Goal: Transaction & Acquisition: Obtain resource

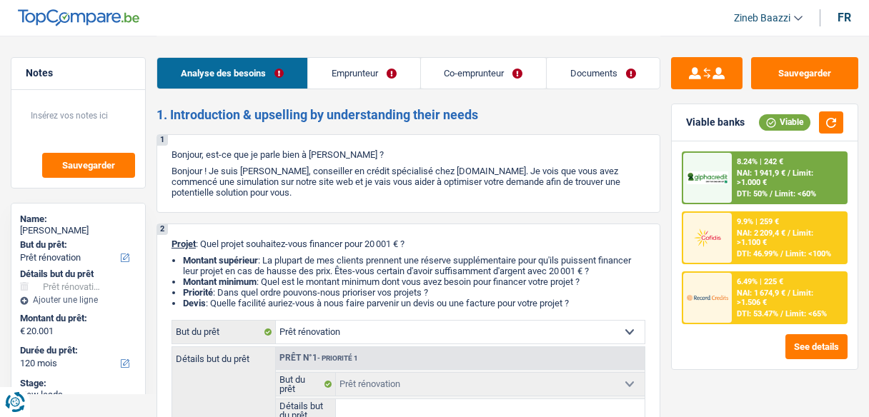
select select "renovation"
select select "120"
select select "renovation"
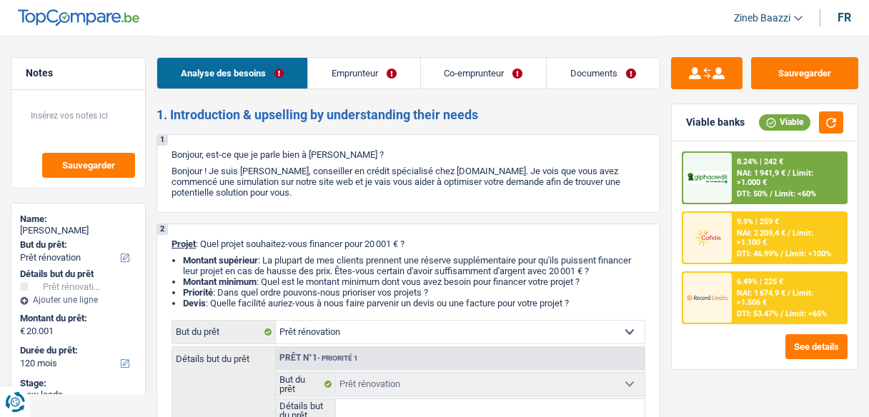
select select "120"
select select "worker"
select select "familyAllowances"
select select "netSalary"
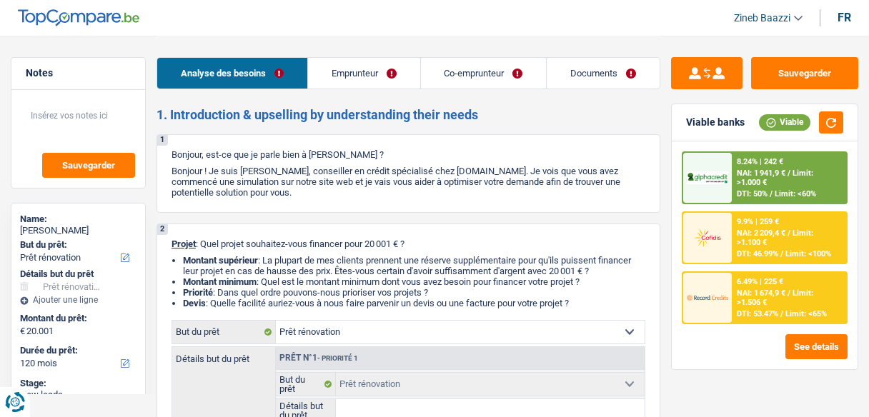
select select "netSalary"
select select "ownerWithMortgage"
select select "mortgage"
select select "300"
select select "renovation"
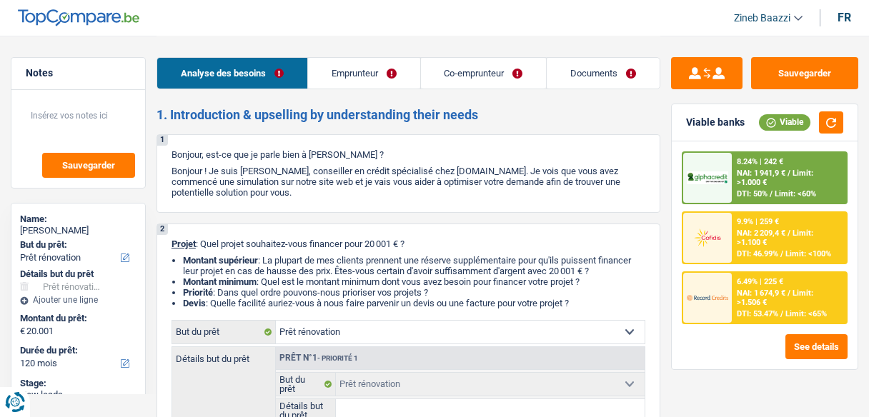
select select "renovation"
select select "120"
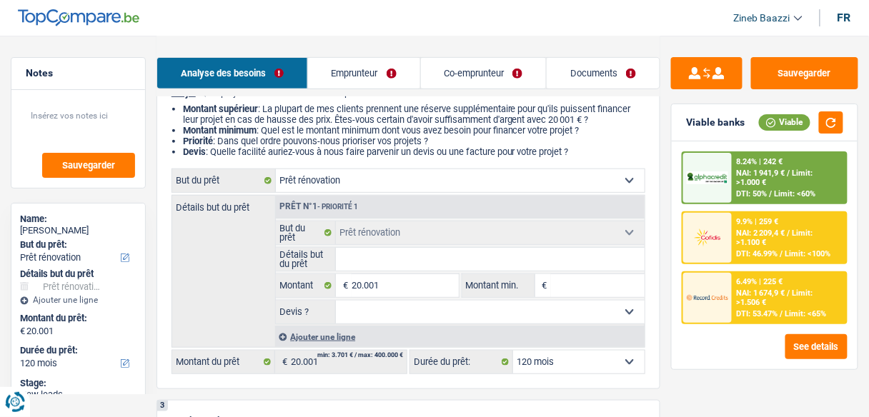
scroll to position [171, 0]
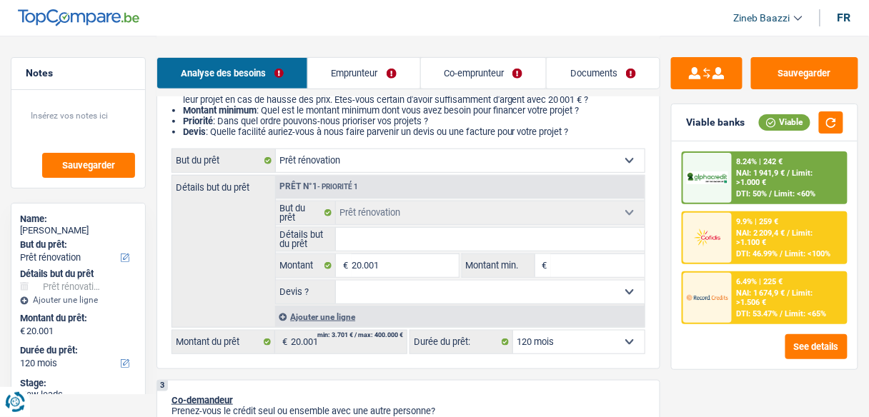
click at [614, 254] on input "Montant min." at bounding box center [598, 265] width 94 height 23
click at [566, 282] on select "Oui Non Non répondu Sélectionner une option" at bounding box center [490, 292] width 309 height 23
select select "yes"
click at [336, 281] on select "Oui Non Non répondu Sélectionner une option" at bounding box center [490, 292] width 309 height 23
select select "yes"
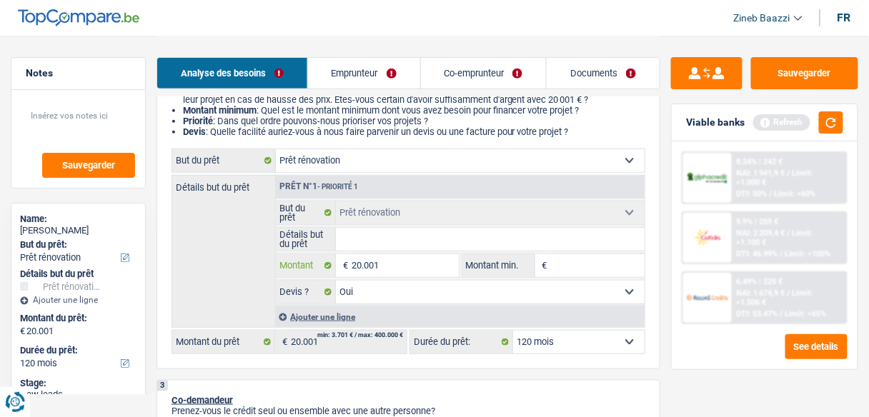
click at [360, 259] on input "20.001" at bounding box center [404, 265] width 106 height 23
type input "2.001"
type input "21.001"
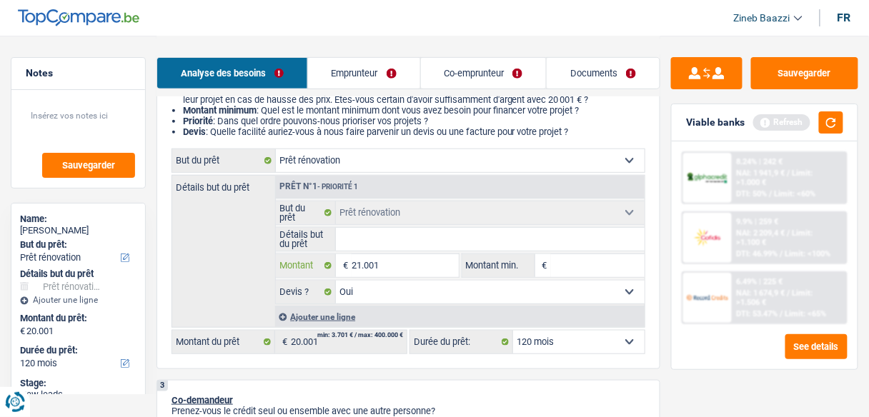
type input "21.001"
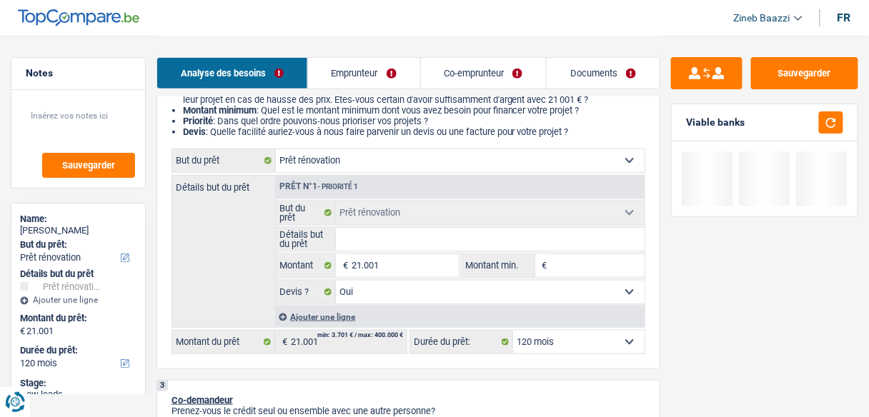
click at [644, 259] on input "Montant min." at bounding box center [598, 265] width 94 height 23
type input "2"
type input "20"
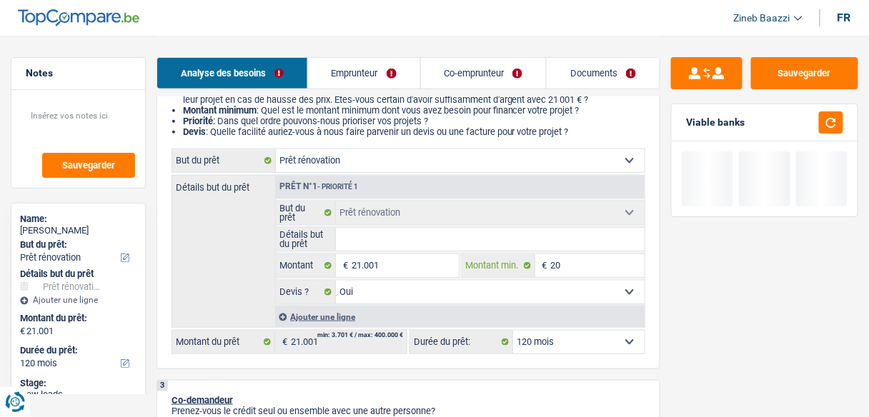
type input "200"
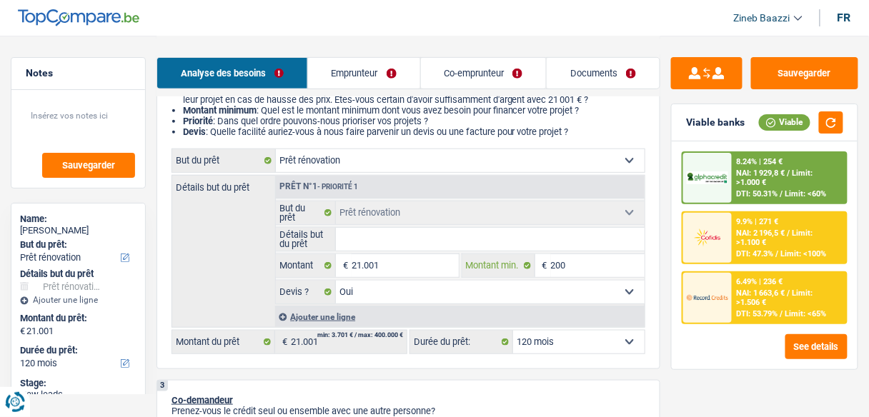
type input "2.000"
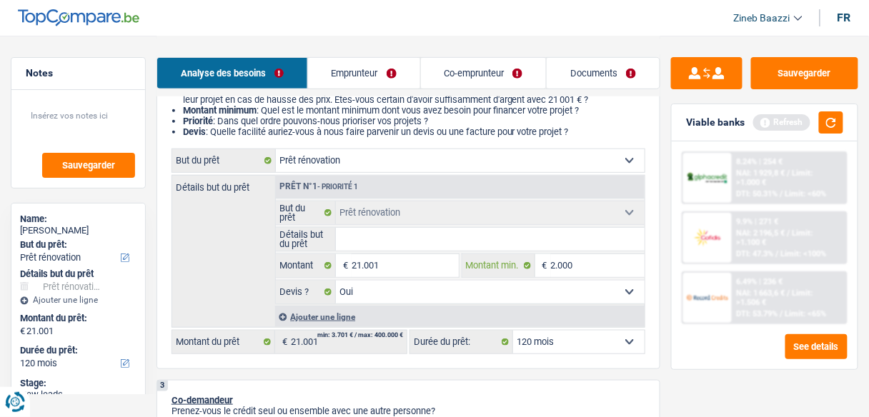
type input "20.001"
click at [838, 127] on button "button" at bounding box center [831, 122] width 24 height 22
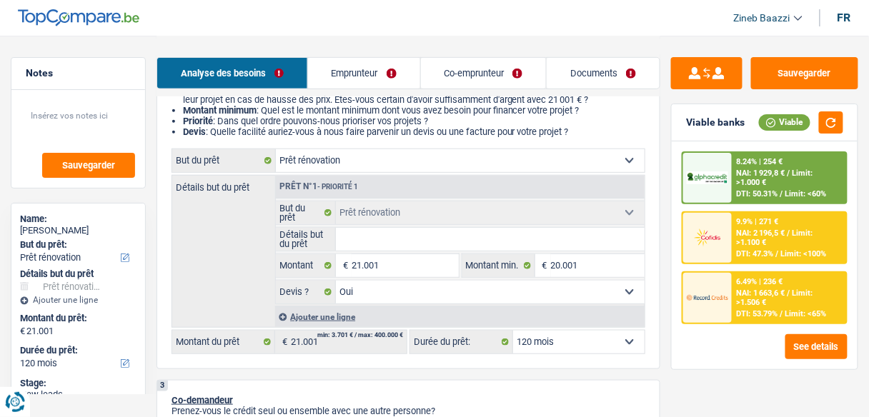
click at [365, 237] on input "Détails but du prêt" at bounding box center [490, 239] width 309 height 23
type input "p"
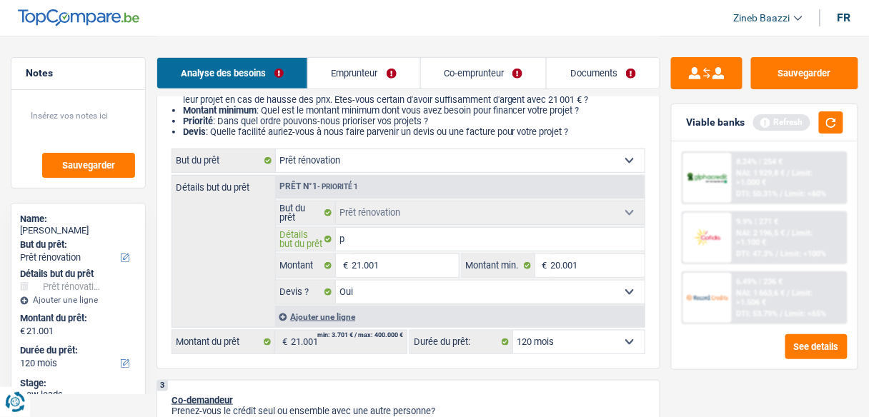
type input "pa"
type input "pay"
type input "pa"
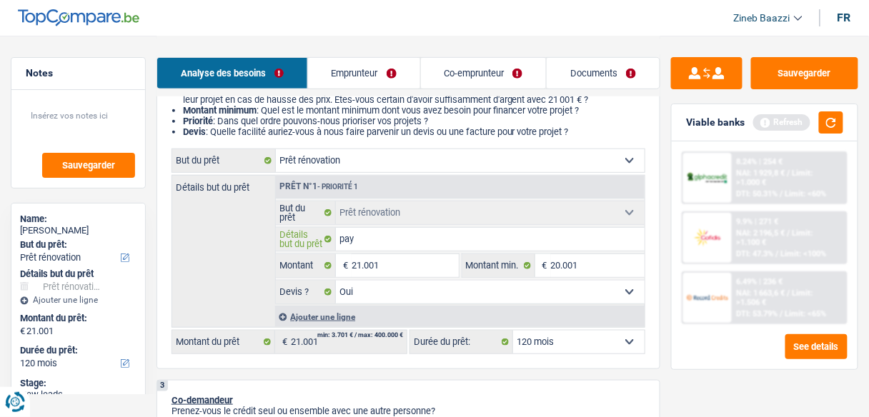
type input "pa"
type input "p"
type input "f"
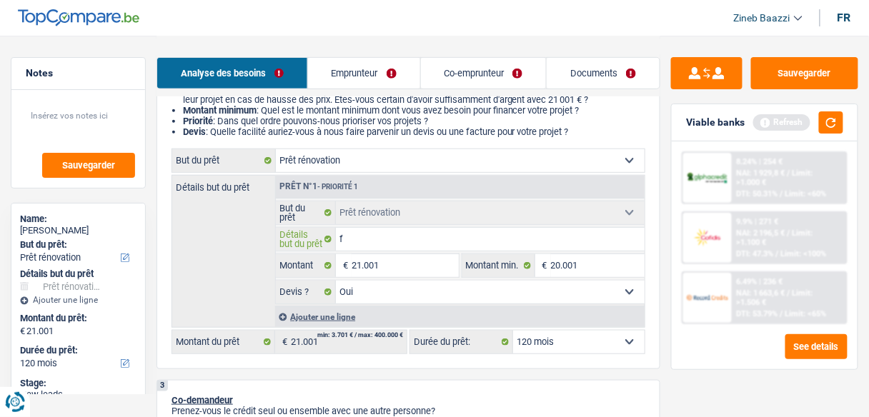
type input "fa"
type input "fai"
type input "fair"
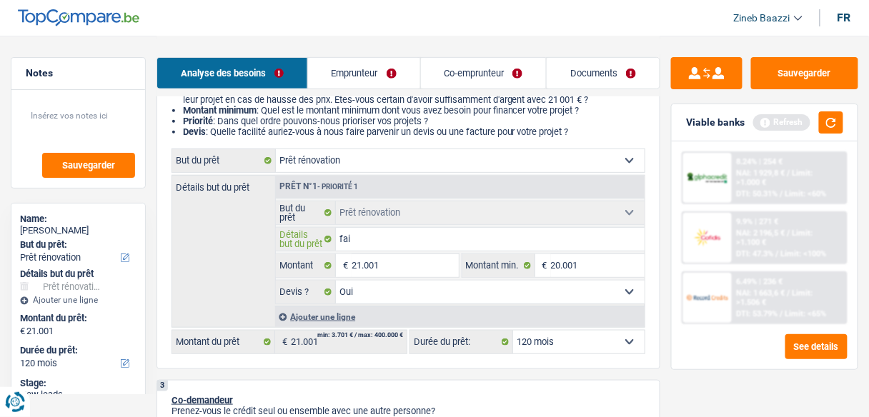
type input "fair"
type input "faire"
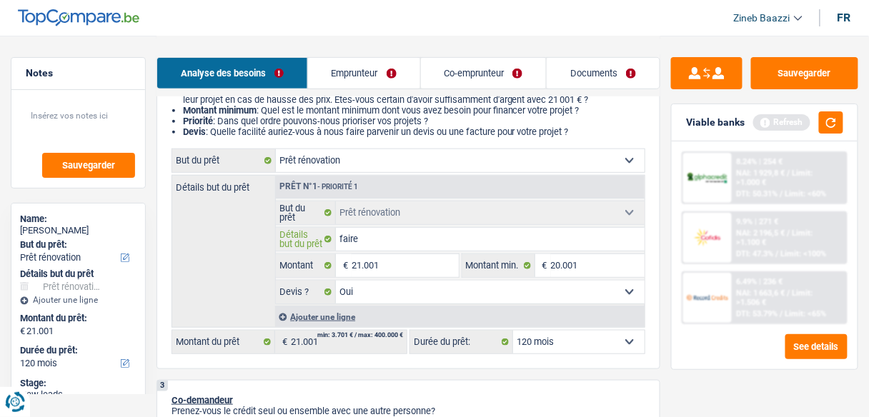
type input "faire l"
type input "faire le"
type input "faire les"
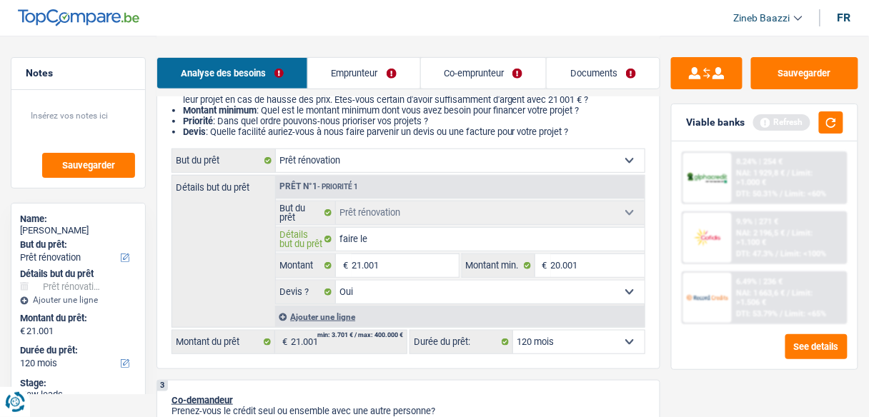
type input "faire les"
type input "faire les c"
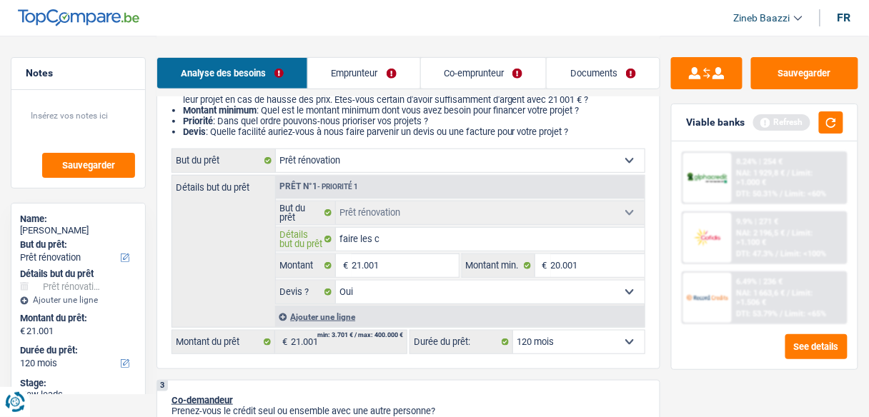
type input "faire les ch"
type input "faire les cha"
type input "faire les chas"
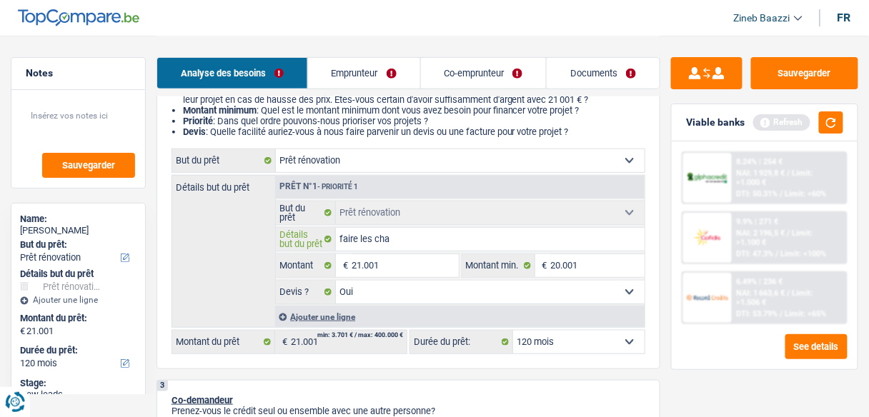
type input "faire les chas"
type input "faire les chass"
type input "faire les chassi"
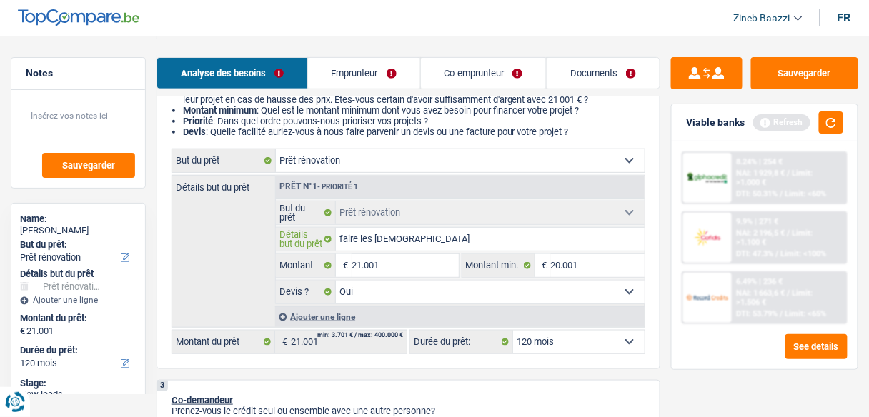
type input "faire les chassis"
type input "faire les chassis e"
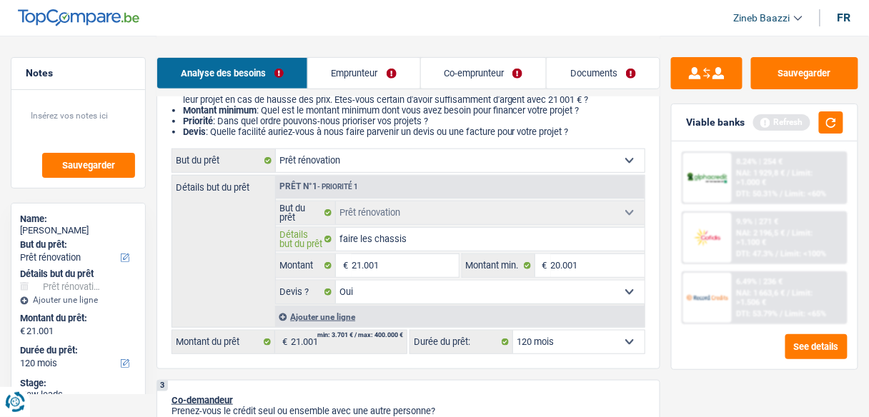
type input "faire les chassis e"
type input "faire les chassis et"
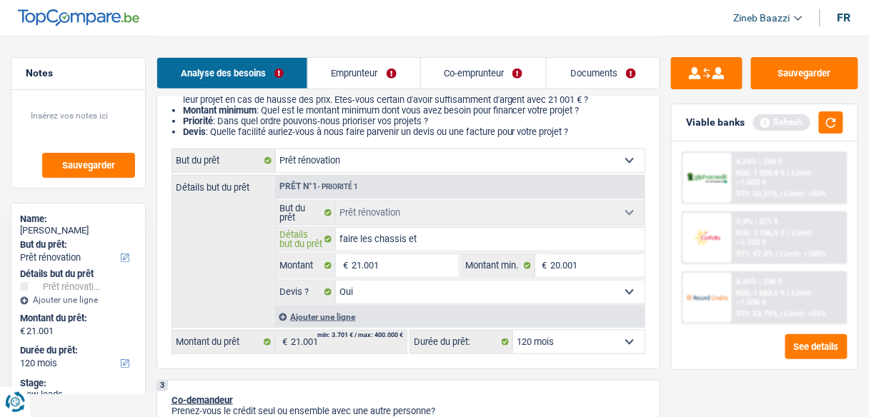
type input "faire les chassis et l"
type input "faire les chassis et la"
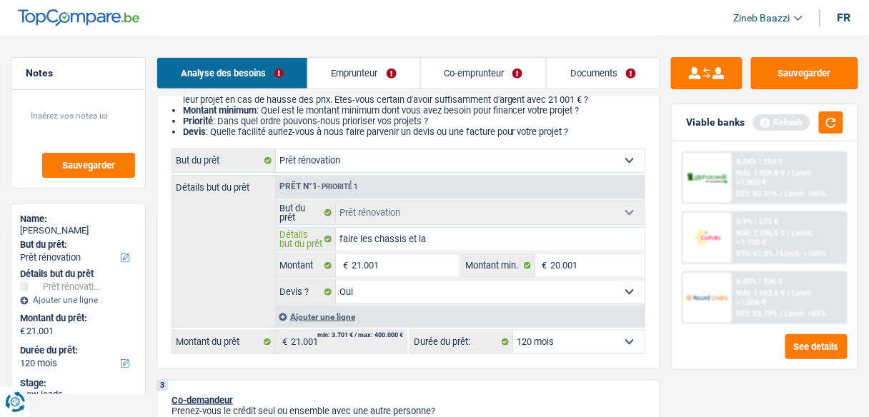
type input "faire les chassis et la"
type input "faire les chassis et la t"
type input "faire les chassis et la to"
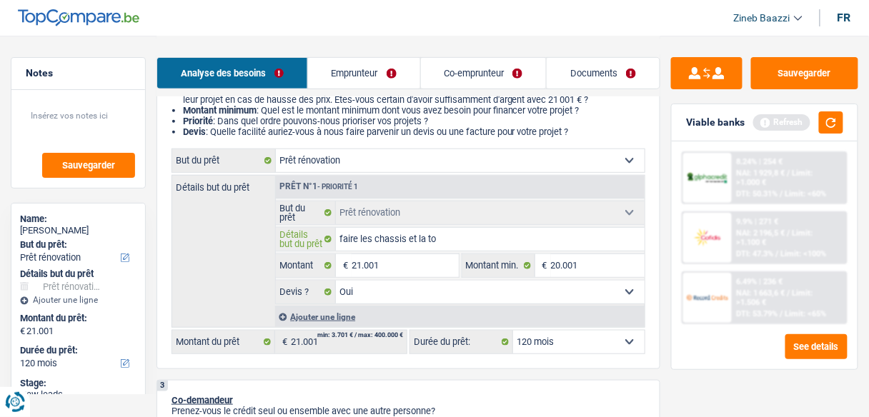
type input "faire les chassis et la toi"
type input "faire les chassis et la toit"
type input "faire les chassis et la toitu"
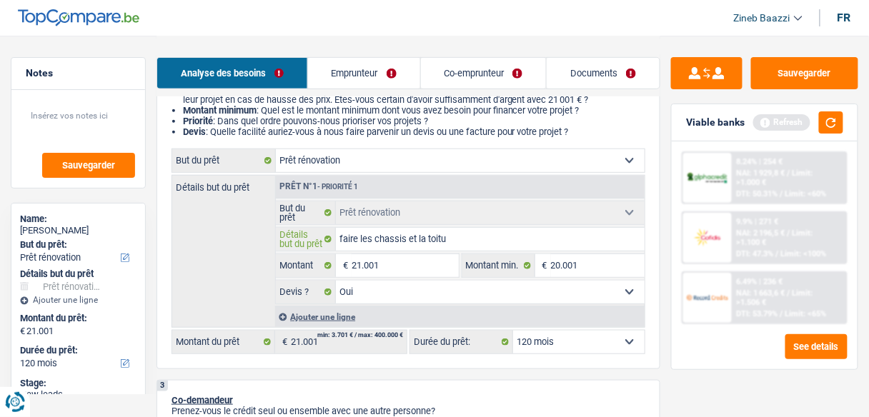
type input "faire les chassis et la toitu"
type input "faire les chassis et la toitur"
type input "faire les chassis et la toiture"
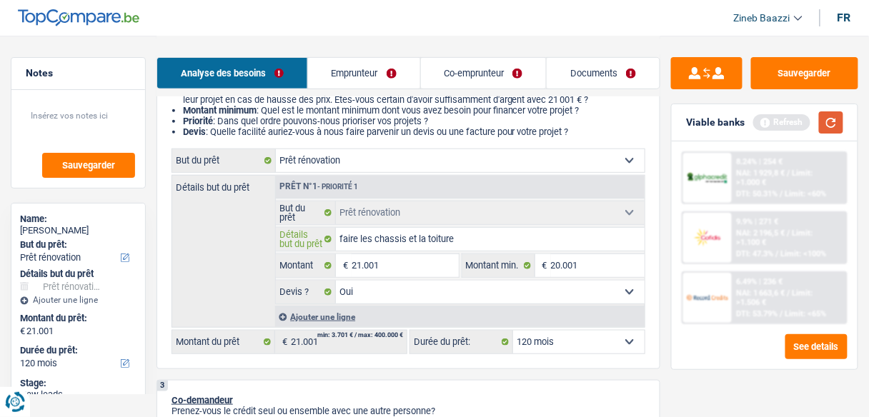
type input "faire les chassis et la toiture"
click at [841, 114] on button "button" at bounding box center [831, 122] width 24 height 22
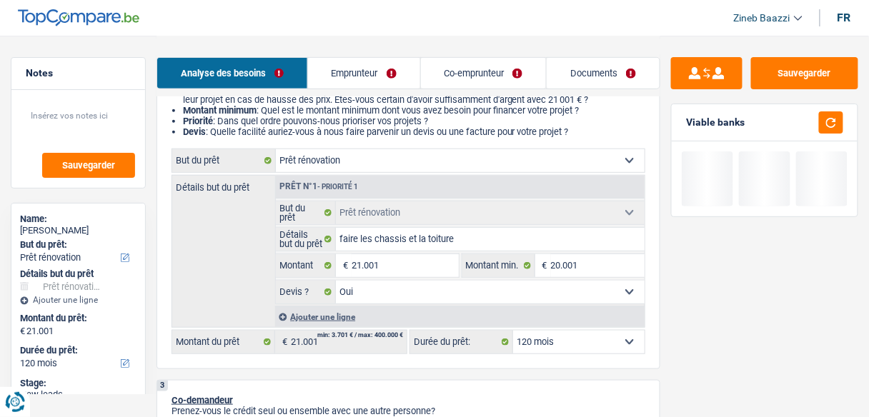
click at [591, 344] on select "12 mois 18 mois 24 mois 30 mois 36 mois 42 mois 48 mois 60 mois 72 mois 84 mois…" at bounding box center [578, 342] width 131 height 23
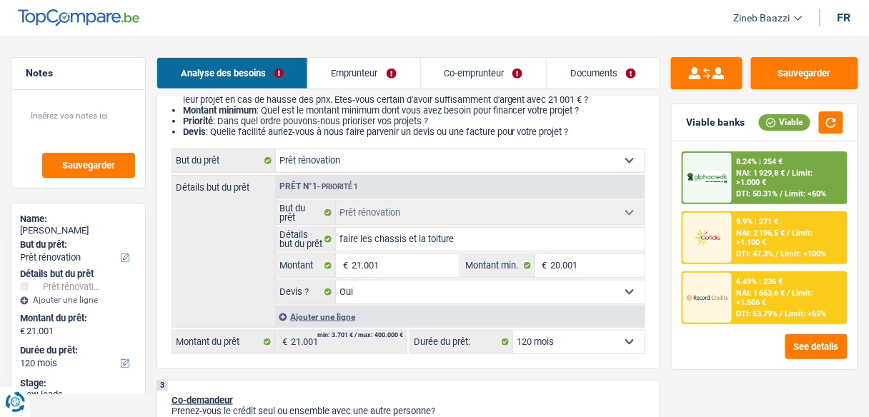
click at [591, 344] on select "12 mois 18 mois 24 mois 30 mois 36 mois 42 mois 48 mois 60 mois 72 mois 84 mois…" at bounding box center [578, 342] width 131 height 23
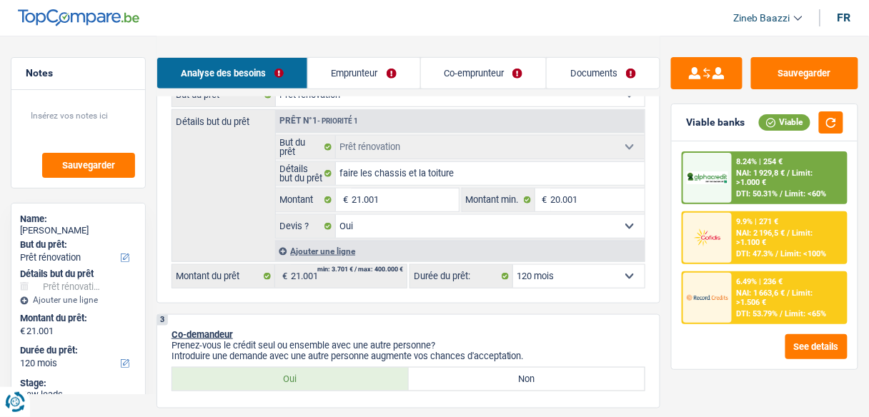
scroll to position [229, 0]
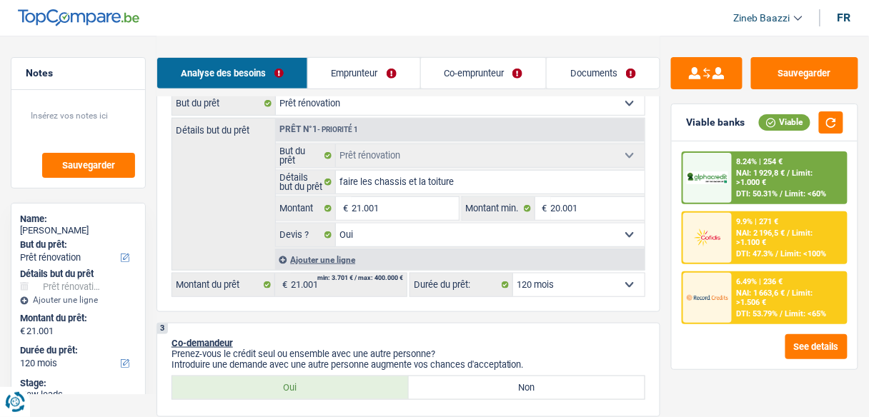
click at [551, 282] on select "12 mois 18 mois 24 mois 30 mois 36 mois 42 mois 48 mois 60 mois 72 mois 84 mois…" at bounding box center [578, 285] width 131 height 23
select select "96"
click at [513, 274] on select "12 mois 18 mois 24 mois 30 mois 36 mois 42 mois 48 mois 60 mois 72 mois 84 mois…" at bounding box center [578, 285] width 131 height 23
select select "96"
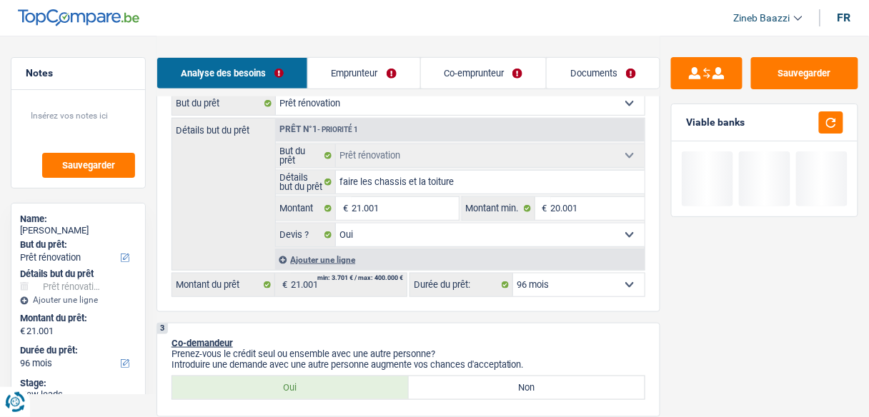
click at [511, 333] on div "3 Co-demandeur Prenez-vous le crédit seul ou ensemble avec une autre personne? …" at bounding box center [408, 370] width 504 height 94
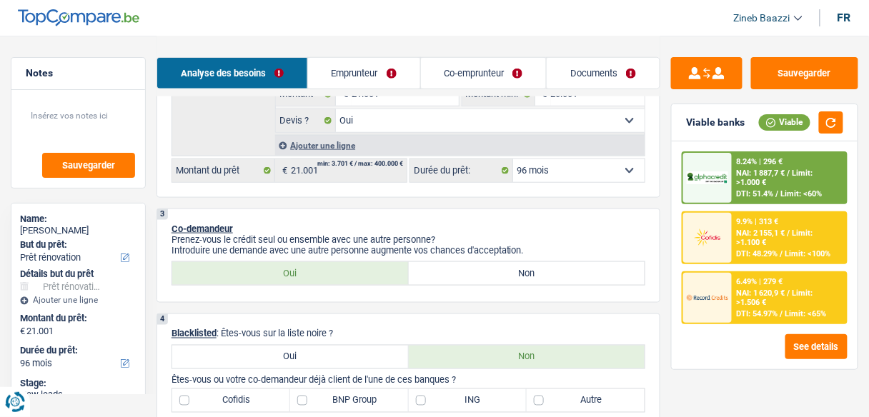
scroll to position [400, 0]
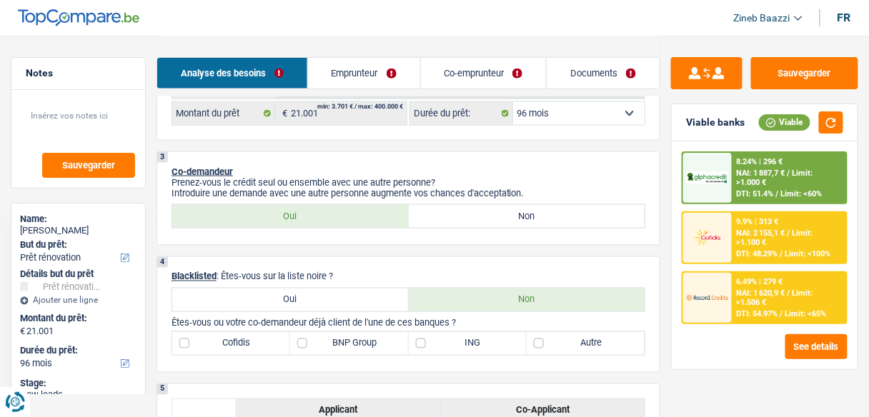
click at [428, 340] on label "ING" at bounding box center [468, 343] width 118 height 23
click at [428, 340] on input "ING" at bounding box center [468, 343] width 118 height 23
checkbox input "true"
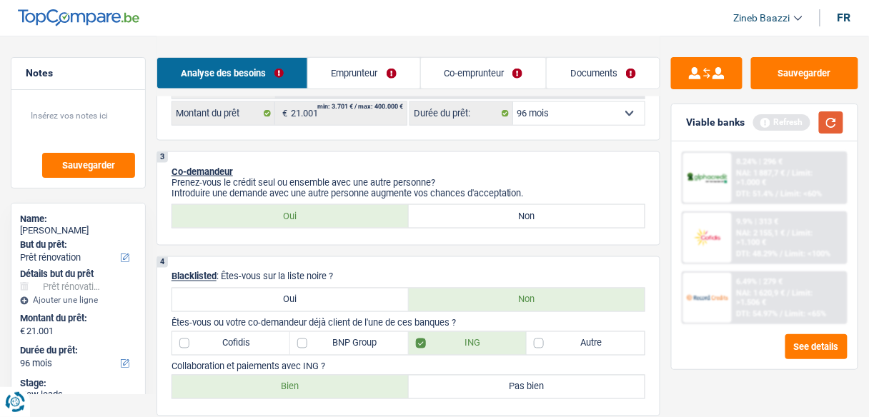
click at [839, 122] on button "button" at bounding box center [831, 122] width 24 height 22
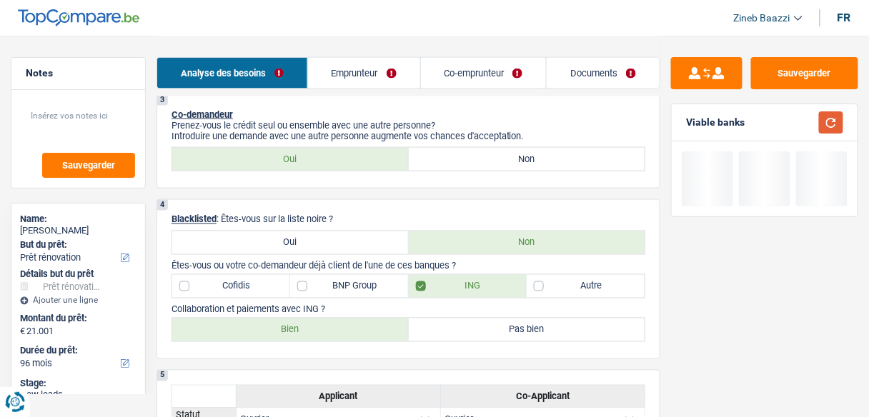
scroll to position [514, 0]
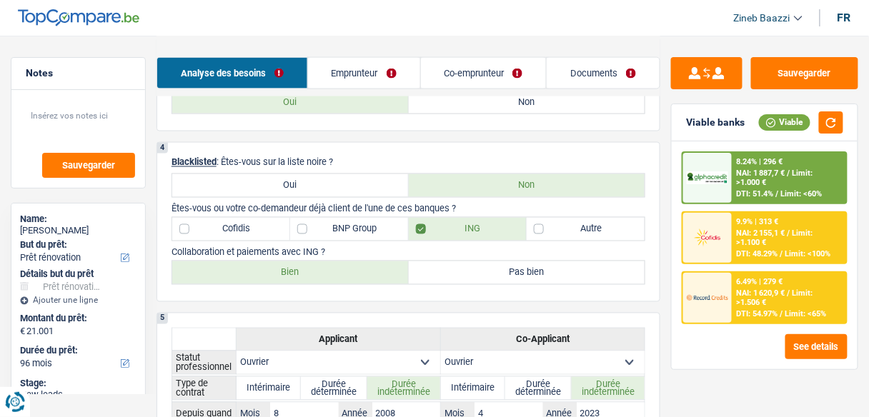
click at [343, 226] on label "BNP Group" at bounding box center [349, 229] width 118 height 23
click at [343, 226] on input "BNP Group" at bounding box center [349, 229] width 118 height 23
checkbox input "true"
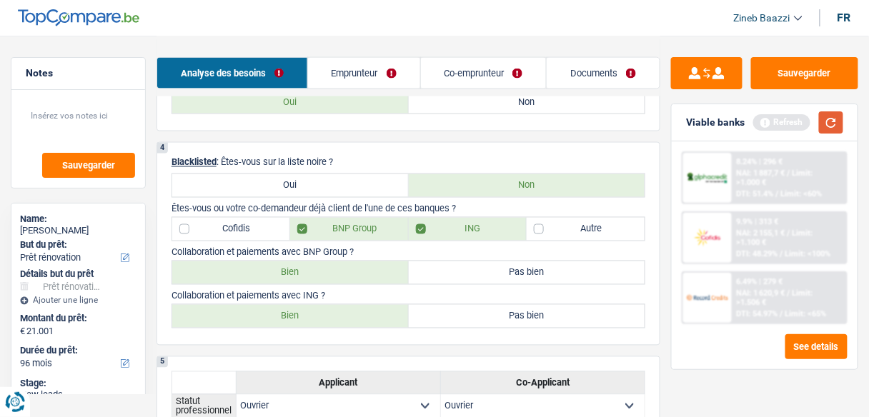
click at [840, 117] on button "button" at bounding box center [831, 122] width 24 height 22
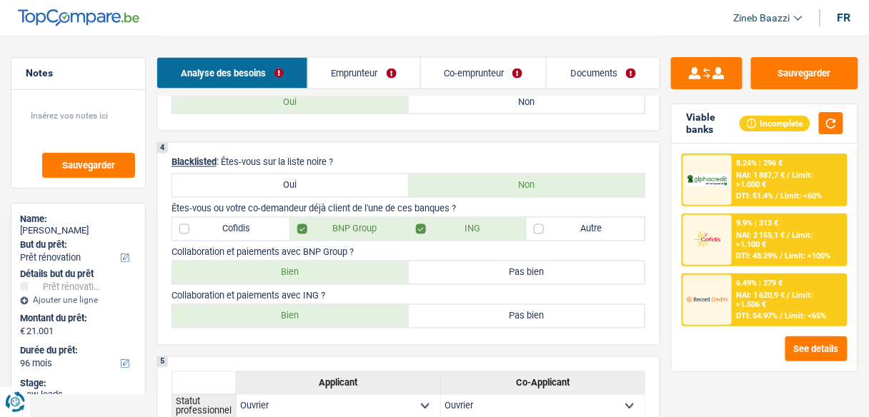
click at [316, 318] on label "Bien" at bounding box center [290, 316] width 236 height 23
click at [316, 318] on input "Bien" at bounding box center [290, 316] width 236 height 23
radio input "true"
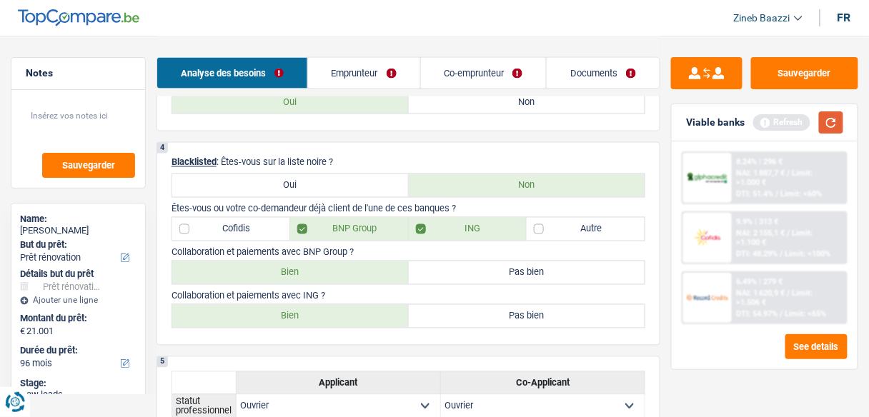
click at [827, 119] on button "button" at bounding box center [831, 122] width 24 height 22
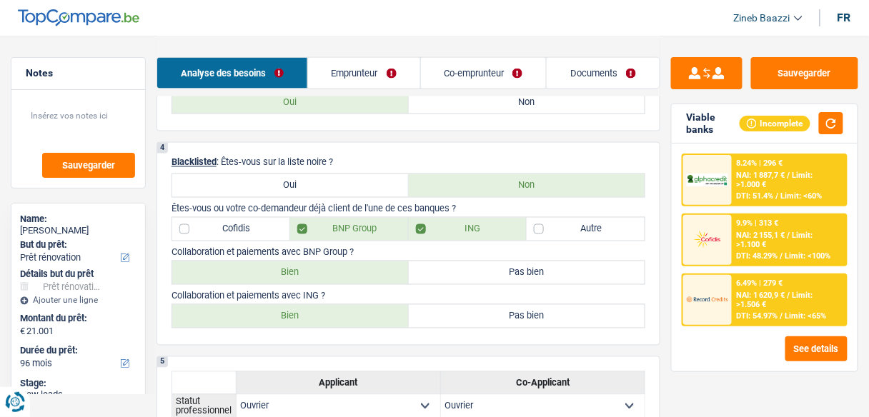
click at [354, 271] on label "Bien" at bounding box center [290, 272] width 236 height 23
click at [354, 271] on input "Bien" at bounding box center [290, 272] width 236 height 23
radio input "true"
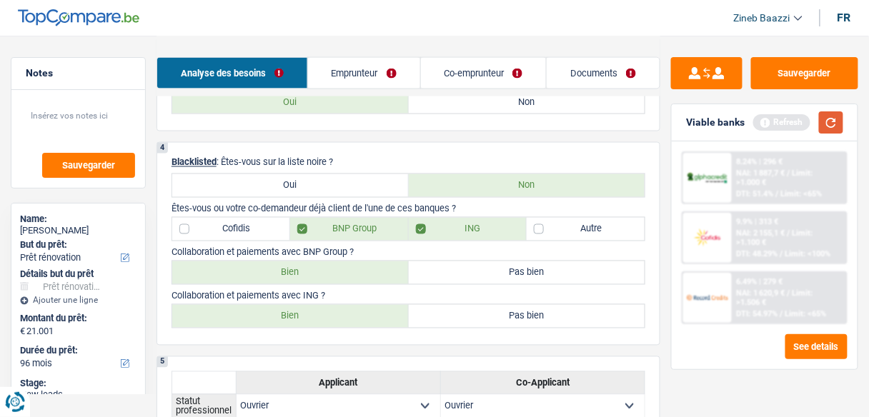
click at [836, 129] on button "button" at bounding box center [831, 122] width 24 height 22
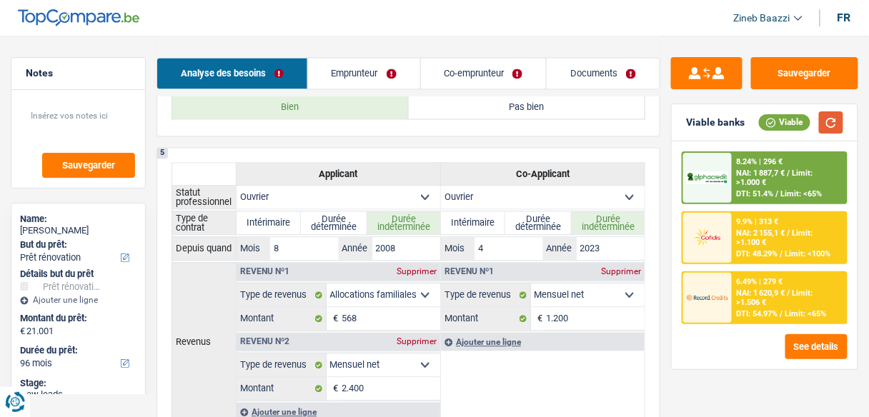
scroll to position [743, 0]
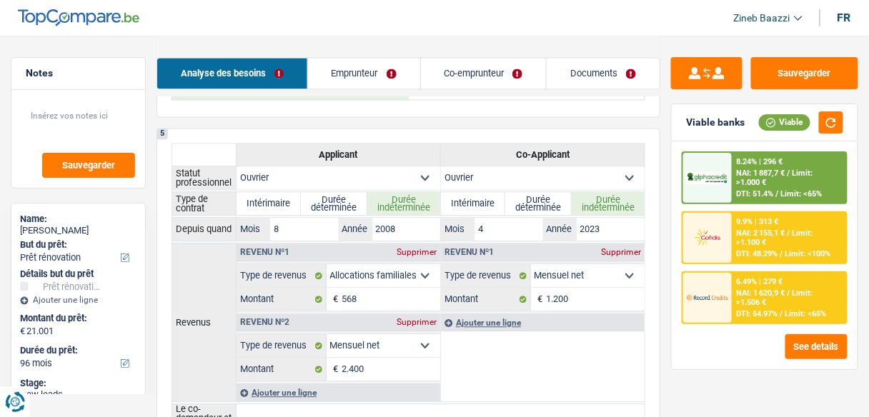
click at [386, 71] on link "Emprunteur" at bounding box center [364, 73] width 112 height 31
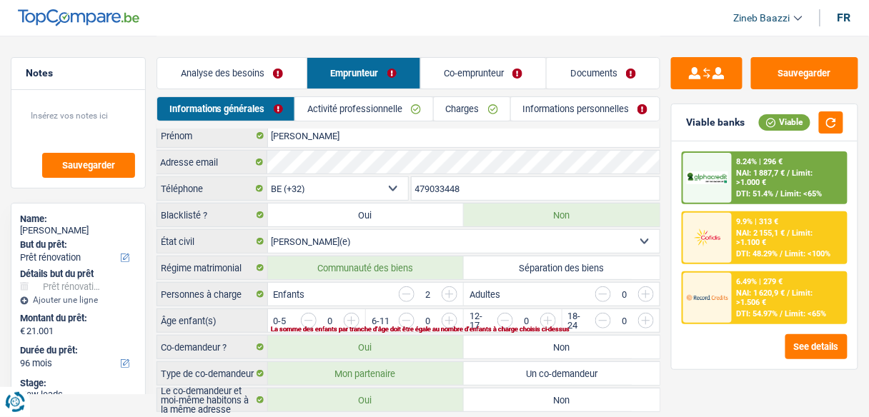
scroll to position [0, 0]
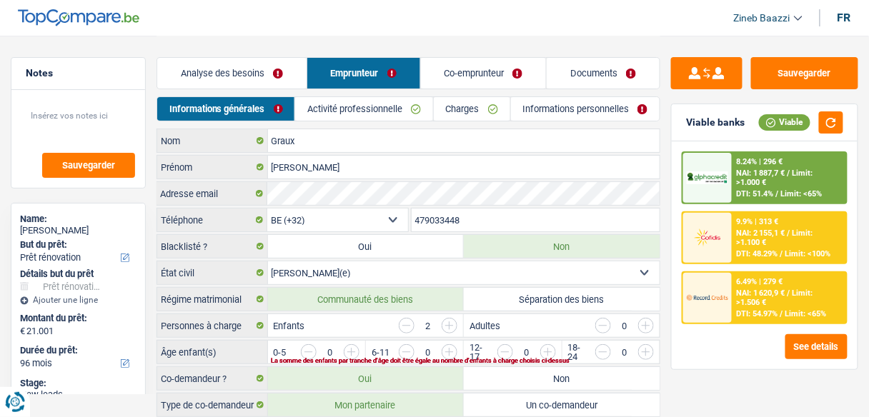
click at [482, 108] on link "Charges" at bounding box center [472, 109] width 76 height 24
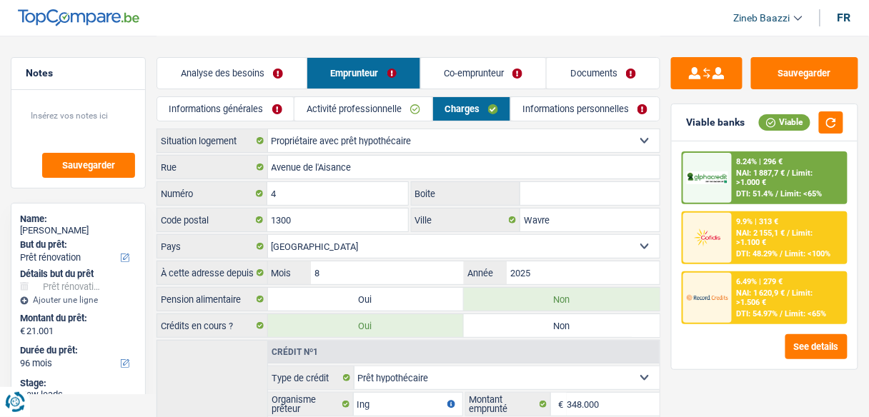
click at [230, 77] on link "Analyse des besoins" at bounding box center [231, 73] width 149 height 31
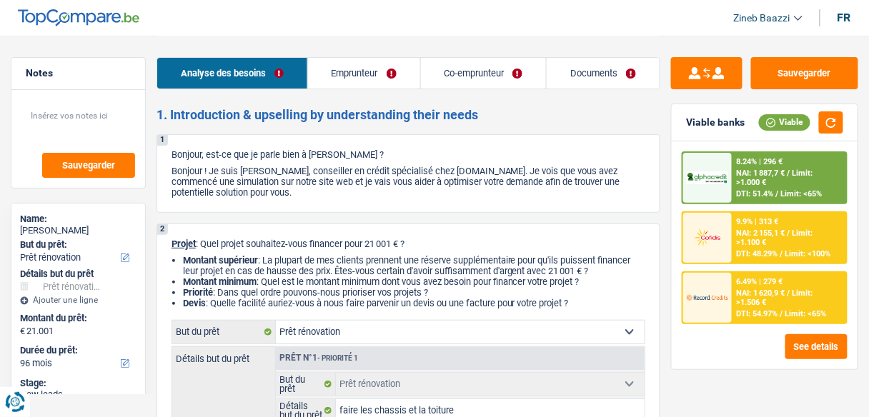
click at [356, 66] on link "Emprunteur" at bounding box center [364, 73] width 112 height 31
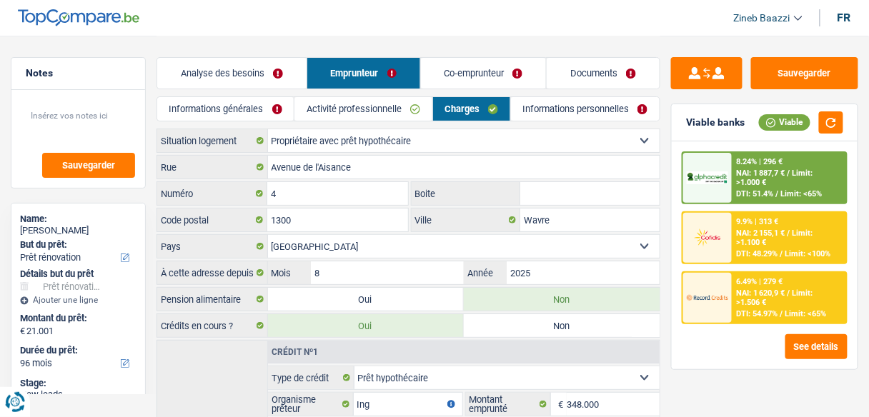
click at [249, 111] on link "Informations générales" at bounding box center [225, 109] width 136 height 24
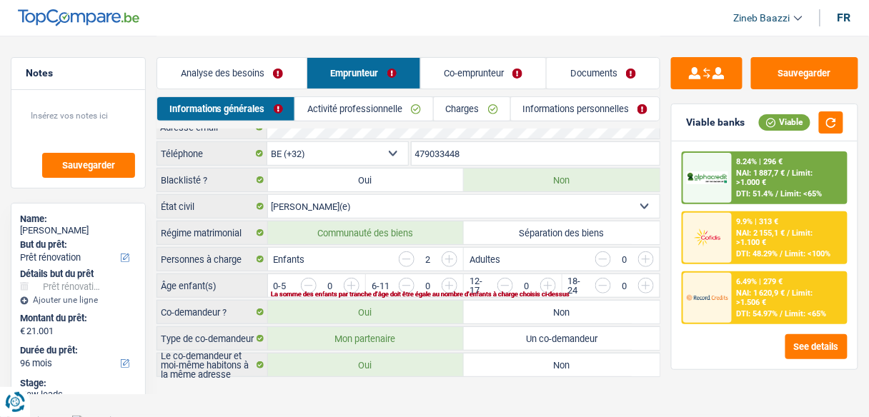
scroll to position [69, 0]
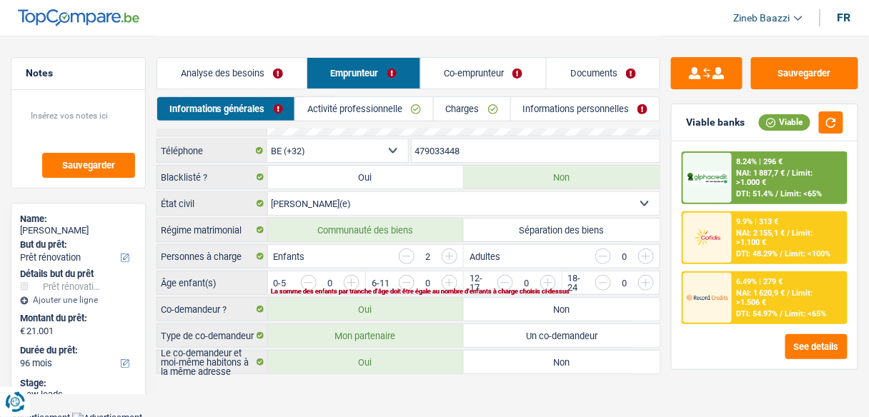
click at [349, 278] on input "button" at bounding box center [595, 286] width 502 height 23
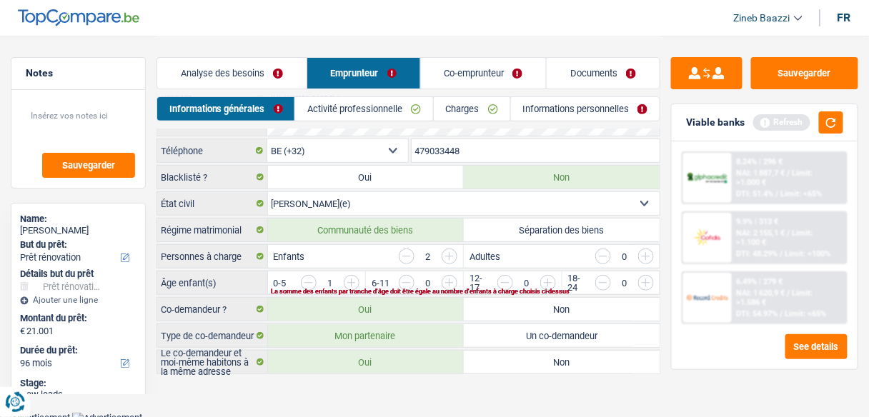
click at [349, 278] on input "button" at bounding box center [595, 286] width 502 height 23
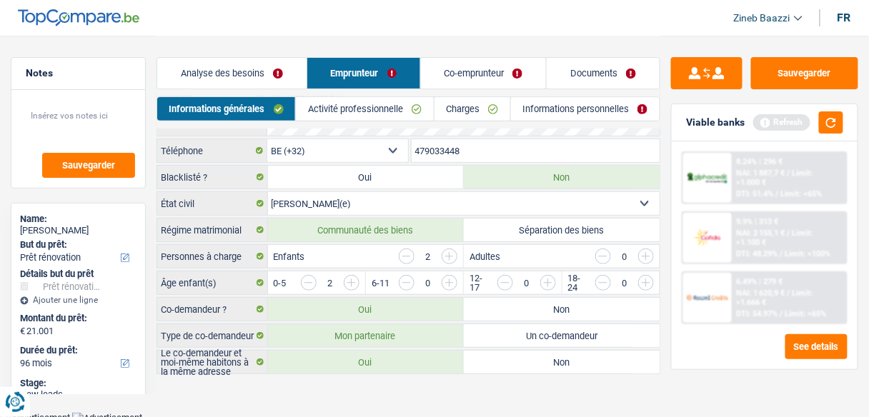
click at [384, 106] on link "Activité professionnelle" at bounding box center [364, 109] width 137 height 24
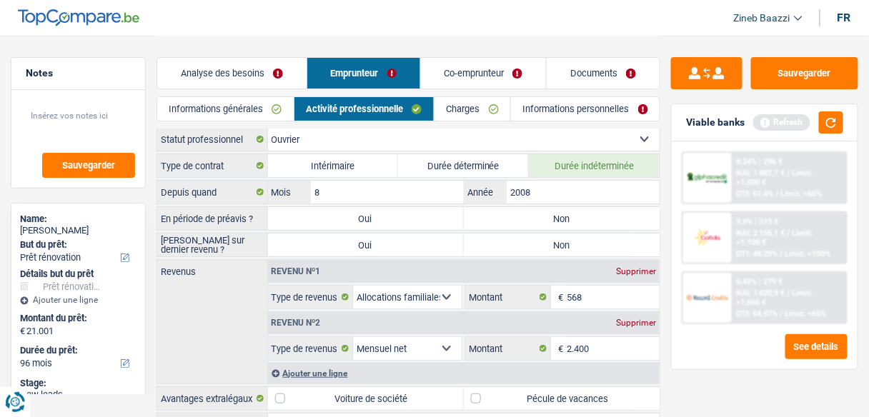
scroll to position [0, 0]
click at [828, 119] on button "button" at bounding box center [831, 122] width 24 height 22
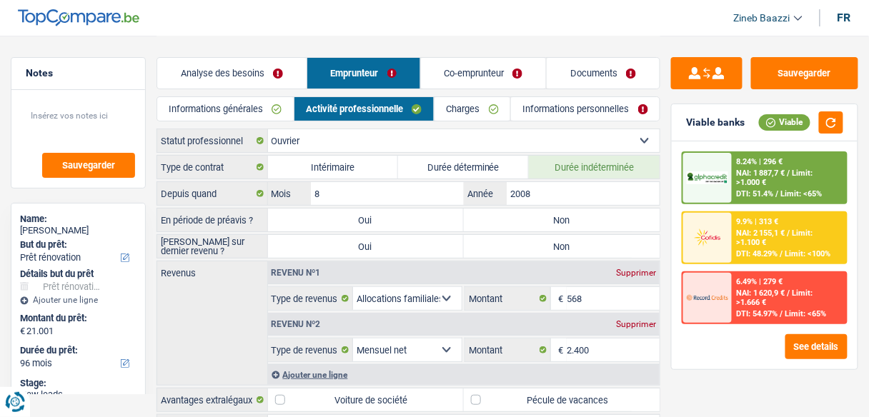
click at [491, 217] on label "Non" at bounding box center [562, 220] width 196 height 23
click at [491, 217] on input "Non" at bounding box center [562, 220] width 196 height 23
radio input "true"
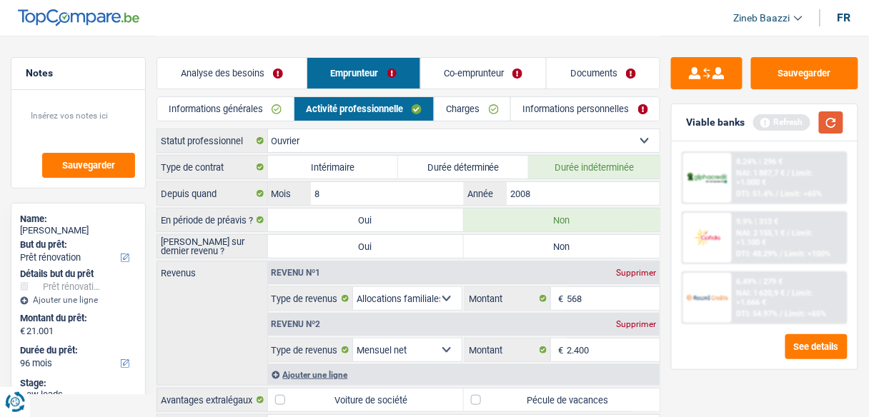
click at [828, 122] on button "button" at bounding box center [831, 122] width 24 height 22
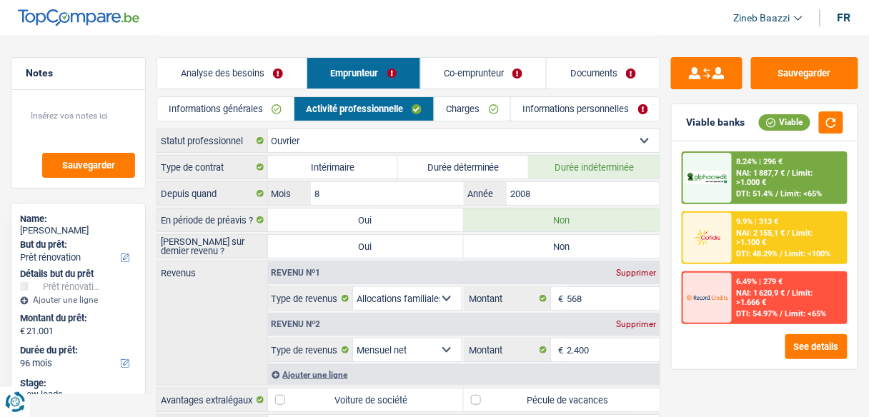
click at [478, 248] on label "Non" at bounding box center [562, 246] width 196 height 23
click at [478, 248] on input "Non" at bounding box center [562, 246] width 196 height 23
radio input "true"
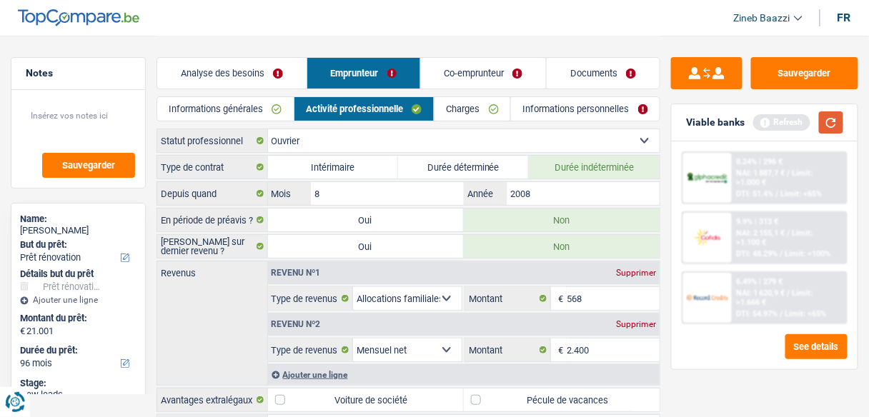
click at [825, 124] on button "button" at bounding box center [831, 122] width 24 height 22
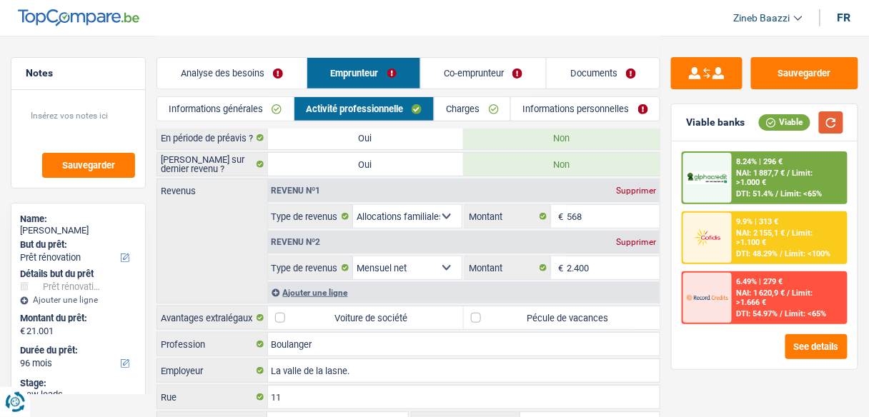
scroll to position [57, 0]
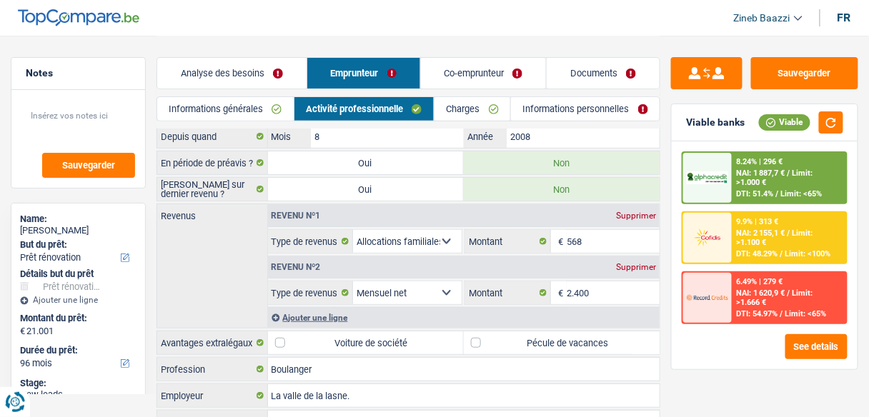
click at [628, 211] on div "Supprimer" at bounding box center [635, 215] width 47 height 9
select select "netSalary"
type input "2.400"
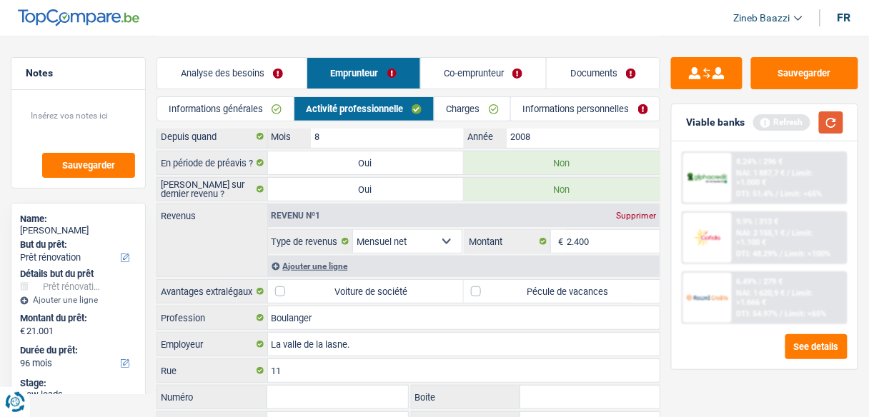
click at [819, 118] on button "button" at bounding box center [831, 122] width 24 height 22
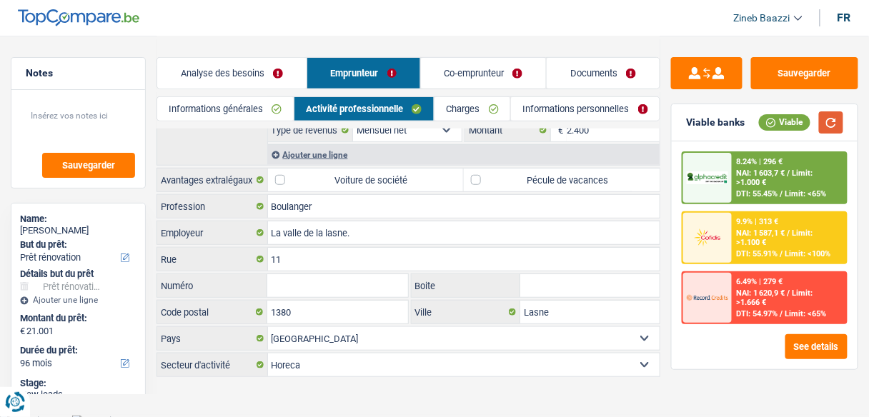
scroll to position [169, 0]
click at [484, 109] on link "Charges" at bounding box center [472, 109] width 76 height 24
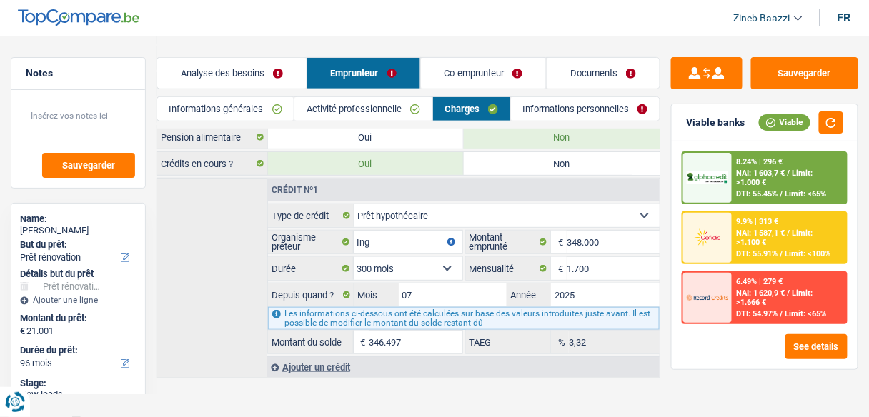
scroll to position [165, 0]
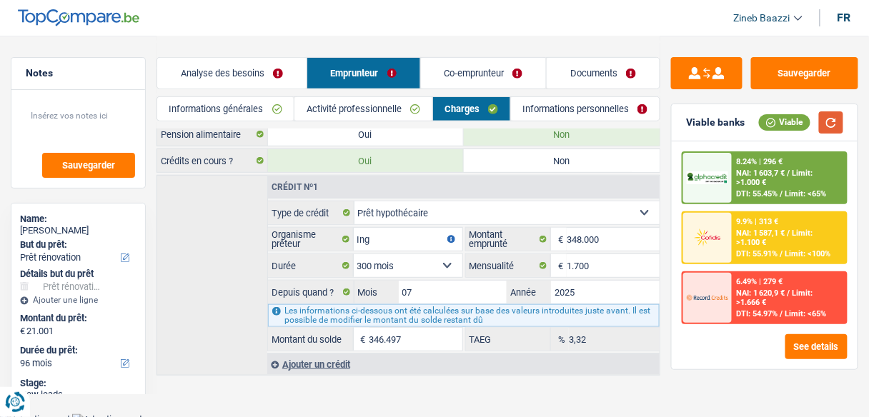
click at [825, 132] on button "button" at bounding box center [831, 122] width 24 height 22
click at [435, 281] on input "07" at bounding box center [453, 292] width 109 height 23
click at [614, 109] on link "Informations personnelles" at bounding box center [585, 109] width 149 height 24
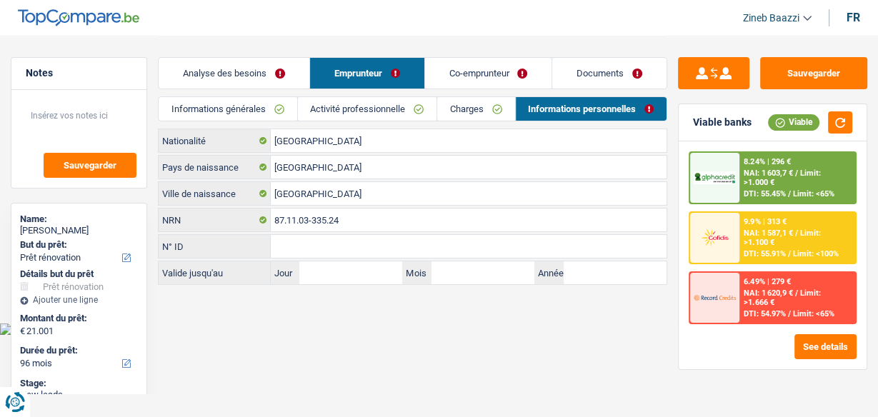
click at [452, 81] on link "Co-emprunteur" at bounding box center [488, 73] width 127 height 31
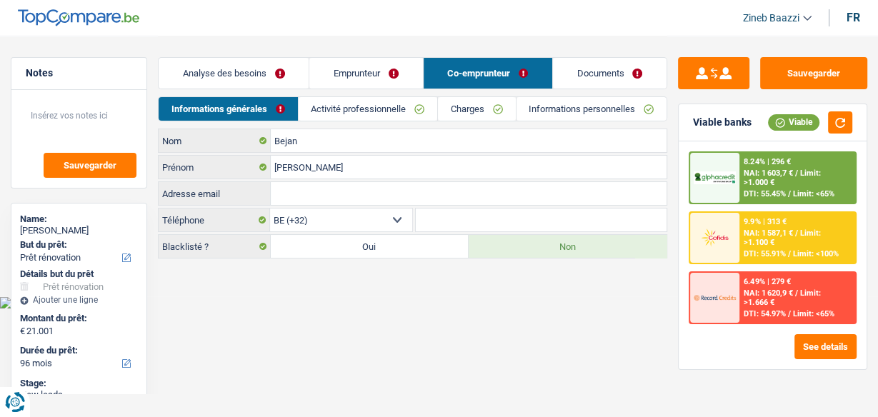
click at [365, 111] on link "Activité professionnelle" at bounding box center [368, 109] width 139 height 24
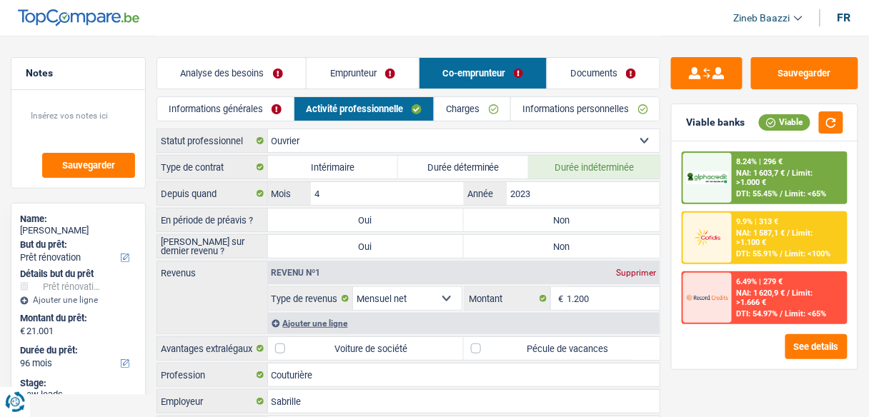
click at [519, 225] on label "Non" at bounding box center [562, 220] width 196 height 23
click at [519, 225] on input "Non" at bounding box center [562, 220] width 196 height 23
radio input "true"
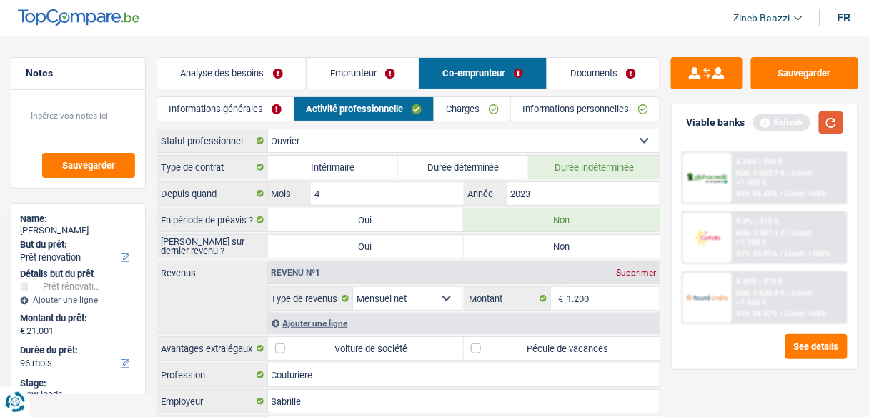
click at [829, 117] on button "button" at bounding box center [831, 122] width 24 height 22
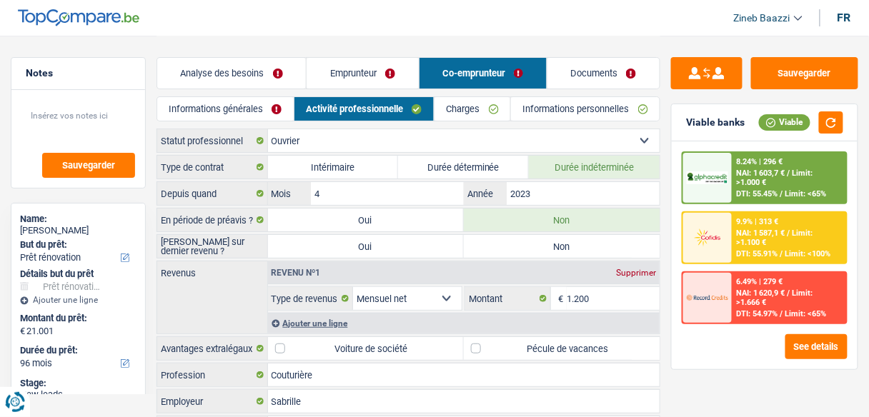
click at [488, 244] on label "Non" at bounding box center [562, 246] width 196 height 23
click at [488, 244] on input "Non" at bounding box center [562, 246] width 196 height 23
radio input "true"
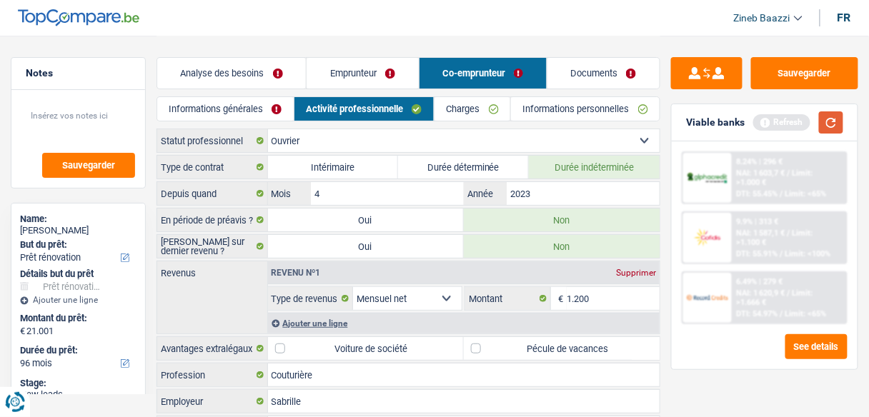
drag, startPoint x: 826, startPoint y: 119, endPoint x: 838, endPoint y: 116, distance: 12.7
click at [834, 117] on button "button" at bounding box center [831, 122] width 24 height 22
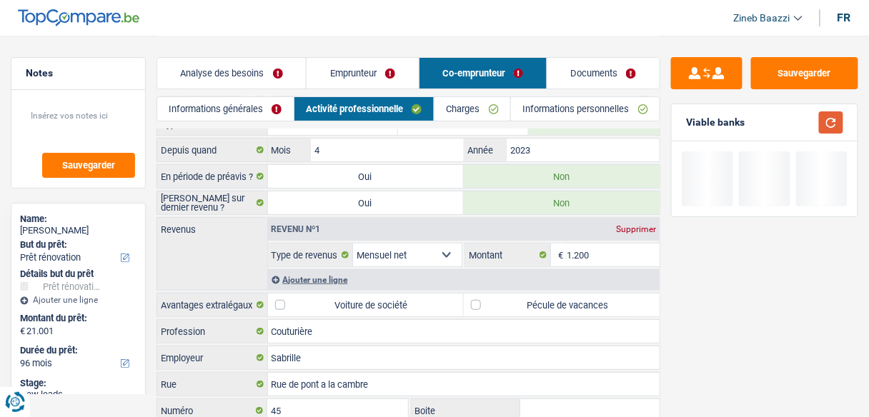
scroll to position [114, 0]
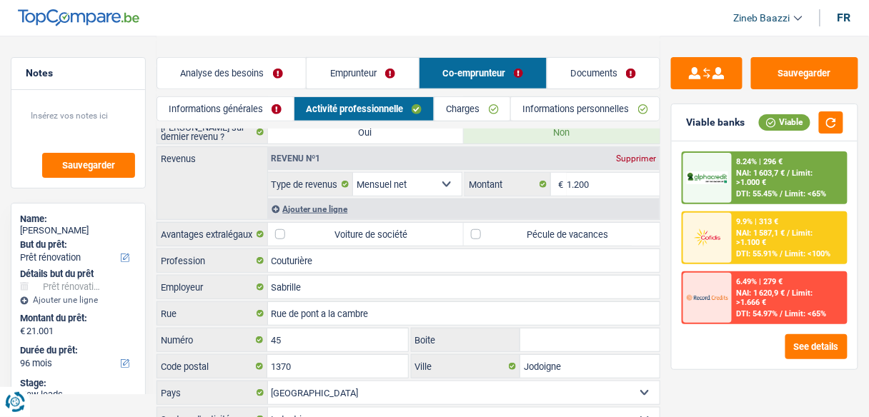
click at [295, 199] on div "Ajouter une ligne" at bounding box center [464, 209] width 392 height 21
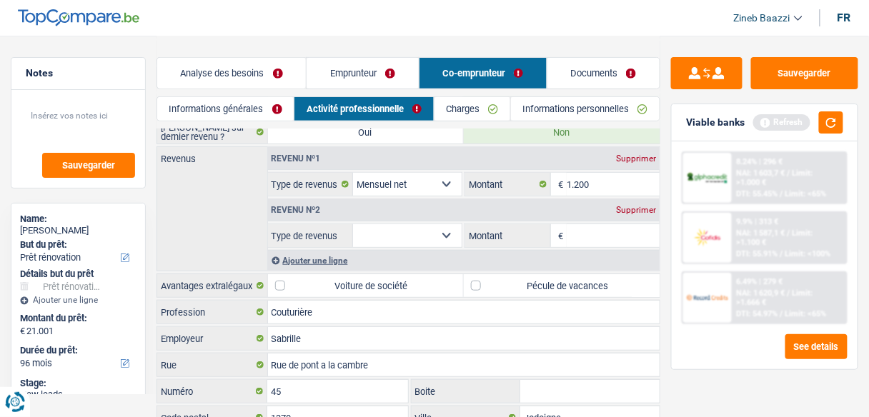
click at [405, 232] on select "Allocation d'handicap Allocations chômage Allocations familiales Chèques repas …" at bounding box center [407, 235] width 109 height 23
select select "familyAllowances"
click at [353, 224] on select "Allocation d'handicap Allocations chômage Allocations familiales Chèques repas …" at bounding box center [407, 235] width 109 height 23
click at [594, 237] on input "Montant" at bounding box center [612, 235] width 93 height 23
type input "548"
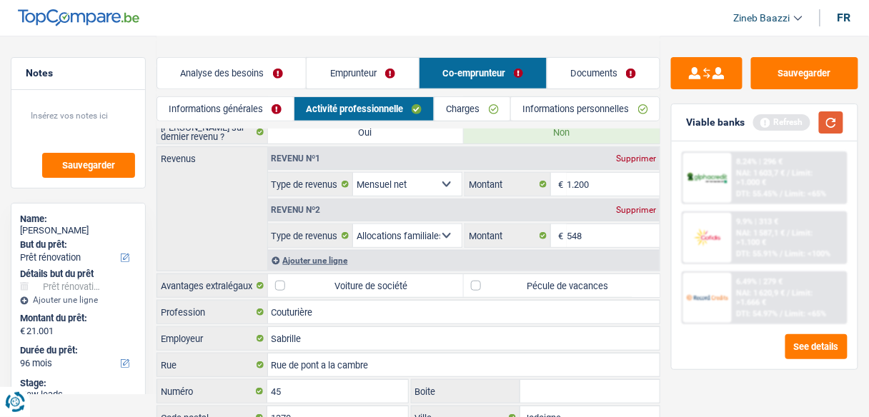
click at [829, 131] on button "button" at bounding box center [831, 122] width 24 height 22
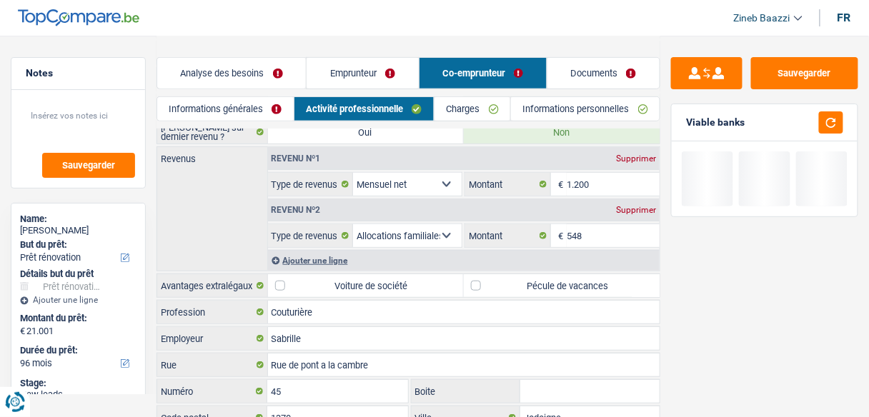
click at [324, 259] on div "Ajouter une ligne" at bounding box center [464, 260] width 392 height 21
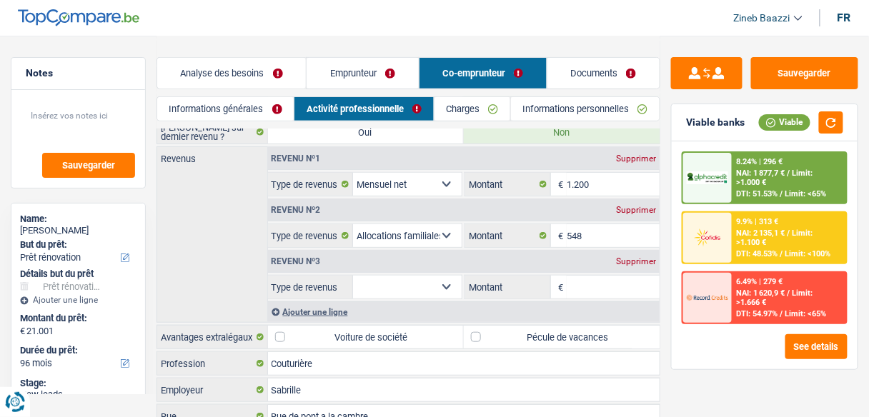
click at [387, 292] on select "Allocation d'handicap Allocations chômage Allocations familiales Chèques repas …" at bounding box center [407, 287] width 109 height 23
select select "parttimeSelfemployed"
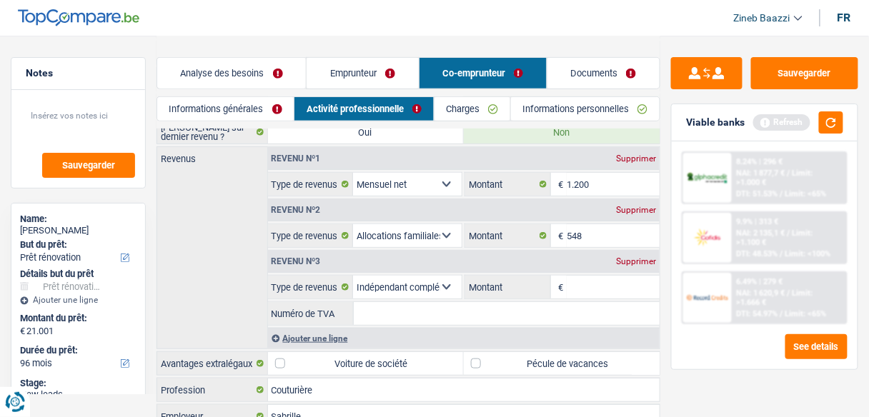
click at [588, 290] on input "Montant" at bounding box center [612, 287] width 93 height 23
click at [563, 309] on input "Numéro de TVA" at bounding box center [507, 313] width 306 height 23
click at [601, 278] on input "Montant" at bounding box center [612, 287] width 93 height 23
type input "600"
click at [825, 124] on button "button" at bounding box center [831, 122] width 24 height 22
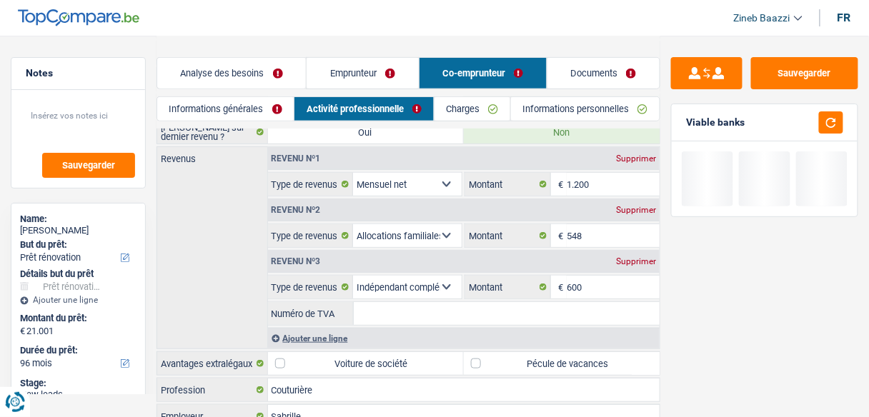
click at [447, 302] on input "Numéro de TVA" at bounding box center [507, 313] width 306 height 23
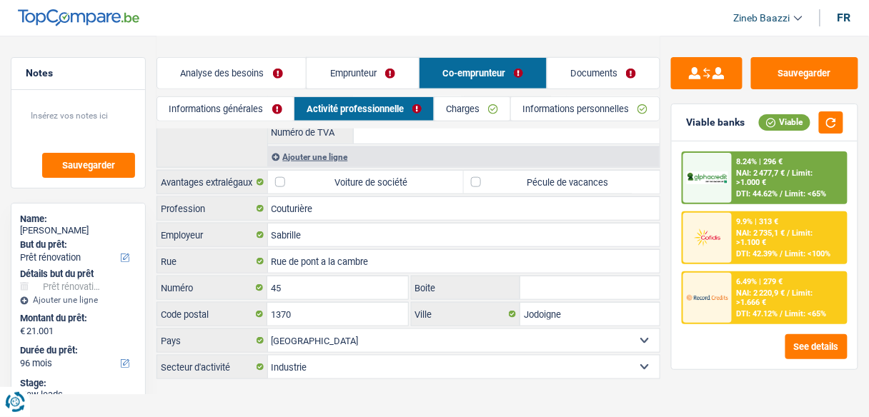
scroll to position [297, 0]
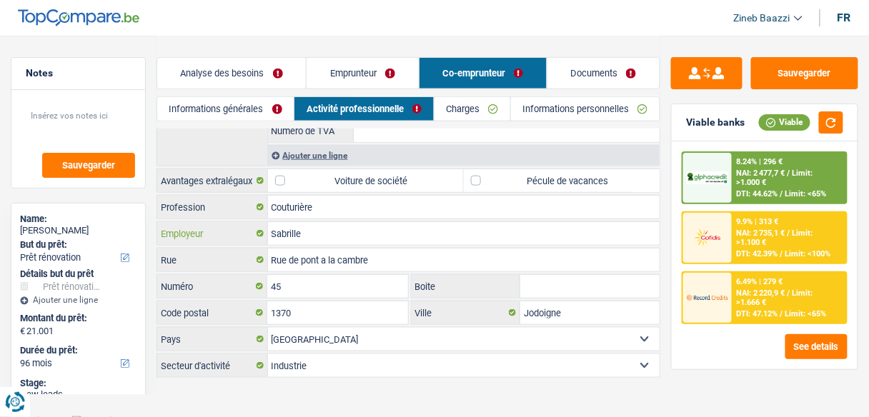
click at [325, 229] on input "Sabrille" at bounding box center [464, 233] width 392 height 23
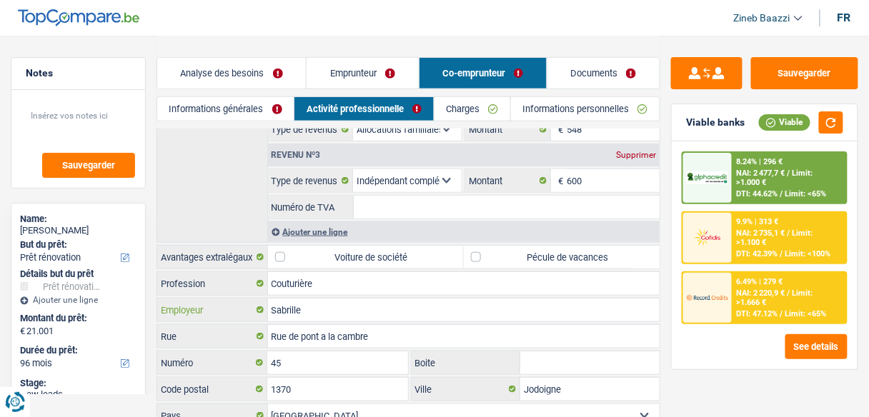
scroll to position [69, 0]
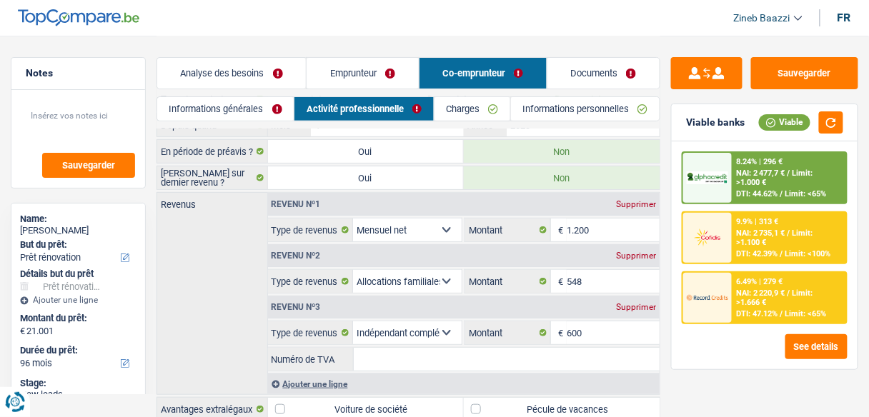
click at [451, 348] on input "Numéro de TVA" at bounding box center [507, 359] width 306 height 23
paste input "0849.604.9"
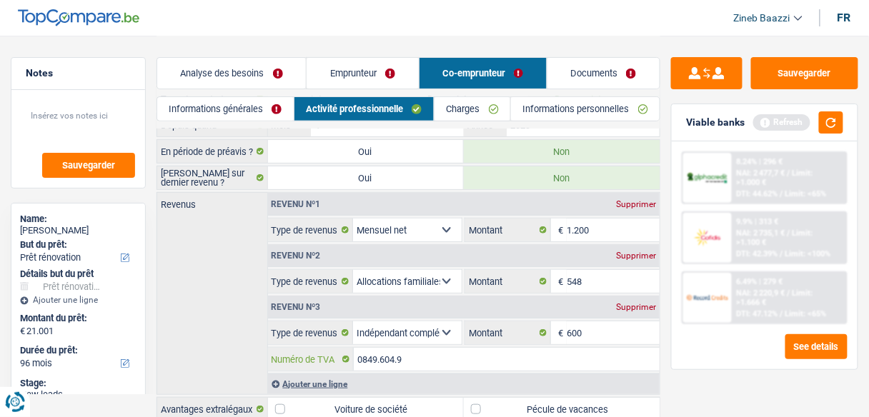
click at [414, 354] on input "0849.604.9" at bounding box center [507, 359] width 306 height 23
click at [434, 365] on div "Tous les champs sont obligatoires. Veuillez fournir une réponse plus longue" at bounding box center [492, 368] width 271 height 6
click at [431, 353] on input "084960498" at bounding box center [507, 359] width 306 height 23
type input "0849604984"
click at [225, 304] on div "Revenus Revenu nº1 Supprimer Allocation d'handicap Allocations chômage Allocati…" at bounding box center [408, 293] width 504 height 203
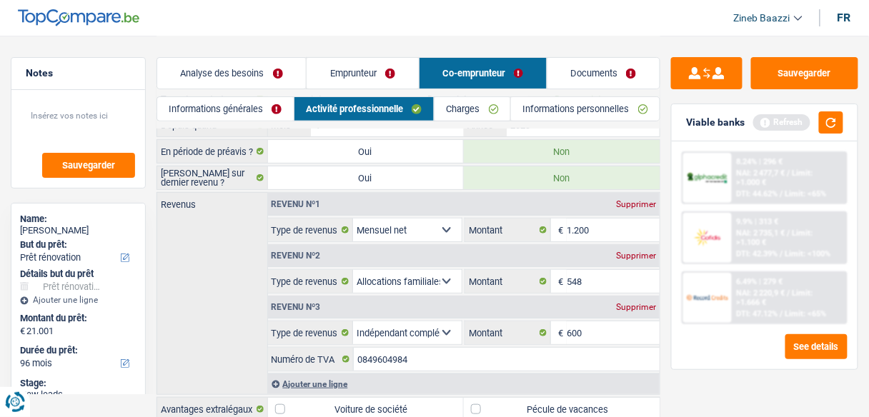
scroll to position [240, 0]
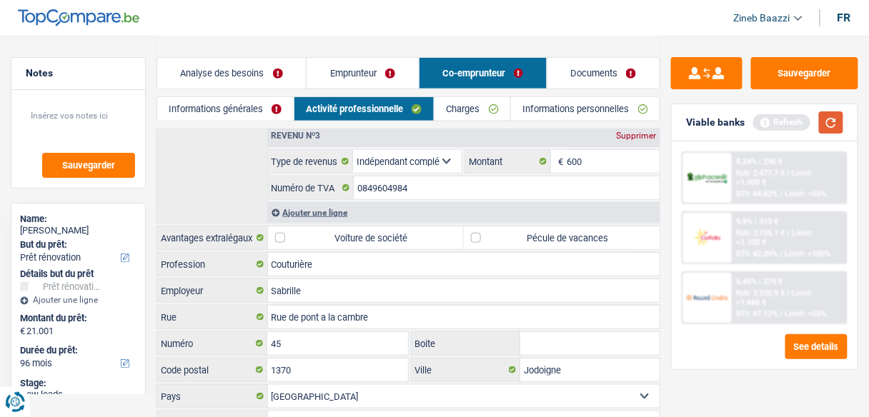
click at [824, 117] on button "button" at bounding box center [831, 122] width 24 height 22
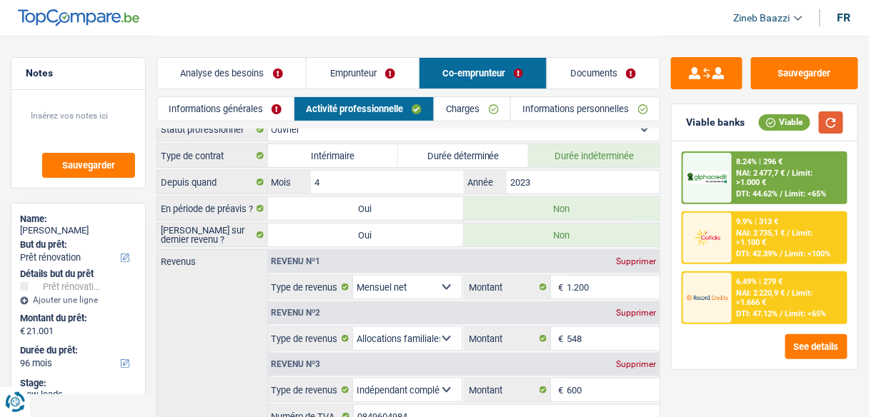
scroll to position [126, 0]
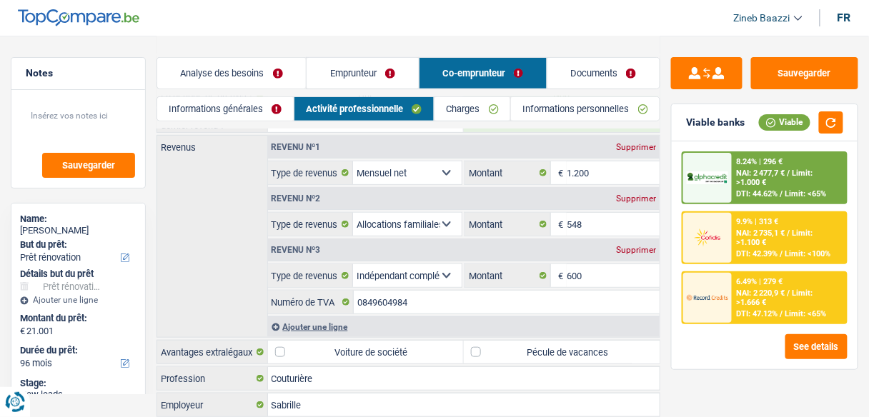
click at [314, 321] on div "Ajouter une ligne" at bounding box center [464, 326] width 392 height 21
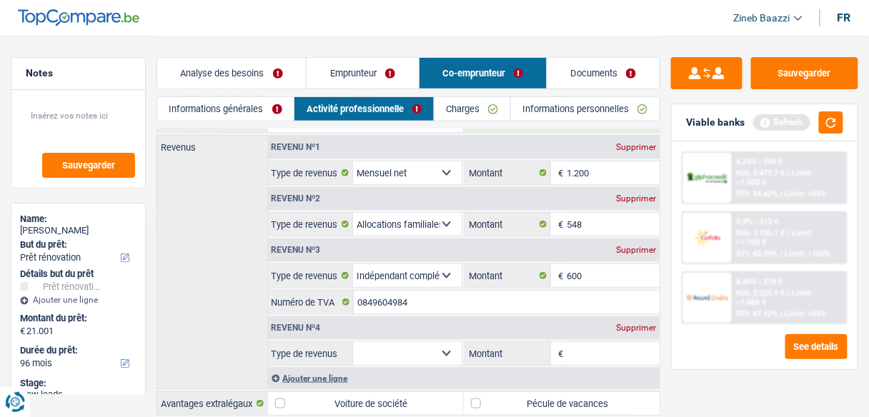
click at [444, 343] on select "Allocation d'handicap Allocations chômage Allocations familiales Chèques repas …" at bounding box center [407, 353] width 109 height 23
select select "mealVouchers"
click at [353, 342] on select "Allocation d'handicap Allocations chômage Allocations familiales Chèques repas …" at bounding box center [407, 353] width 109 height 23
click at [630, 347] on input "Montant par jour" at bounding box center [612, 353] width 93 height 23
click at [826, 123] on button "button" at bounding box center [831, 122] width 24 height 22
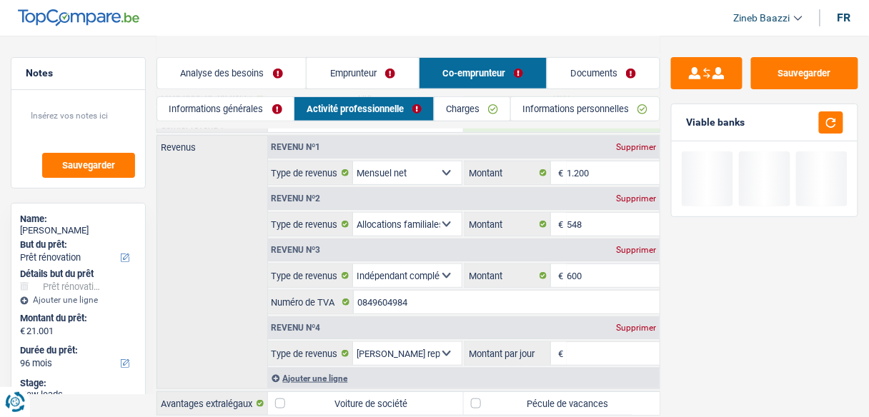
click at [592, 348] on input "Montant par jour" at bounding box center [612, 353] width 93 height 23
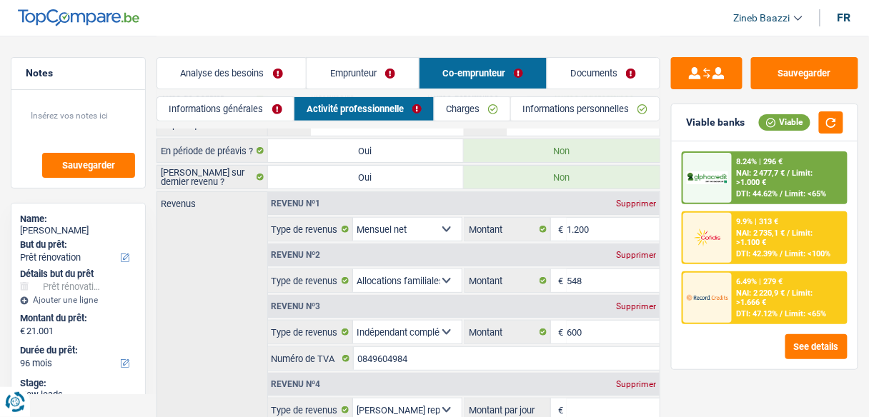
scroll to position [69, 0]
click at [635, 381] on div "Supprimer" at bounding box center [635, 385] width 47 height 9
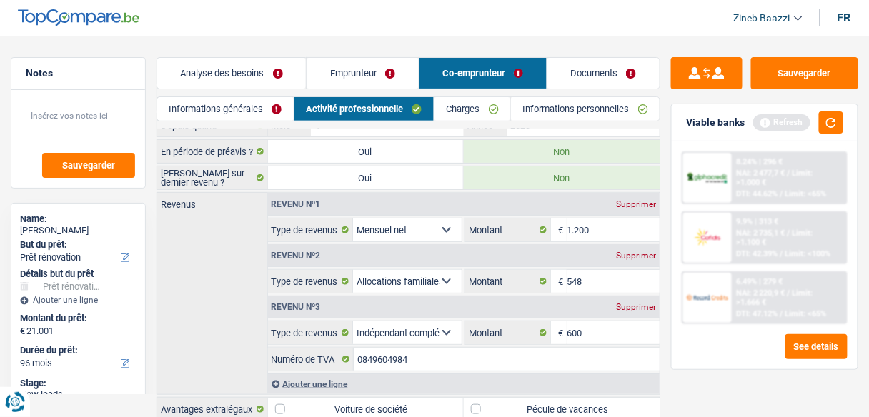
click at [469, 104] on link "Charges" at bounding box center [472, 109] width 76 height 24
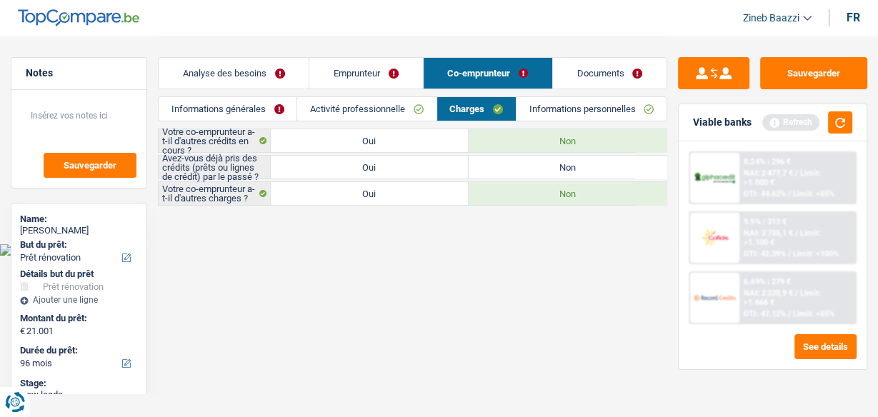
click at [337, 142] on label "Oui" at bounding box center [370, 140] width 198 height 23
click at [337, 142] on input "Oui" at bounding box center [370, 140] width 198 height 23
radio input "true"
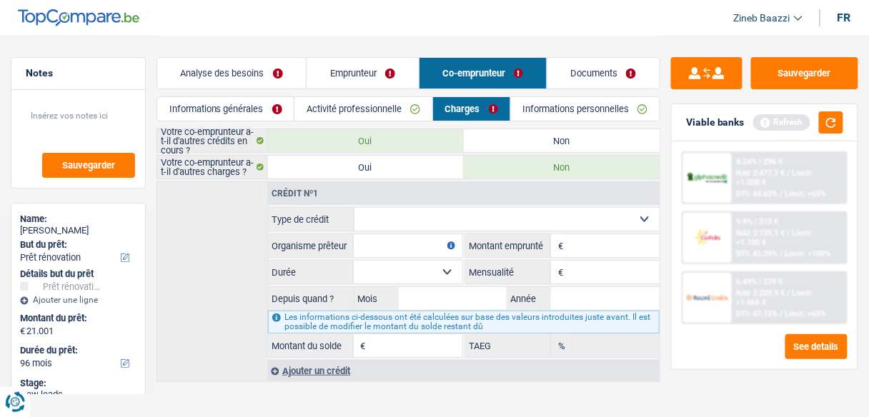
click at [515, 135] on label "Non" at bounding box center [562, 140] width 196 height 23
click at [515, 135] on input "Non" at bounding box center [562, 140] width 196 height 23
radio input "true"
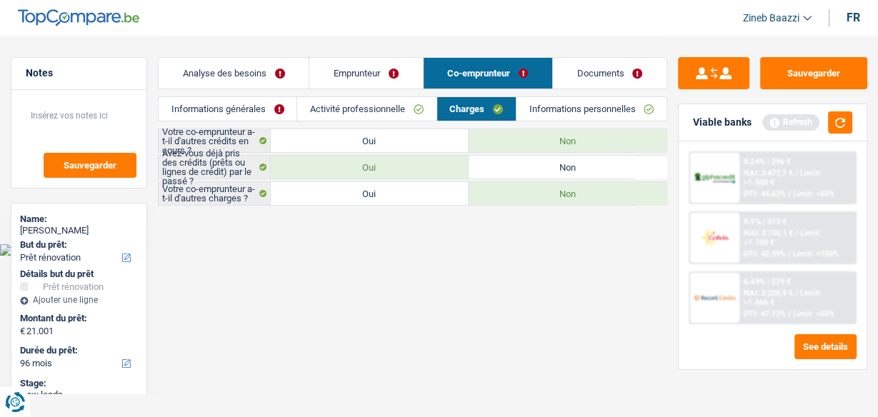
click at [492, 176] on label "Non" at bounding box center [568, 167] width 198 height 23
click at [492, 176] on input "Non" at bounding box center [568, 167] width 198 height 23
radio input "true"
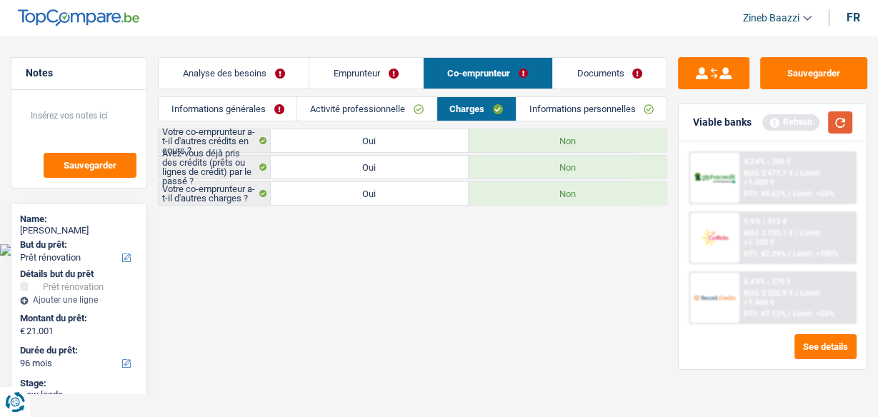
click at [833, 118] on button "button" at bounding box center [840, 122] width 24 height 22
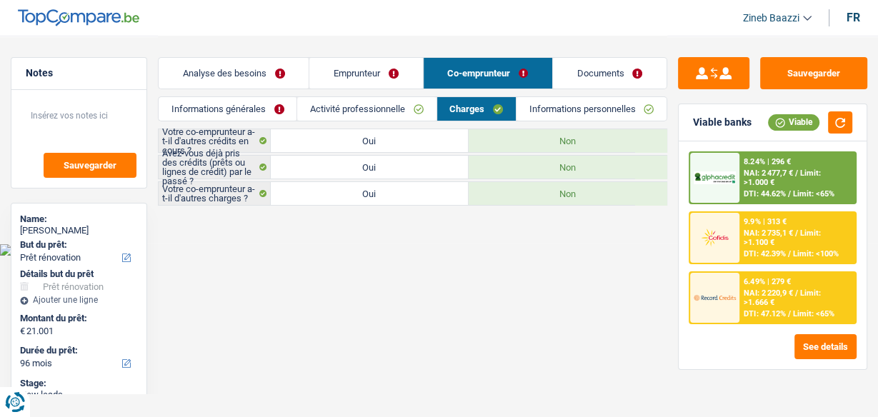
click at [539, 110] on link "Informations personnelles" at bounding box center [591, 109] width 150 height 24
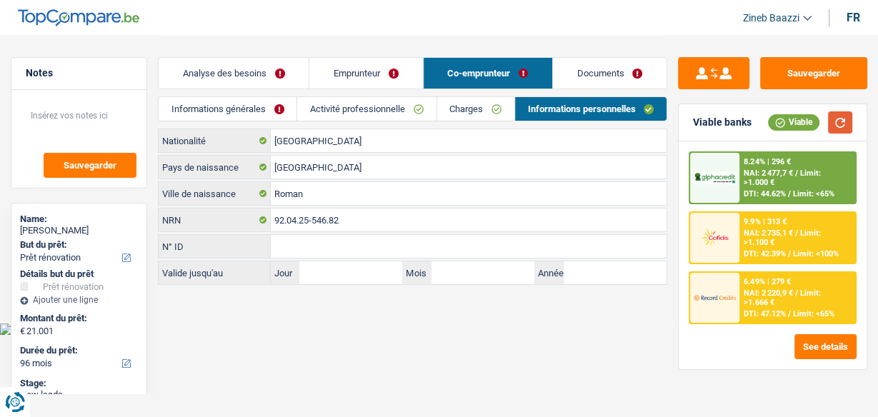
click at [831, 122] on button "button" at bounding box center [840, 122] width 24 height 22
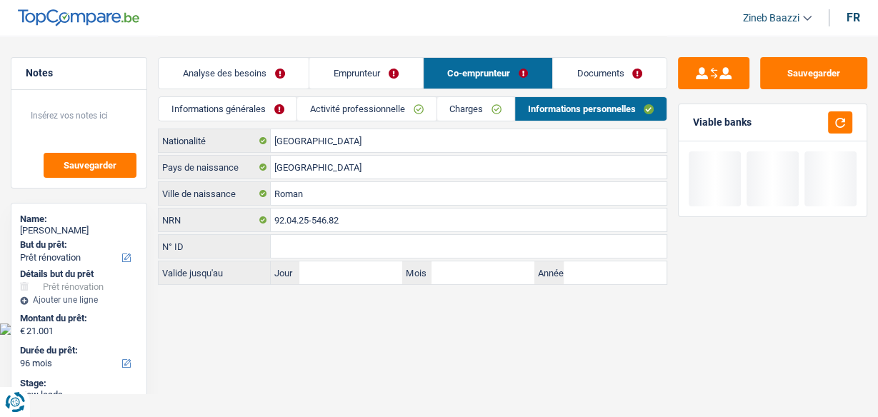
click at [553, 152] on div "Belgique Nationalité Roumanie Pays de naissance Roman Ville de naissance 92.04.…" at bounding box center [412, 207] width 509 height 156
click at [553, 144] on input "[GEOGRAPHIC_DATA]" at bounding box center [469, 140] width 396 height 23
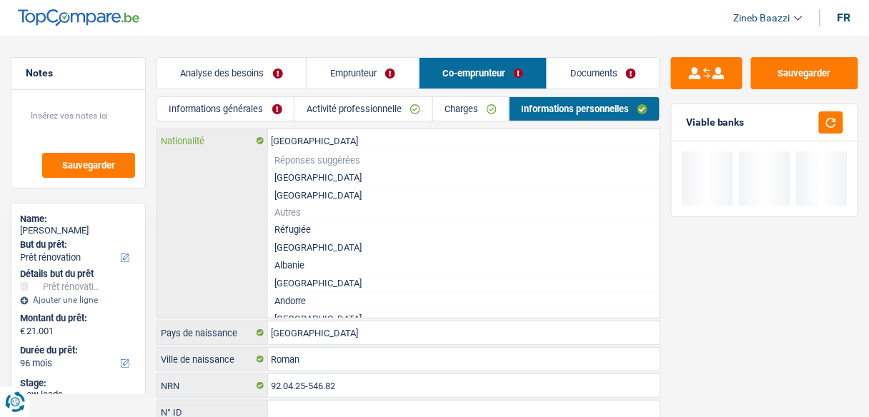
click at [553, 144] on input "[GEOGRAPHIC_DATA]" at bounding box center [464, 140] width 392 height 23
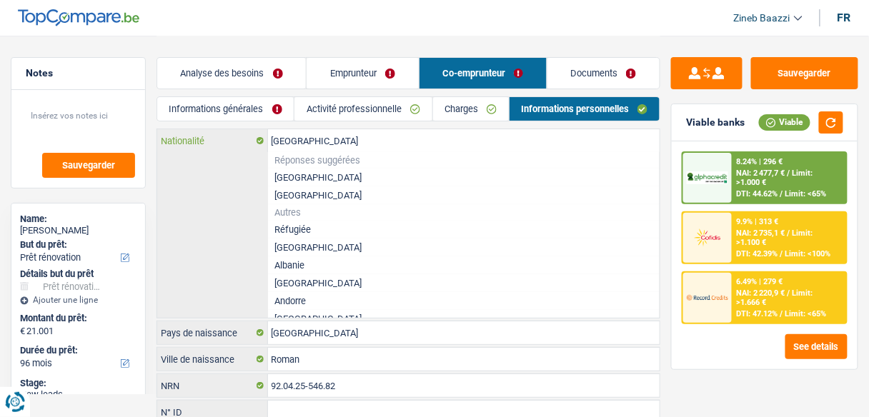
type input "r"
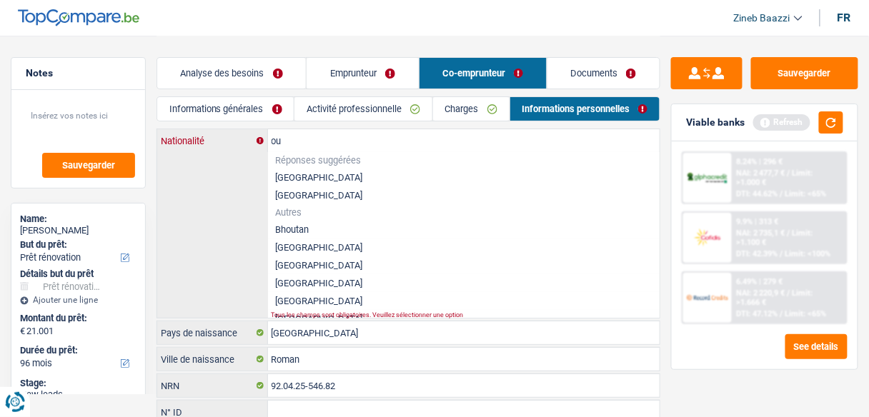
type input "o"
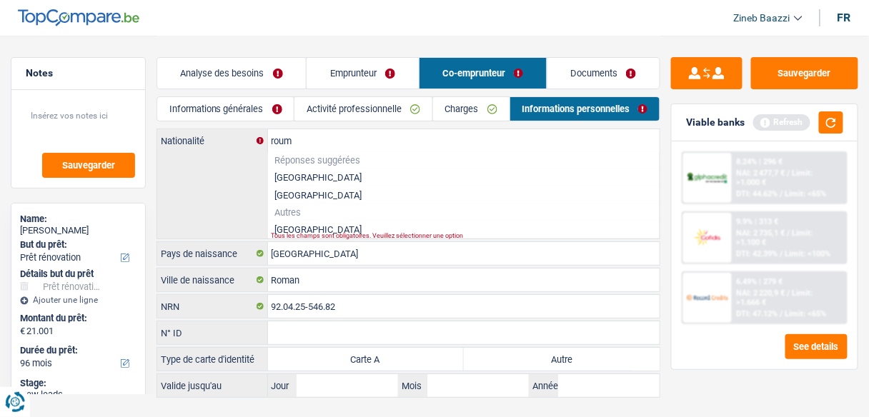
click at [310, 230] on li "Roumanie" at bounding box center [464, 230] width 392 height 18
type input "Roumanie"
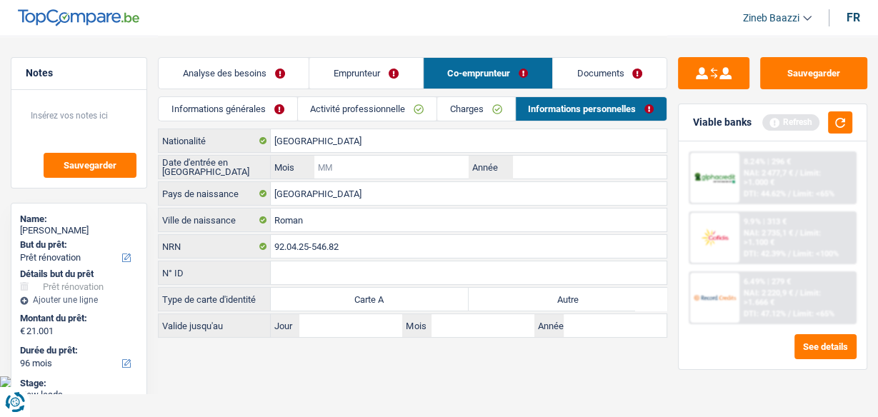
click at [422, 172] on input "Mois" at bounding box center [391, 167] width 154 height 23
click at [834, 129] on button "button" at bounding box center [840, 122] width 24 height 22
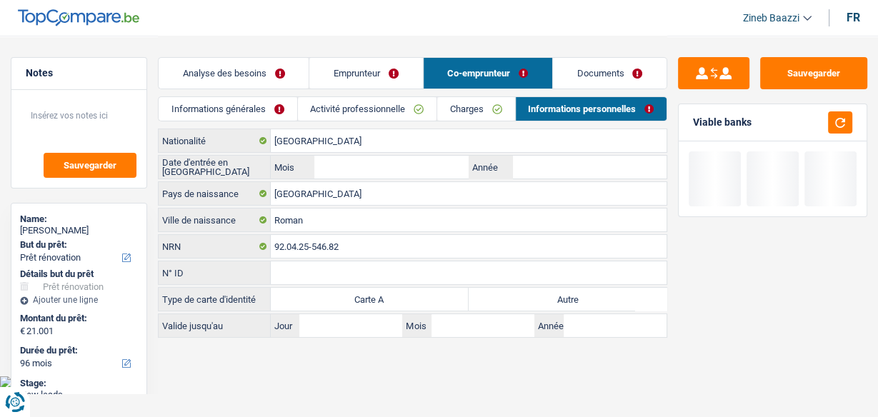
click at [594, 65] on link "Documents" at bounding box center [610, 73] width 114 height 31
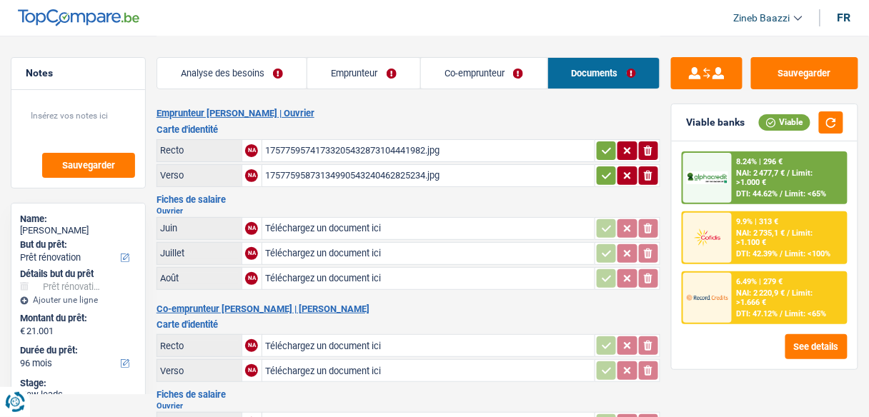
click at [477, 82] on link "Co-emprunteur" at bounding box center [484, 73] width 126 height 31
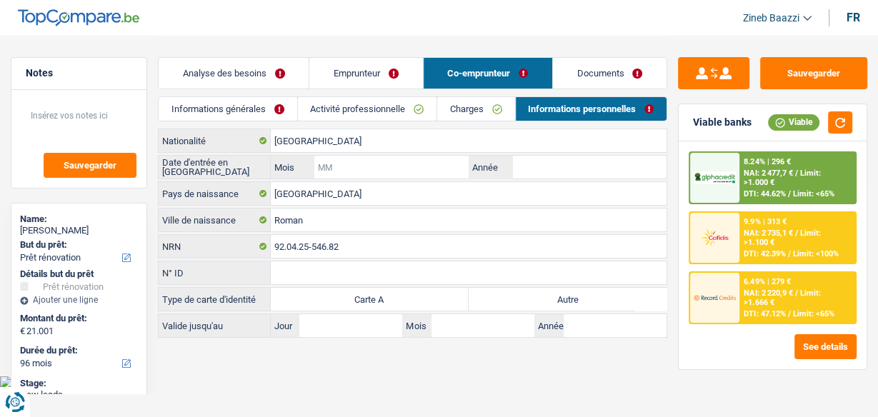
click at [371, 163] on input "Mois" at bounding box center [391, 167] width 154 height 23
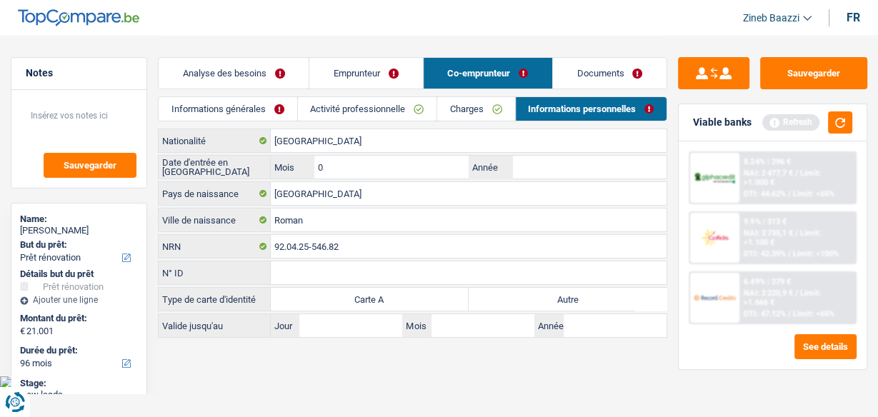
type input "01"
type input "2017"
drag, startPoint x: 464, startPoint y: 353, endPoint x: 637, endPoint y: 289, distance: 185.1
click at [464, 353] on main "Notes Sauvegarder Name: Mathieu Graux But du prêt: Confort maison: meubles, tex…" at bounding box center [439, 188] width 878 height 376
click at [837, 116] on button "button" at bounding box center [840, 122] width 24 height 22
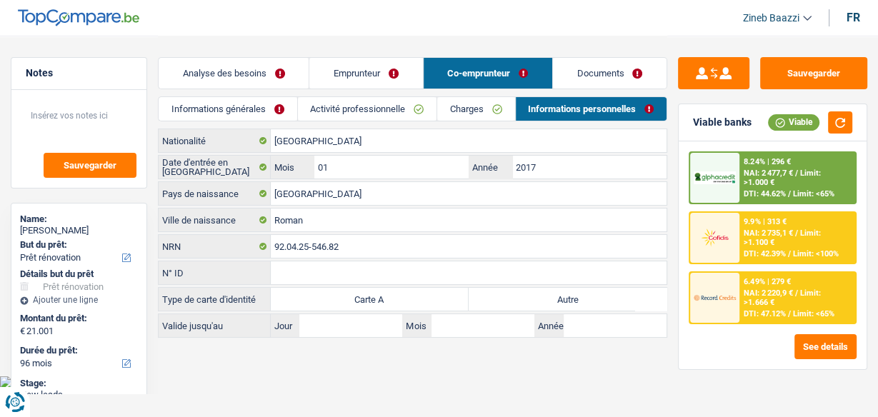
click at [839, 301] on div "NAI: 2 220,9 € / Limit: >1.666 €" at bounding box center [798, 298] width 109 height 19
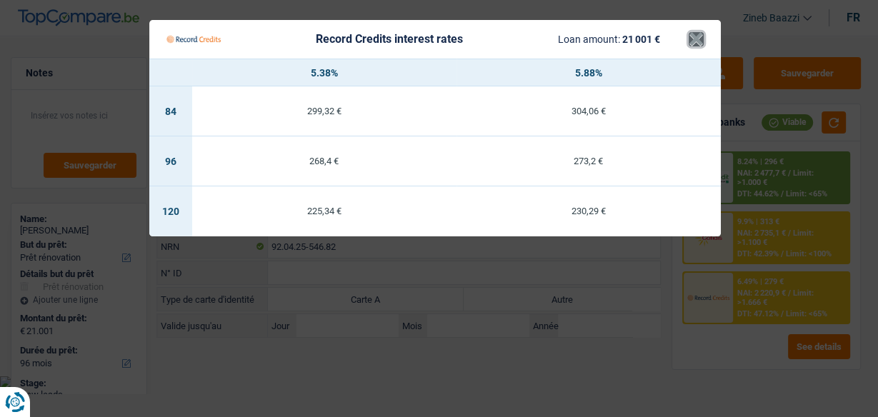
click at [699, 46] on button "×" at bounding box center [696, 39] width 15 height 14
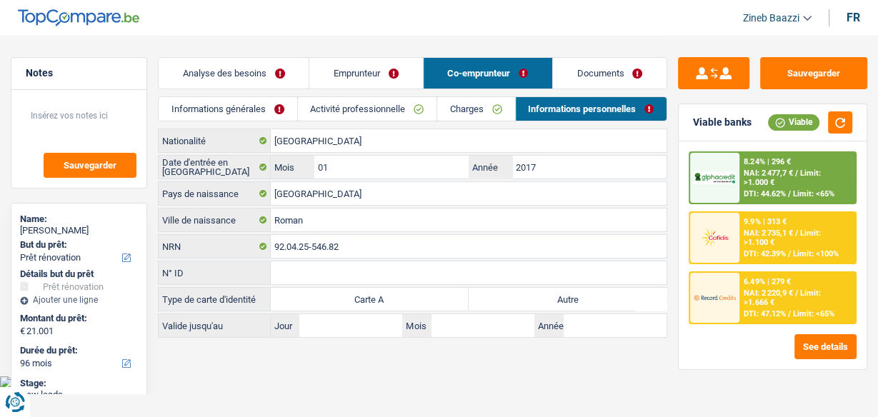
drag, startPoint x: 266, startPoint y: 62, endPoint x: 293, endPoint y: 72, distance: 28.3
click at [266, 62] on link "Analyse des besoins" at bounding box center [234, 73] width 150 height 31
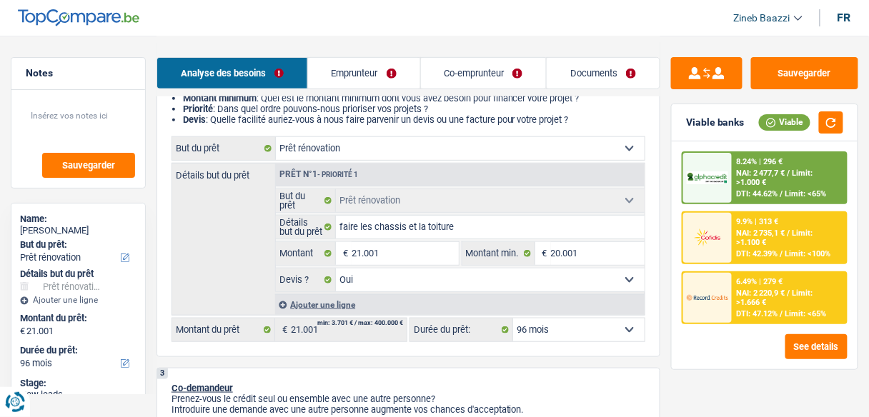
scroll to position [286, 0]
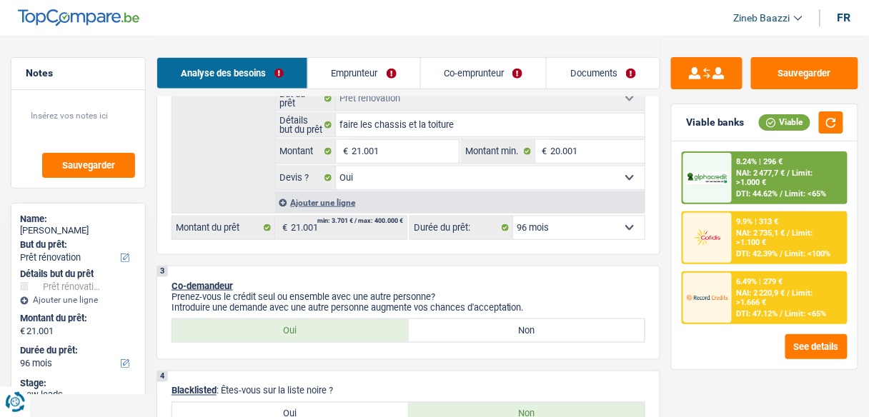
click at [593, 223] on select "12 mois 18 mois 24 mois 30 mois 36 mois 42 mois 48 mois 60 mois 72 mois 84 mois…" at bounding box center [578, 227] width 131 height 23
select select "84"
click at [513, 216] on select "12 mois 18 mois 24 mois 30 mois 36 mois 42 mois 48 mois 60 mois 72 mois 84 mois…" at bounding box center [578, 227] width 131 height 23
select select "84"
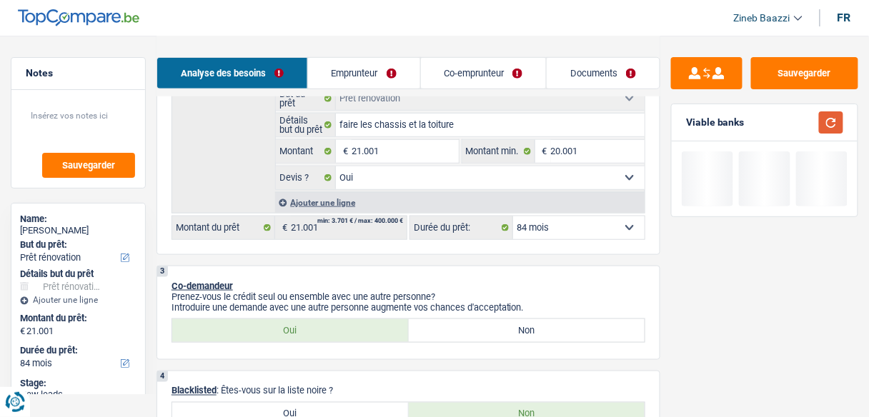
click at [832, 123] on button "button" at bounding box center [831, 122] width 24 height 22
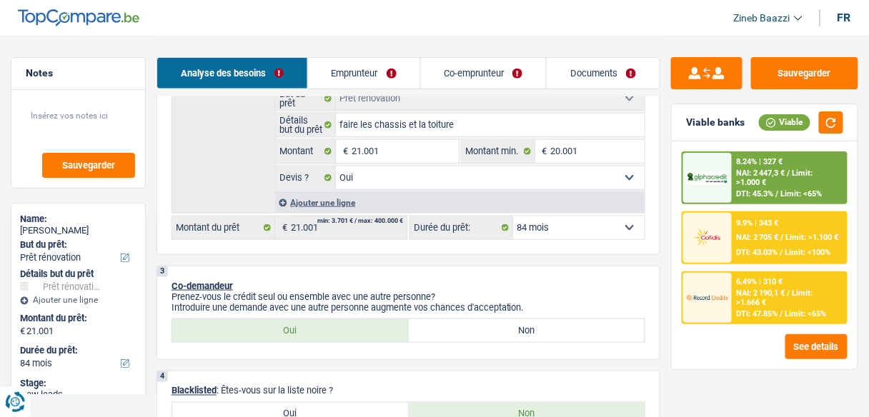
click at [745, 309] on span "DTI: 47.85%" at bounding box center [756, 313] width 41 height 9
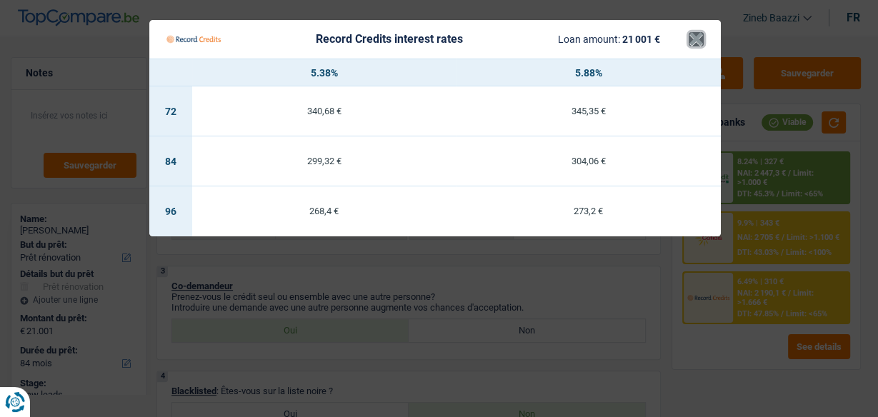
click at [697, 41] on button "×" at bounding box center [696, 39] width 15 height 14
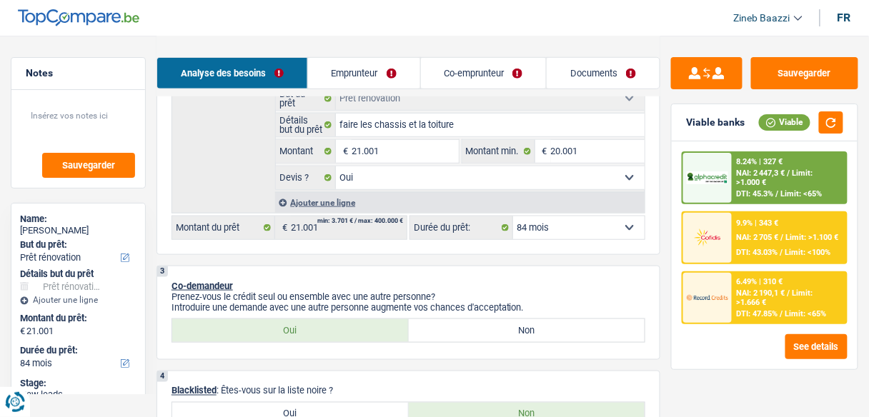
click at [788, 227] on div "9.9% | 343 € NAI: 2 705 € / Limit: >1.100 € DTI: 43.03% / Limit: <100%" at bounding box center [789, 238] width 114 height 50
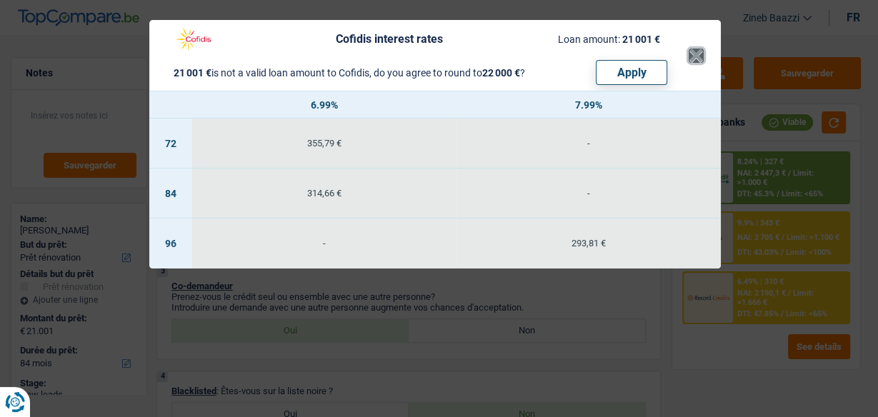
click at [699, 49] on button "×" at bounding box center [696, 56] width 15 height 14
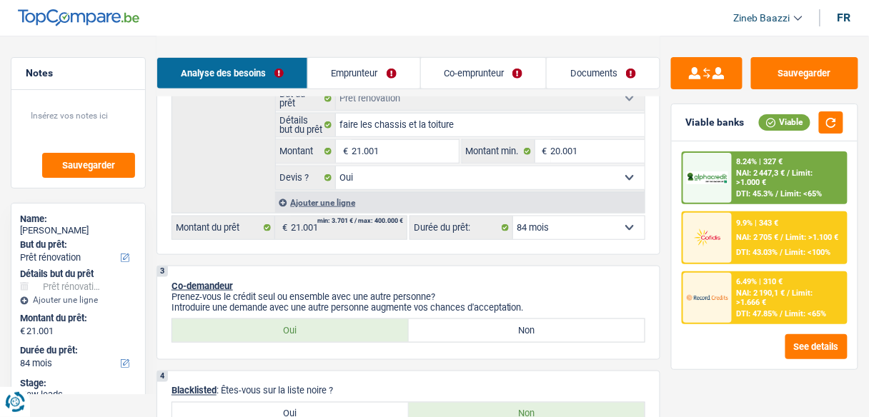
click at [740, 155] on div "8.24% | 327 € NAI: 2 447,3 € / Limit: >1.000 € DTI: 45.3% / Limit: <65%" at bounding box center [789, 178] width 114 height 50
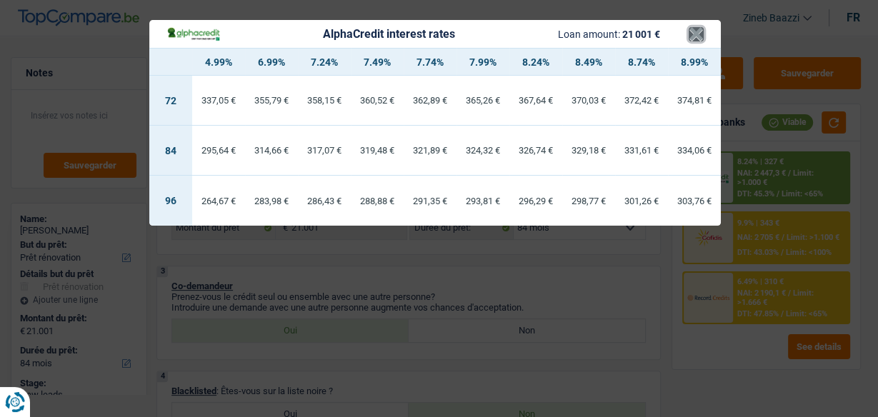
click at [702, 36] on button "×" at bounding box center [696, 34] width 15 height 14
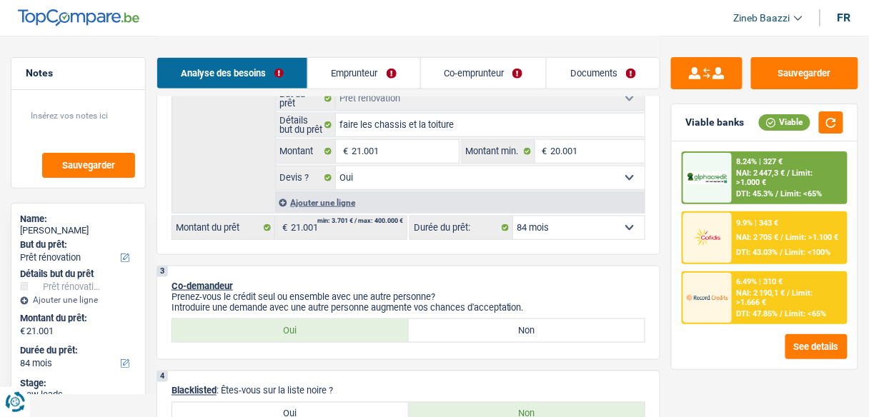
click at [715, 35] on header "Zineb Baazzi Se déconnecter fr" at bounding box center [434, 18] width 869 height 36
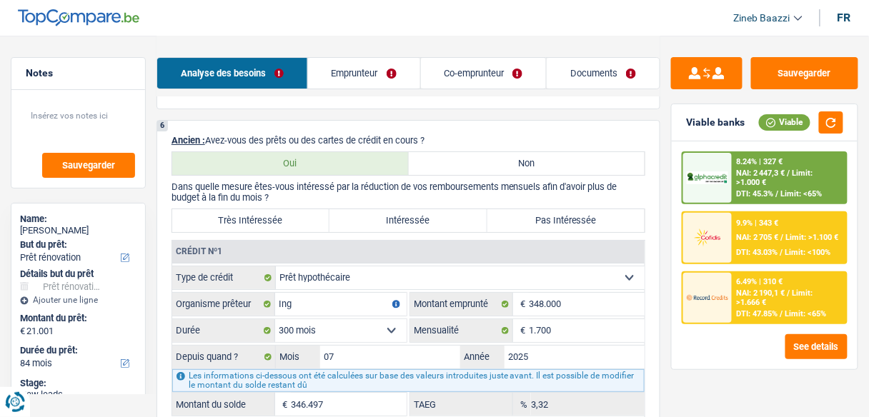
scroll to position [1257, 0]
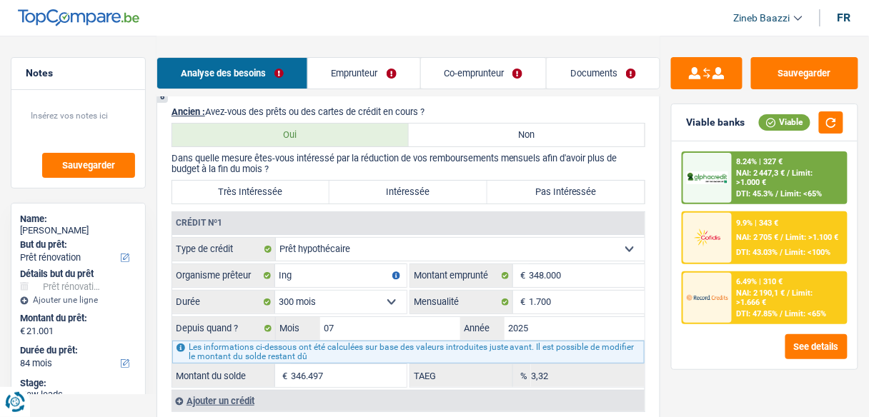
drag, startPoint x: 284, startPoint y: 214, endPoint x: 319, endPoint y: 210, distance: 35.9
click at [319, 212] on div "Crédit nº1 Carte ou ouverture de crédit Prêt hypothécaire Vente à tempérament P…" at bounding box center [407, 300] width 473 height 176
click at [302, 181] on label "Très Intéressée" at bounding box center [250, 192] width 157 height 23
click at [302, 181] on input "Très Intéressée" at bounding box center [250, 192] width 157 height 23
radio input "true"
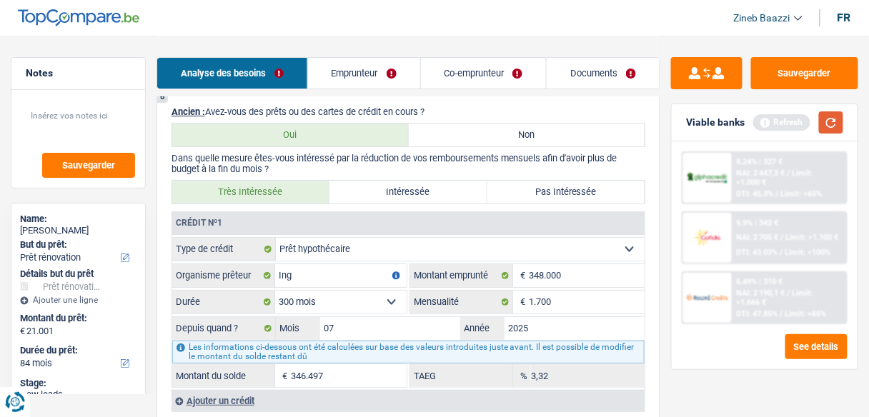
click at [821, 125] on button "button" at bounding box center [831, 122] width 24 height 22
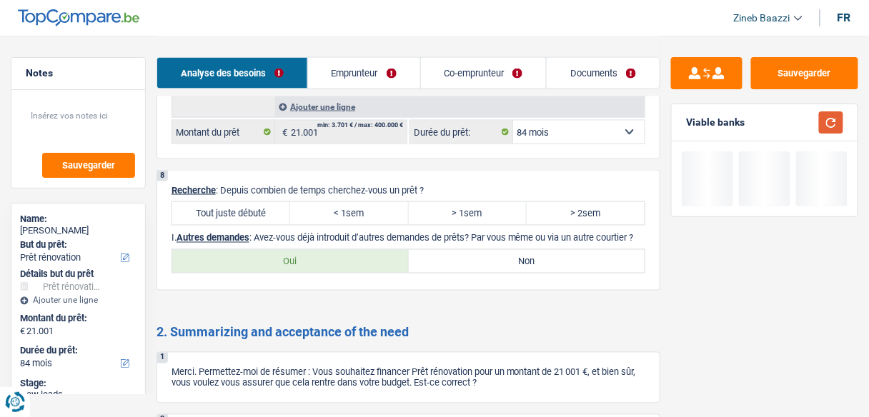
scroll to position [1829, 0]
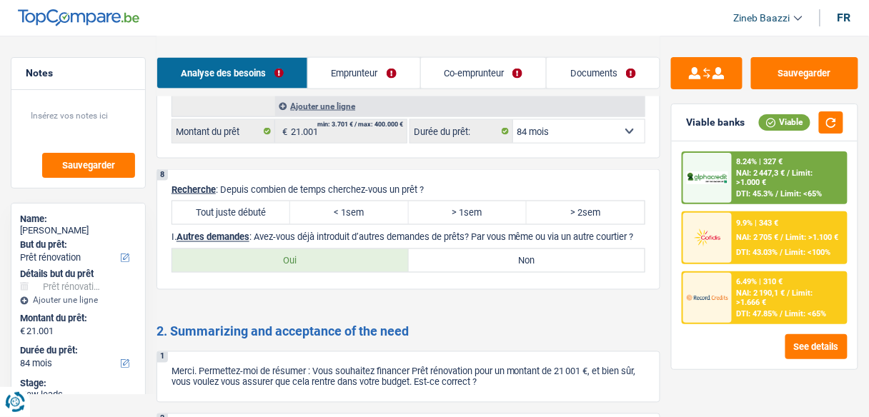
click at [263, 201] on label "Tout juste débuté" at bounding box center [231, 212] width 118 height 23
click at [263, 201] on input "Tout juste débuté" at bounding box center [231, 212] width 118 height 23
radio input "true"
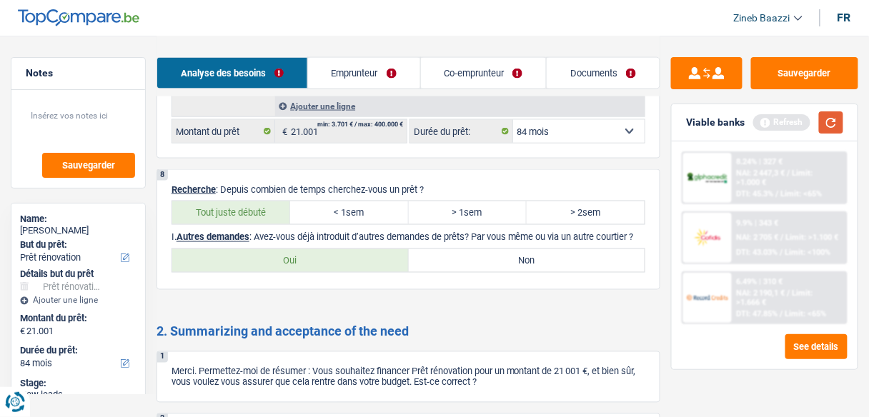
click at [840, 126] on button "button" at bounding box center [831, 122] width 24 height 22
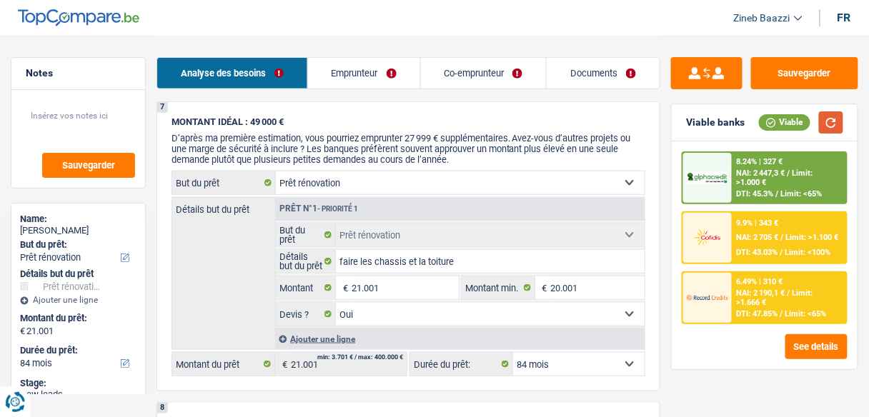
scroll to position [1714, 0]
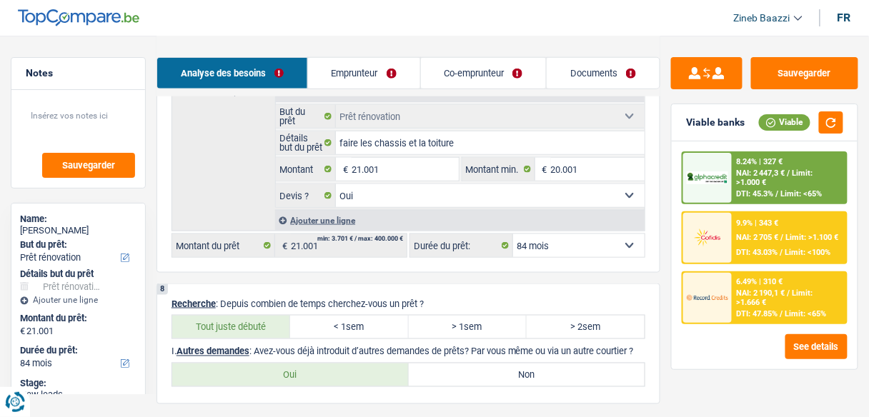
click at [420, 368] on label "Non" at bounding box center [527, 375] width 236 height 23
click at [420, 368] on input "Non" at bounding box center [527, 375] width 236 height 23
radio input "true"
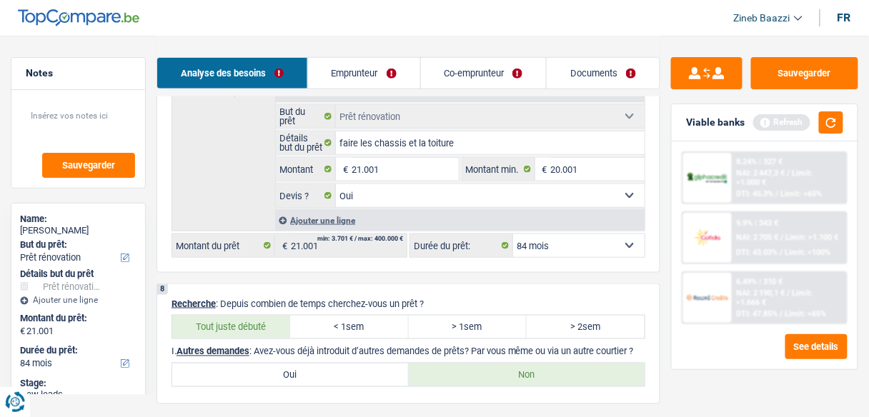
click at [846, 126] on div "Viable banks Refresh" at bounding box center [764, 122] width 186 height 37
click at [840, 124] on button "button" at bounding box center [831, 122] width 24 height 22
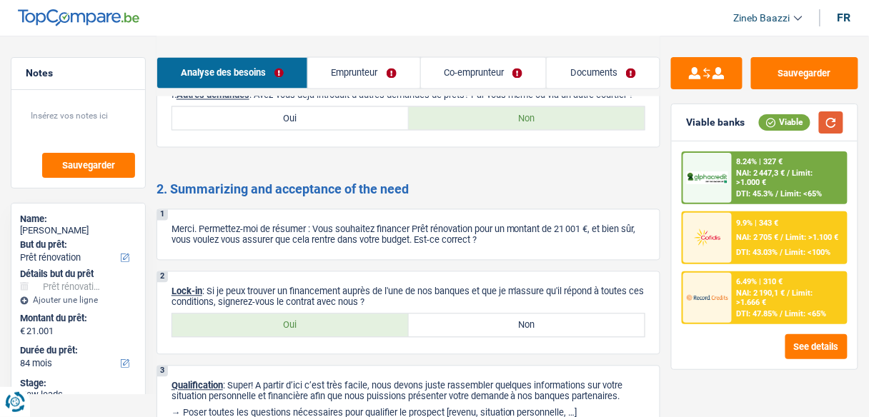
scroll to position [1979, 0]
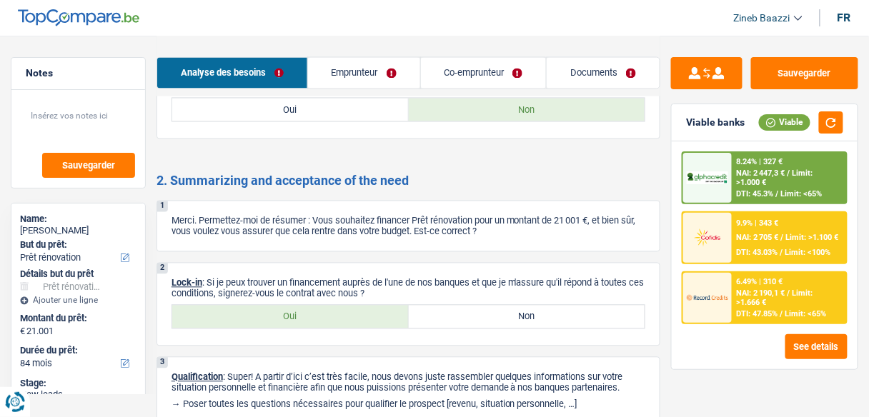
click at [391, 234] on div "1 Merci. Permettez-moi de résumer : Vous souhaitez financer Prêt rénovation pou…" at bounding box center [408, 226] width 504 height 51
drag, startPoint x: 337, startPoint y: 268, endPoint x: 417, endPoint y: 289, distance: 82.6
click at [417, 289] on div "2 Lock-in : Si je peux trouver un financement auprès de l'une de nos banques et…" at bounding box center [408, 305] width 504 height 84
click at [417, 289] on p "Lock-in : Si je peux trouver un financement auprès de l'une de nos banques et q…" at bounding box center [408, 288] width 474 height 21
drag, startPoint x: 417, startPoint y: 289, endPoint x: 214, endPoint y: 274, distance: 203.4
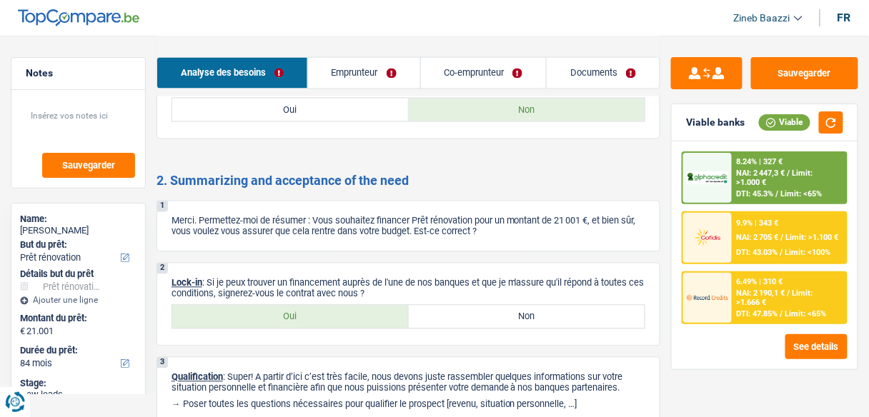
click at [214, 278] on p "Lock-in : Si je peux trouver un financement auprès de l'une de nos banques et q…" at bounding box center [408, 288] width 474 height 21
click at [260, 282] on p "Lock-in : Si je peux trouver un financement auprès de l'une de nos banques et q…" at bounding box center [408, 288] width 474 height 21
click at [389, 306] on label "Oui" at bounding box center [290, 317] width 236 height 23
click at [389, 306] on input "Oui" at bounding box center [290, 317] width 236 height 23
radio input "true"
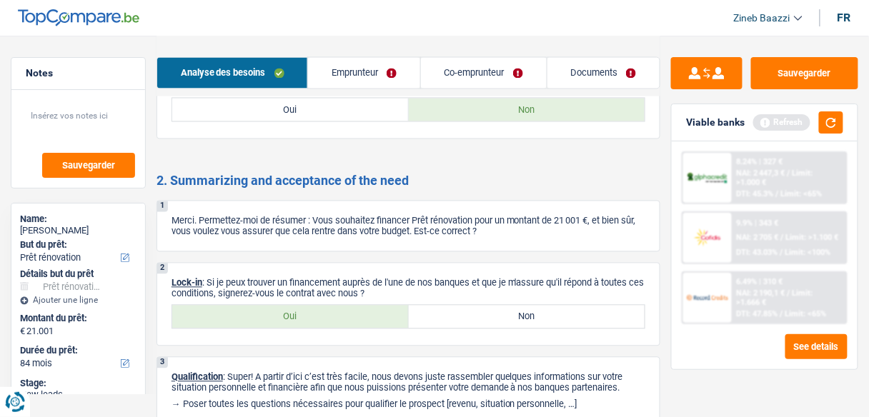
click at [618, 67] on link "Documents" at bounding box center [603, 73] width 113 height 31
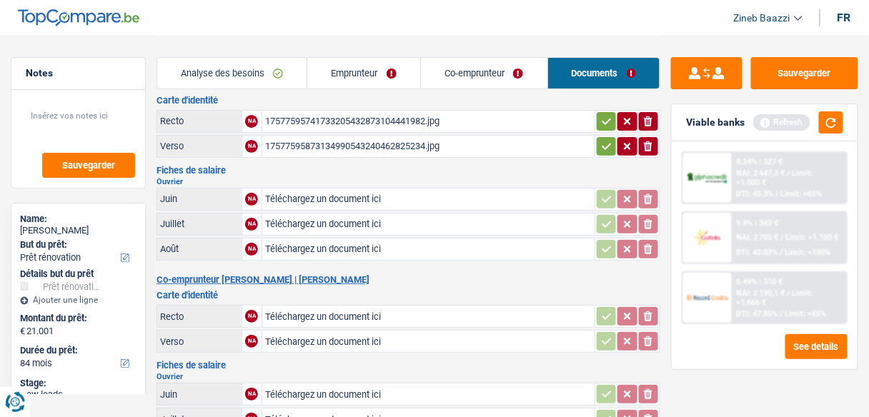
scroll to position [0, 0]
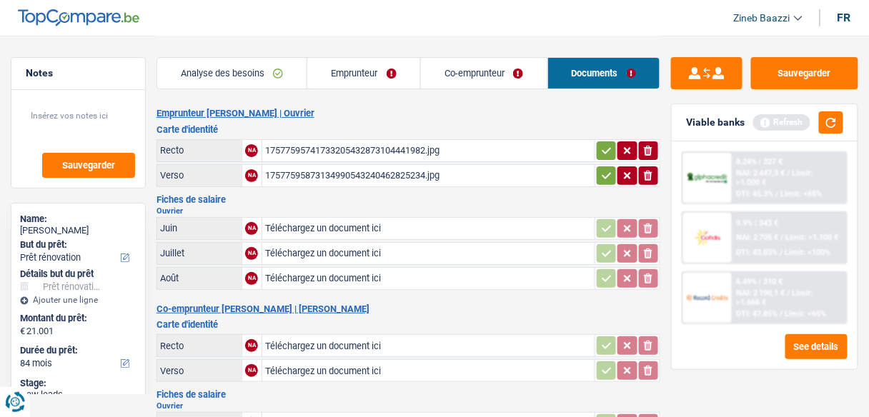
click at [476, 113] on h2 "Emprunteur Mathieu Graux | Ouvrier" at bounding box center [408, 113] width 504 height 11
click at [335, 147] on div "17577595741733205432873104441982.jpg" at bounding box center [428, 150] width 326 height 21
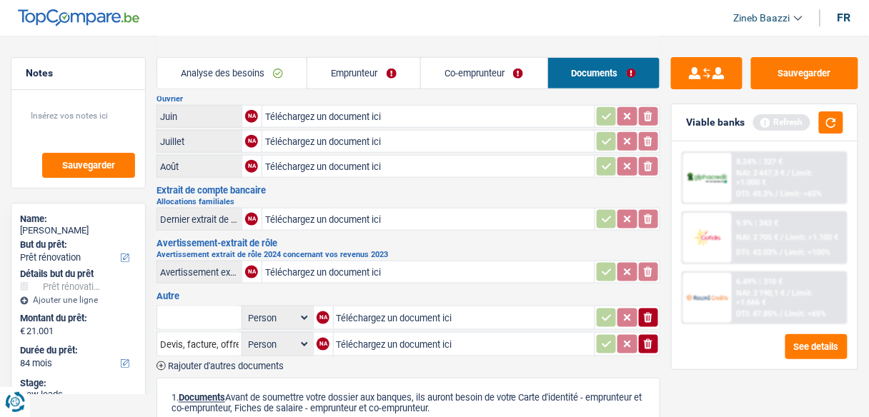
scroll to position [286, 0]
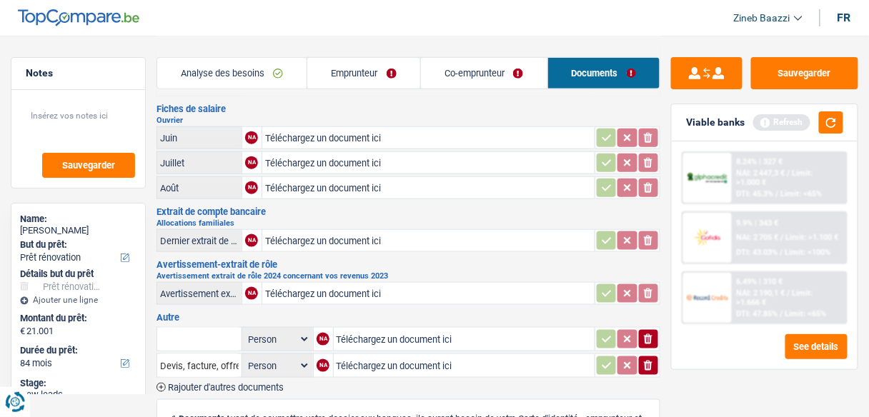
click at [293, 313] on h3 "Autre" at bounding box center [408, 317] width 504 height 9
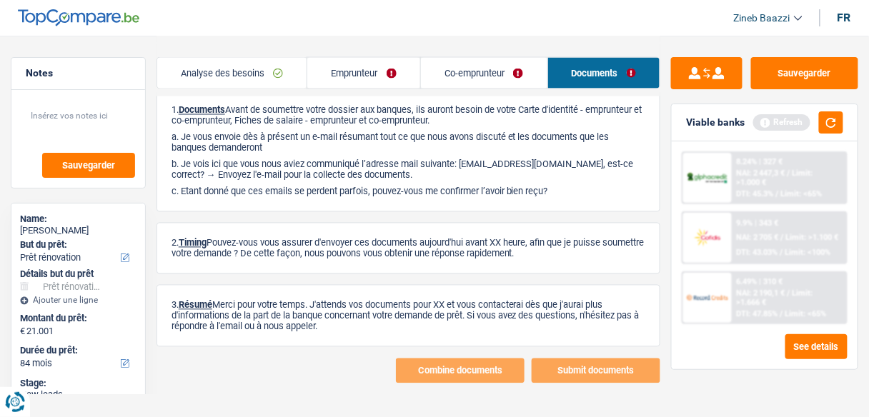
scroll to position [596, 0]
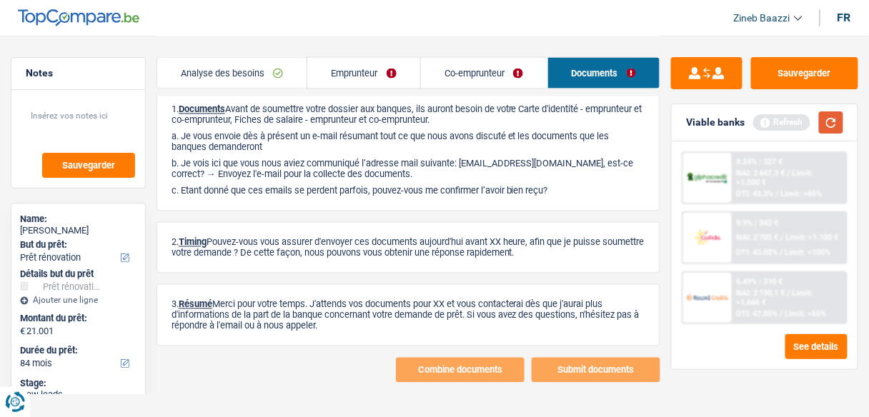
click at [831, 118] on button "button" at bounding box center [831, 122] width 24 height 22
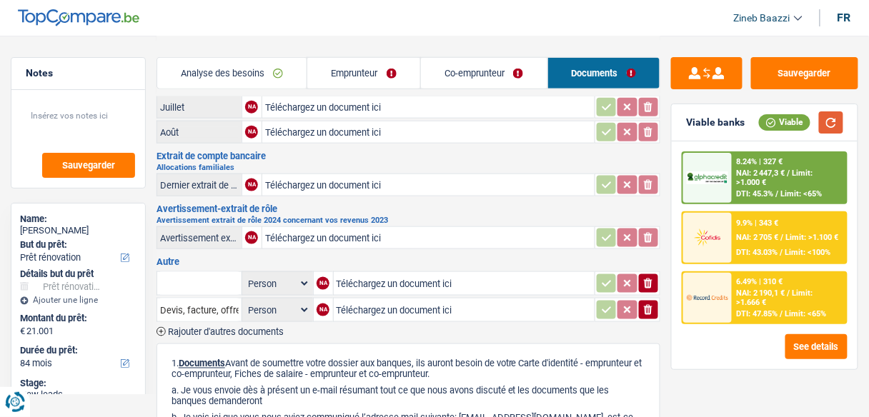
scroll to position [343, 0]
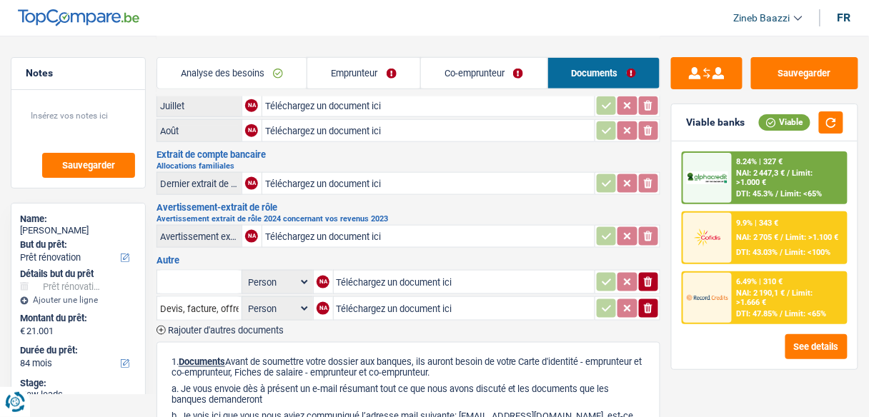
drag, startPoint x: 283, startPoint y: 149, endPoint x: 161, endPoint y: 144, distance: 121.5
click at [161, 150] on h3 "Extrait de compte bancaire" at bounding box center [408, 154] width 504 height 9
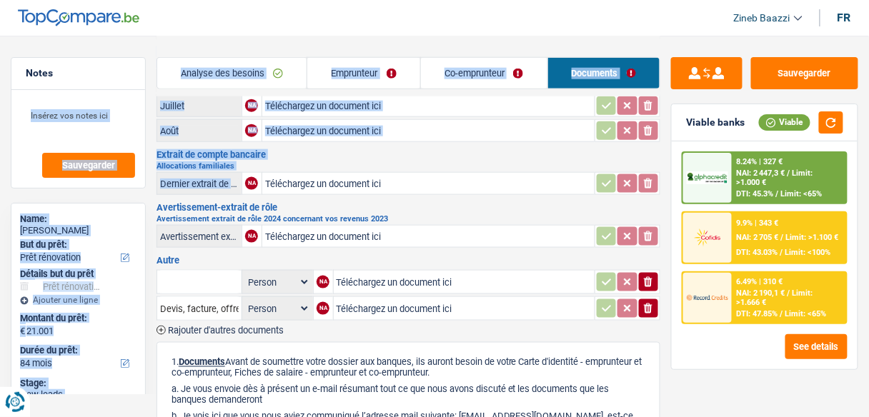
drag, startPoint x: 154, startPoint y: 144, endPoint x: 241, endPoint y: 152, distance: 88.3
click at [213, 168] on div "Notes Sauvegarder Name: Mathieu Graux But du prêt: Confort maison: meubles, tex…" at bounding box center [434, 164] width 869 height 943
click at [286, 150] on h3 "Extrait de compte bancaire" at bounding box center [408, 154] width 504 height 9
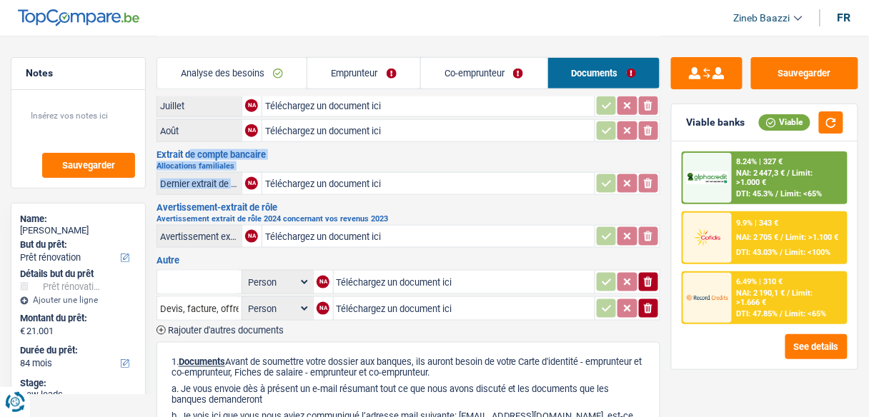
drag, startPoint x: 157, startPoint y: 143, endPoint x: 189, endPoint y: 171, distance: 42.5
click at [189, 171] on div "Extrait de compte bancaire Allocations familiales Dernier extrait de compte pou…" at bounding box center [408, 173] width 504 height 47
copy div "Extrait de compte bancaire Allocations familiales Dernier"
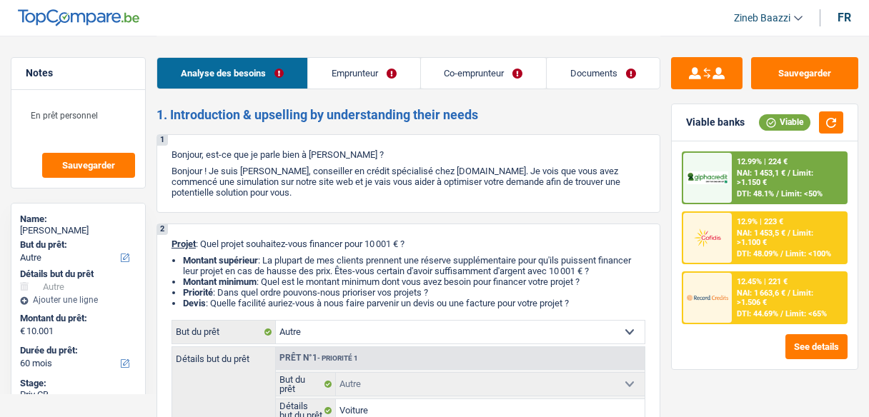
select select "other"
select select "60"
select select "other"
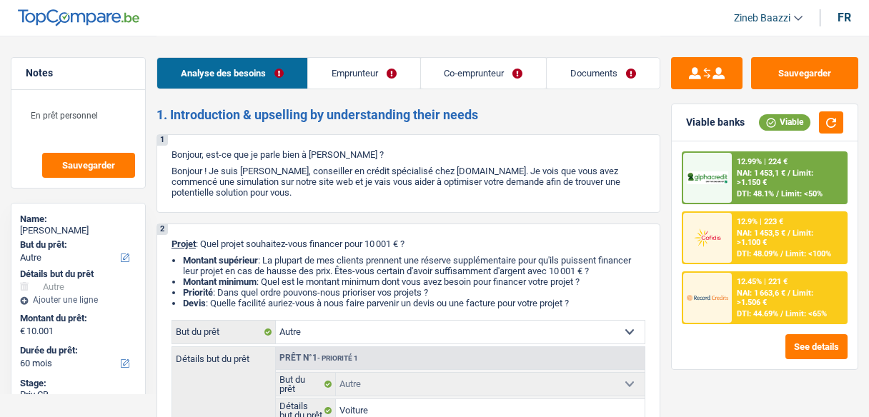
select select "yes"
select select "60"
select select "worker"
select select "noProfession"
select select "netSalary"
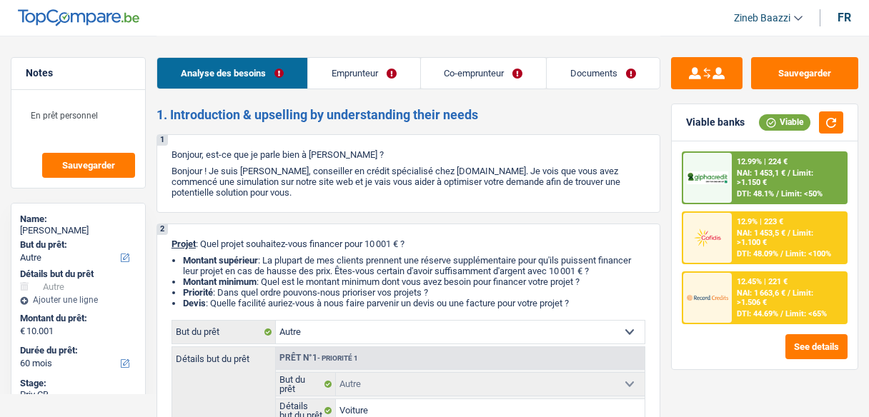
select select "netSalary"
select select "rents"
select select "carLoan"
select select "48"
select select "other"
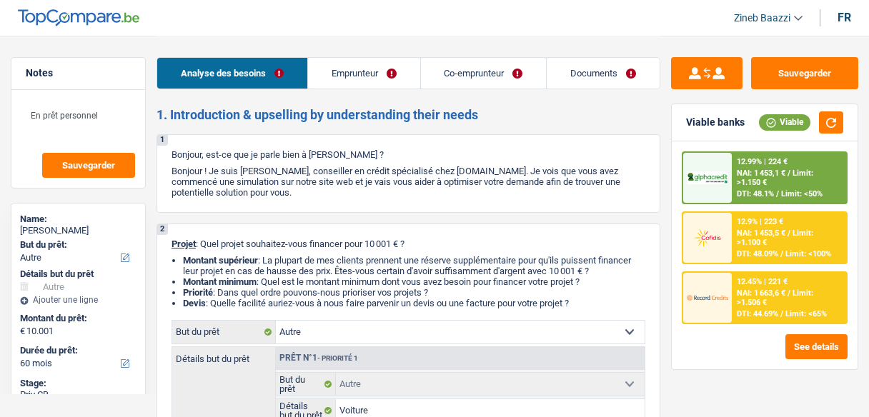
select select "other"
select select "yes"
select select "60"
click at [596, 81] on link "Documents" at bounding box center [602, 73] width 113 height 31
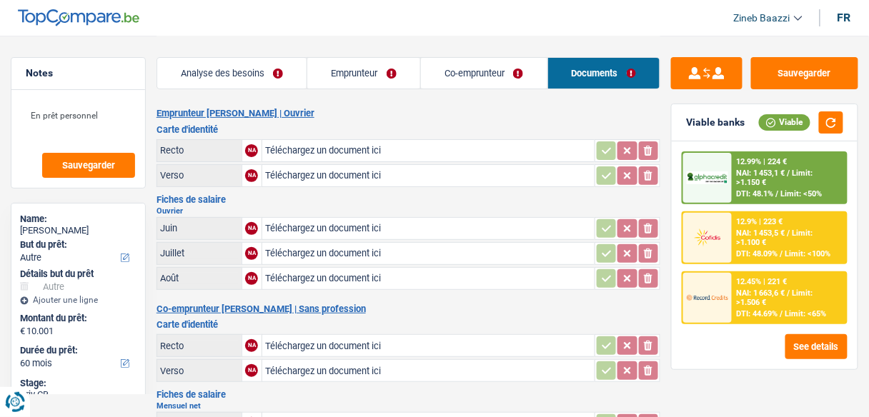
click at [459, 82] on link "Co-emprunteur" at bounding box center [484, 73] width 126 height 31
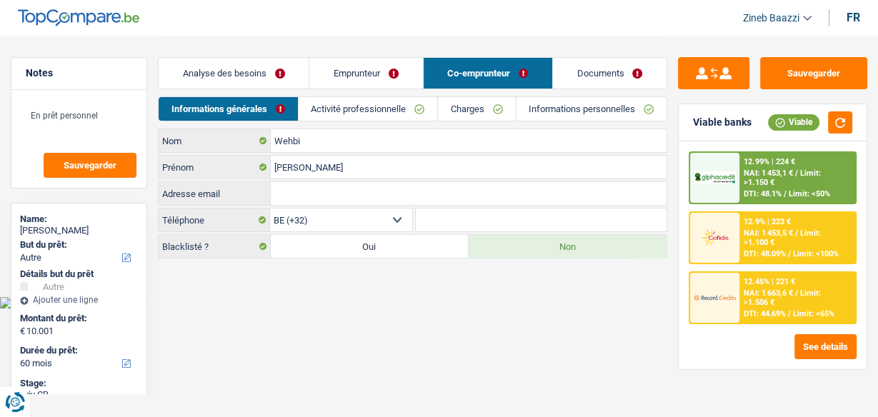
click at [353, 83] on link "Emprunteur" at bounding box center [365, 73] width 113 height 31
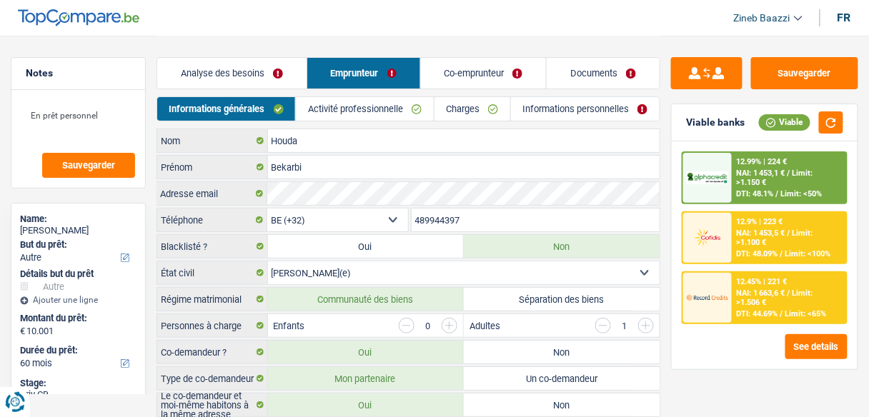
click at [356, 106] on link "Activité professionnelle" at bounding box center [364, 109] width 137 height 24
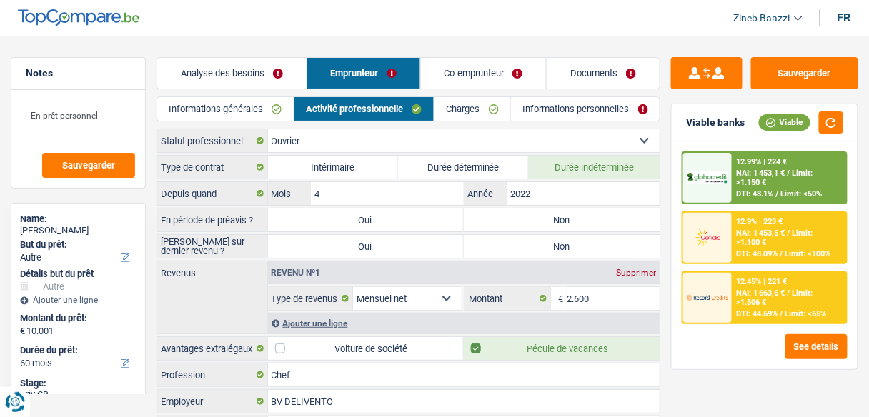
click at [495, 71] on link "Co-emprunteur" at bounding box center [484, 73] width 126 height 31
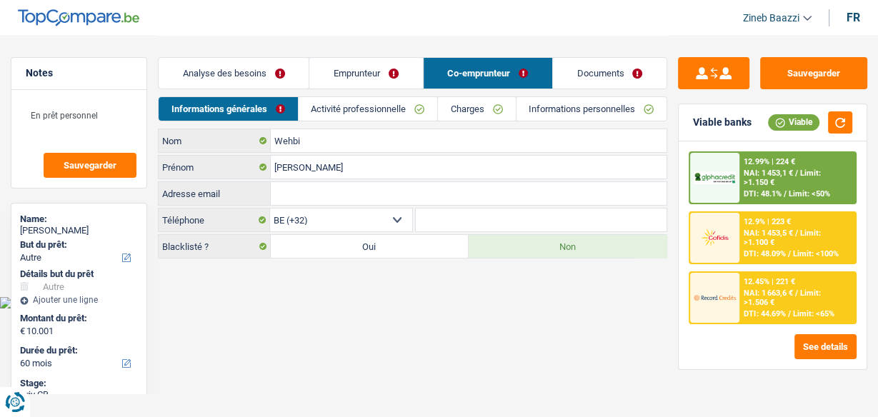
drag, startPoint x: 341, startPoint y: 111, endPoint x: 316, endPoint y: 111, distance: 25.0
click at [340, 112] on link "Activité professionnelle" at bounding box center [368, 109] width 139 height 24
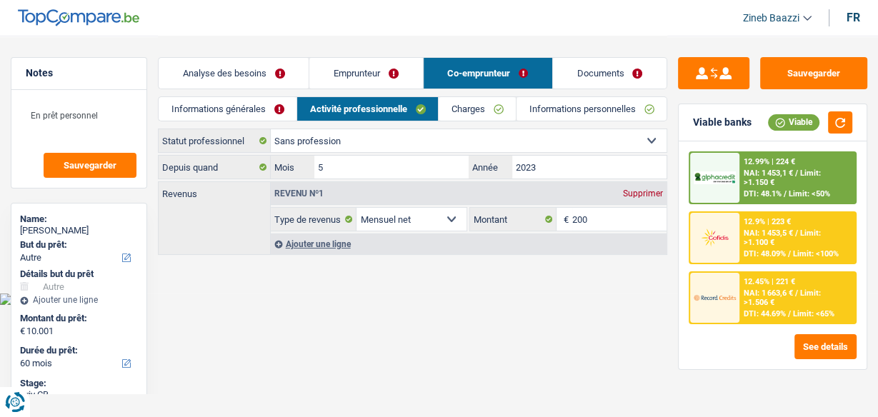
click at [211, 81] on link "Analyse des besoins" at bounding box center [234, 73] width 150 height 31
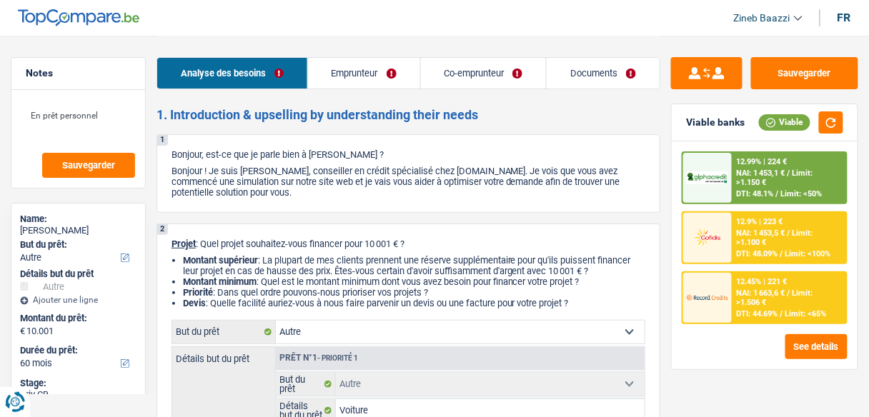
click at [382, 74] on link "Emprunteur" at bounding box center [364, 73] width 112 height 31
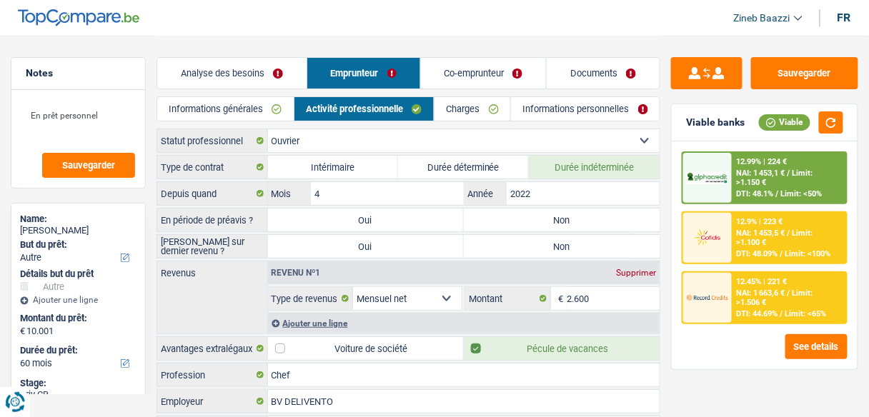
click at [461, 69] on link "Co-emprunteur" at bounding box center [484, 73] width 126 height 31
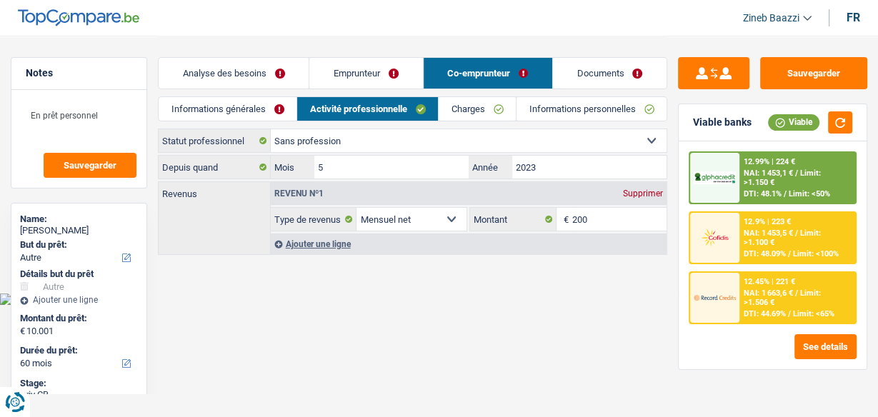
click at [456, 106] on link "Charges" at bounding box center [477, 109] width 77 height 24
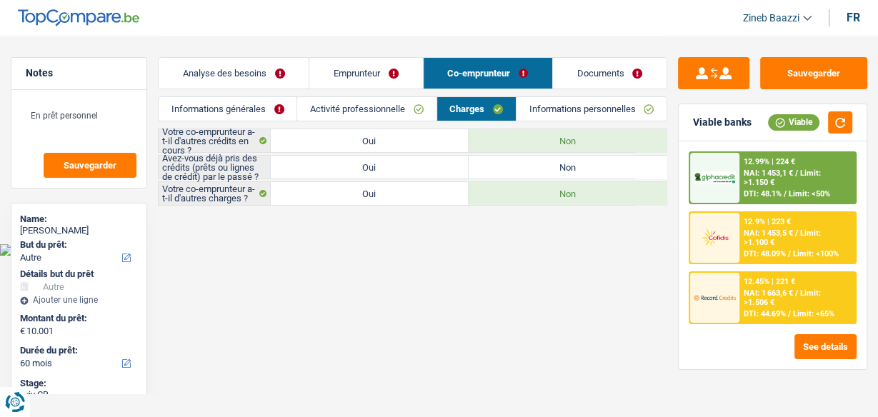
click at [399, 109] on link "Activité professionnelle" at bounding box center [366, 109] width 139 height 24
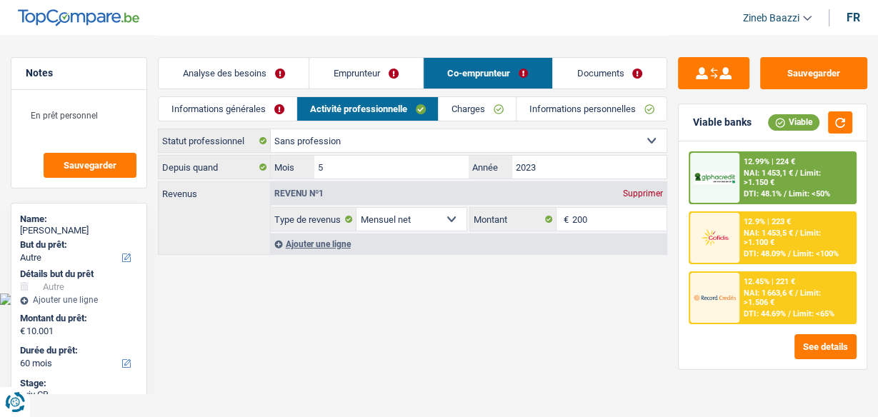
click at [325, 72] on link "Emprunteur" at bounding box center [365, 73] width 113 height 31
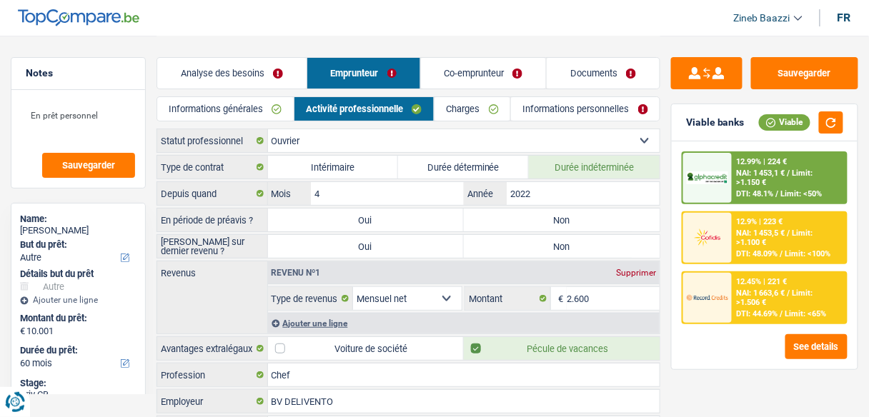
click at [236, 104] on link "Informations générales" at bounding box center [225, 109] width 136 height 24
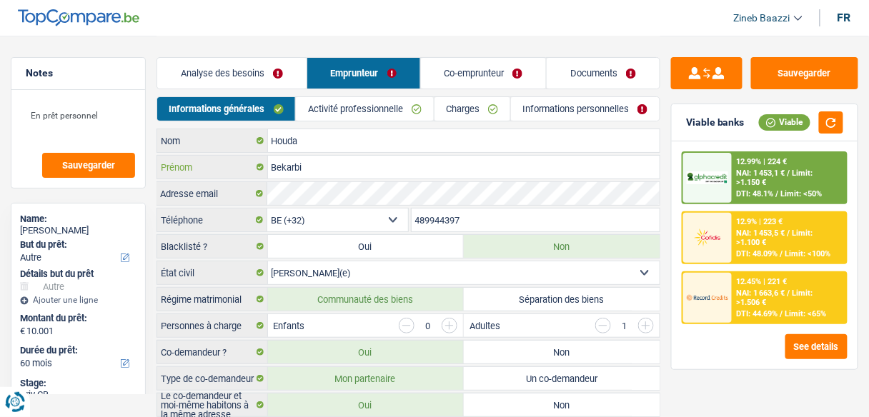
drag, startPoint x: 321, startPoint y: 173, endPoint x: 271, endPoint y: 162, distance: 51.1
click at [269, 164] on input "Bekarbi" at bounding box center [464, 167] width 392 height 23
click at [481, 147] on input "Houda" at bounding box center [464, 140] width 392 height 23
click at [599, 106] on link "Informations personnelles" at bounding box center [585, 109] width 149 height 24
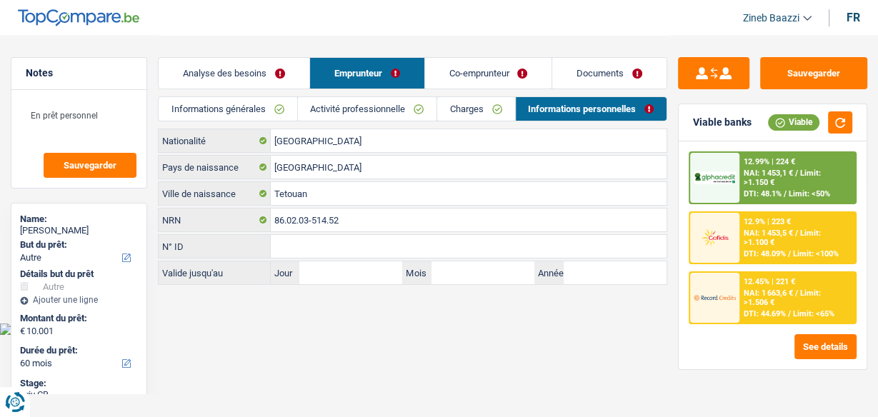
drag, startPoint x: 467, startPoint y: 109, endPoint x: 566, endPoint y: 91, distance: 100.2
click at [467, 108] on link "Charges" at bounding box center [475, 109] width 77 height 24
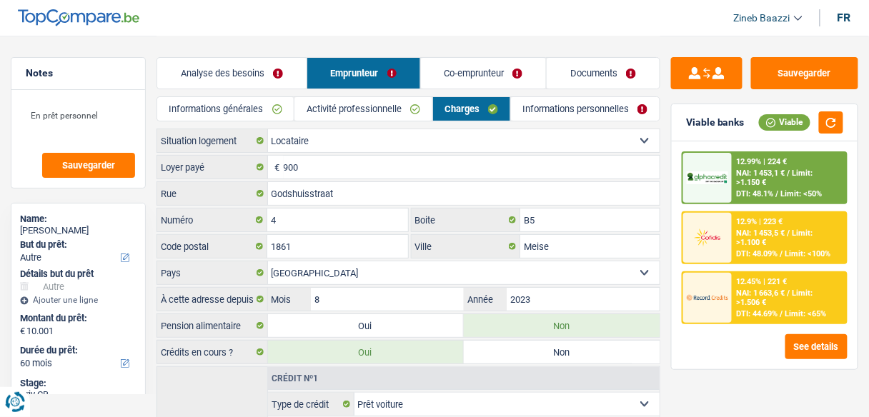
click at [602, 72] on link "Documents" at bounding box center [602, 73] width 113 height 31
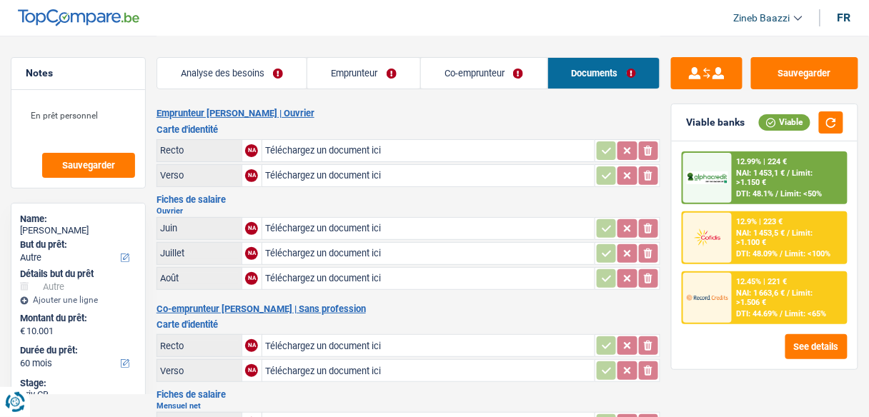
click at [830, 129] on button "button" at bounding box center [831, 122] width 24 height 22
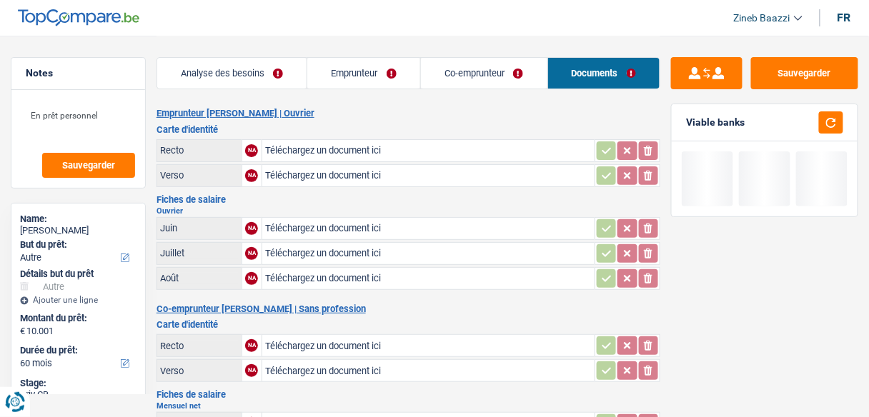
click at [492, 109] on h2 "Emprunteur Bekarbi Houda | Ouvrier" at bounding box center [408, 113] width 504 height 11
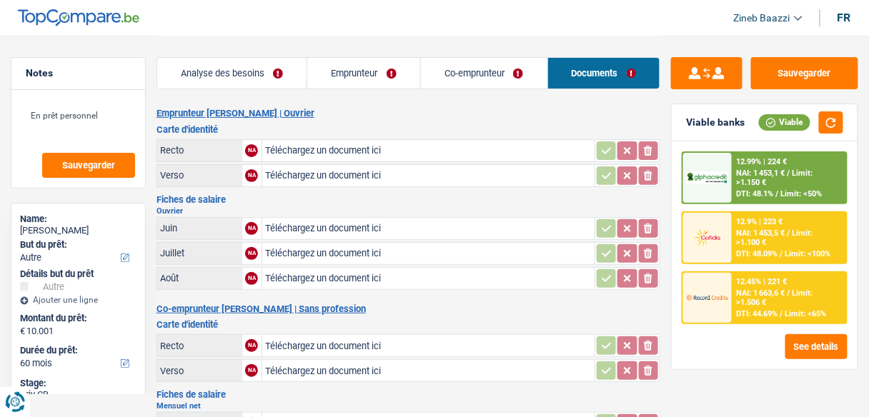
click at [360, 73] on link "Emprunteur" at bounding box center [363, 73] width 113 height 31
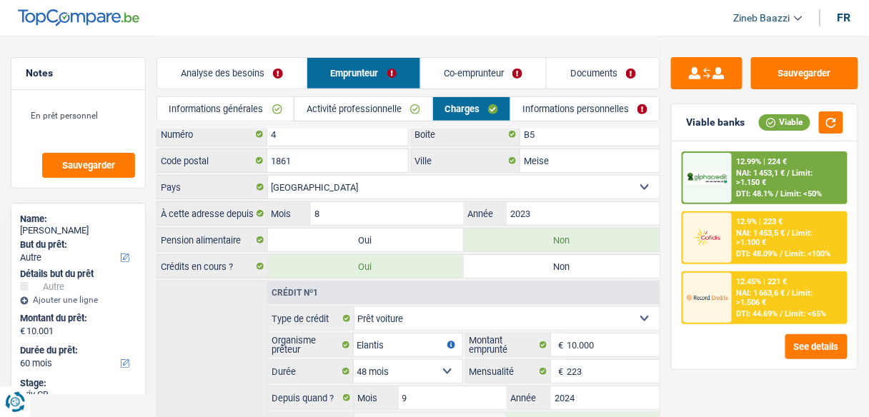
scroll to position [216, 0]
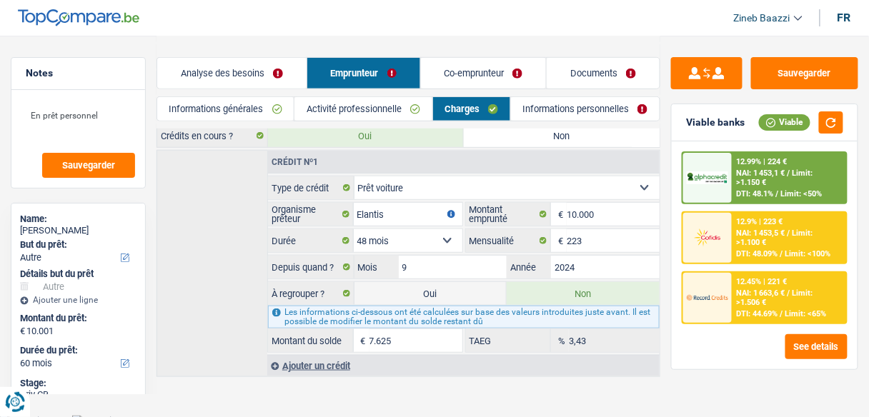
click at [390, 113] on link "Activité professionnelle" at bounding box center [362, 109] width 137 height 24
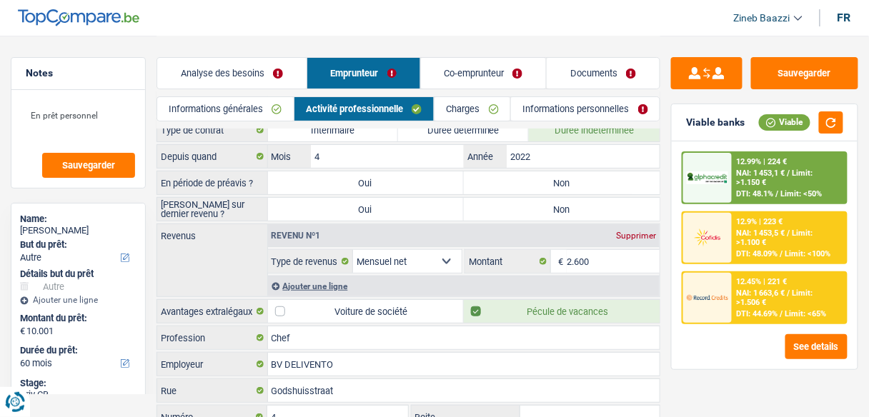
scroll to position [57, 0]
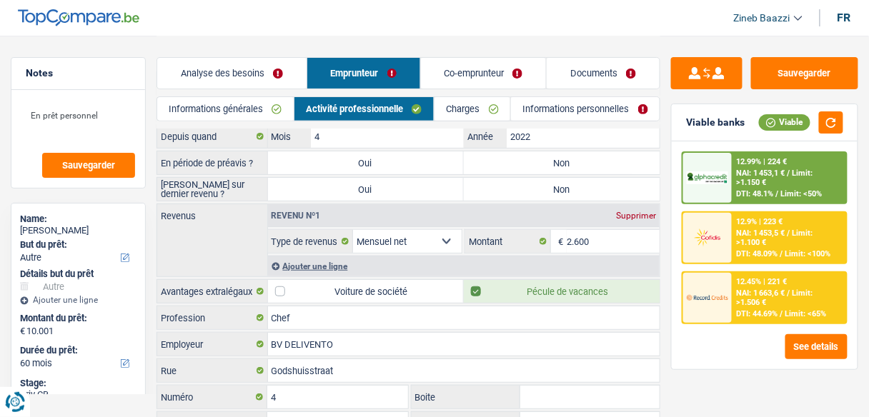
click at [346, 258] on div "Ajouter une ligne" at bounding box center [464, 266] width 392 height 21
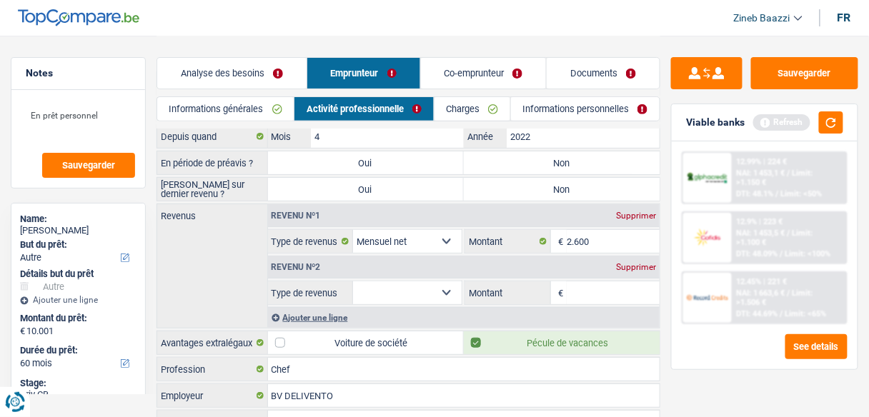
click at [424, 297] on select "Allocation d'handicap Allocations chômage Allocations familiales Chèques repas …" at bounding box center [407, 292] width 109 height 23
select select "alimony"
click at [353, 281] on select "Allocation d'handicap Allocations chômage Allocations familiales Chèques repas …" at bounding box center [407, 292] width 109 height 23
click at [457, 70] on link "Co-emprunteur" at bounding box center [484, 73] width 126 height 31
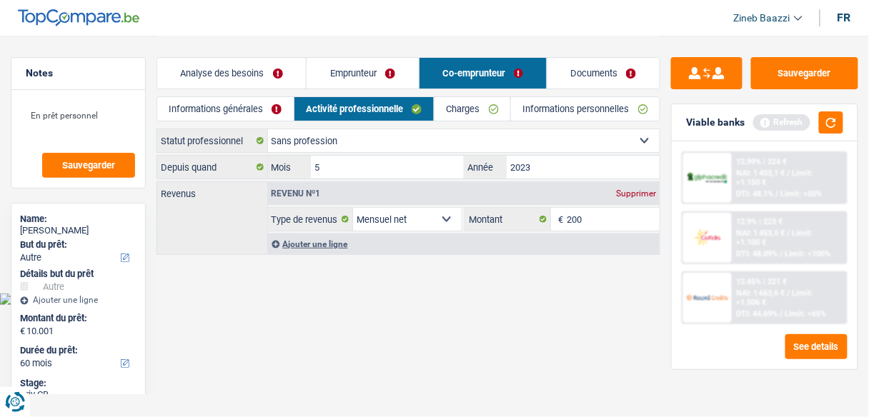
scroll to position [0, 0]
drag, startPoint x: 644, startPoint y: 189, endPoint x: 622, endPoint y: 170, distance: 29.4
click at [645, 189] on div "Supprimer" at bounding box center [642, 193] width 47 height 9
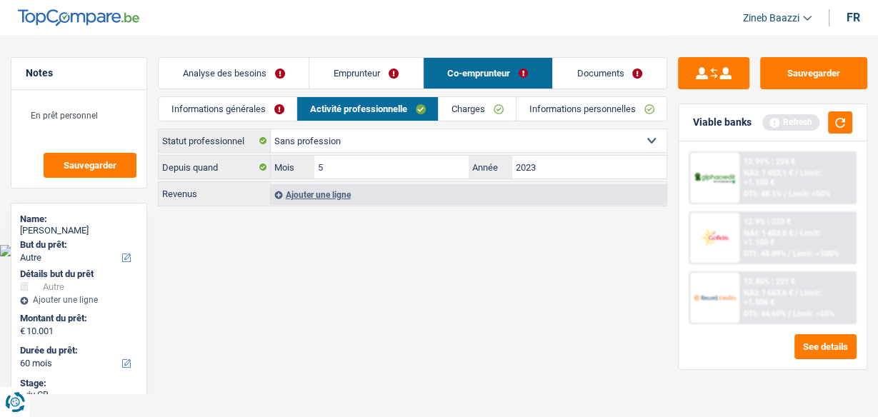
click at [346, 80] on link "Emprunteur" at bounding box center [365, 73] width 113 height 31
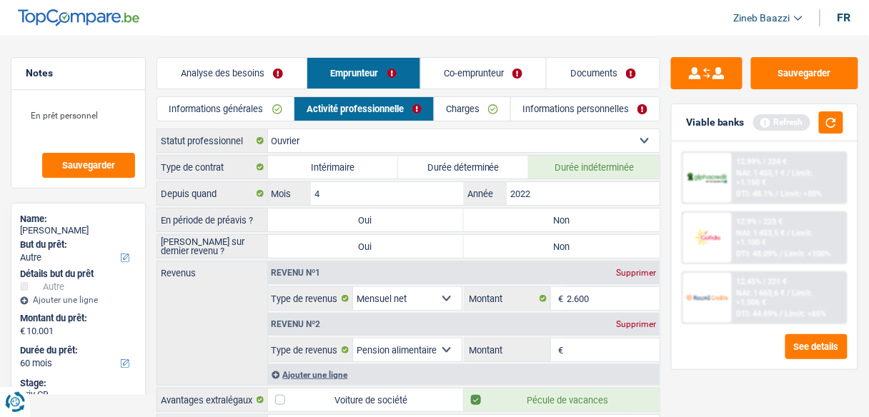
scroll to position [114, 0]
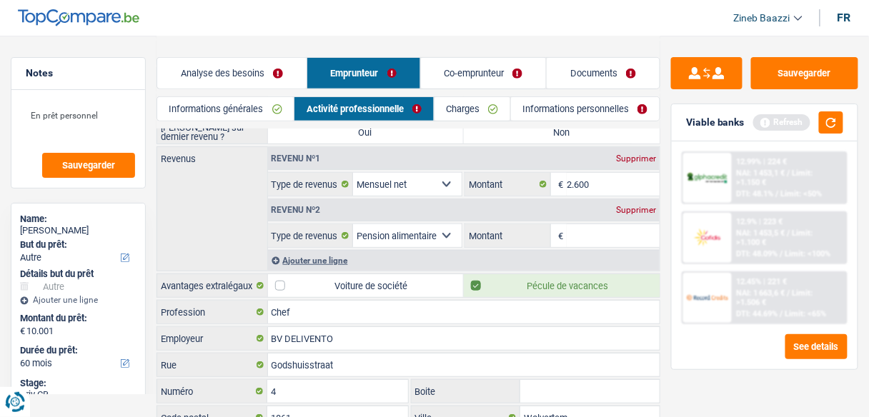
click at [596, 226] on input "Montant" at bounding box center [612, 235] width 93 height 23
type input "253"
click at [293, 250] on div "Ajouter une ligne" at bounding box center [464, 260] width 392 height 21
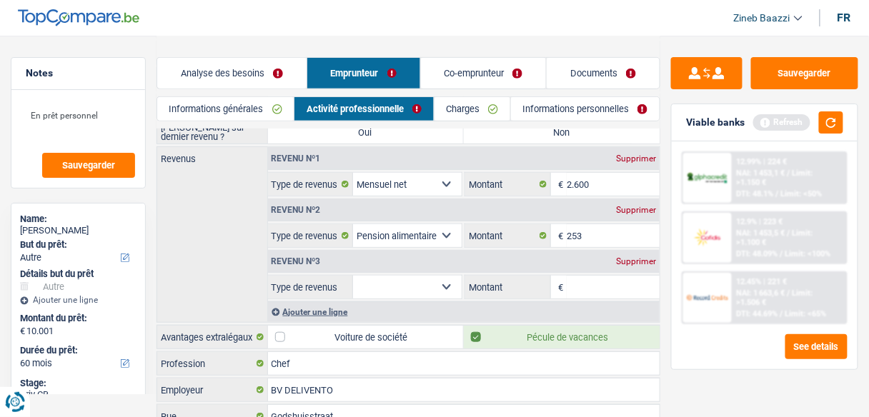
click at [453, 283] on select "Allocation d'handicap Allocations chômage Allocations familiales Chèques repas …" at bounding box center [407, 287] width 109 height 23
select select "familyAllowances"
click at [353, 276] on select "Allocation d'handicap Allocations chômage Allocations familiales Chèques repas …" at bounding box center [407, 287] width 109 height 23
click at [599, 285] on input "Montant" at bounding box center [612, 287] width 93 height 23
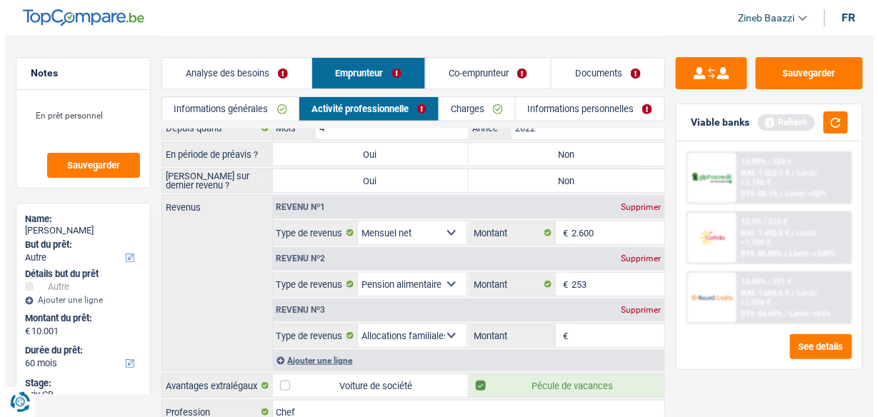
scroll to position [0, 0]
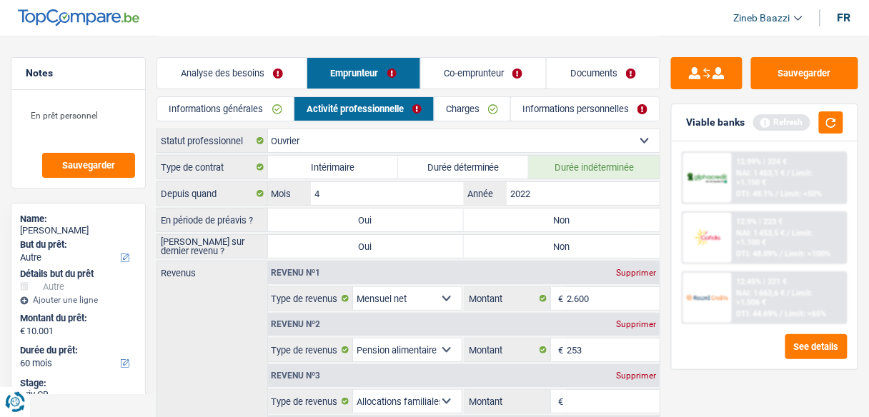
click at [531, 111] on link "Informations personnelles" at bounding box center [585, 109] width 149 height 24
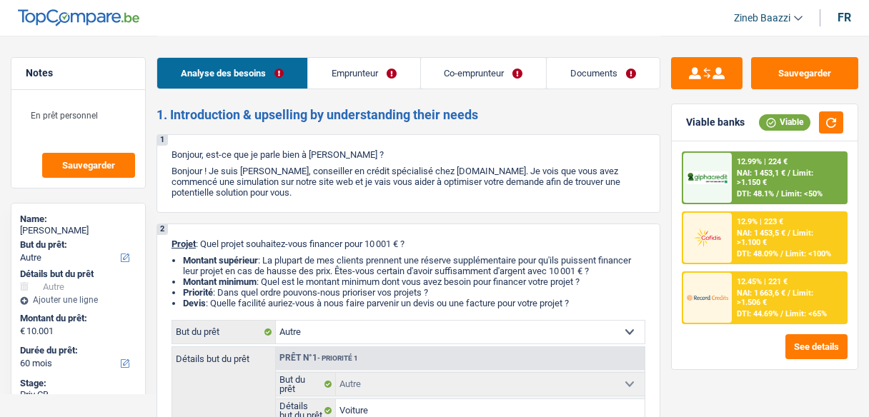
select select "other"
select select "60"
select select "other"
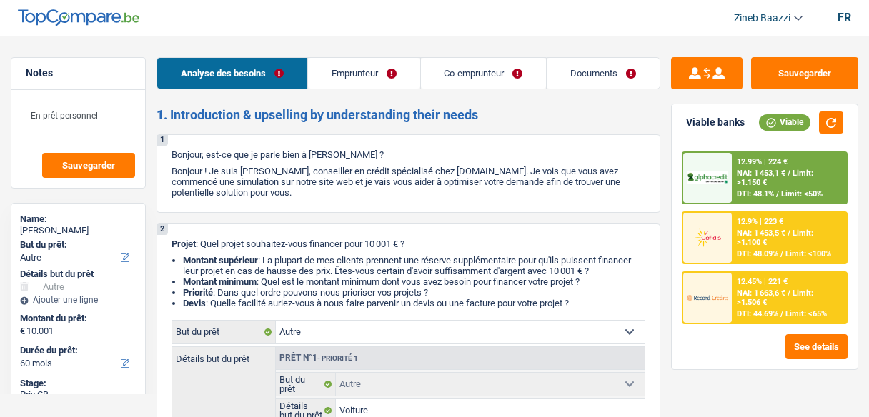
select select "yes"
select select "60"
select select "worker"
select select "noProfession"
select select "netSalary"
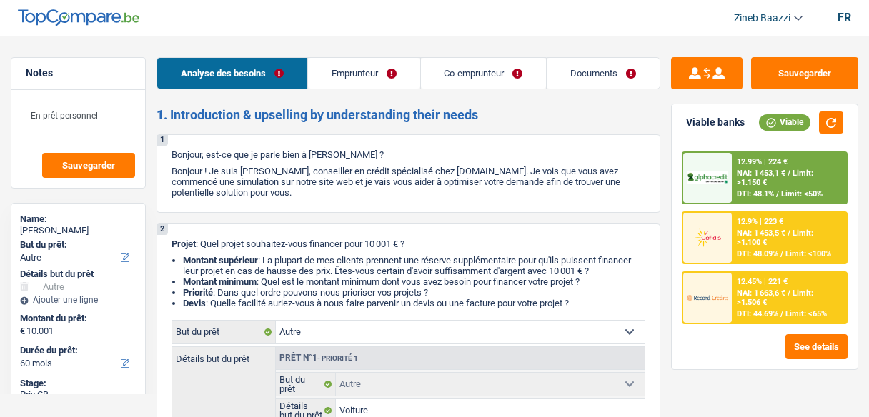
select select "netSalary"
select select "rents"
select select "carLoan"
select select "48"
select select "other"
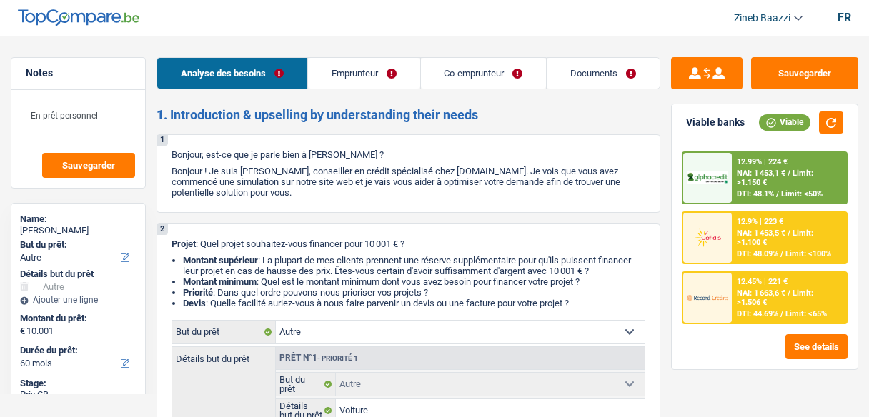
select select "other"
select select "yes"
select select "60"
select select "32"
select select "married"
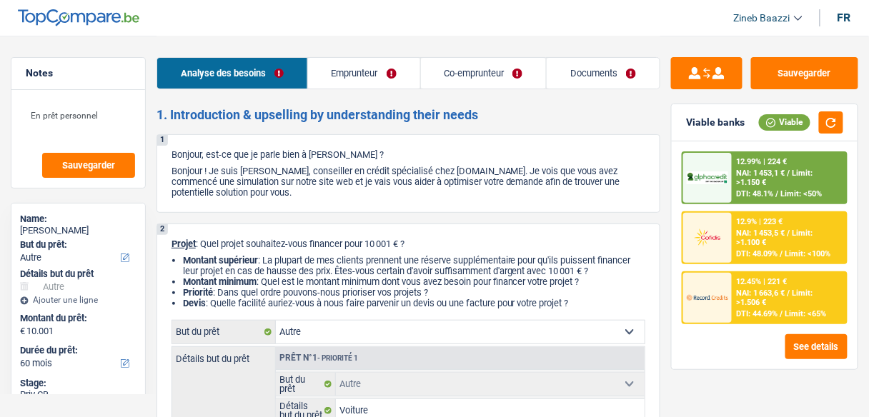
click at [337, 59] on link "Emprunteur" at bounding box center [364, 73] width 112 height 31
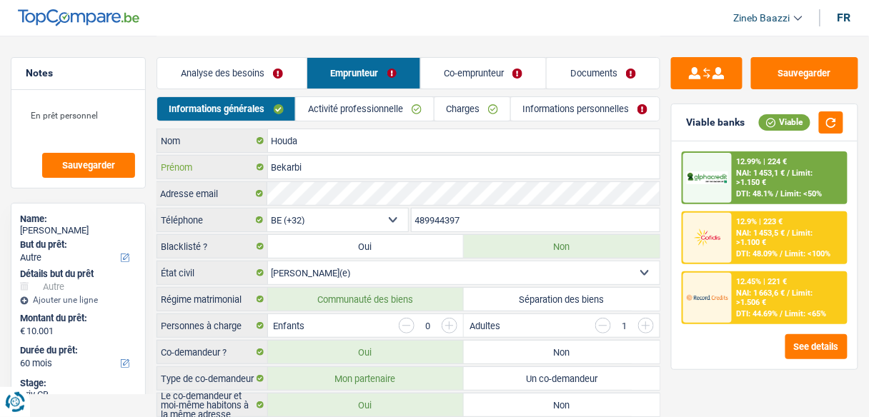
click at [284, 170] on input "Bekarbi" at bounding box center [464, 167] width 392 height 23
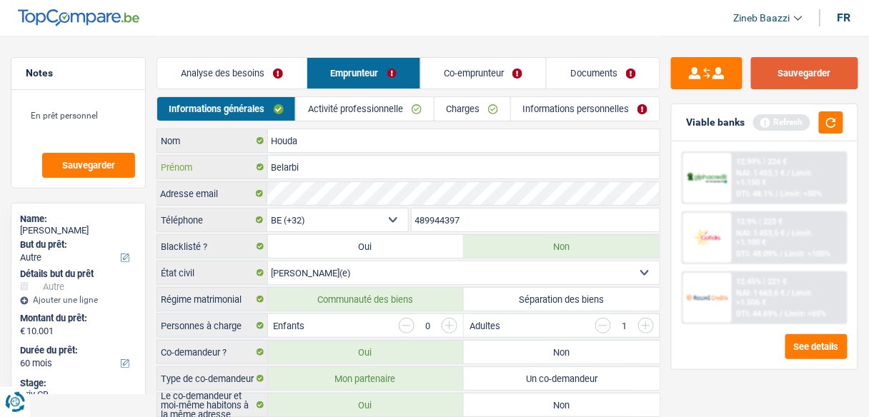
type input "Belarbi"
click at [797, 80] on button "Sauvegarder" at bounding box center [804, 73] width 107 height 32
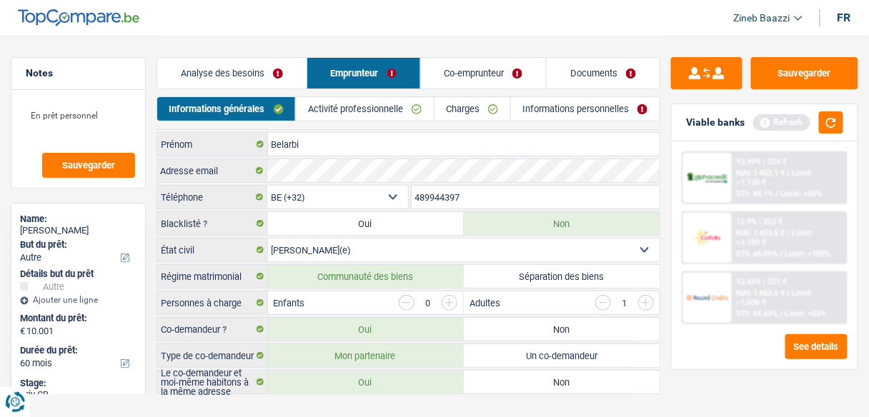
scroll to position [43, 0]
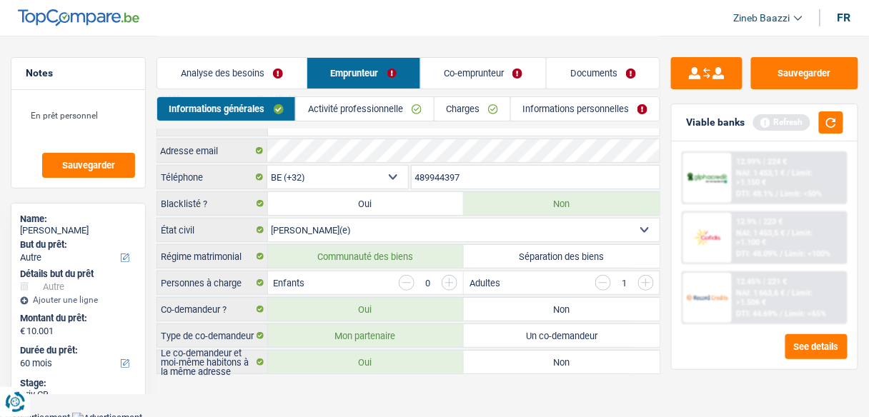
click at [604, 276] on input "button" at bounding box center [603, 283] width 16 height 16
click at [454, 281] on input "button" at bounding box center [449, 283] width 16 height 16
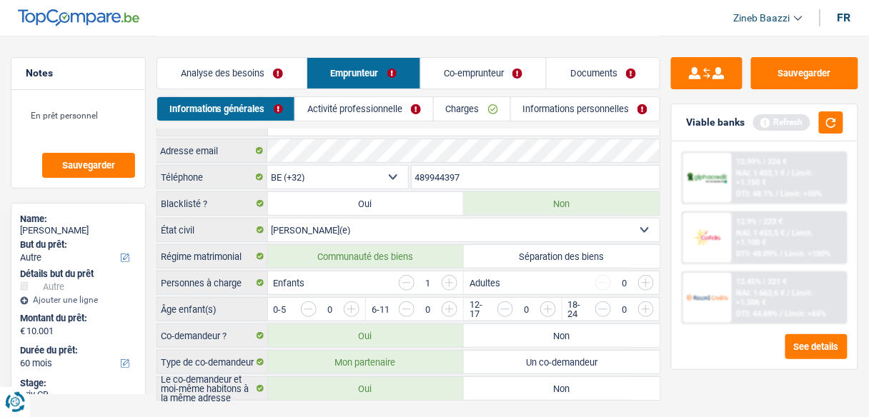
click at [326, 112] on link "Activité professionnelle" at bounding box center [364, 109] width 137 height 24
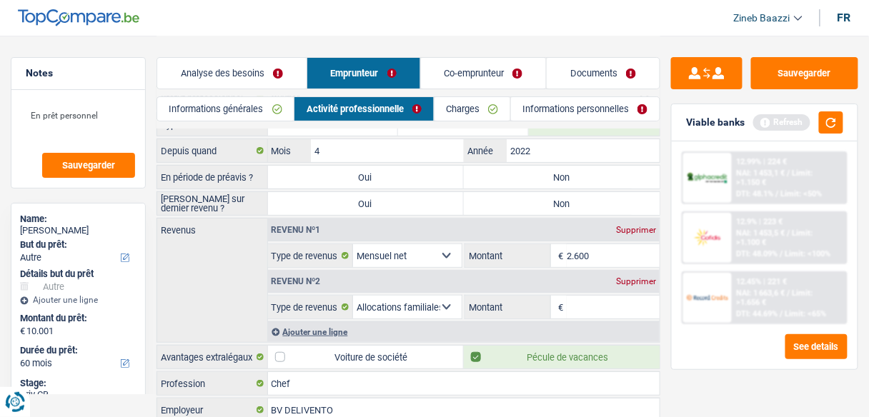
click at [252, 84] on link "Analyse des besoins" at bounding box center [231, 73] width 149 height 31
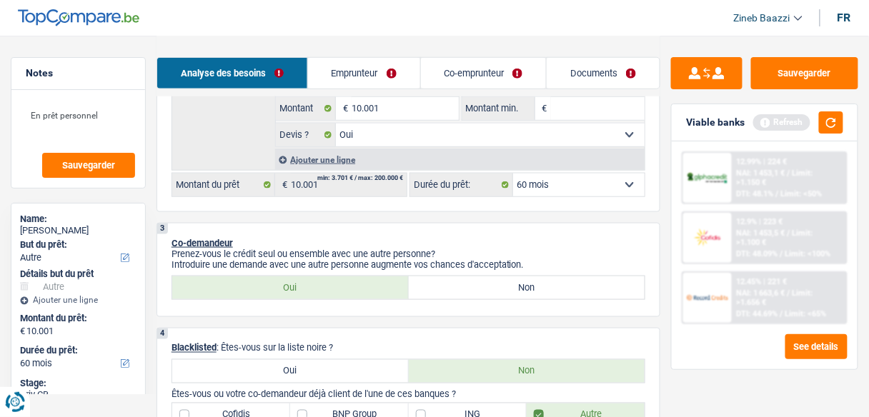
click at [368, 79] on link "Emprunteur" at bounding box center [364, 73] width 112 height 31
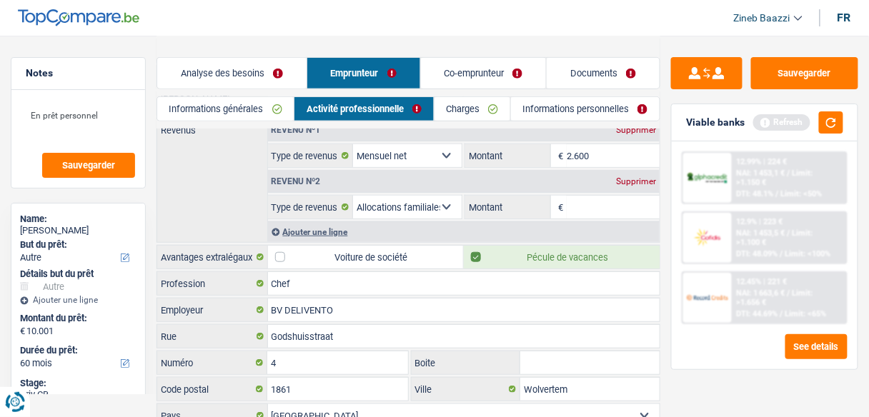
scroll to position [0, 0]
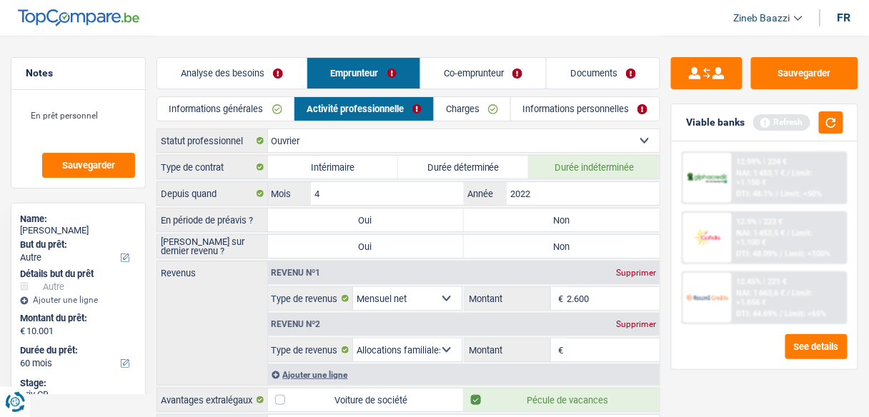
click at [568, 224] on label "Non" at bounding box center [562, 220] width 196 height 23
click at [811, 123] on div "Refresh" at bounding box center [798, 122] width 90 height 22
click at [823, 124] on button "button" at bounding box center [831, 122] width 24 height 22
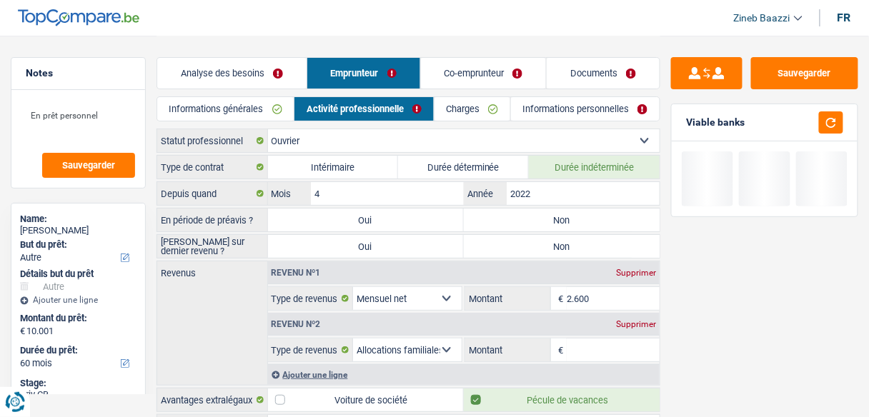
click at [533, 222] on label "Non" at bounding box center [562, 220] width 196 height 23
click at [533, 222] on input "Non" at bounding box center [562, 220] width 196 height 23
radio input "true"
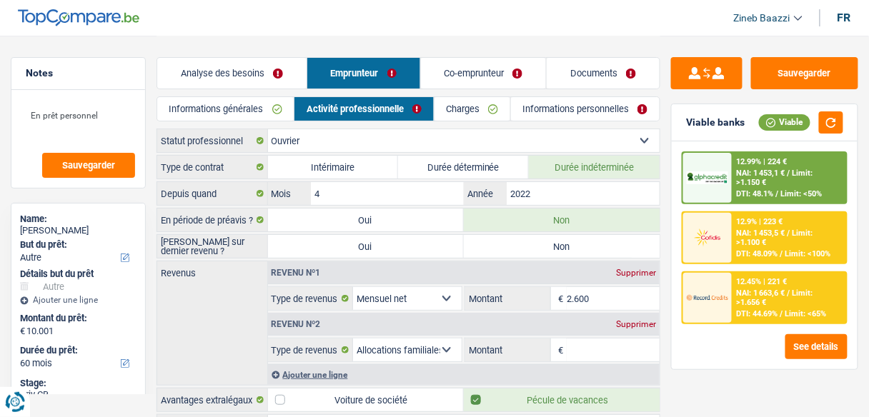
click at [526, 251] on label "Non" at bounding box center [562, 246] width 196 height 23
click at [526, 251] on input "Non" at bounding box center [562, 246] width 196 height 23
radio input "true"
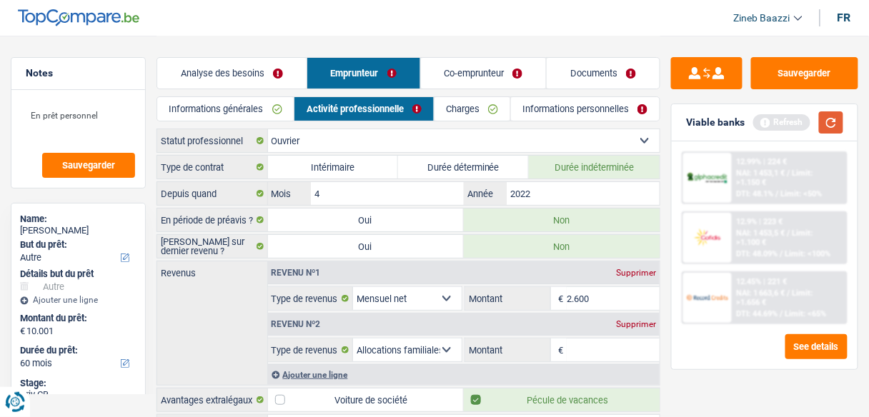
click at [835, 132] on button "button" at bounding box center [831, 122] width 24 height 22
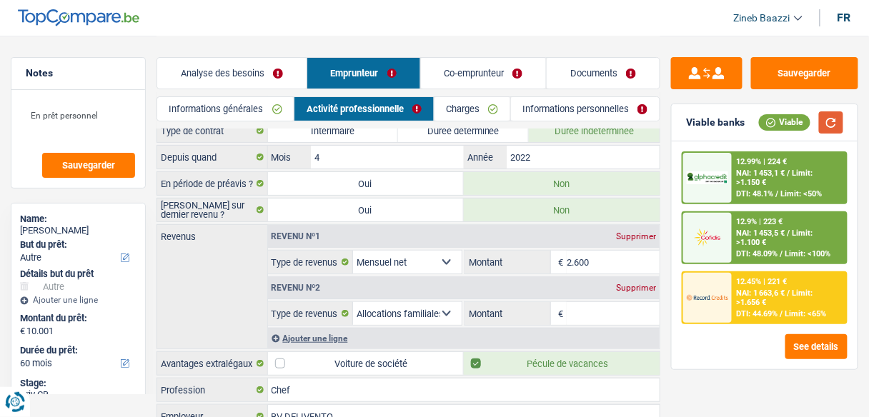
scroll to position [114, 0]
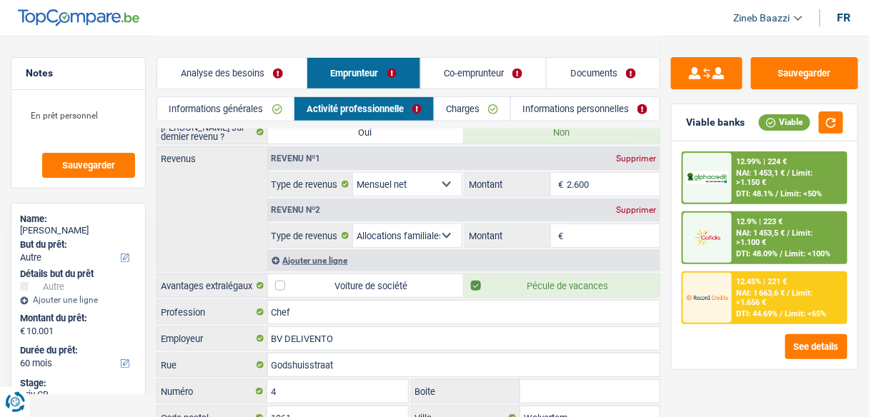
click at [604, 226] on input "Montant" at bounding box center [612, 235] width 93 height 23
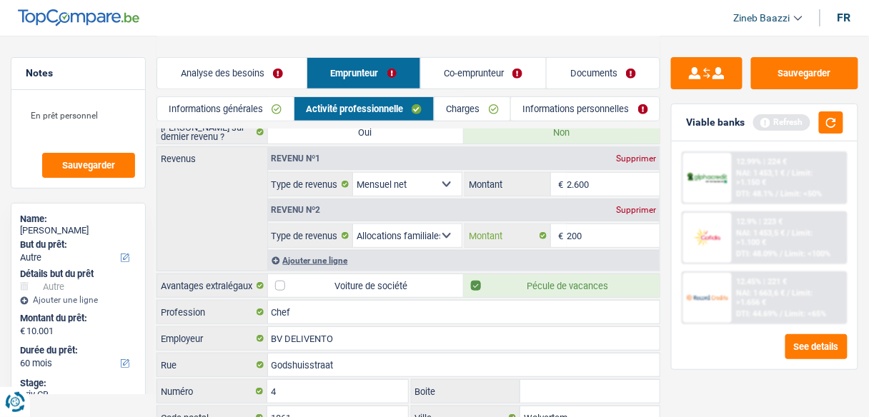
type input "200"
click at [313, 256] on div "Ajouter une ligne" at bounding box center [464, 260] width 392 height 21
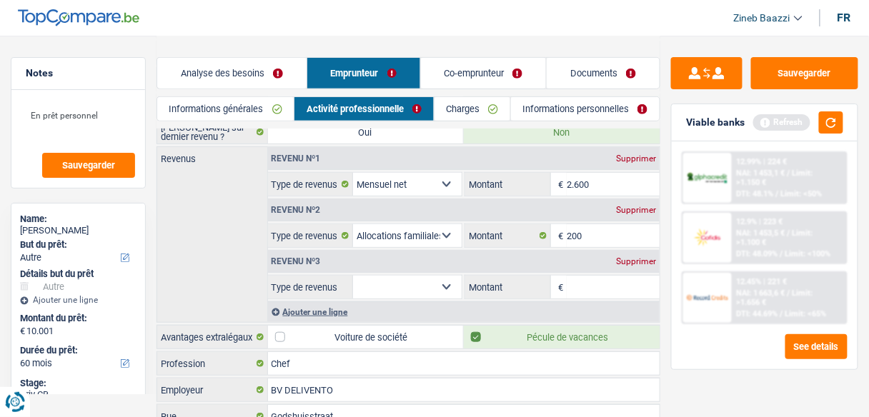
click at [358, 289] on select "Allocation d'handicap Allocations chômage Allocations familiales Chèques repas …" at bounding box center [407, 287] width 109 height 23
select select "alimony"
click at [353, 276] on select "Allocation d'handicap Allocations chômage Allocations familiales Chèques repas …" at bounding box center [407, 287] width 109 height 23
click at [617, 289] on input "Montant" at bounding box center [612, 287] width 93 height 23
type input "2"
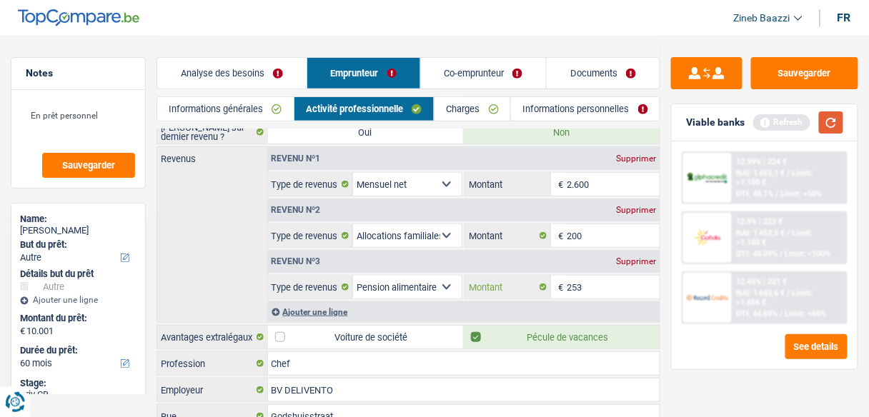
type input "253"
click at [824, 127] on button "button" at bounding box center [831, 122] width 24 height 22
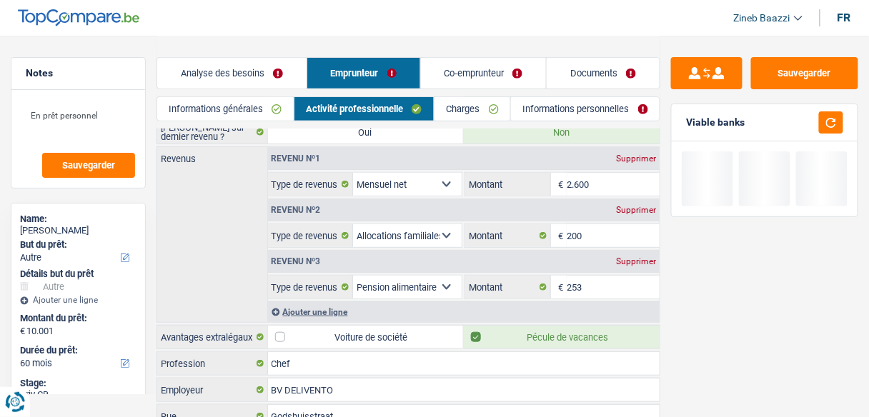
click at [242, 232] on div "Revenus Revenu nº1 Supprimer Allocation d'handicap Allocations chômage Allocati…" at bounding box center [408, 234] width 504 height 176
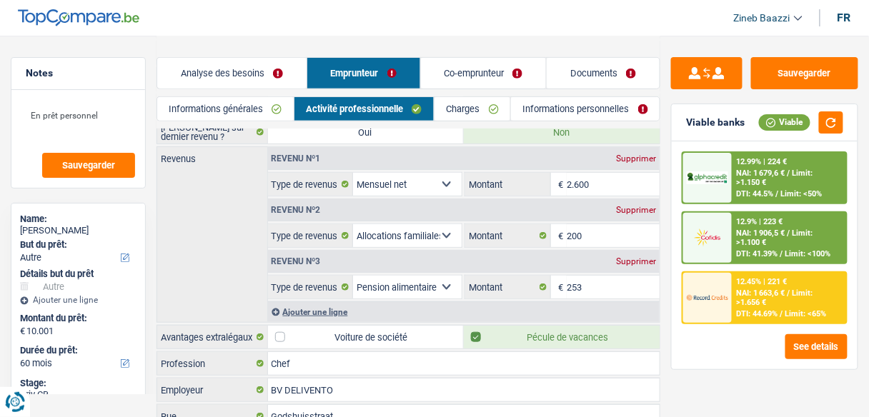
click at [309, 311] on div "Ajouter une ligne" at bounding box center [464, 311] width 392 height 21
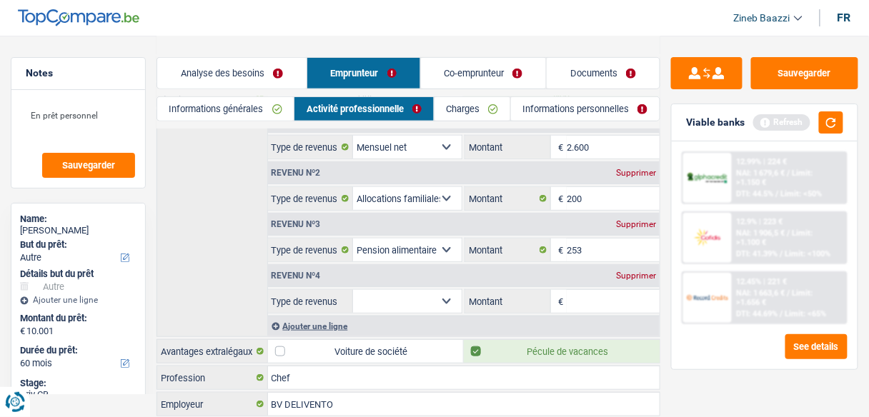
scroll to position [229, 0]
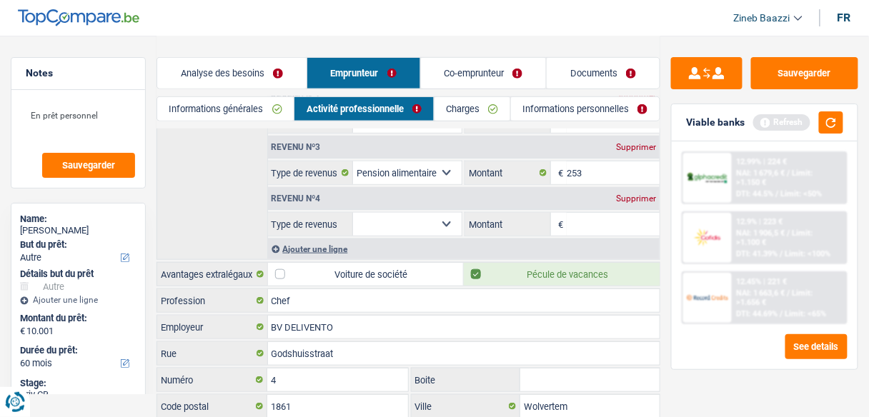
click at [370, 222] on select "Allocation d'handicap Allocations chômage Allocations familiales Chèques repas …" at bounding box center [407, 224] width 109 height 23
select select "mealVouchers"
click at [353, 213] on select "Allocation d'handicap Allocations chômage Allocations familiales Chèques repas …" at bounding box center [407, 224] width 109 height 23
click at [614, 221] on input "Montant par jour" at bounding box center [612, 224] width 93 height 23
type input "8,0"
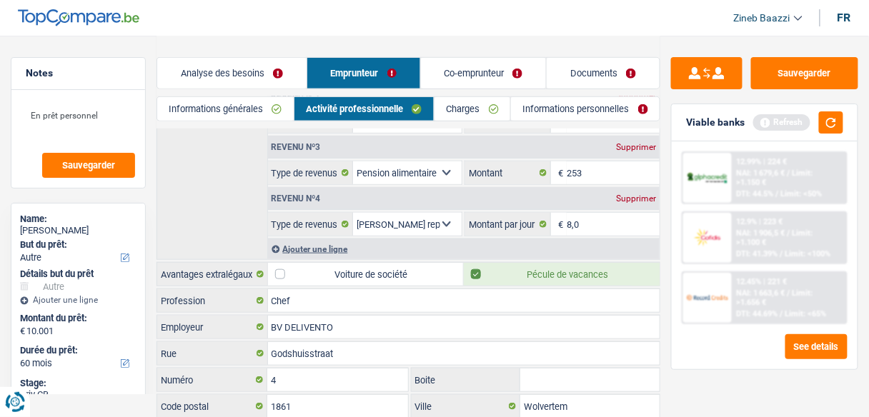
click at [221, 110] on link "Informations générales" at bounding box center [225, 109] width 136 height 24
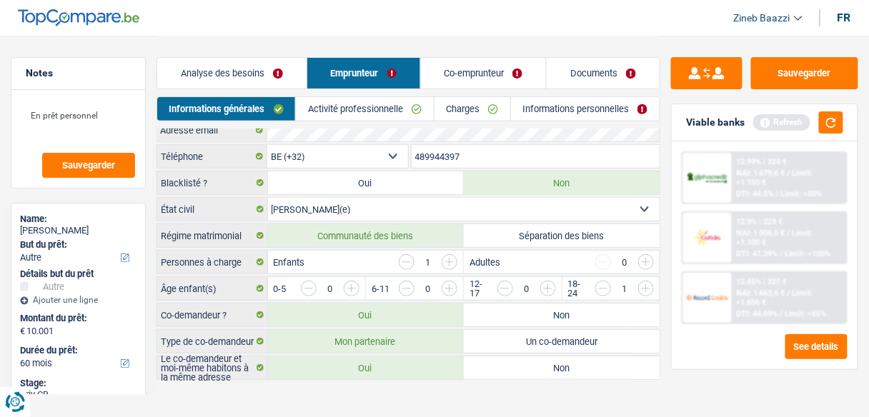
scroll to position [69, 0]
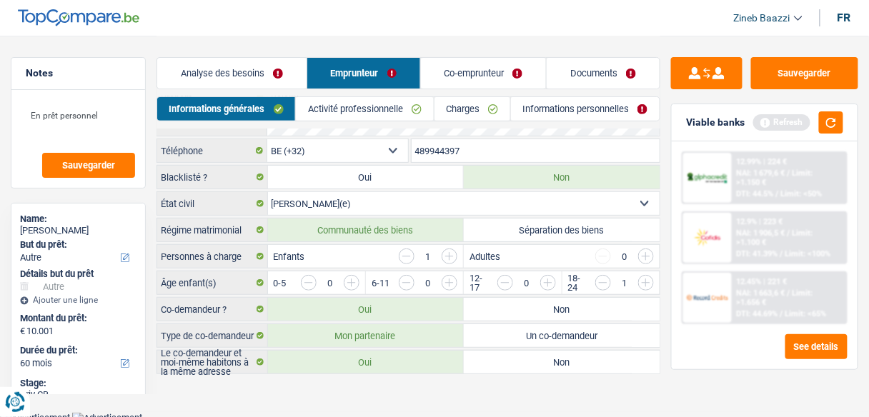
click at [334, 109] on link "Activité professionnelle" at bounding box center [364, 109] width 137 height 24
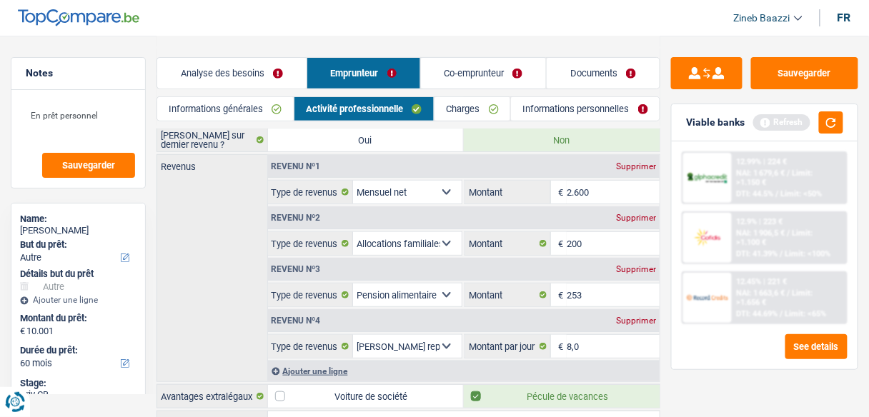
scroll to position [126, 0]
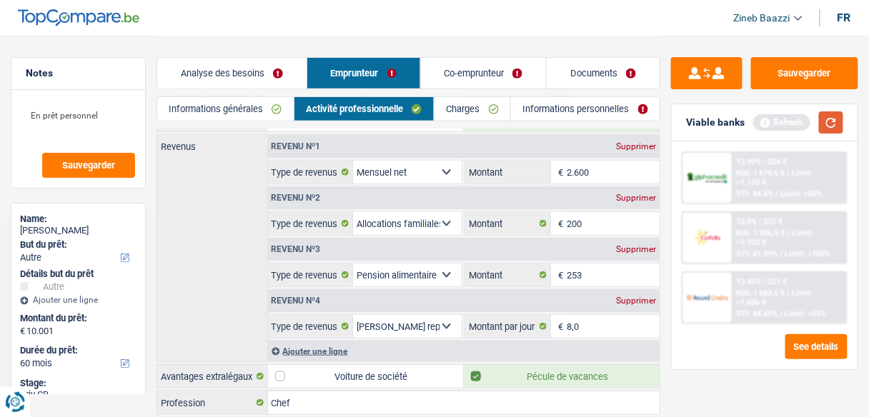
click at [826, 131] on button "button" at bounding box center [831, 122] width 24 height 22
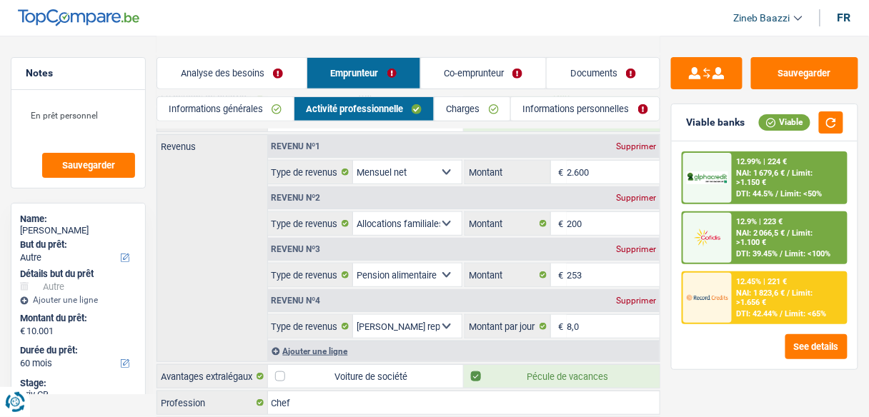
click at [468, 106] on link "Charges" at bounding box center [472, 109] width 76 height 24
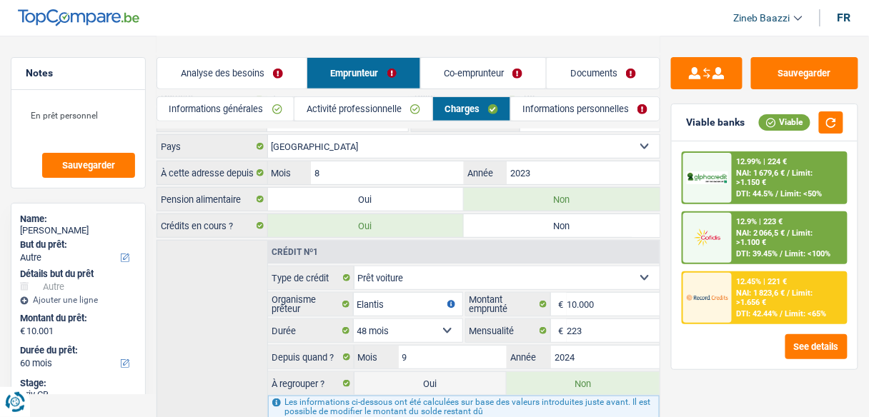
click at [376, 110] on link "Activité professionnelle" at bounding box center [362, 109] width 137 height 24
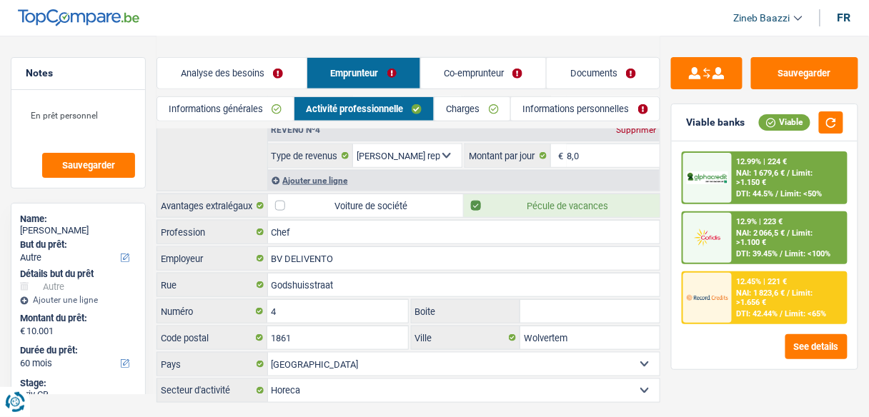
scroll to position [298, 0]
click at [559, 201] on label "Pécule de vacances" at bounding box center [562, 205] width 196 height 23
click at [559, 201] on input "Pécule de vacances" at bounding box center [562, 205] width 196 height 23
checkbox input "false"
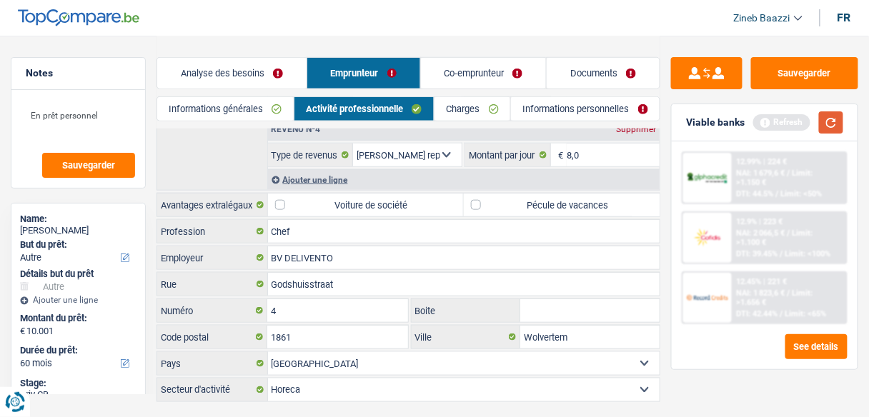
click at [838, 124] on button "button" at bounding box center [831, 122] width 24 height 22
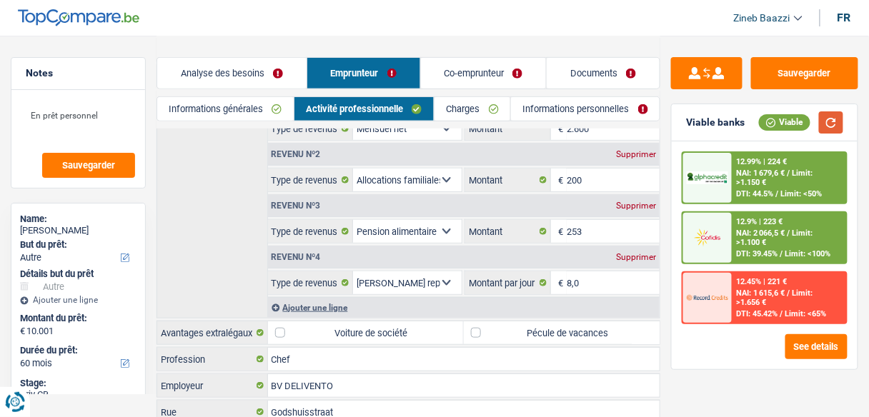
scroll to position [151, 0]
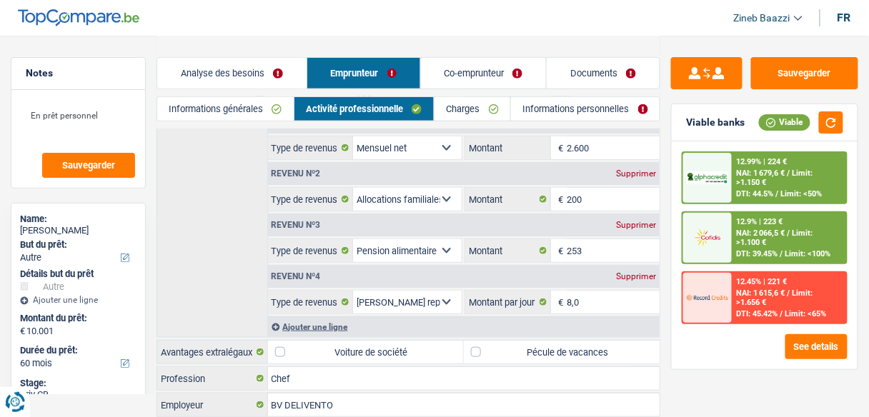
click at [469, 101] on link "Charges" at bounding box center [472, 109] width 76 height 24
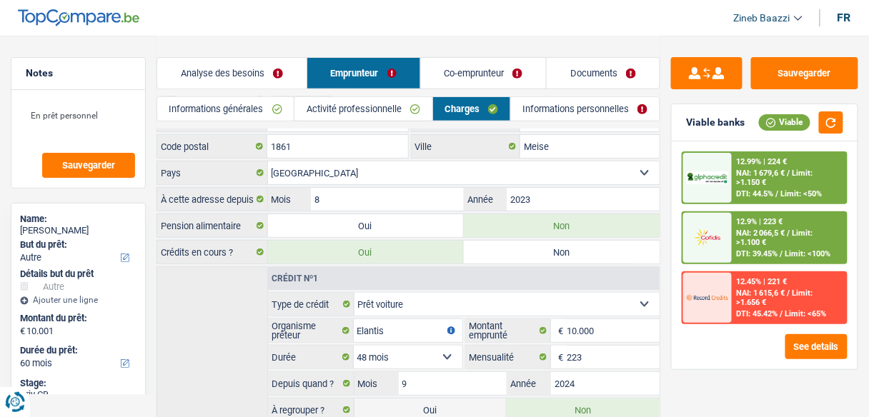
scroll to position [0, 0]
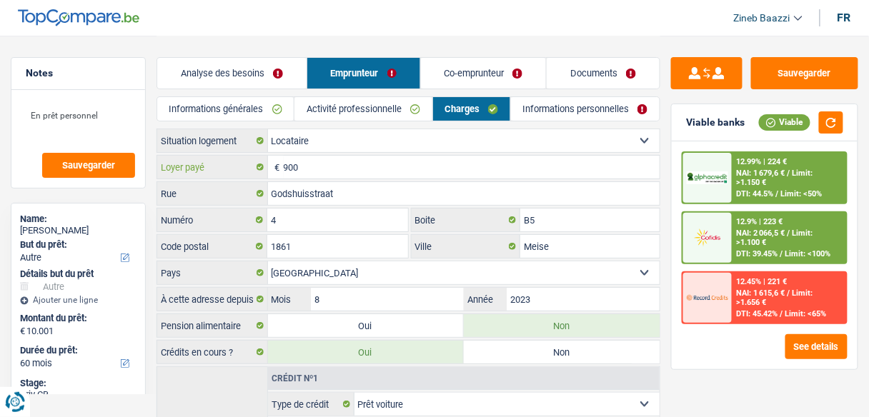
click at [333, 163] on input "900" at bounding box center [472, 167] width 376 height 23
click at [298, 210] on input "4" at bounding box center [337, 220] width 140 height 23
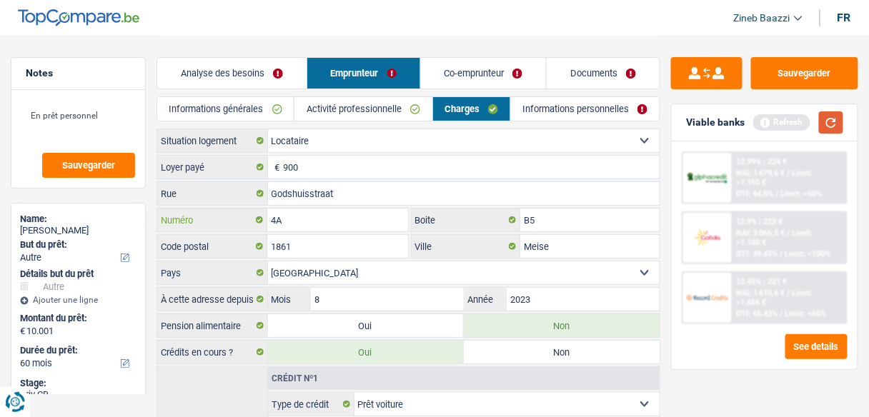
type input "4A"
click at [840, 124] on button "button" at bounding box center [831, 122] width 24 height 22
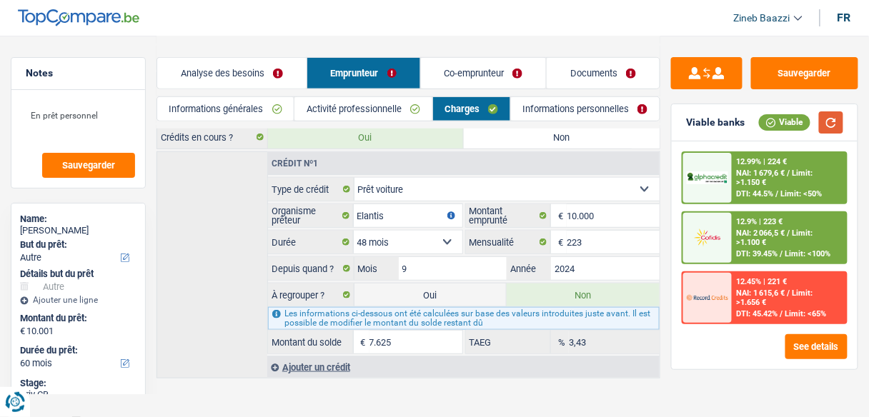
scroll to position [216, 0]
click at [219, 250] on div "Crédit nº1 Carte ou ouverture de crédit Prêt hypothécaire Vente à tempérament P…" at bounding box center [408, 263] width 504 height 227
click at [486, 384] on main "Notes En prêt personnel Sauvegarder Name: Belarbi Houda But du prêt: Confort ma…" at bounding box center [434, 99] width 869 height 631
click at [519, 376] on main "Notes En prêt personnel Sauvegarder Name: Belarbi Houda But du prêt: Confort ma…" at bounding box center [434, 99] width 869 height 631
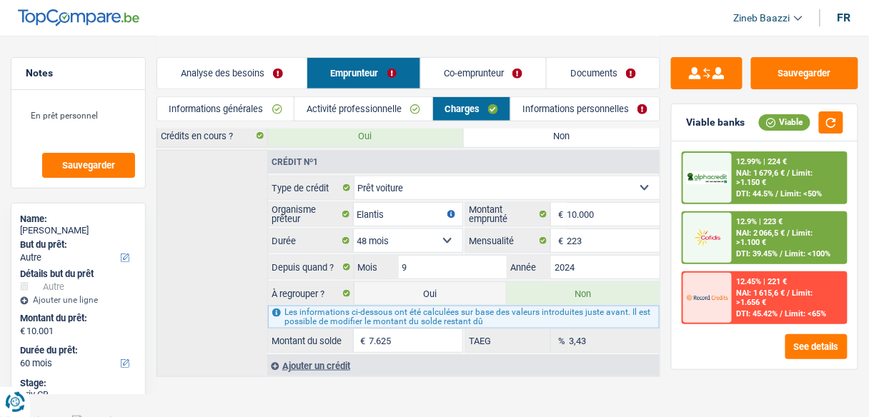
click at [229, 261] on div "Crédit nº1 Carte ou ouverture de crédit Prêt hypothécaire Vente à tempérament P…" at bounding box center [408, 263] width 504 height 227
click at [830, 119] on button "button" at bounding box center [831, 122] width 24 height 22
click at [220, 286] on div "Crédit nº1 Carte ou ouverture de crédit Prêt hypothécaire Vente à tempérament P…" at bounding box center [408, 263] width 504 height 227
click at [644, 379] on main "Notes En prêt personnel Sauvegarder Name: Belarbi Houda But du prêt: Confort ma…" at bounding box center [434, 99] width 869 height 631
click at [825, 116] on button "button" at bounding box center [831, 122] width 24 height 22
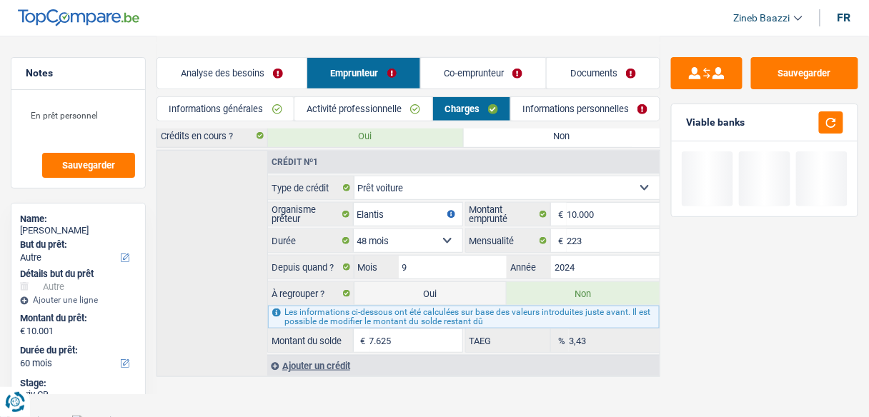
click at [351, 385] on main "Notes En prêt personnel Sauvegarder Name: Belarbi Houda But du prêt: Confort ma…" at bounding box center [434, 99] width 869 height 631
click at [236, 202] on div "Crédit nº1 Carte ou ouverture de crédit Prêt hypothécaire Vente à tempérament P…" at bounding box center [408, 263] width 504 height 227
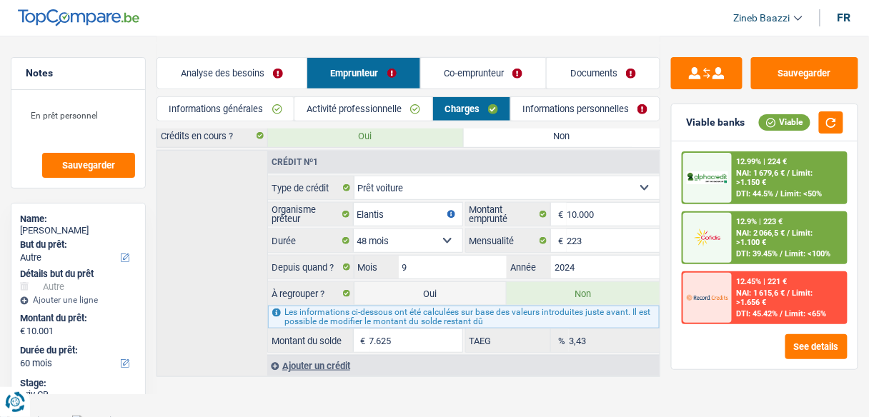
click at [253, 285] on div "Crédit nº1 Carte ou ouverture de crédit Prêt hypothécaire Vente à tempérament P…" at bounding box center [408, 263] width 504 height 227
click at [789, 123] on div "Viable" at bounding box center [784, 122] width 51 height 16
click at [835, 126] on button "button" at bounding box center [831, 122] width 24 height 22
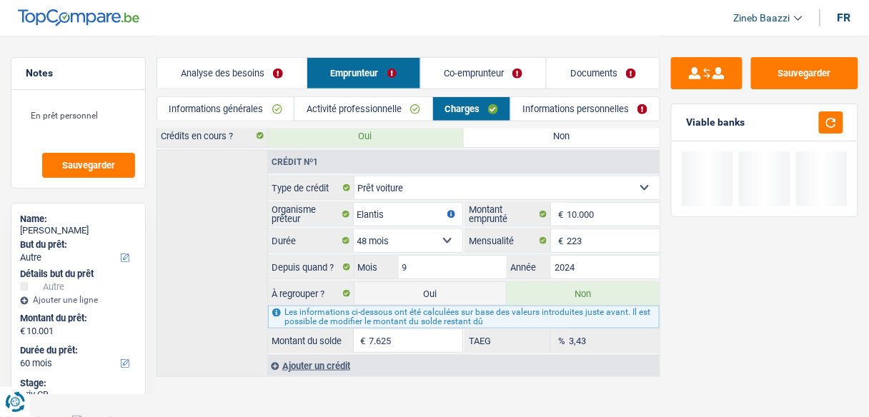
click at [601, 366] on div "Ajouter un crédit" at bounding box center [463, 365] width 392 height 21
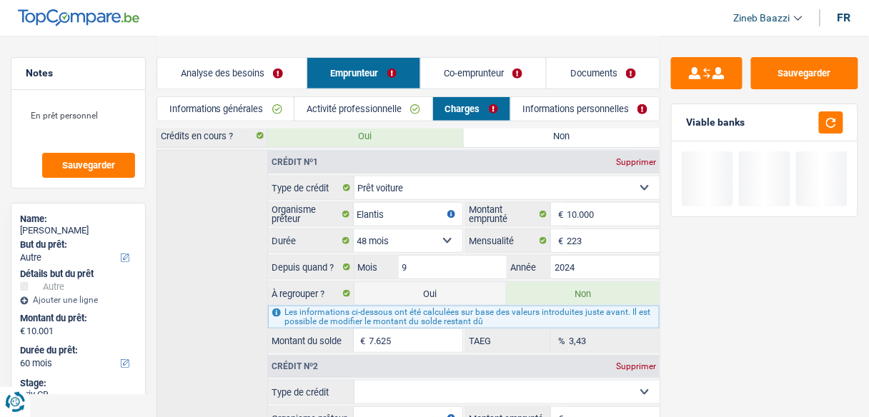
click at [626, 362] on div "Supprimer" at bounding box center [635, 366] width 47 height 9
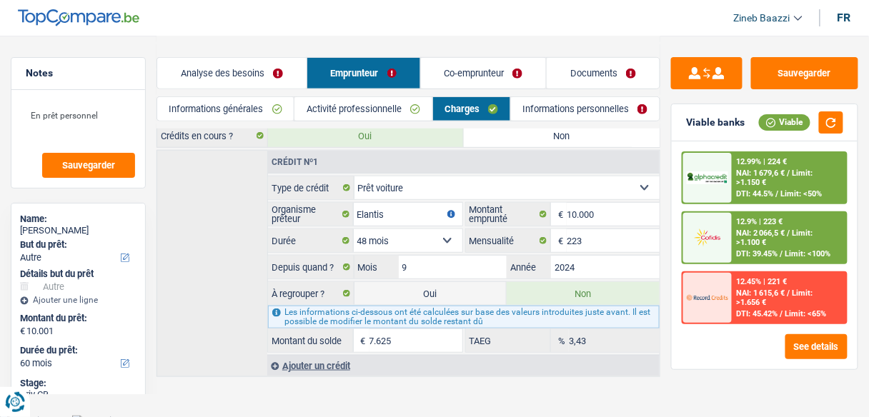
click at [251, 281] on div "Crédit nº1 Carte ou ouverture de crédit Prêt hypothécaire Vente à tempérament P…" at bounding box center [408, 263] width 504 height 227
click at [540, 108] on link "Informations personnelles" at bounding box center [585, 109] width 149 height 24
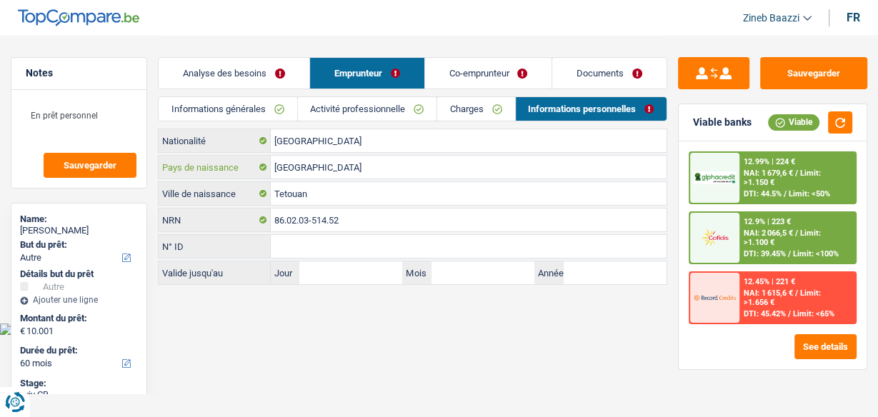
click at [305, 161] on input "Monaco" at bounding box center [469, 167] width 396 height 23
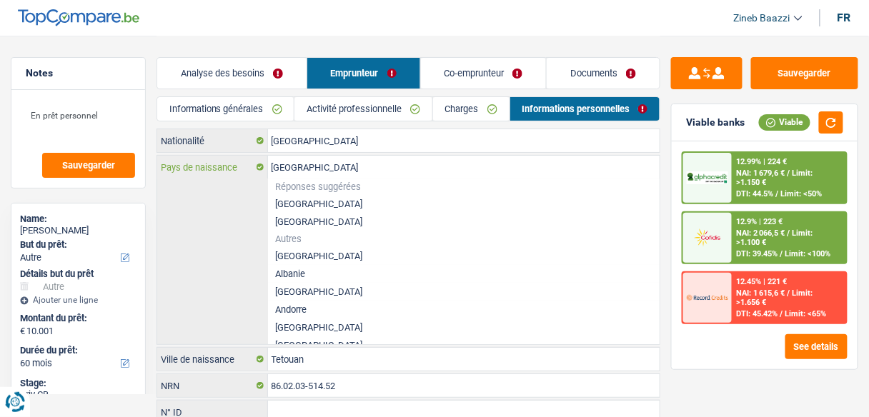
type input "Monac"
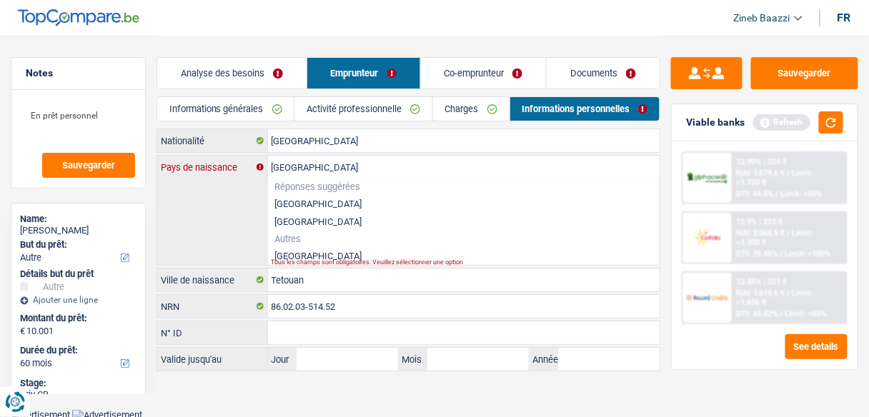
type input "Maroc"
click at [299, 256] on li "Maroc" at bounding box center [464, 256] width 392 height 18
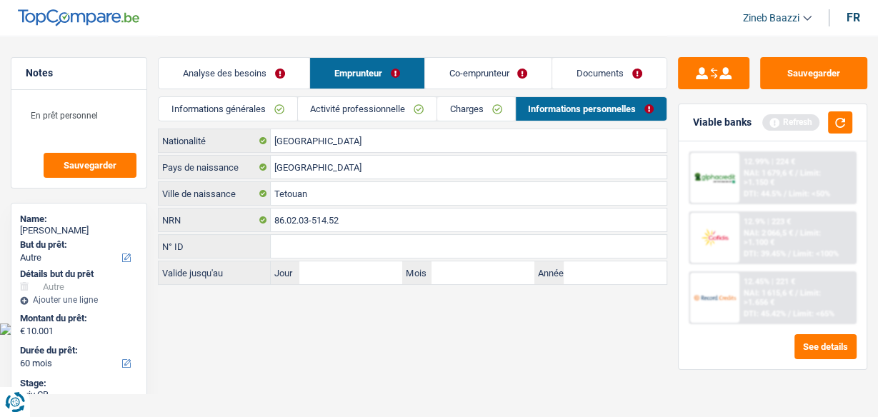
click at [279, 80] on link "Analyse des besoins" at bounding box center [234, 73] width 151 height 31
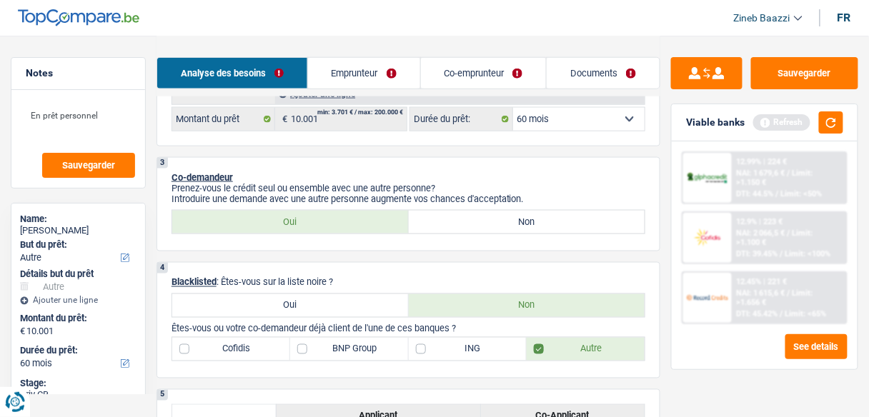
scroll to position [171, 0]
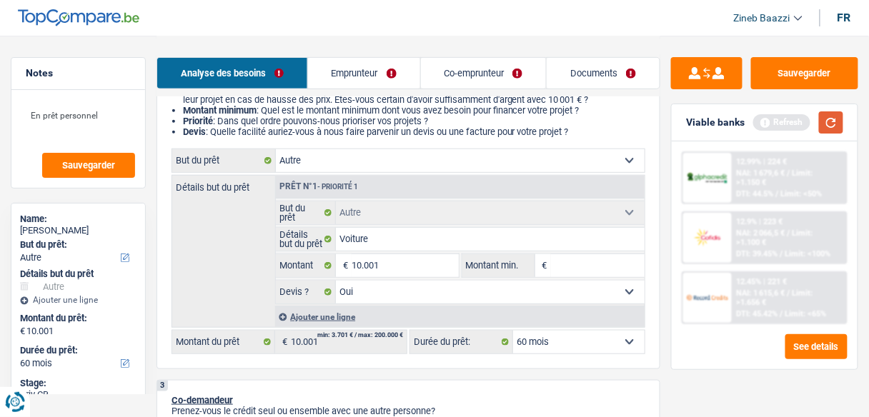
click at [831, 114] on button "button" at bounding box center [831, 122] width 24 height 22
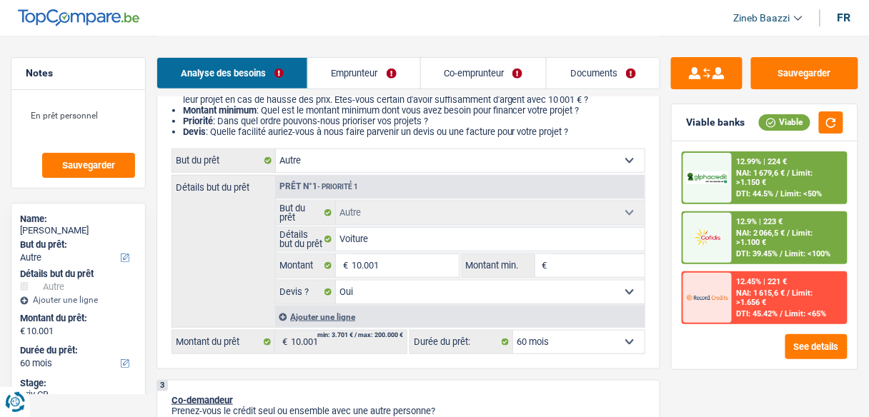
click at [335, 71] on link "Emprunteur" at bounding box center [364, 73] width 112 height 31
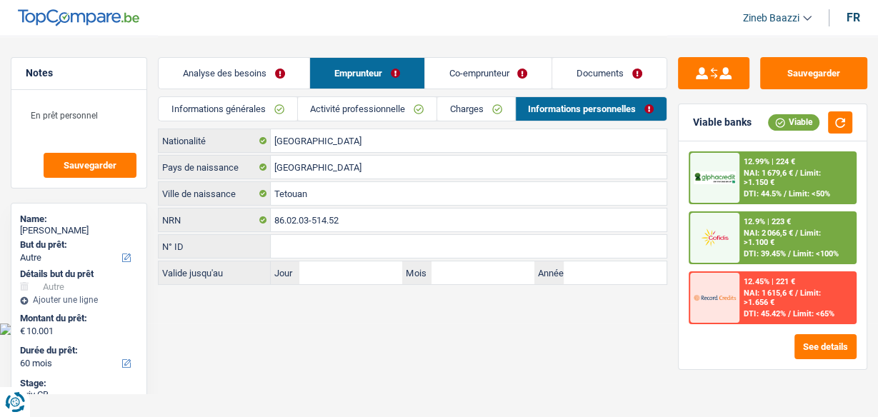
click at [484, 84] on link "Co-emprunteur" at bounding box center [488, 73] width 127 height 31
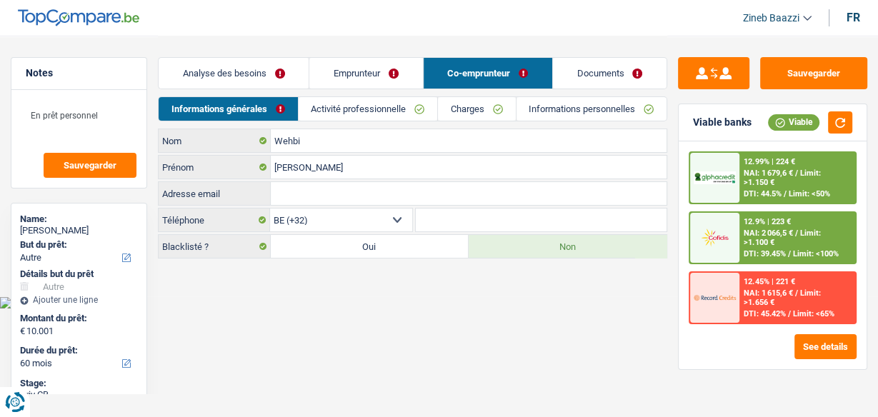
click at [239, 74] on link "Analyse des besoins" at bounding box center [234, 73] width 150 height 31
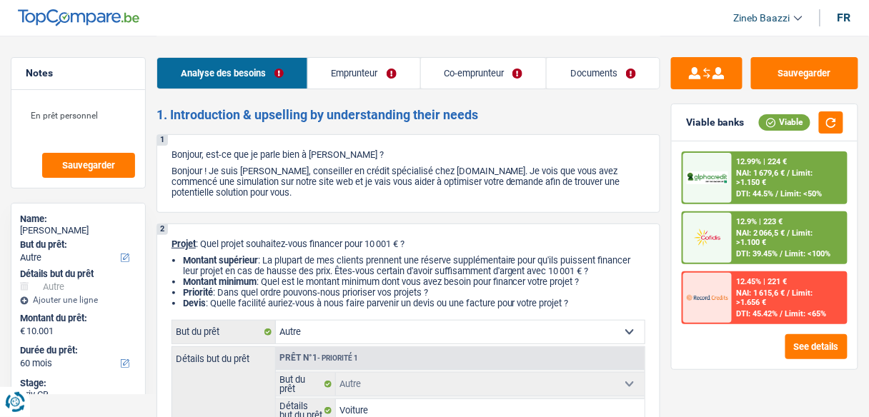
click at [397, 75] on link "Emprunteur" at bounding box center [364, 73] width 112 height 31
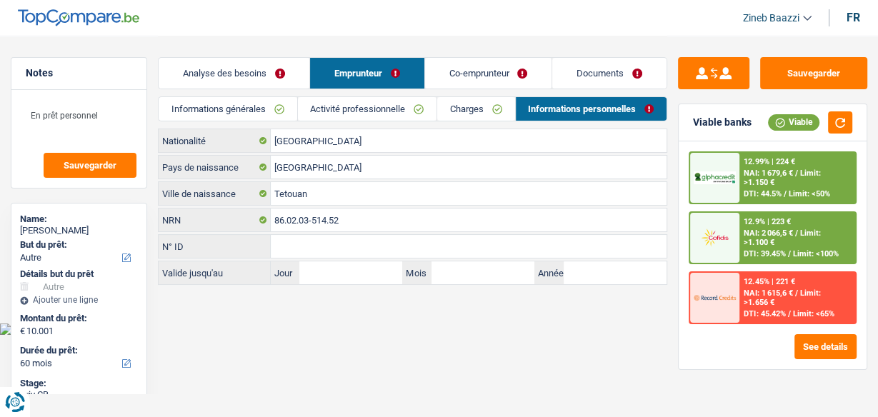
click at [479, 114] on link "Charges" at bounding box center [475, 109] width 77 height 24
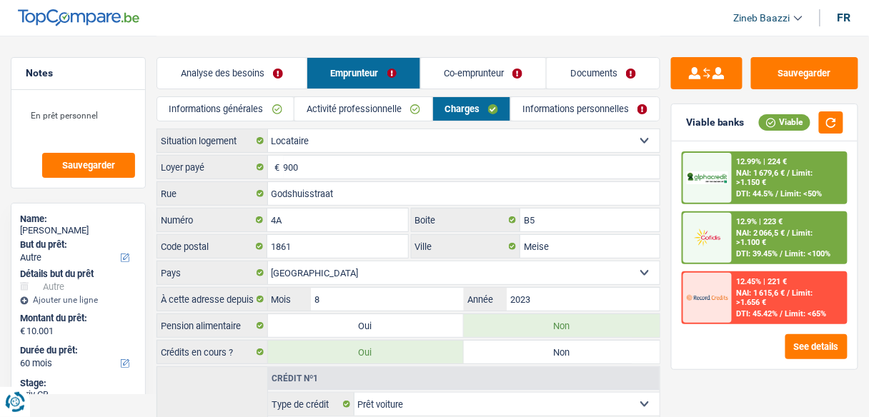
click at [405, 109] on link "Activité professionnelle" at bounding box center [362, 109] width 137 height 24
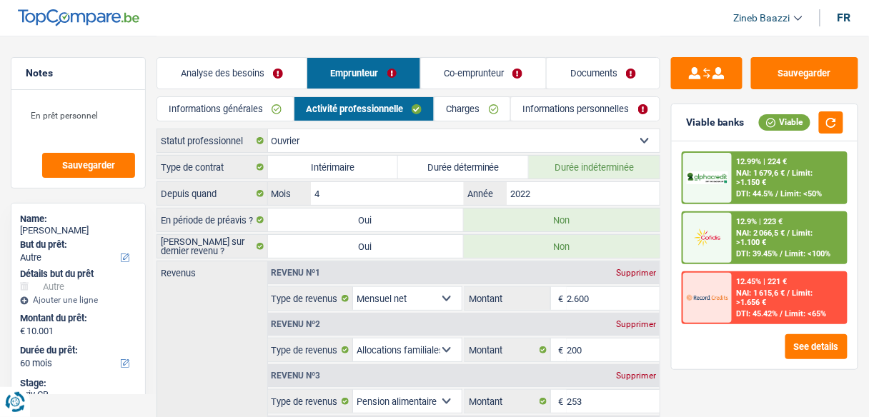
click at [250, 112] on link "Informations générales" at bounding box center [225, 109] width 136 height 24
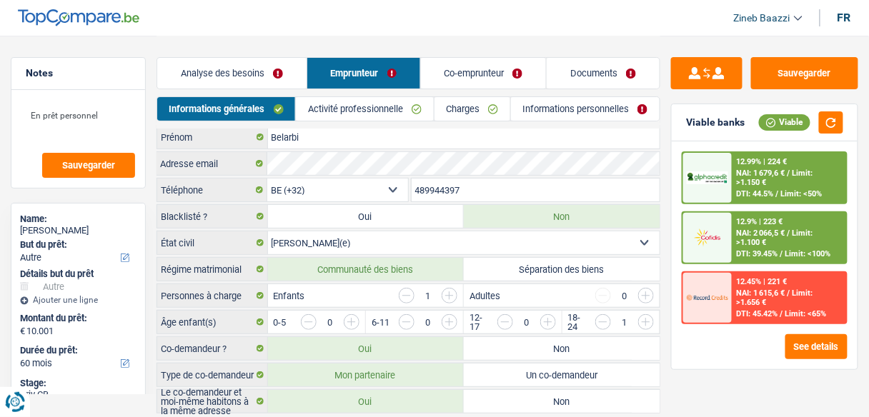
scroll to position [12, 0]
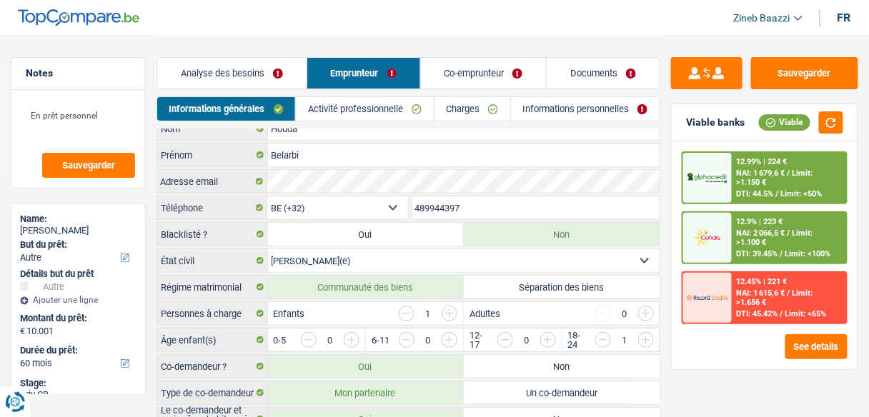
click at [415, 111] on link "Activité professionnelle" at bounding box center [364, 109] width 137 height 24
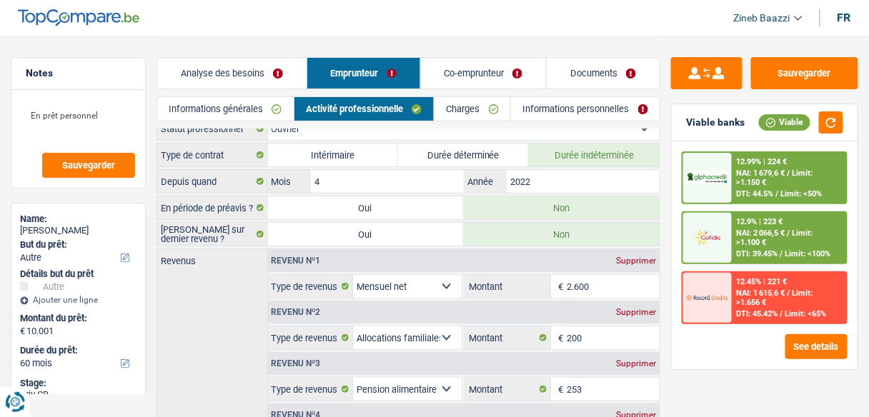
click at [492, 109] on link "Charges" at bounding box center [472, 109] width 76 height 24
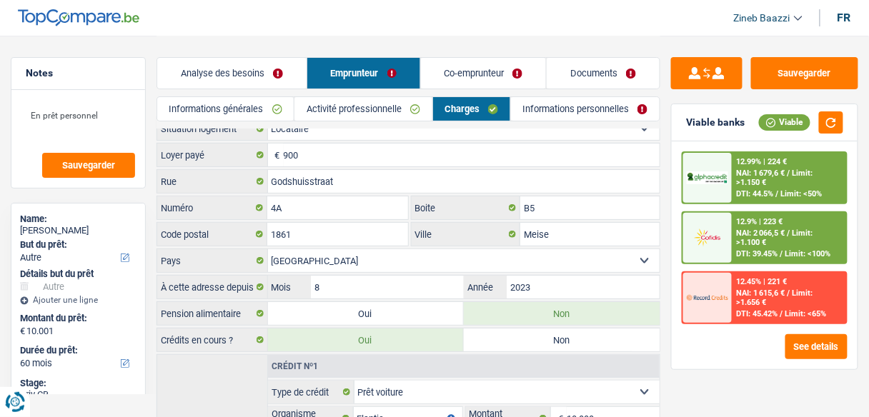
click at [522, 111] on link "Informations personnelles" at bounding box center [585, 109] width 149 height 24
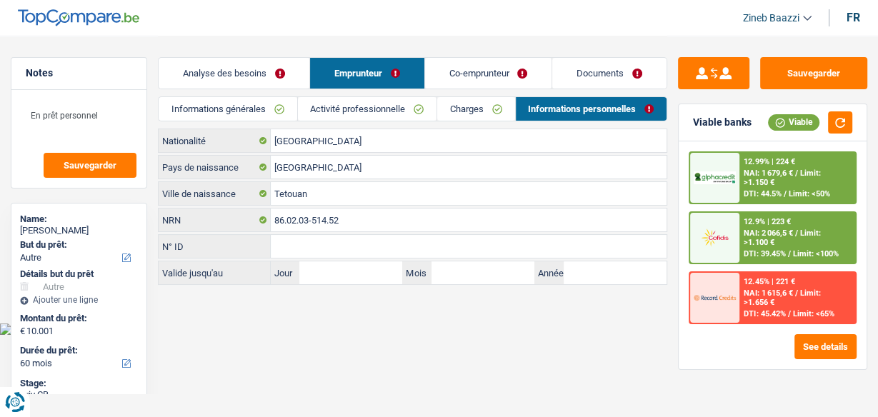
click at [456, 71] on link "Co-emprunteur" at bounding box center [488, 73] width 127 height 31
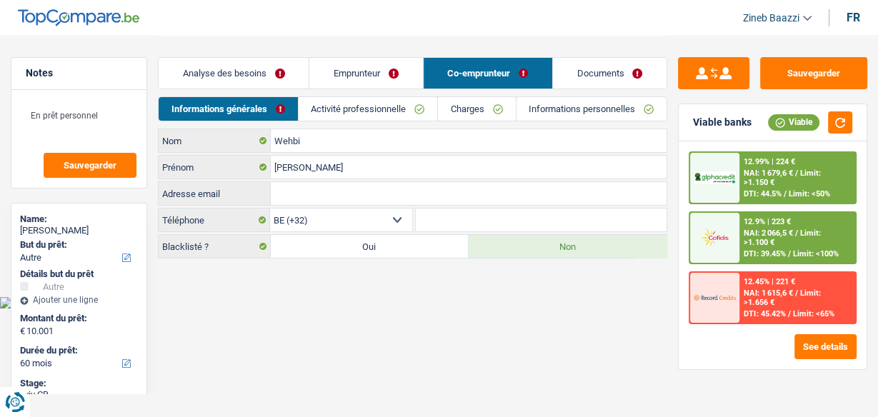
click at [355, 76] on link "Emprunteur" at bounding box center [365, 73] width 113 height 31
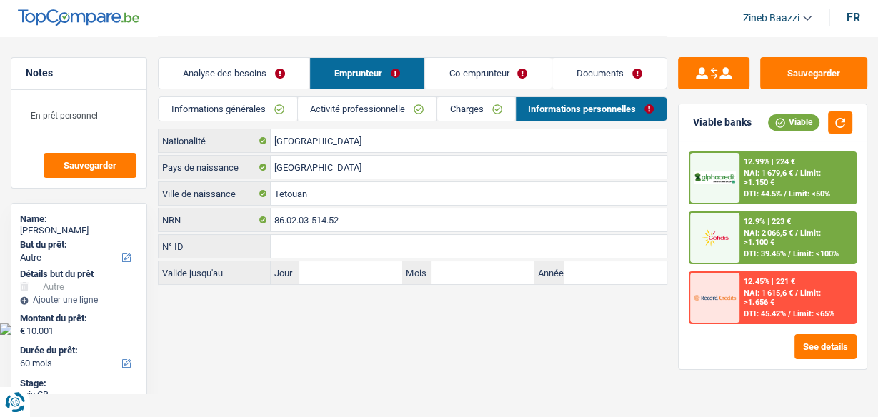
click at [269, 77] on link "Analyse des besoins" at bounding box center [234, 73] width 151 height 31
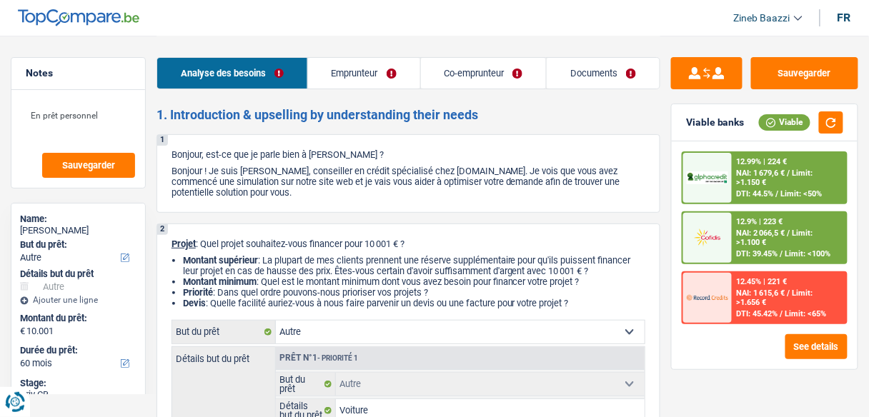
scroll to position [57, 0]
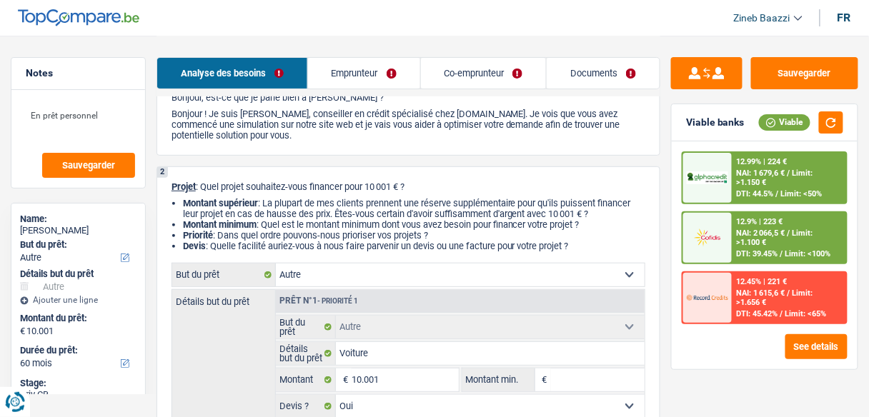
click at [371, 57] on li "Emprunteur" at bounding box center [363, 73] width 113 height 32
click at [444, 60] on link "Co-emprunteur" at bounding box center [484, 73] width 126 height 31
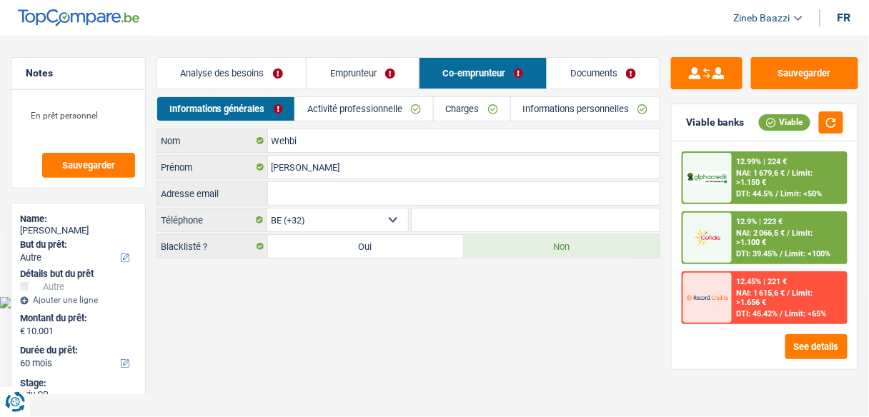
scroll to position [0, 0]
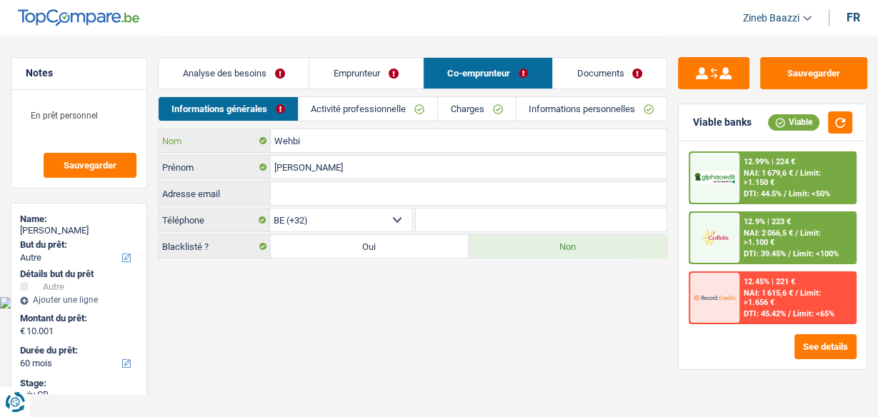
drag, startPoint x: 303, startPoint y: 140, endPoint x: 266, endPoint y: 139, distance: 37.2
click at [266, 139] on div "Wehbi Nom" at bounding box center [413, 140] width 508 height 23
click at [310, 192] on input "Adresse email" at bounding box center [469, 193] width 396 height 23
click at [383, 113] on link "Activité professionnelle" at bounding box center [368, 109] width 139 height 24
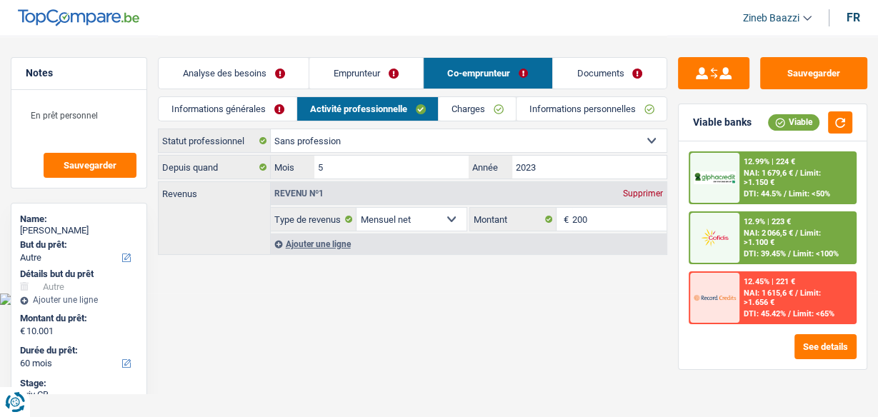
click at [637, 196] on div "Supprimer" at bounding box center [642, 193] width 47 height 9
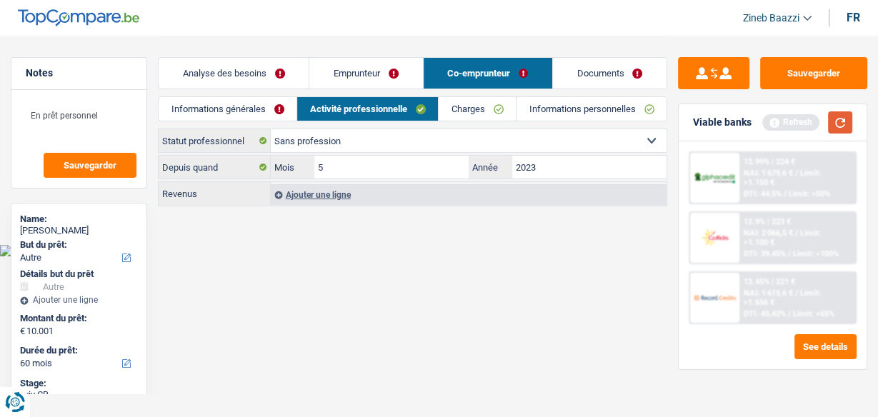
click at [848, 121] on button "button" at bounding box center [840, 122] width 24 height 22
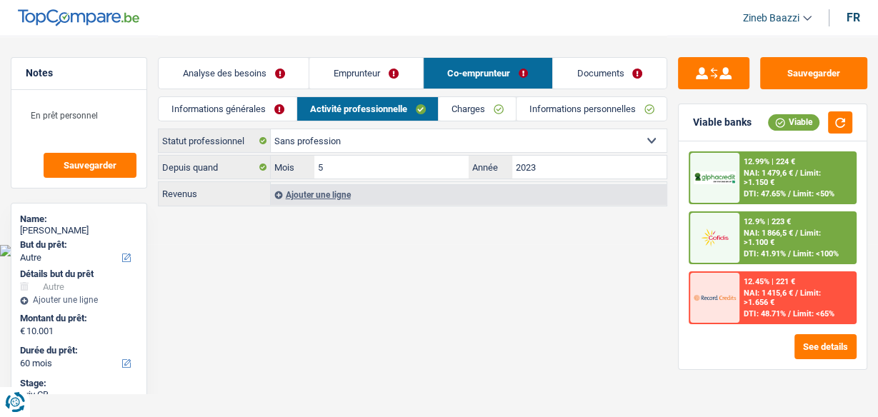
click at [474, 106] on link "Charges" at bounding box center [477, 109] width 77 height 24
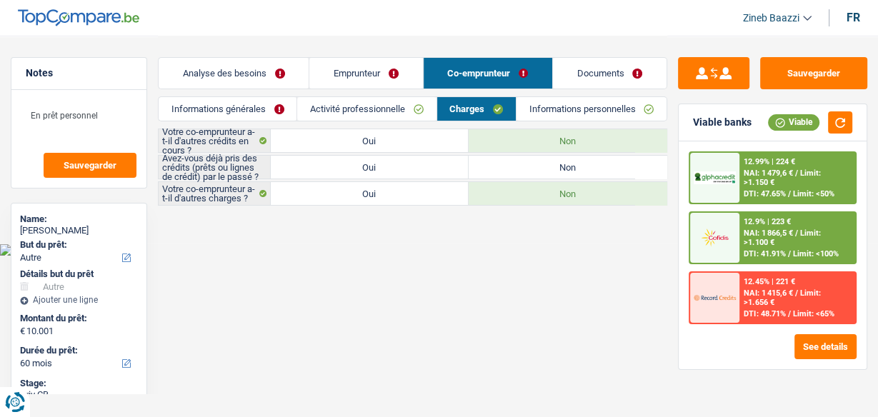
click at [492, 165] on label "Non" at bounding box center [568, 167] width 198 height 23
click at [492, 165] on input "Non" at bounding box center [568, 167] width 198 height 23
radio input "true"
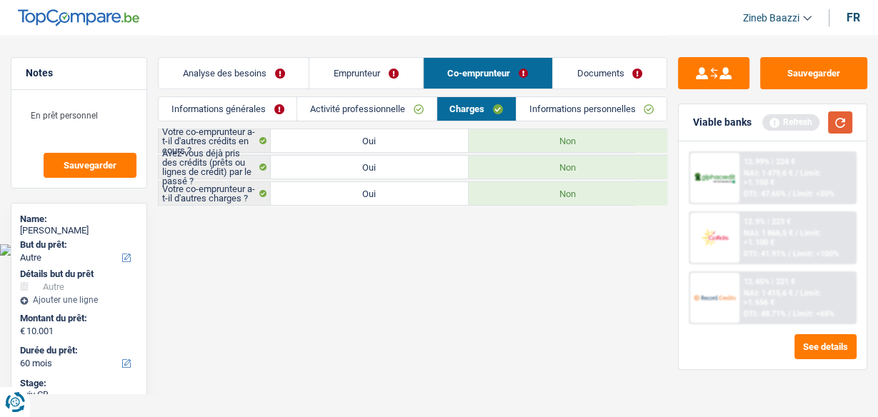
click at [837, 134] on div "Viable banks Refresh" at bounding box center [773, 122] width 188 height 37
click at [838, 116] on button "button" at bounding box center [840, 122] width 24 height 22
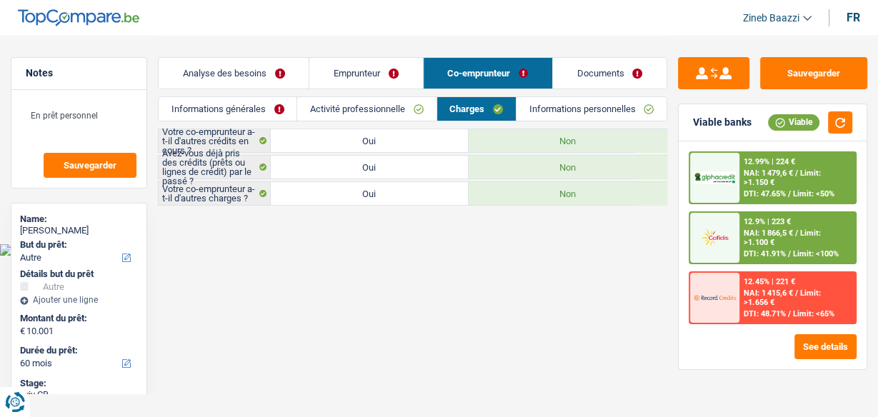
click at [571, 108] on link "Informations personnelles" at bounding box center [591, 109] width 150 height 24
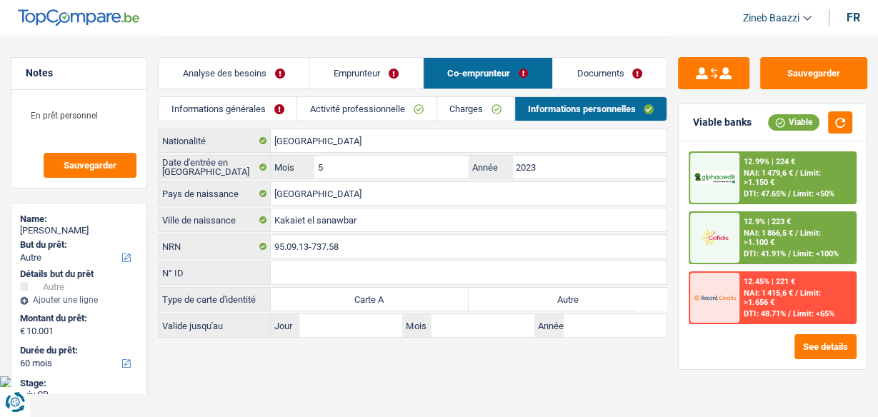
click at [587, 82] on link "Documents" at bounding box center [610, 73] width 114 height 31
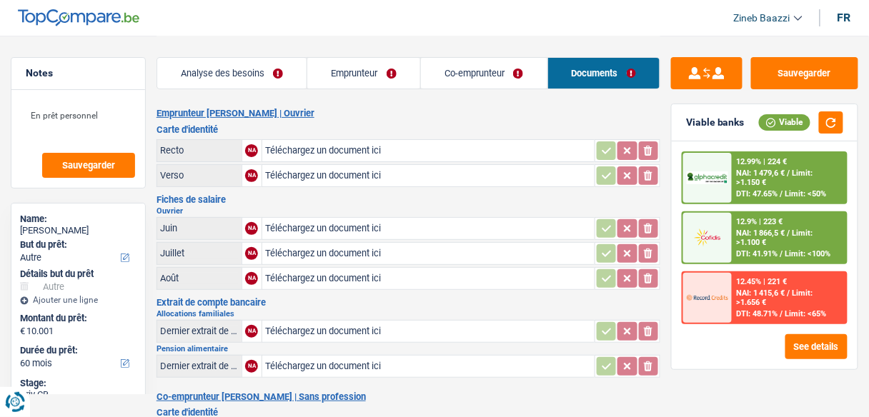
scroll to position [57, 0]
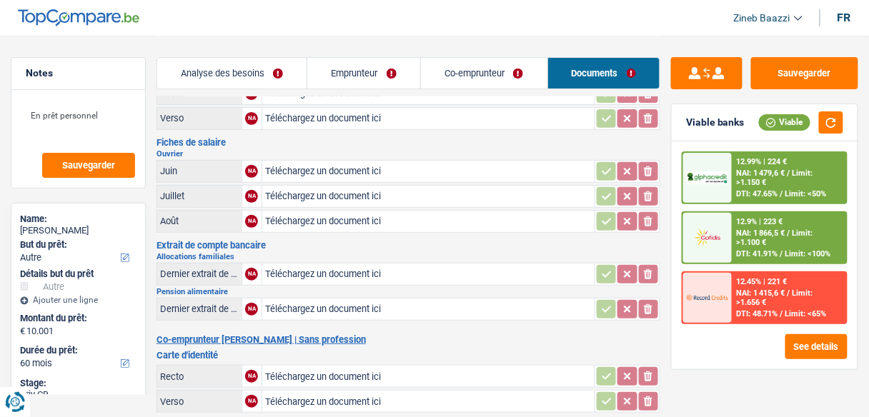
click at [455, 75] on link "Co-emprunteur" at bounding box center [484, 73] width 126 height 31
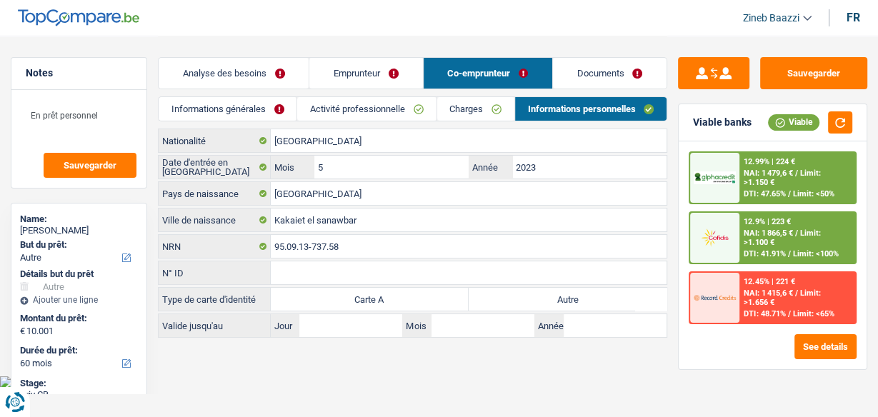
click at [382, 72] on link "Emprunteur" at bounding box center [365, 73] width 113 height 31
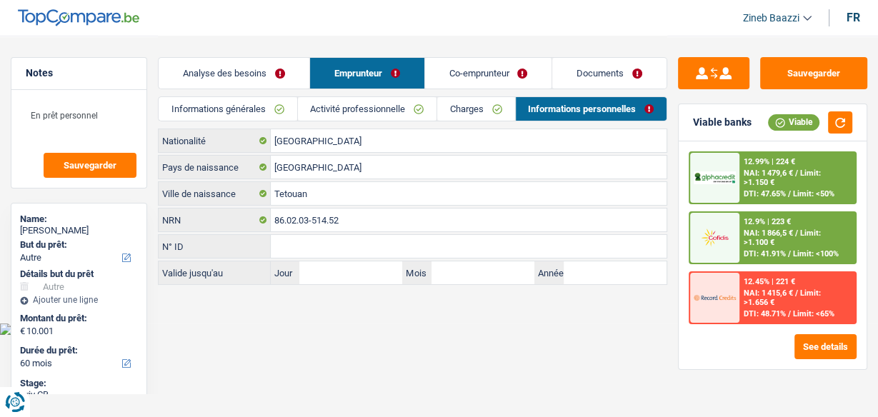
click at [510, 80] on link "Co-emprunteur" at bounding box center [488, 73] width 127 height 31
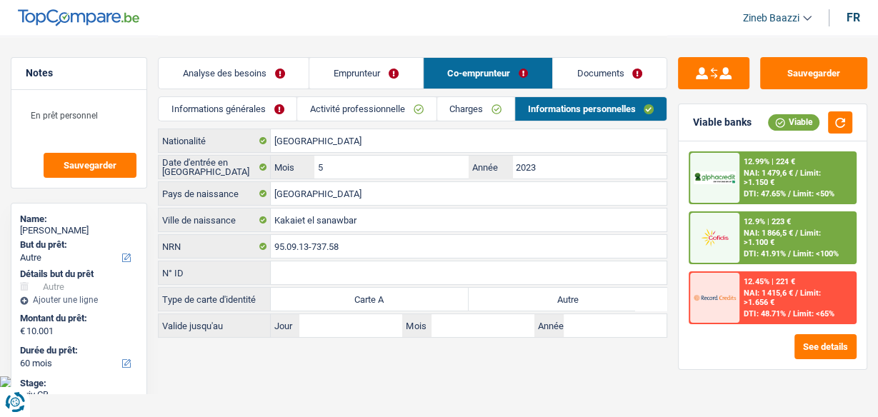
click at [471, 106] on link "Charges" at bounding box center [475, 109] width 77 height 24
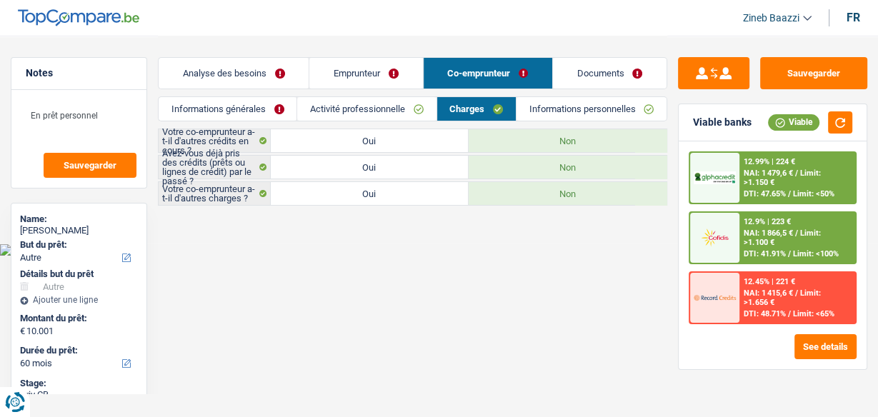
click at [576, 101] on link "Informations personnelles" at bounding box center [591, 109] width 150 height 24
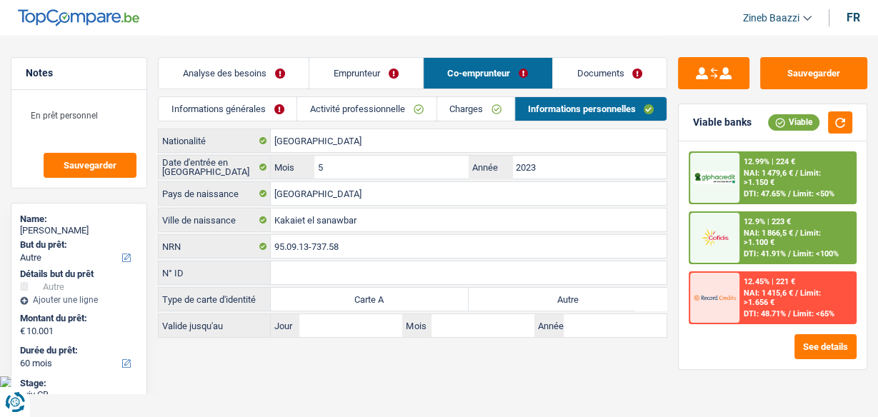
click at [579, 75] on link "Documents" at bounding box center [610, 73] width 114 height 31
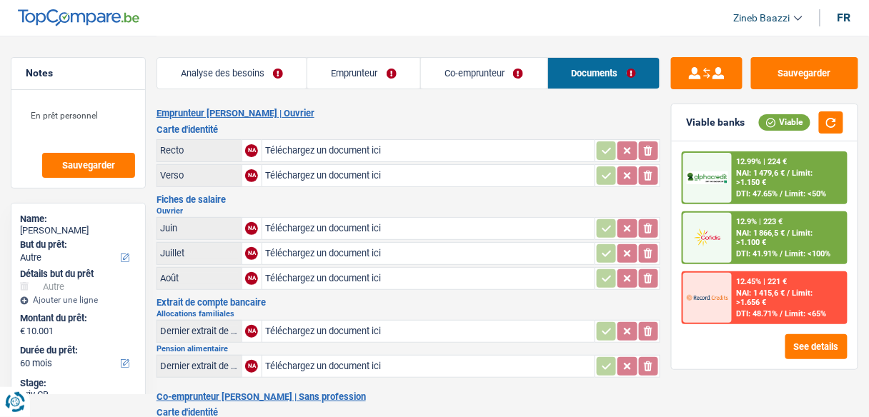
click at [469, 75] on link "Co-emprunteur" at bounding box center [484, 73] width 126 height 31
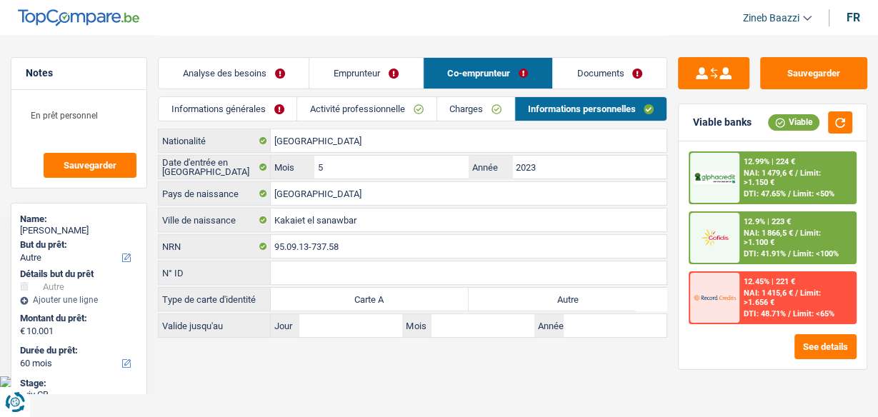
click at [366, 68] on link "Emprunteur" at bounding box center [365, 73] width 113 height 31
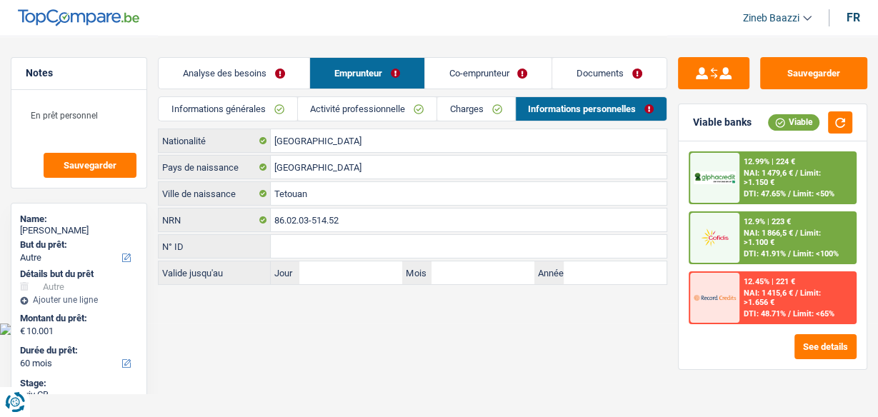
click at [281, 79] on link "Analyse des besoins" at bounding box center [234, 73] width 151 height 31
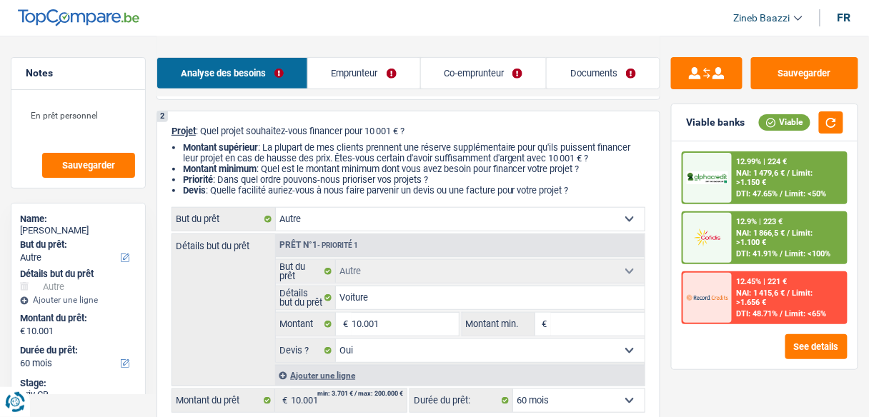
scroll to position [171, 0]
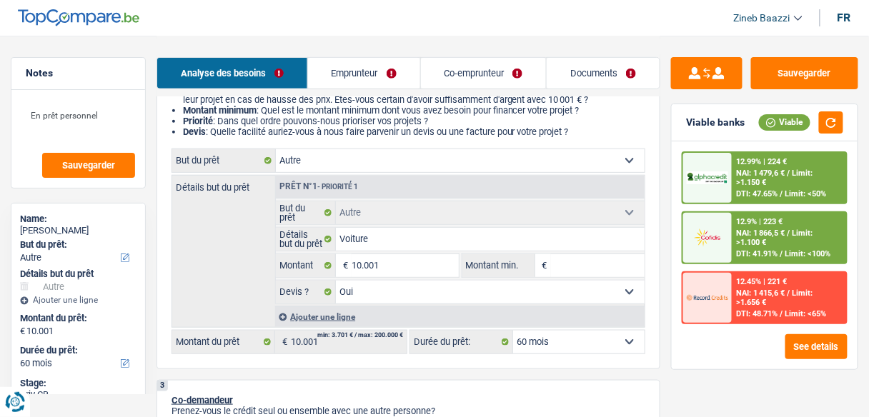
click at [401, 157] on select "Confort maison: meubles, textile, peinture, électroménager, outillage non-profe…" at bounding box center [460, 160] width 369 height 23
select select "household"
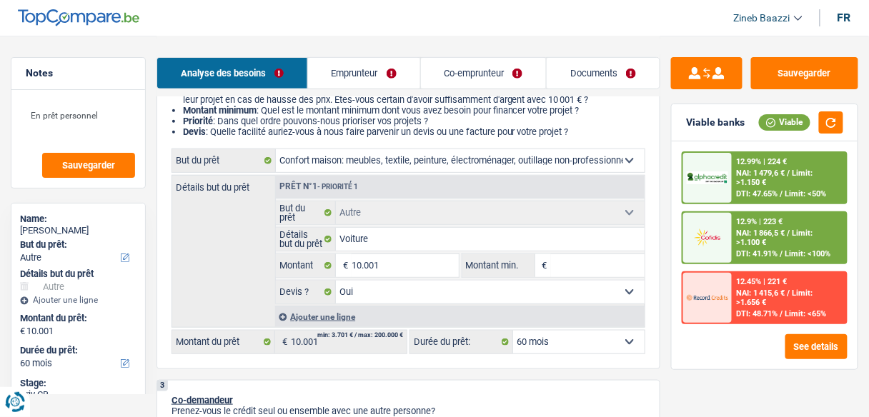
click at [276, 150] on select "Confort maison: meubles, textile, peinture, électroménager, outillage non-profe…" at bounding box center [460, 160] width 369 height 23
select select "household"
select select
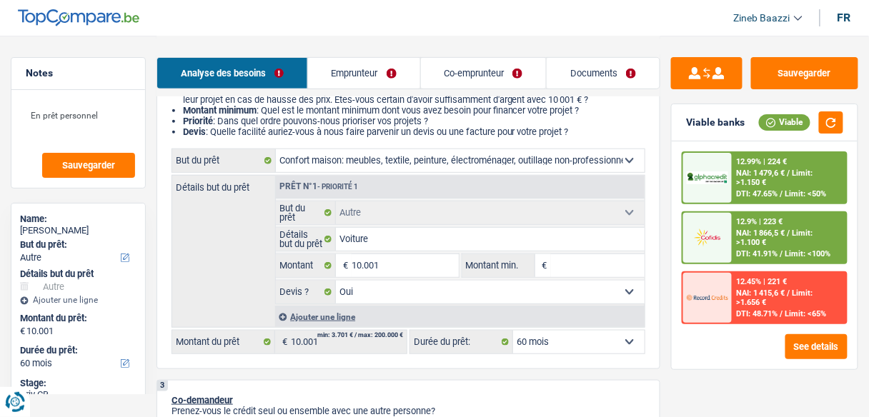
select select "household"
select select
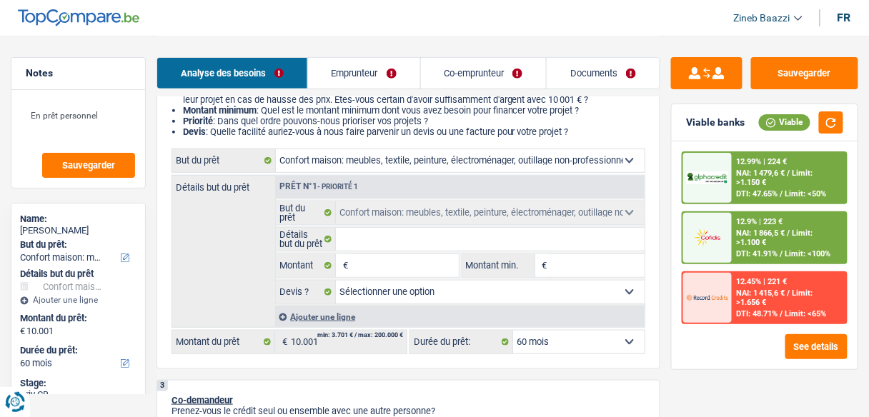
select select "other"
select select "yes"
select select "other"
select select "yes"
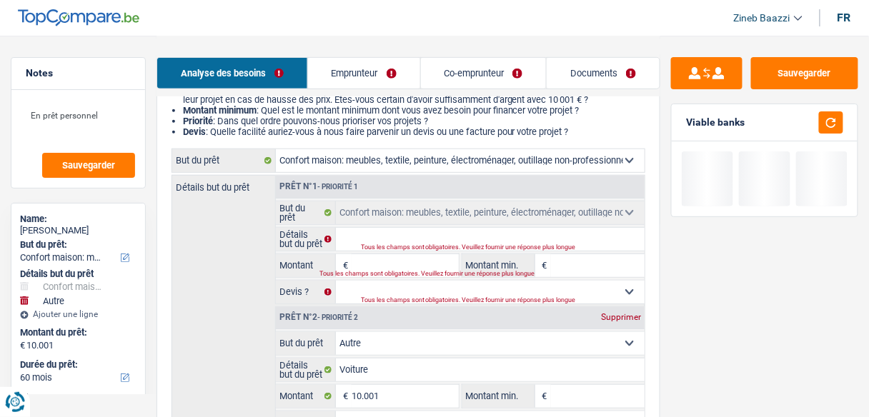
click at [276, 240] on label "Détails but du prêt" at bounding box center [306, 239] width 60 height 23
click at [336, 240] on input "Détails but du prêt" at bounding box center [490, 239] width 309 height 23
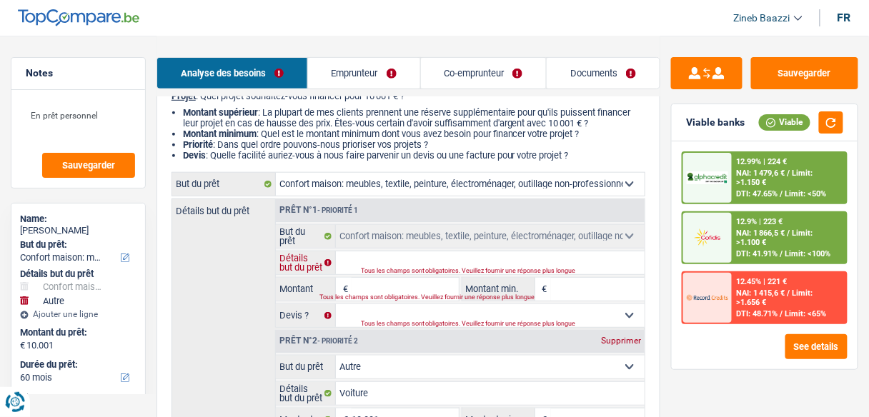
scroll to position [114, 0]
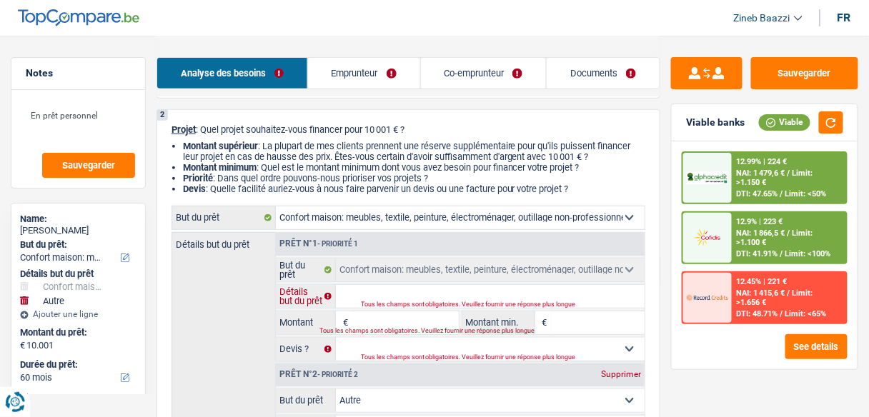
click at [389, 297] on input "Détails but du prêt" at bounding box center [490, 296] width 309 height 23
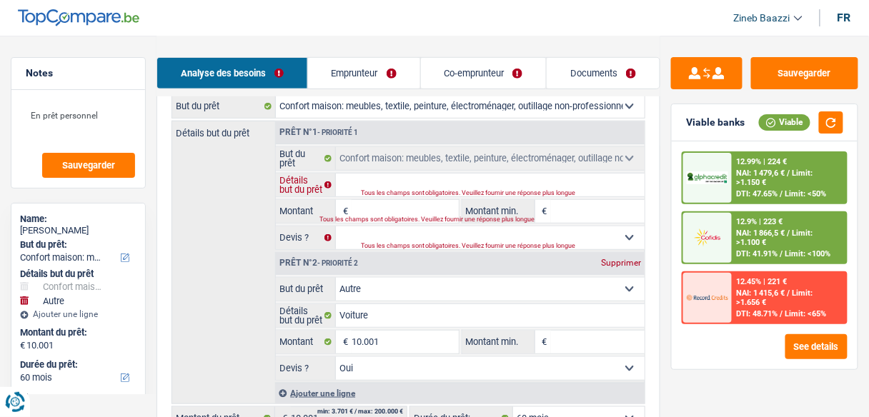
scroll to position [229, 0]
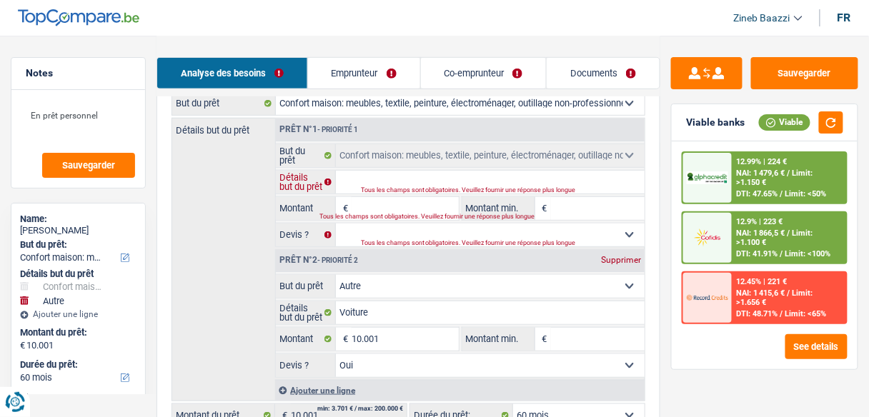
type input "a"
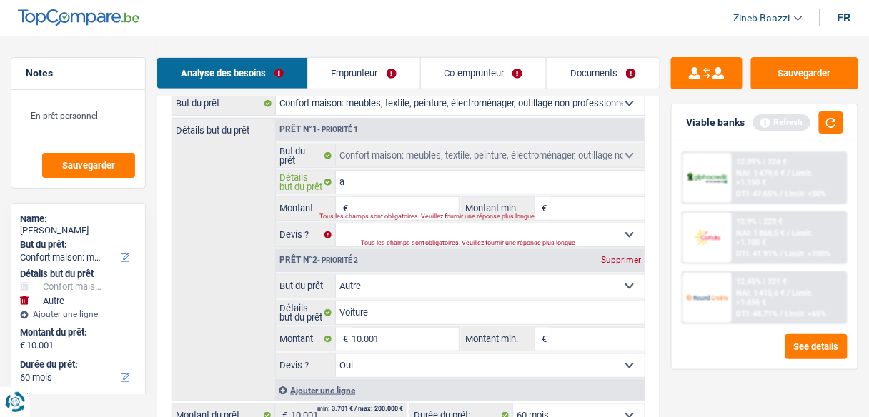
type input "ac"
type input "ach"
type input "acha"
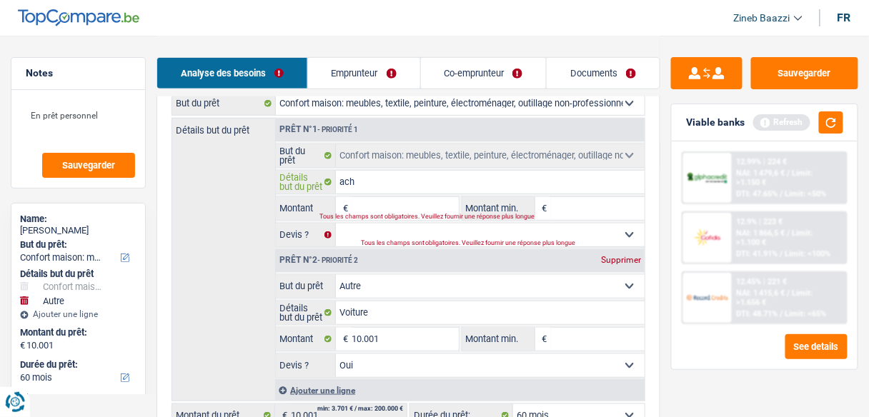
type input "acha"
type input "achat"
type input "acha"
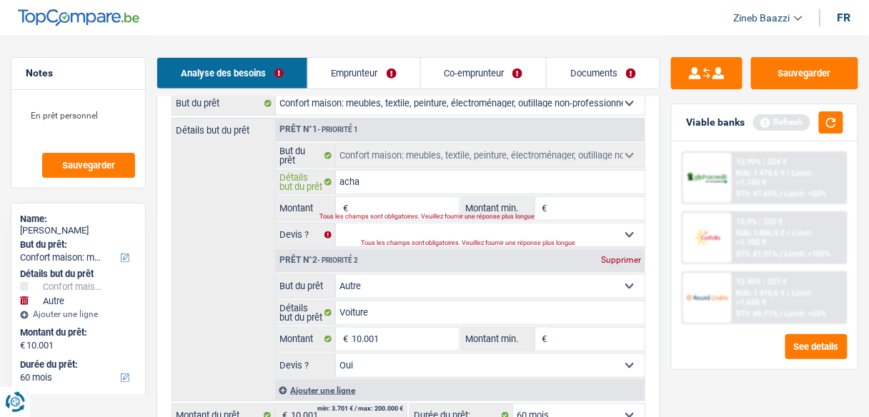
type input "ach"
type input "ac"
type input "a"
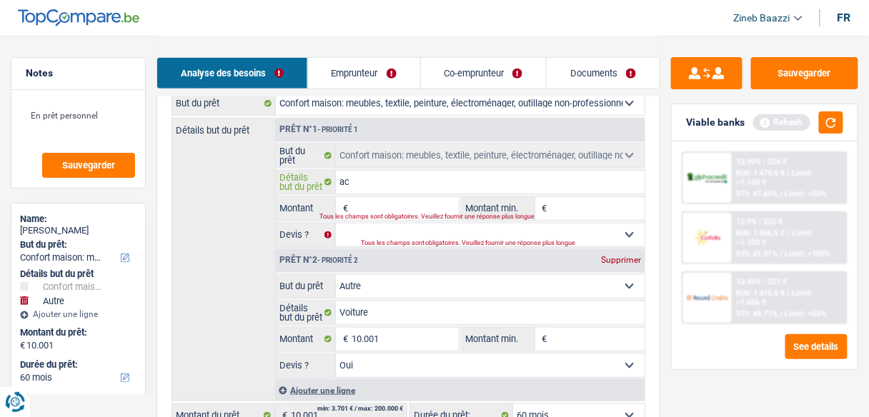
type input "a"
type input "ac"
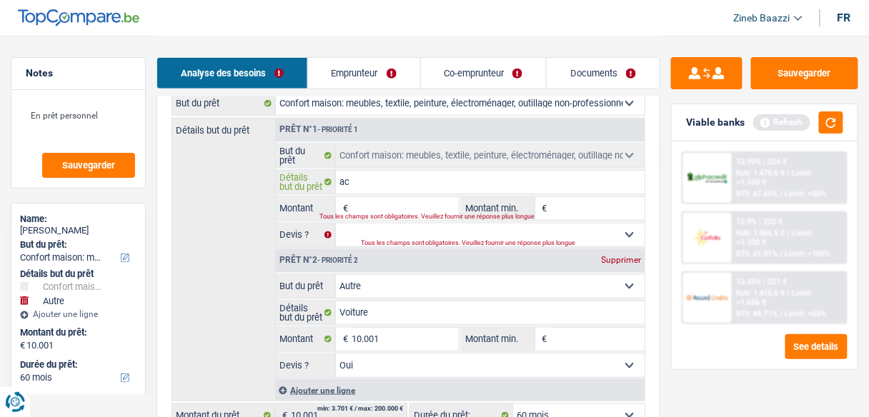
type input "ach"
type input "ache"
type input "achet"
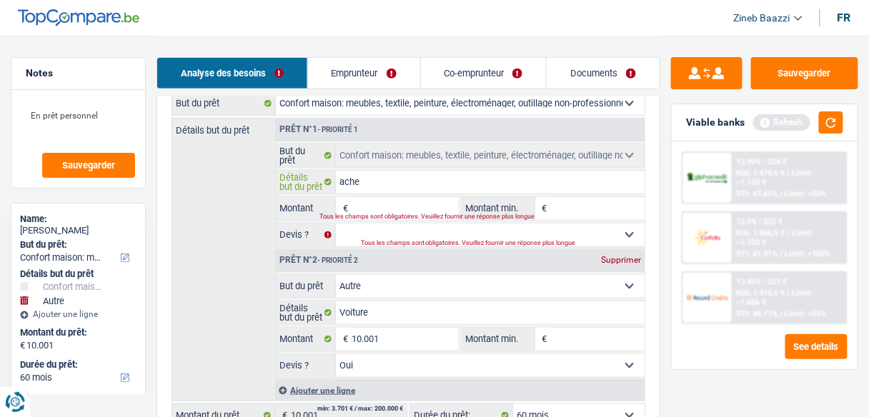
type input "achet"
type input "achete"
type input "acheter"
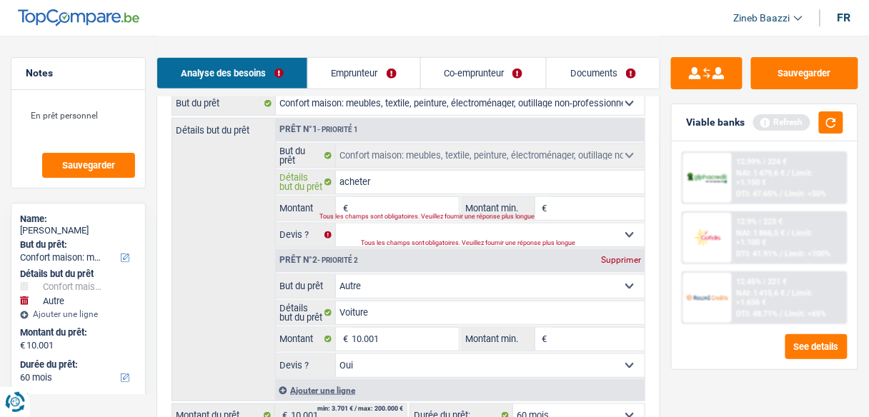
type input "acheter"
type input "acheter d"
type input "acheter de"
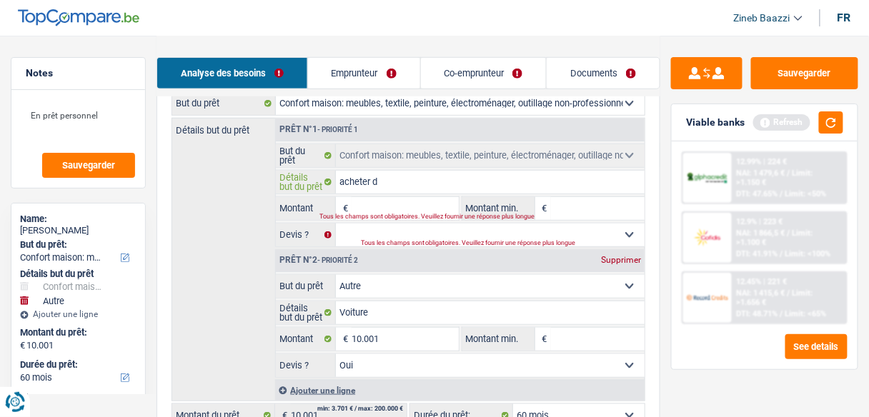
type input "acheter de"
type input "acheter des"
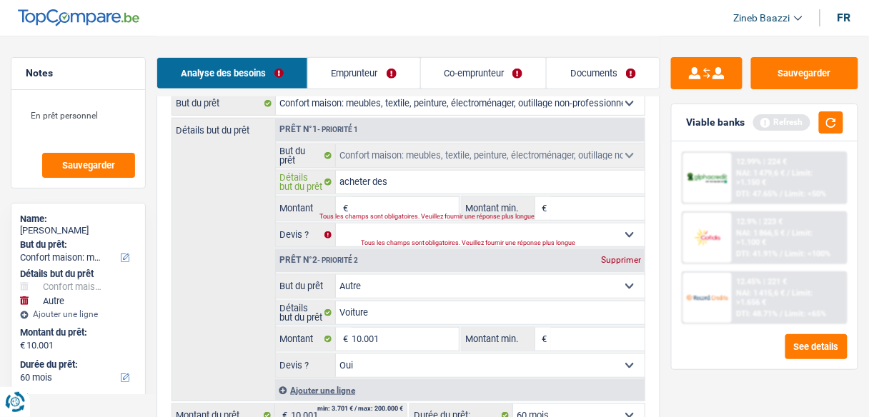
type input "acheter des m"
type input "acheter des me"
type input "acheter des meu"
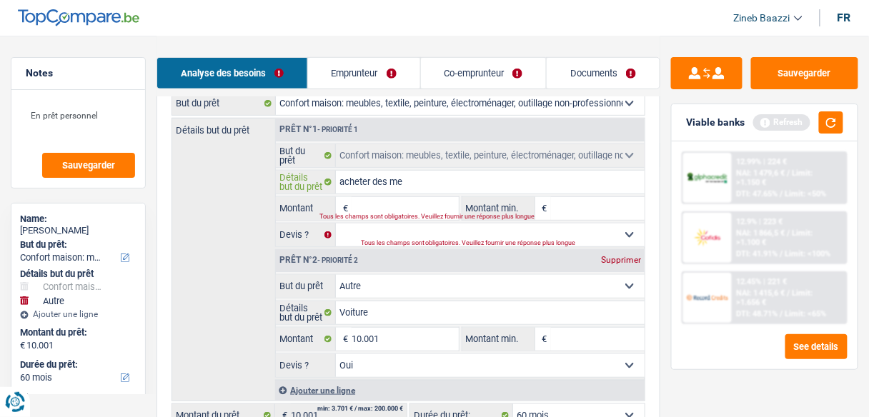
type input "acheter des meu"
type input "acheter des meub"
type input "acheter des meubl"
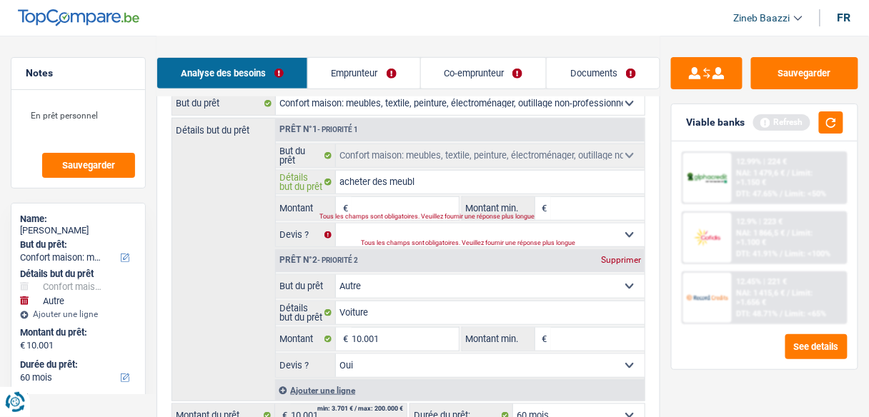
type input "acheter des meuble"
type input "acheter des meubles"
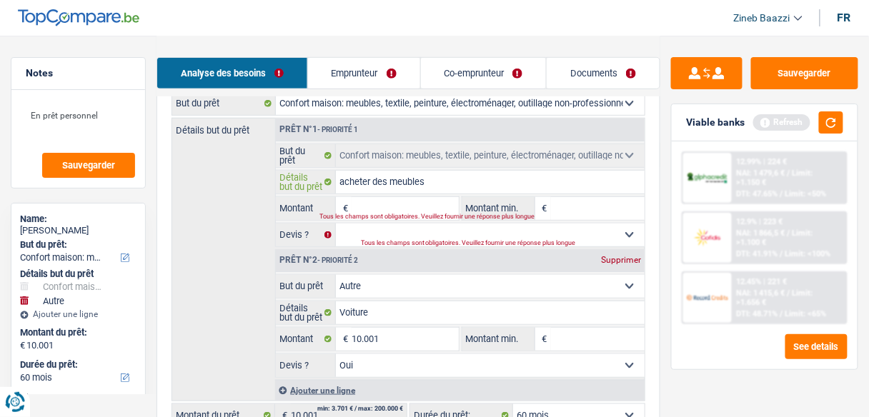
type input "acheter des meubles"
click at [436, 211] on input "Montant" at bounding box center [404, 208] width 106 height 23
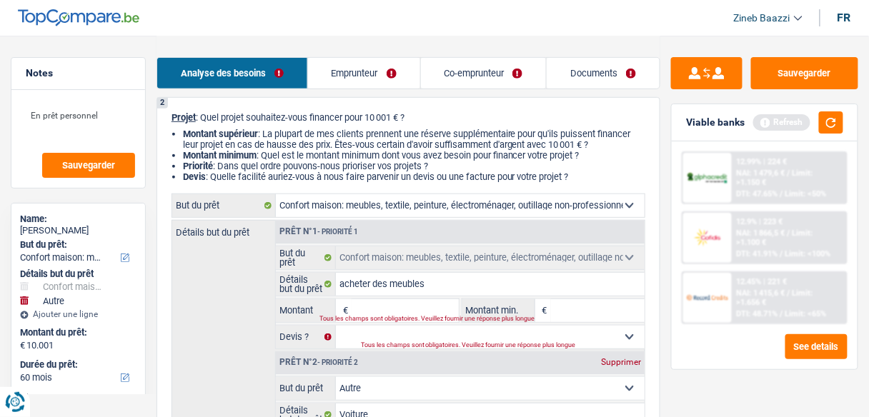
scroll to position [114, 0]
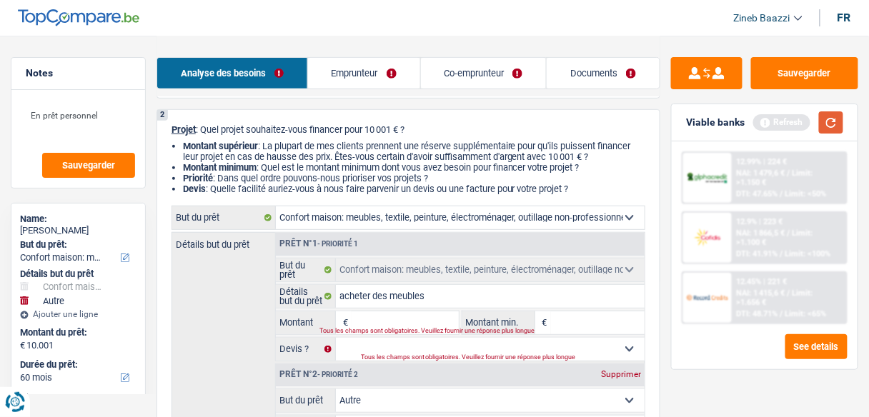
click at [835, 133] on button "button" at bounding box center [831, 122] width 24 height 22
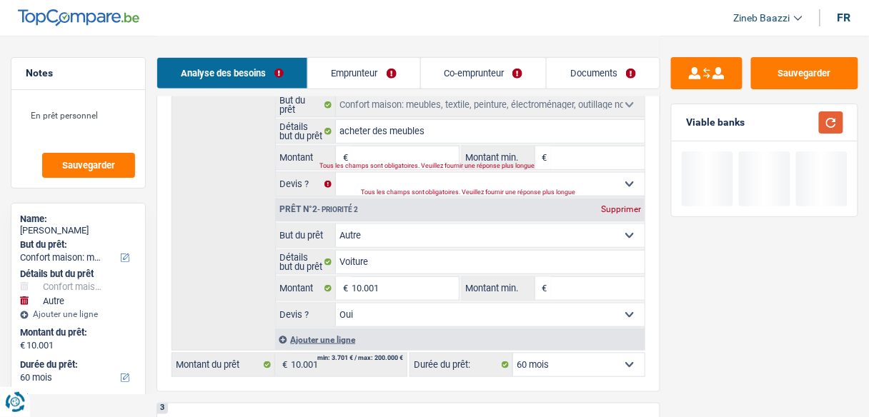
scroll to position [286, 0]
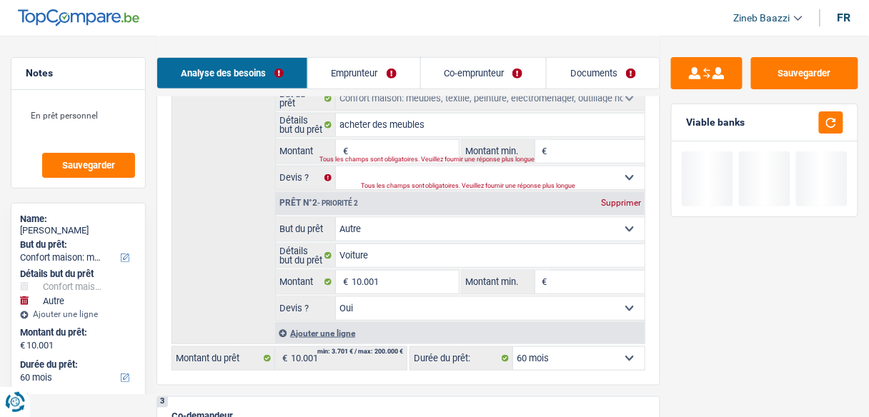
click at [420, 145] on input "Montant" at bounding box center [404, 151] width 106 height 23
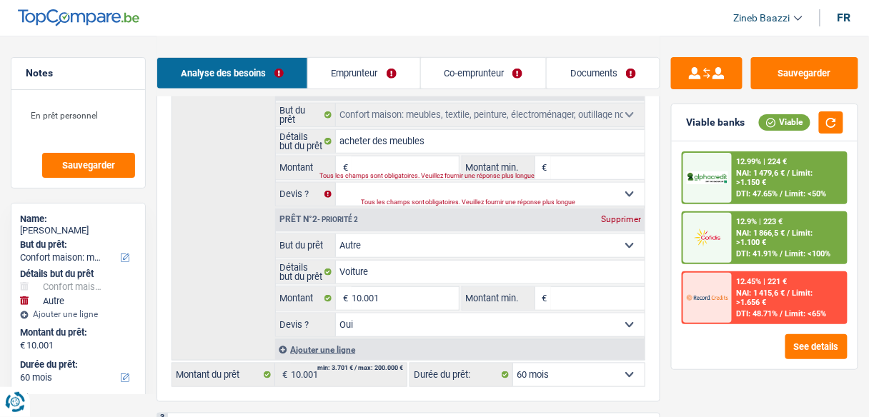
scroll to position [269, 0]
type input "1"
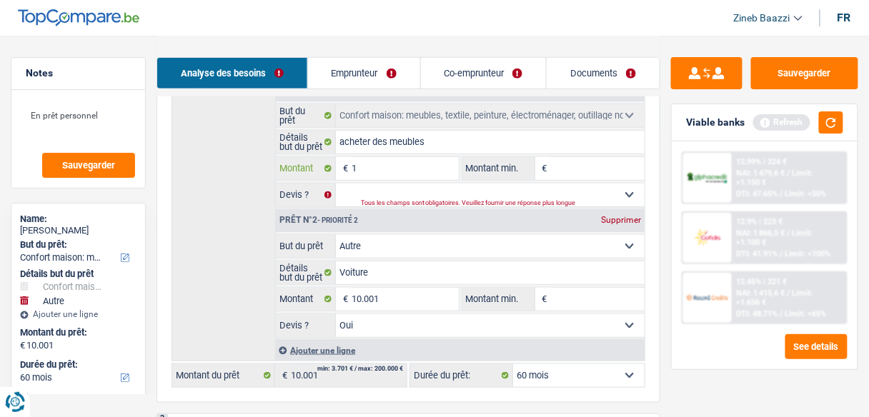
type input "10"
type input "1"
type input "15"
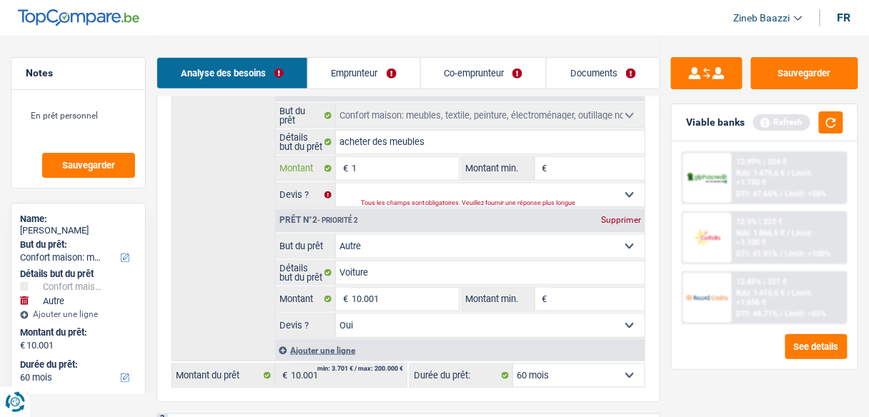
type input "15"
type input "150"
type input "1.500"
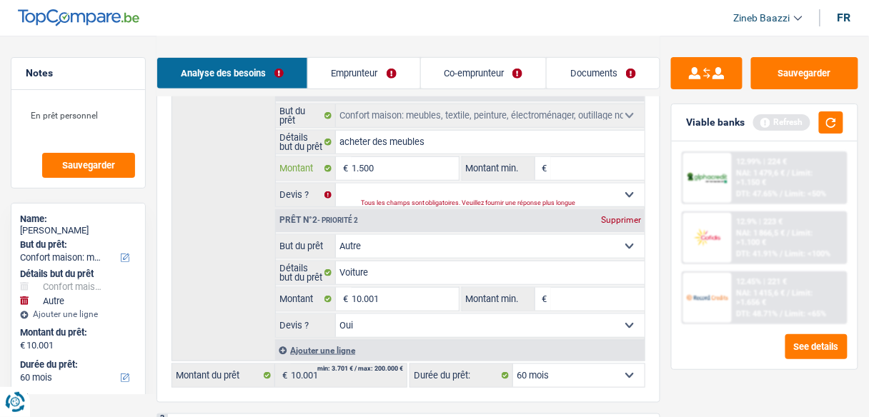
type input "15.000"
type input "25.001"
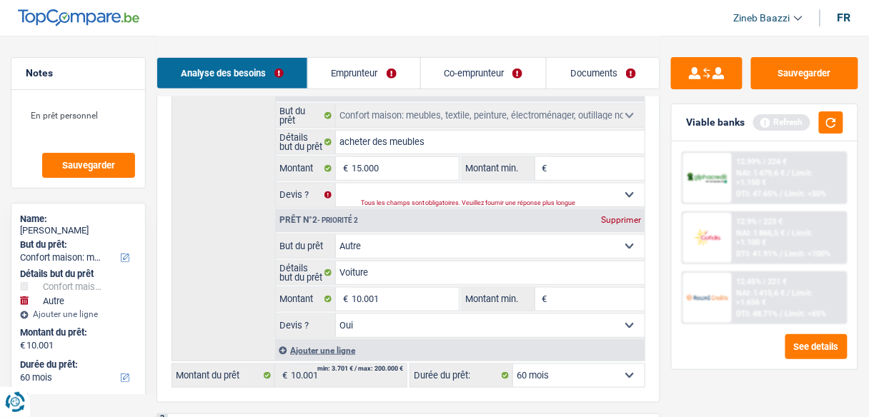
type input "25.001"
click at [563, 165] on input "Montant min." at bounding box center [598, 168] width 94 height 23
select select "120"
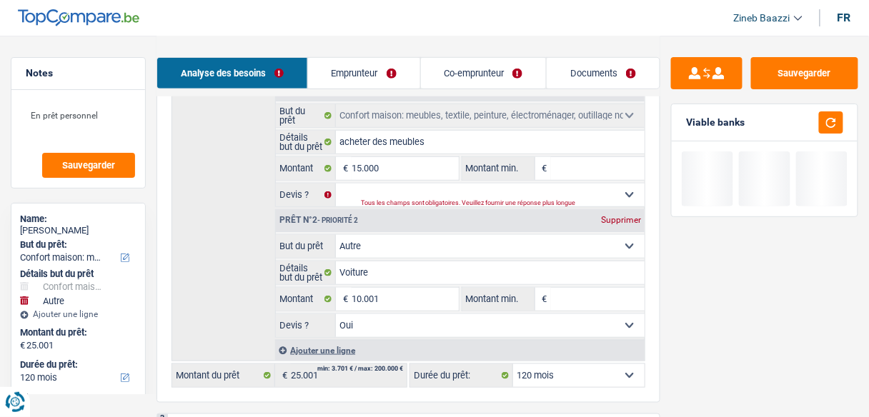
type input "1"
type input "10"
type input "100"
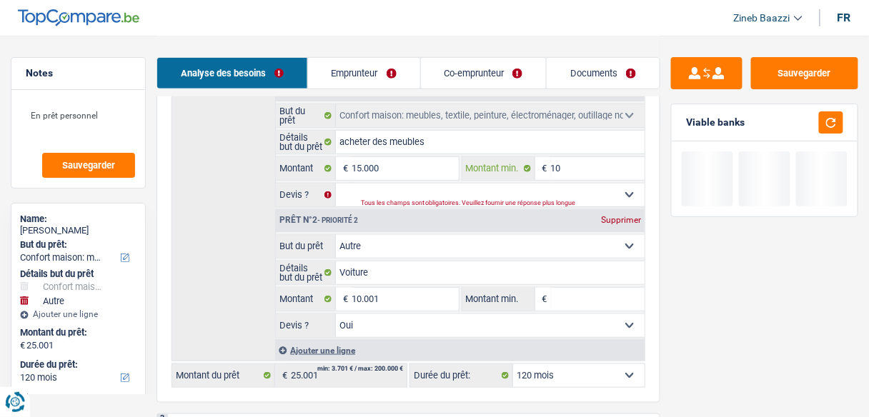
type input "100"
type input "1.000"
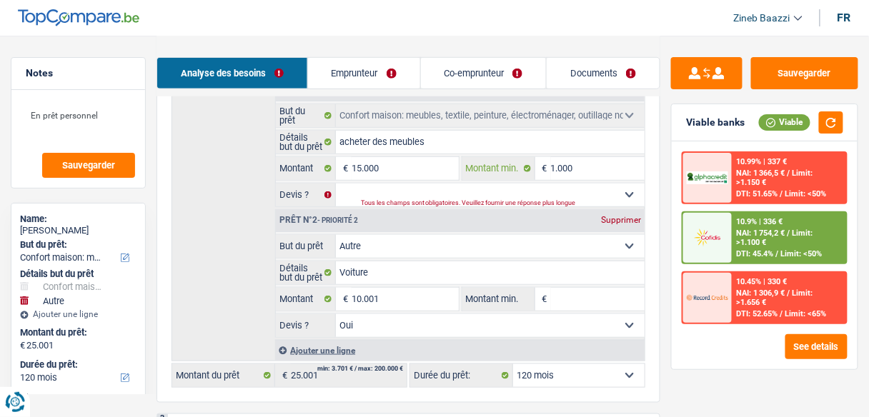
type input "10.000"
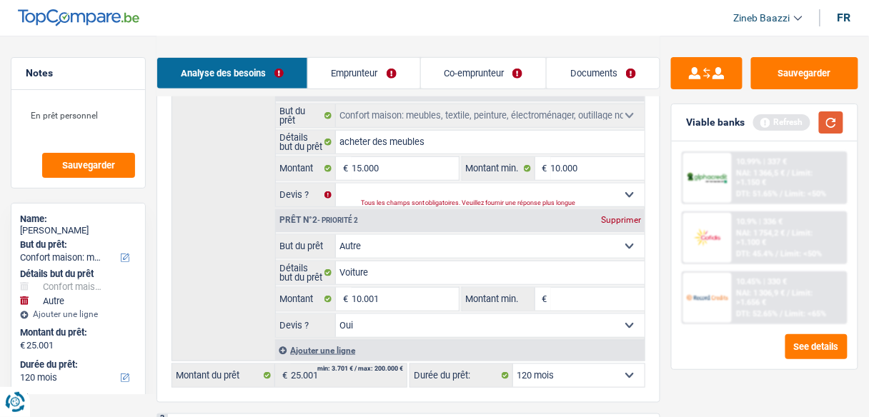
click at [834, 123] on button "button" at bounding box center [831, 122] width 24 height 22
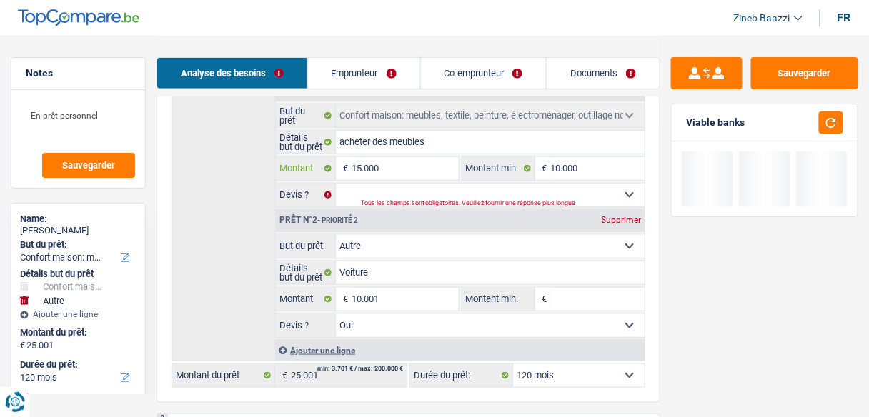
click at [387, 168] on input "15.000" at bounding box center [404, 168] width 106 height 23
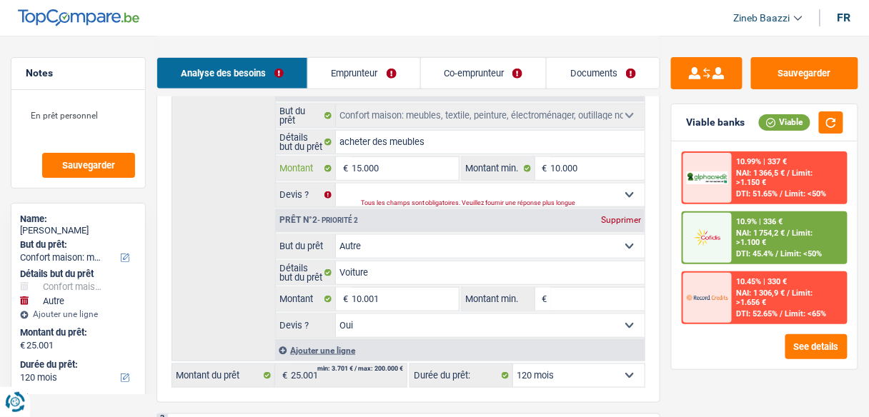
type input "1.500"
type input "150"
type input "15"
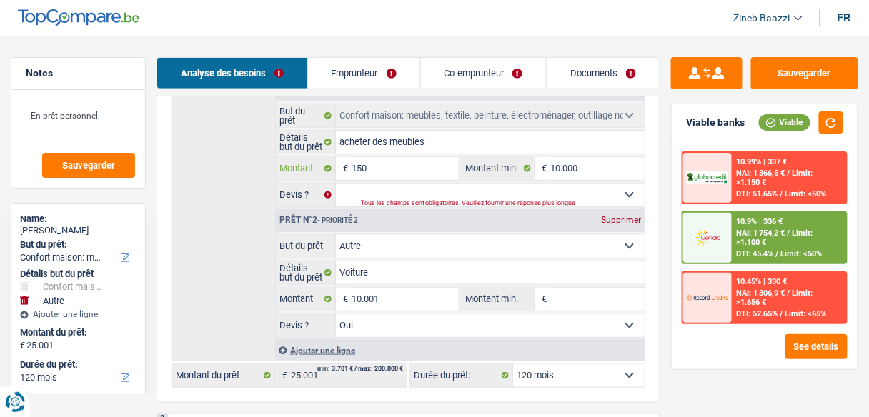
type input "15"
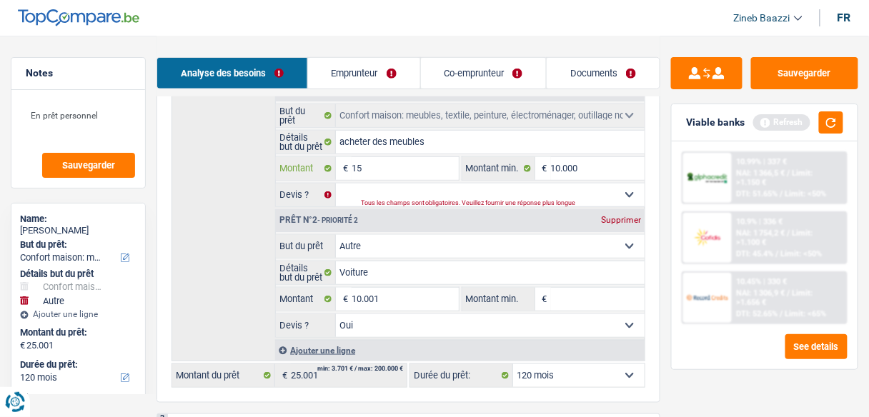
type input "1"
type input "12"
type input "1"
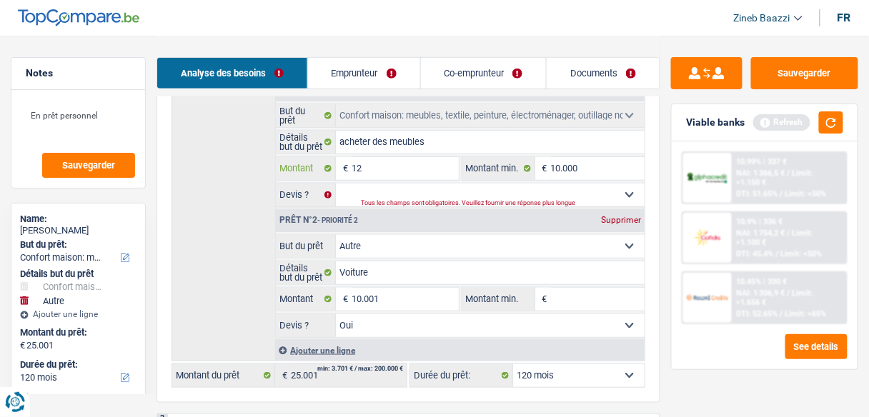
type input "1"
type input "10"
type input "100"
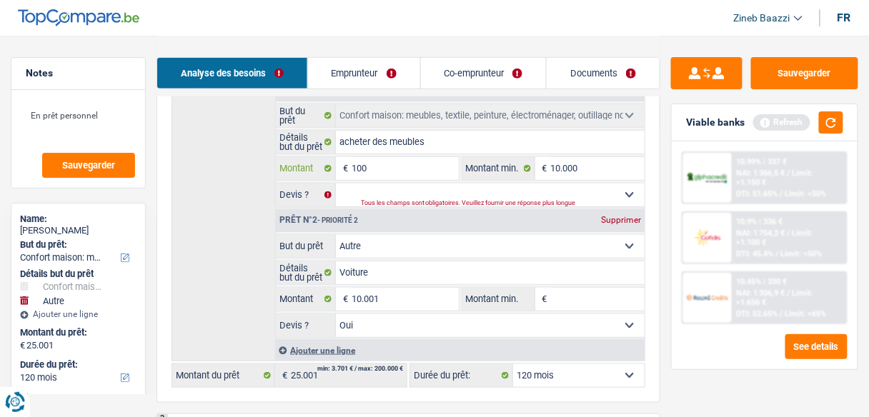
type input "1.000"
type input "10.000"
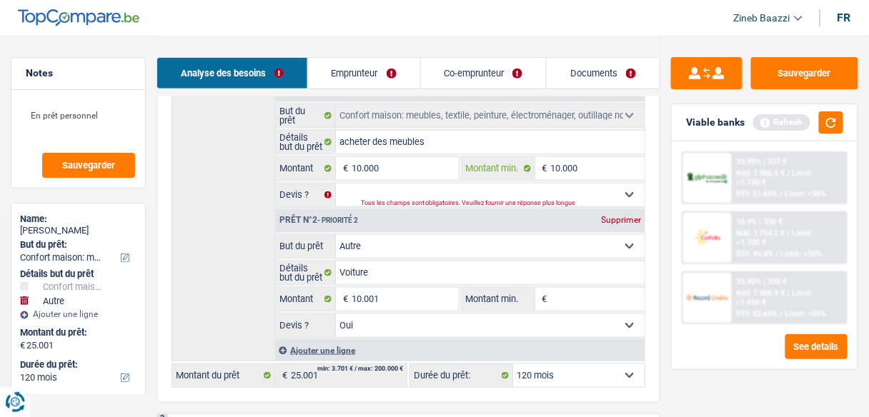
type input "20.001"
click at [554, 164] on input "10.000" at bounding box center [598, 168] width 94 height 23
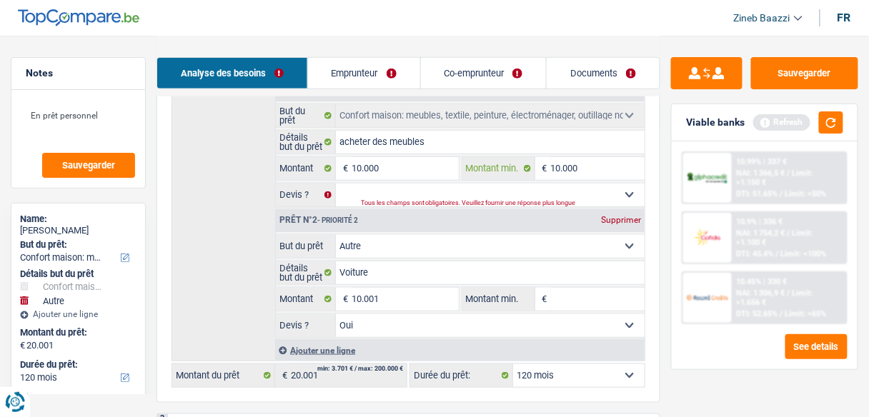
click at [554, 164] on input "10.000" at bounding box center [598, 168] width 94 height 23
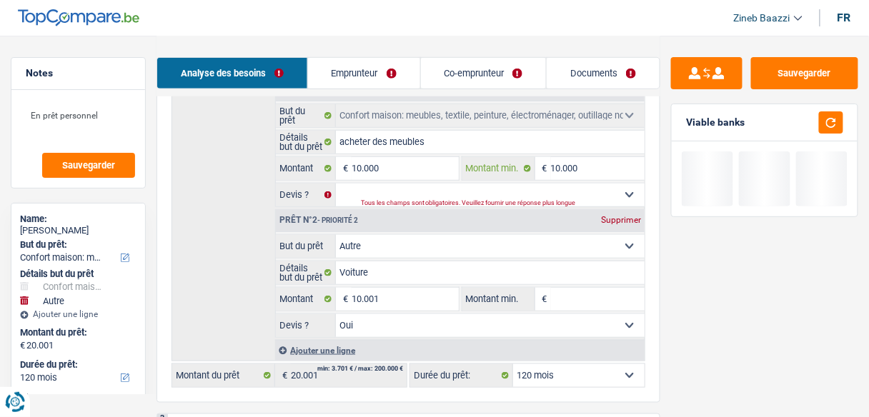
type input "6"
type input "65"
type input "650"
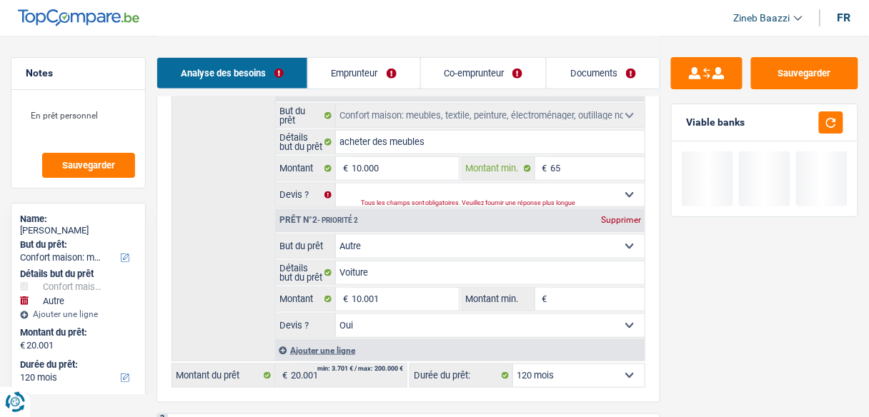
type input "650"
type input "6.500"
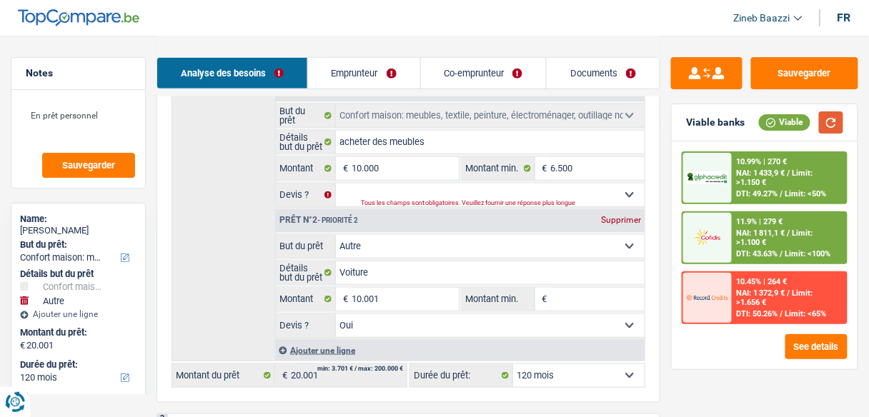
click at [819, 126] on button "button" at bounding box center [831, 122] width 24 height 22
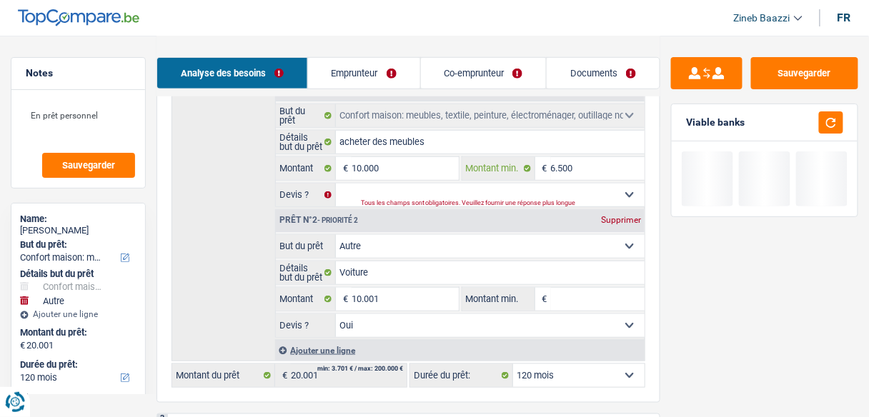
click at [579, 169] on input "6.500" at bounding box center [598, 168] width 94 height 23
type input "650"
type input "65"
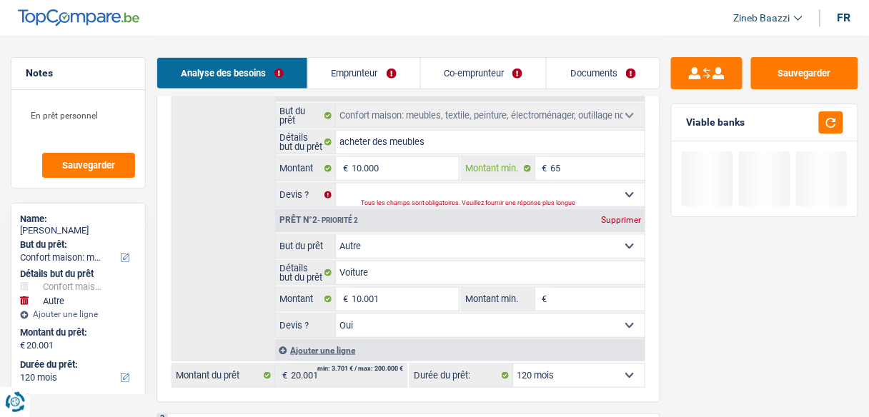
type input "6"
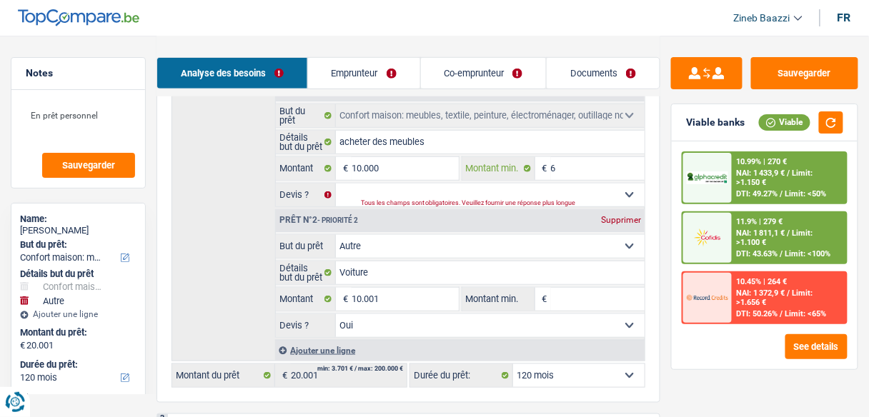
type input "65"
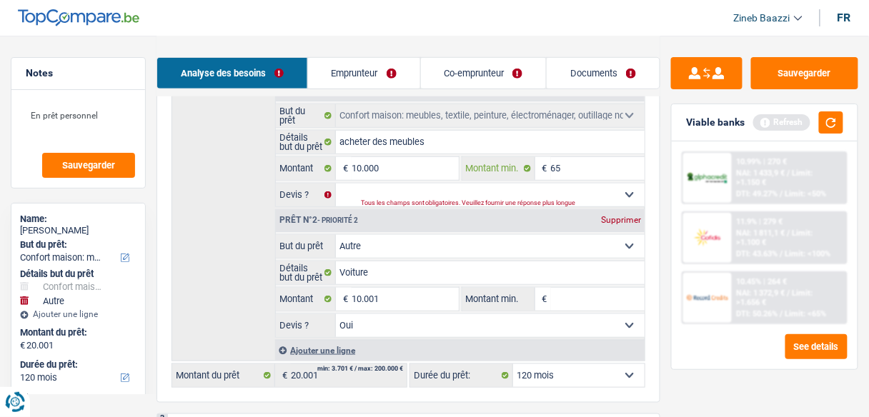
type input "650"
type input "6.500"
click at [838, 117] on button "button" at bounding box center [831, 122] width 24 height 22
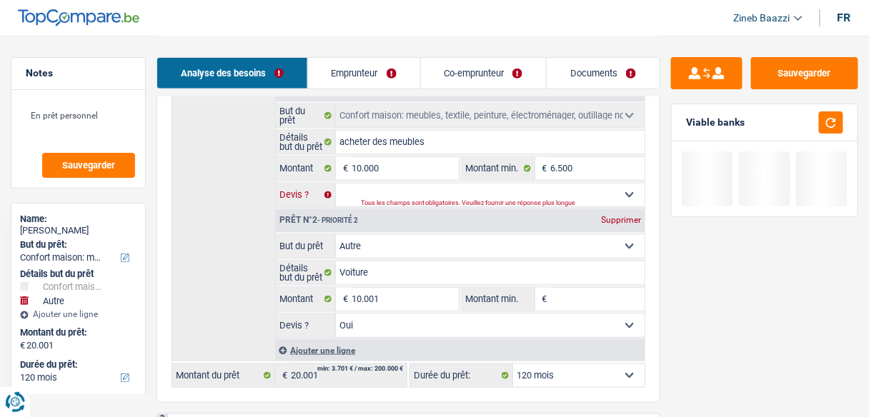
click at [561, 196] on select "Oui Non Non répondu Sélectionner une option" at bounding box center [490, 195] width 309 height 23
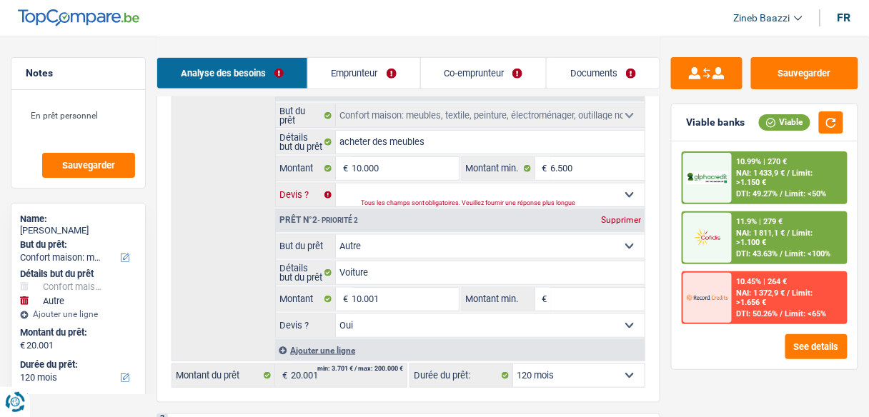
select select "false"
click at [336, 184] on select "Oui Non Non répondu Sélectionner une option" at bounding box center [490, 195] width 309 height 23
select select "false"
click at [636, 221] on div "Supprimer" at bounding box center [620, 220] width 47 height 9
type input "10.000"
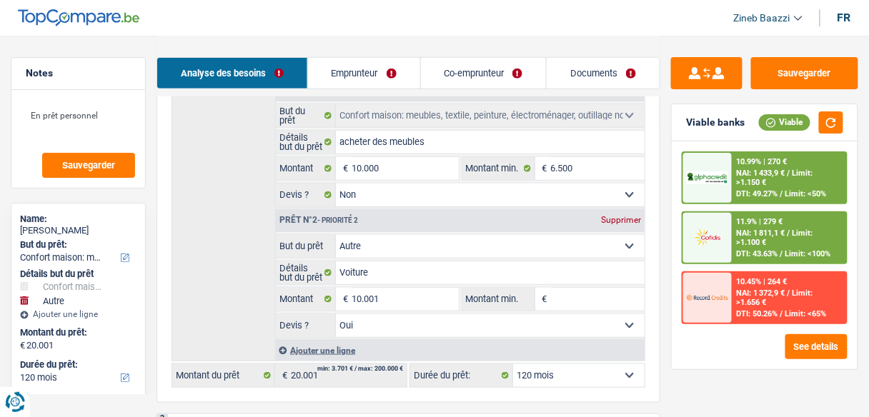
select select "48"
type input "10.000"
select select "48"
type input "10.000"
select select "48"
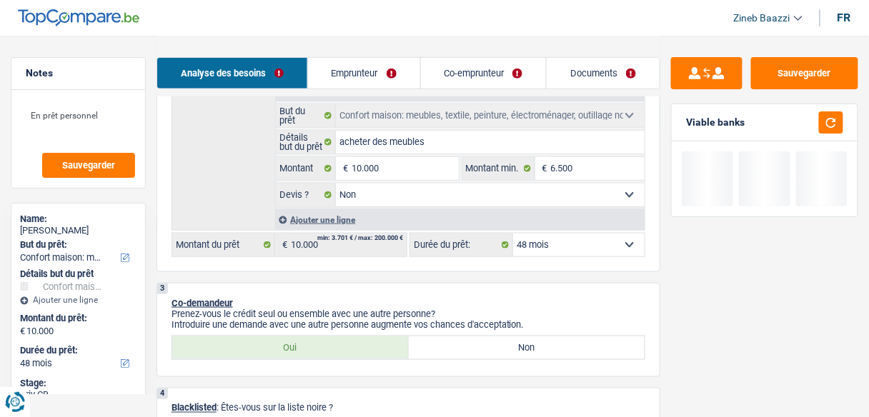
click at [284, 194] on label "Devis ?" at bounding box center [306, 195] width 60 height 23
click at [533, 254] on div "2 Projet : Quel projet souhaitez-vous financer pour 10 000 € ? Montant supérieu…" at bounding box center [408, 113] width 504 height 317
click at [534, 248] on select "12 mois 18 mois 24 mois 30 mois 36 mois 42 mois 48 mois Sélectionner une option" at bounding box center [578, 245] width 131 height 23
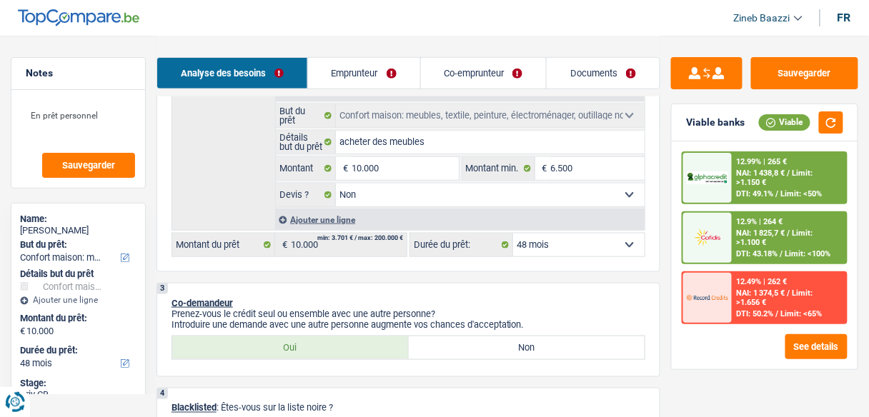
click at [763, 363] on div "12.99% | 265 € NAI: 1 438,8 € / Limit: >1.150 € DTI: 49.1% / Limit: <50% 12.9% …" at bounding box center [764, 255] width 186 height 228
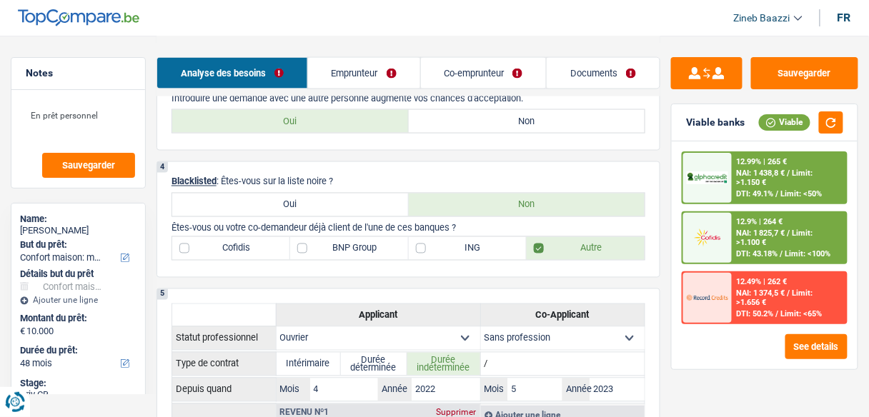
scroll to position [497, 0]
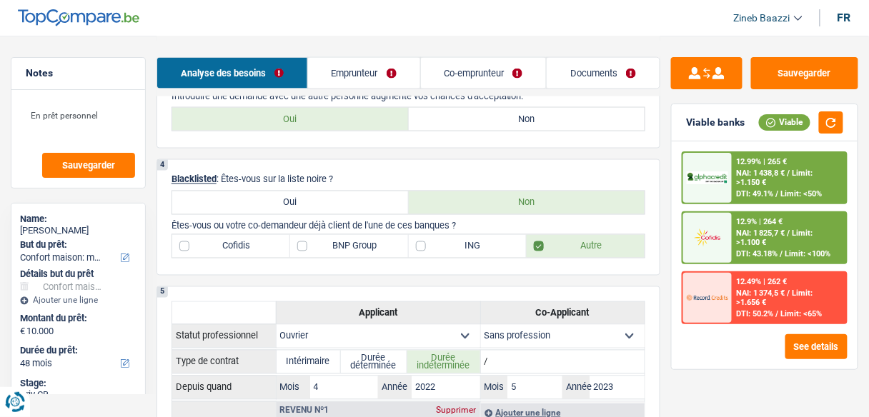
click at [476, 266] on div "4 Blacklisted : Êtes-vous sur la liste noire ? Oui Non Êtes-vous ou votre co-de…" at bounding box center [408, 217] width 504 height 116
click at [509, 263] on div "4 Blacklisted : Êtes-vous sur la liste noire ? Oui Non Êtes-vous ou votre co-de…" at bounding box center [408, 217] width 504 height 116
click at [526, 221] on p "Êtes-vous ou votre co-demandeur déjà client de l'une de ces banques ?" at bounding box center [408, 226] width 474 height 11
click at [543, 163] on div "4 Blacklisted : Êtes-vous sur la liste noire ? Oui Non Êtes-vous ou votre co-de…" at bounding box center [408, 217] width 504 height 116
click at [505, 264] on div "4 Blacklisted : Êtes-vous sur la liste noire ? Oui Non Êtes-vous ou votre co-de…" at bounding box center [408, 217] width 504 height 116
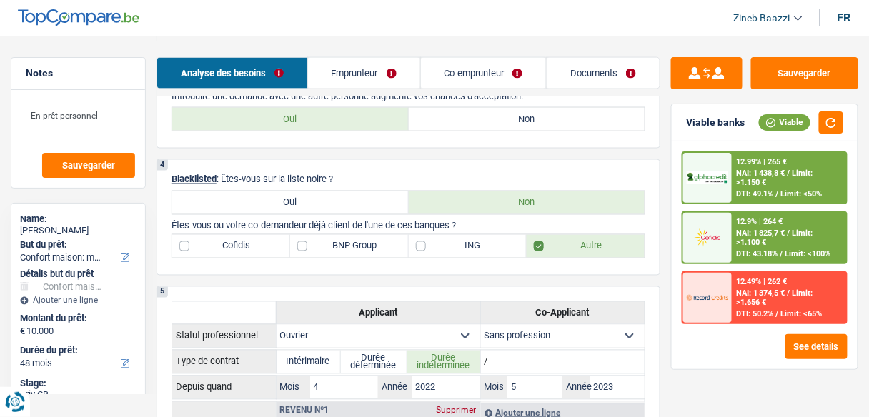
click at [505, 264] on div "4 Blacklisted : Êtes-vous sur la liste noire ? Oui Non Êtes-vous ou votre co-de…" at bounding box center [408, 217] width 504 height 116
click at [479, 169] on div "4 Blacklisted : Êtes-vous sur la liste noire ? Oui Non Êtes-vous ou votre co-de…" at bounding box center [408, 217] width 504 height 116
click at [504, 264] on div "4 Blacklisted : Êtes-vous sur la liste noire ? Oui Non Êtes-vous ou votre co-de…" at bounding box center [408, 217] width 504 height 116
click at [350, 174] on p "Blacklisted : Êtes-vous sur la liste noire ?" at bounding box center [408, 179] width 474 height 11
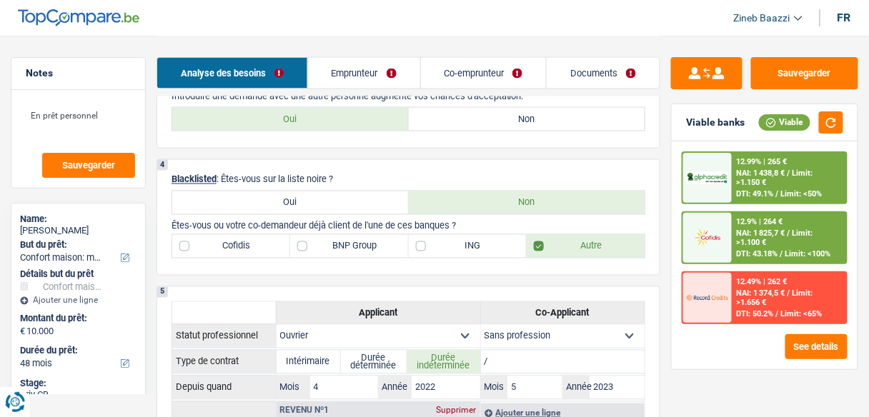
click at [356, 261] on div "4 Blacklisted : Êtes-vous sur la liste noire ? Oui Non Êtes-vous ou votre co-de…" at bounding box center [408, 217] width 504 height 116
click at [449, 159] on div "4 Blacklisted : Êtes-vous sur la liste noire ? Oui Non Êtes-vous ou votre co-de…" at bounding box center [408, 217] width 504 height 116
click at [532, 221] on p "Êtes-vous ou votre co-demandeur déjà client de l'une de ces banques ?" at bounding box center [408, 226] width 474 height 11
click at [533, 221] on p "Êtes-vous ou votre co-demandeur déjà client de l'une de ces banques ?" at bounding box center [408, 226] width 474 height 11
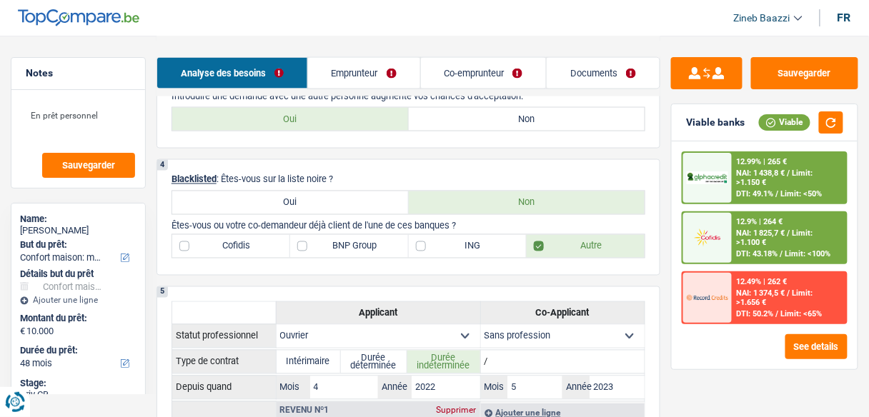
click at [351, 174] on p "Blacklisted : Êtes-vous sur la liste noire ?" at bounding box center [408, 179] width 474 height 11
click at [360, 240] on label "BNP Group" at bounding box center [349, 246] width 118 height 23
click at [360, 240] on input "BNP Group" at bounding box center [349, 246] width 118 height 23
checkbox input "true"
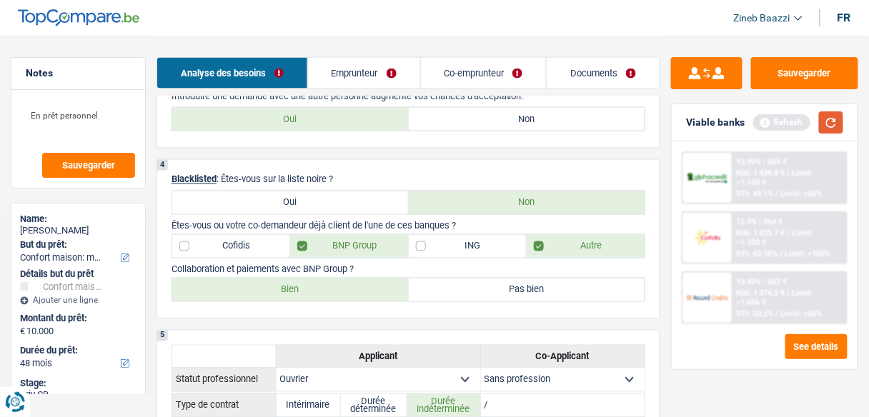
click at [828, 124] on button "button" at bounding box center [831, 122] width 24 height 22
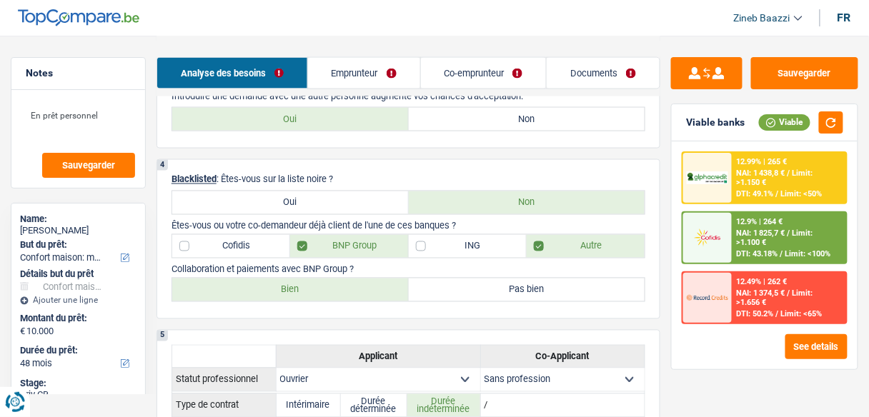
click at [371, 286] on label "Bien" at bounding box center [290, 290] width 236 height 23
click at [371, 286] on input "Bien" at bounding box center [290, 290] width 236 height 23
radio input "true"
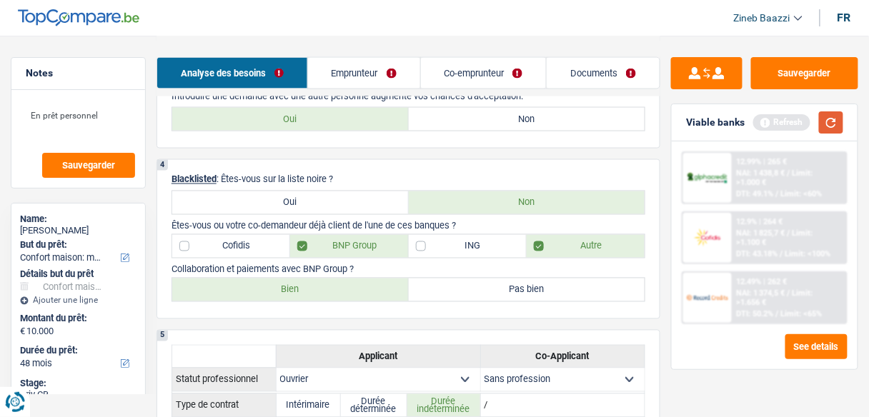
click at [828, 130] on button "button" at bounding box center [831, 122] width 24 height 22
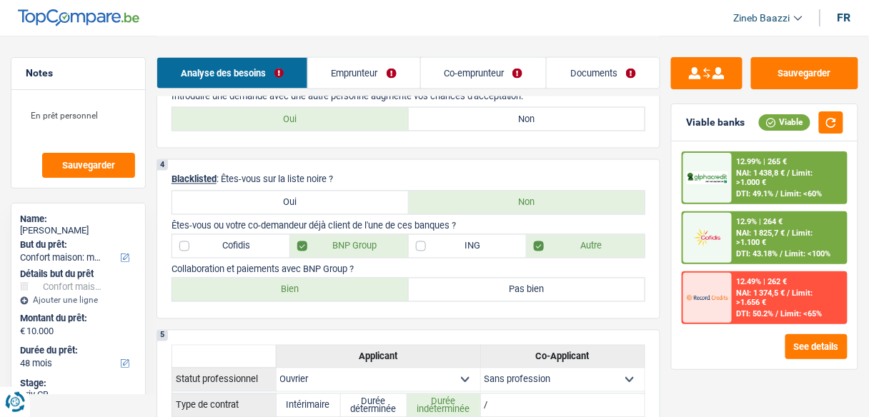
click at [350, 241] on label "BNP Group" at bounding box center [349, 246] width 118 height 23
click at [309, 245] on label "BNP Group" at bounding box center [349, 246] width 118 height 23
click at [309, 245] on input "BNP Group" at bounding box center [349, 246] width 118 height 23
checkbox input "false"
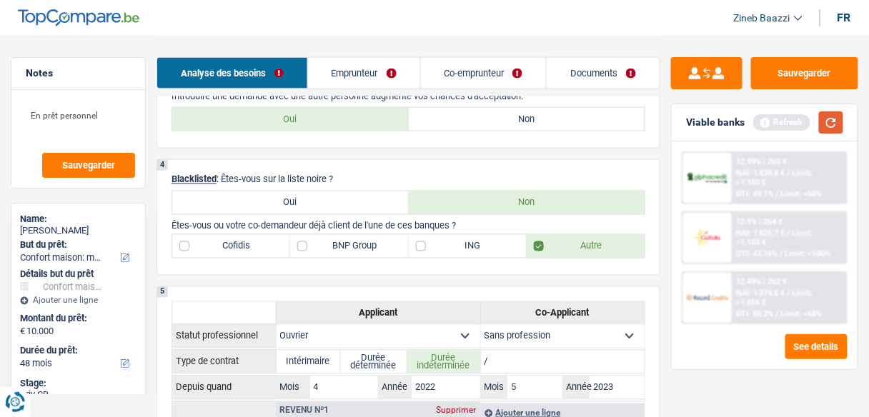
click at [835, 127] on button "button" at bounding box center [831, 122] width 24 height 22
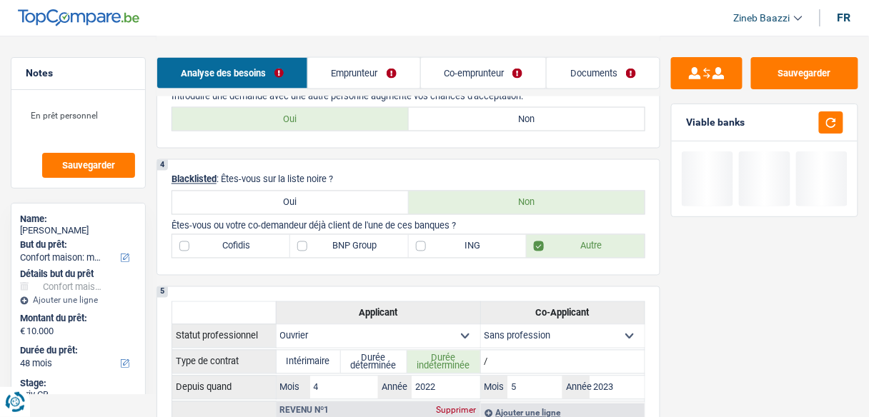
click at [601, 36] on div "Analyse des besoins Emprunteur Co-emprunteur Documents" at bounding box center [408, 66] width 504 height 61
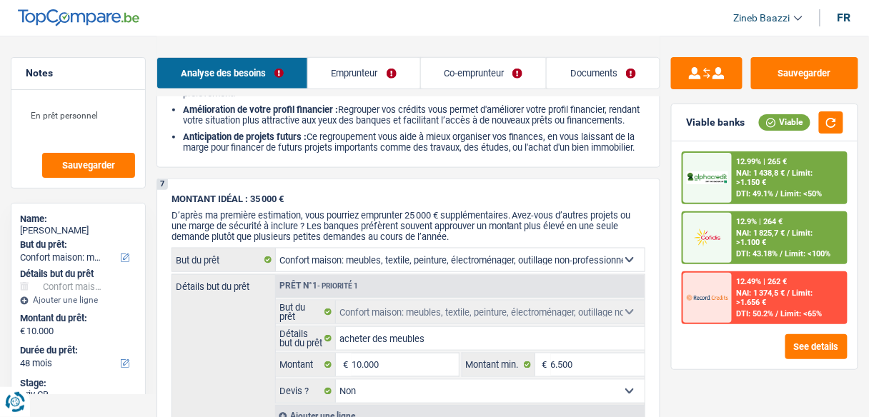
scroll to position [1697, 0]
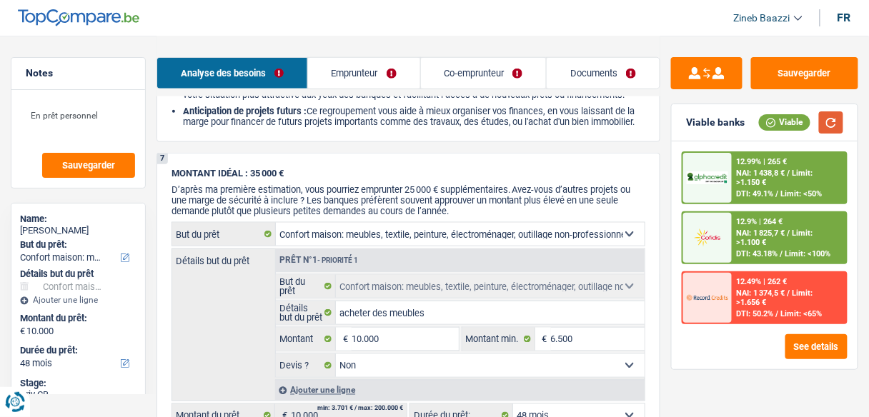
click at [828, 129] on button "button" at bounding box center [831, 122] width 24 height 22
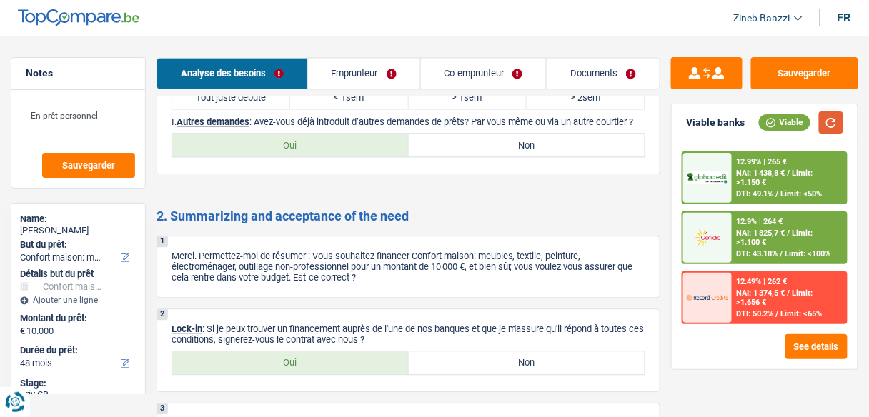
scroll to position [2040, 0]
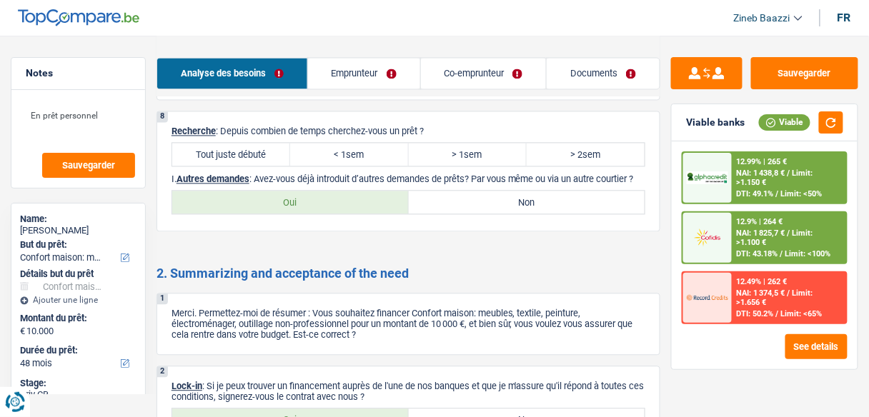
click at [777, 307] on div "12.49% | 262 € NAI: 1 374,5 € / Limit: >1.656 € DTI: 50.2% / Limit: <65%" at bounding box center [789, 298] width 114 height 50
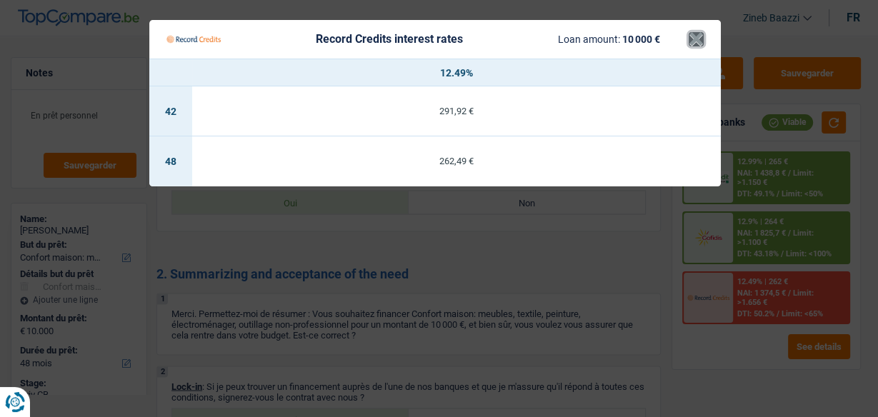
click at [696, 43] on button "×" at bounding box center [696, 39] width 15 height 14
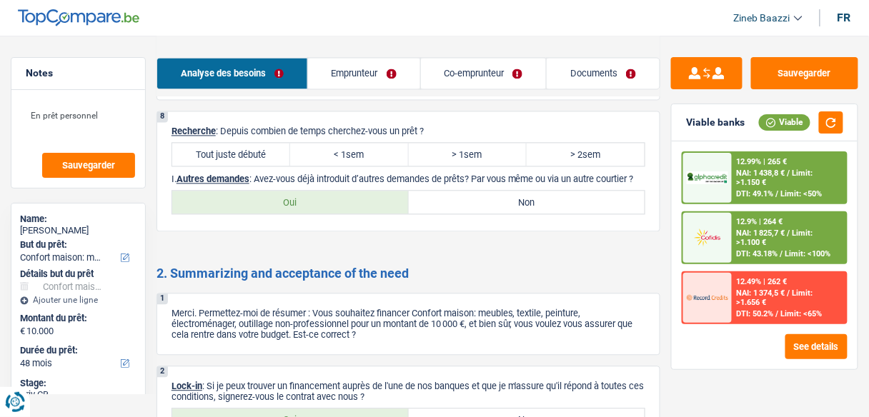
click at [727, 171] on img at bounding box center [706, 177] width 41 height 13
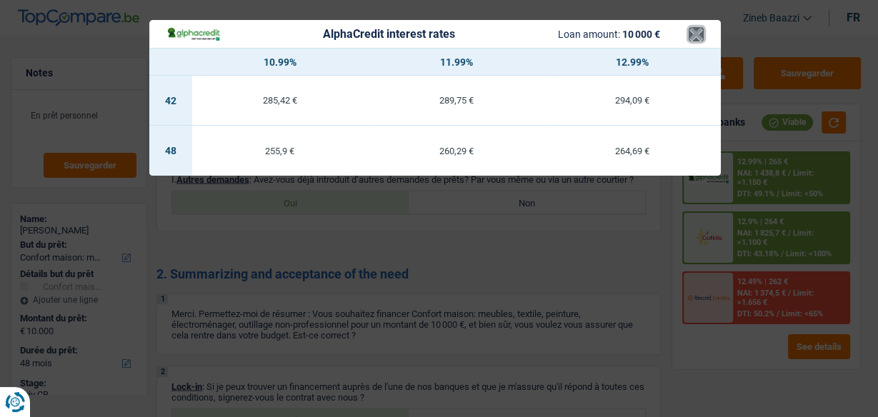
click at [695, 34] on button "×" at bounding box center [696, 34] width 15 height 14
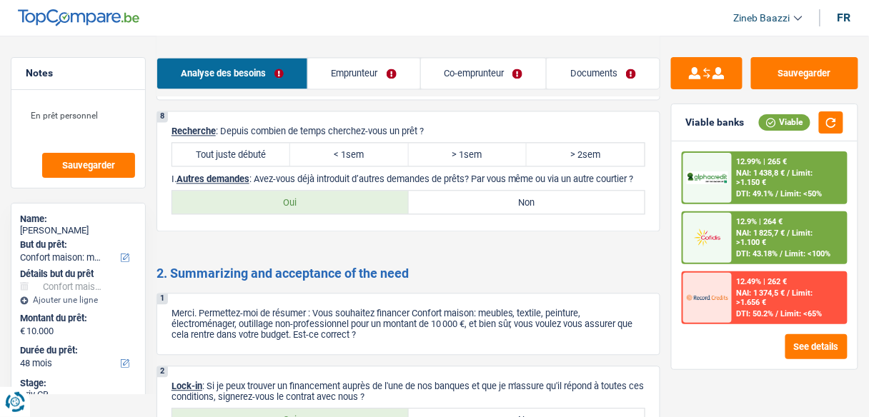
click at [736, 244] on span "Limit: >1.100 €" at bounding box center [774, 238] width 76 height 19
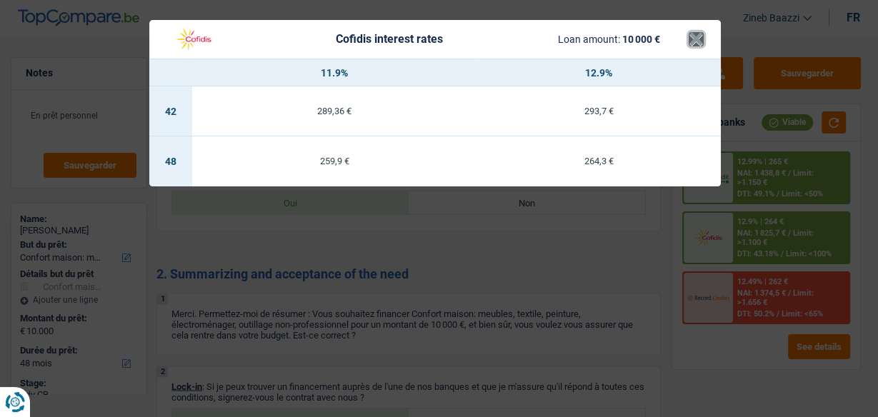
click at [699, 35] on button "×" at bounding box center [696, 39] width 15 height 14
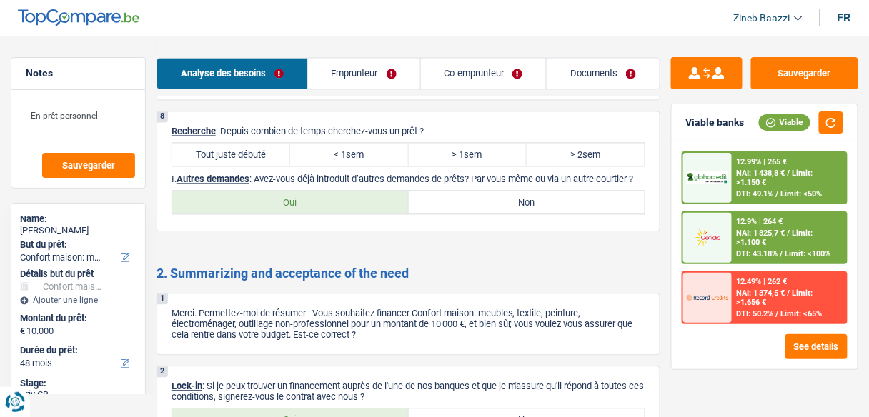
click at [629, 30] on header "Zineb Baazzi Se déconnecter fr" at bounding box center [434, 18] width 869 height 36
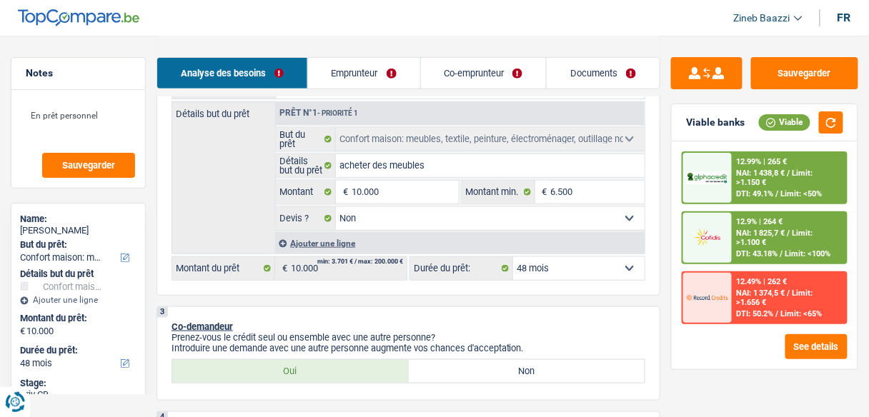
scroll to position [97, 0]
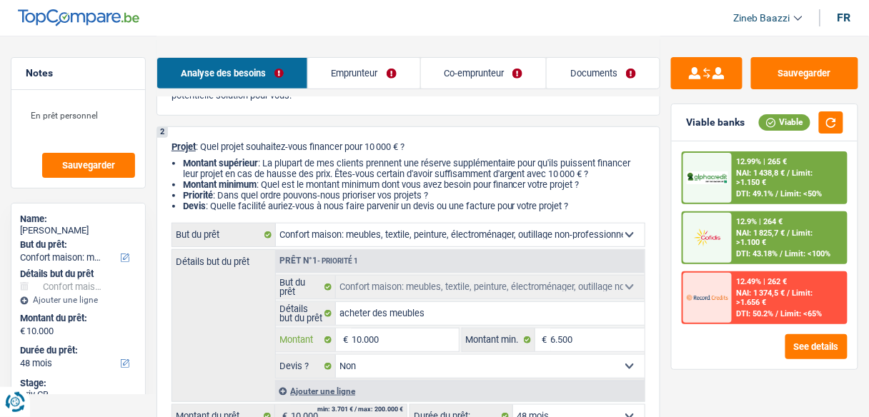
click at [417, 335] on input "10.000" at bounding box center [404, 340] width 106 height 23
type input "1.000"
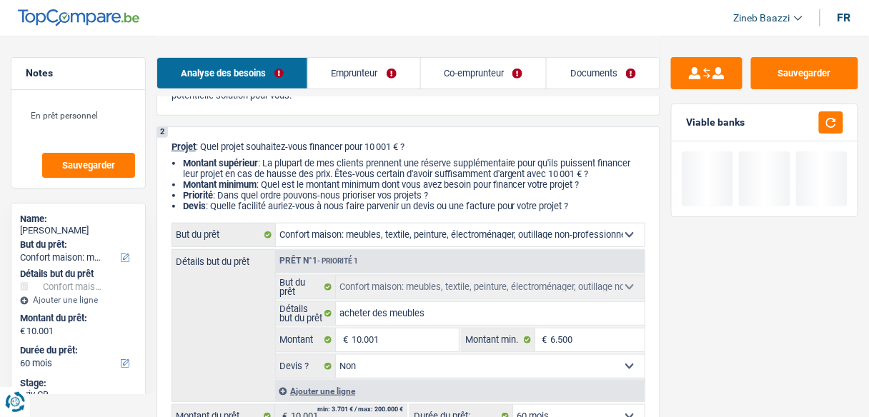
click at [459, 148] on p "Projet : Quel projet souhaitez-vous financer pour 10 001 € ?" at bounding box center [408, 146] width 474 height 11
click at [821, 124] on button "button" at bounding box center [831, 122] width 24 height 22
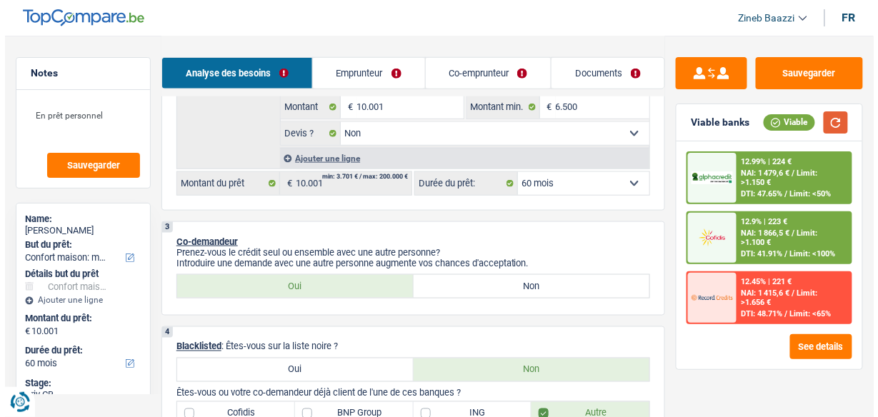
scroll to position [440, 0]
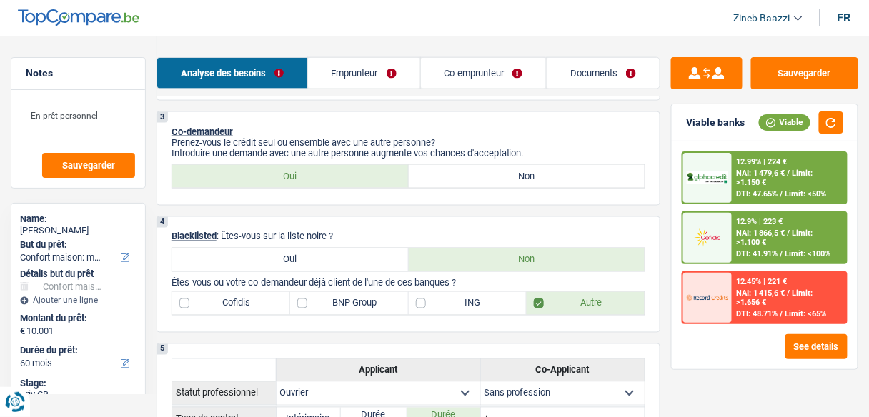
click at [730, 284] on div at bounding box center [707, 298] width 49 height 50
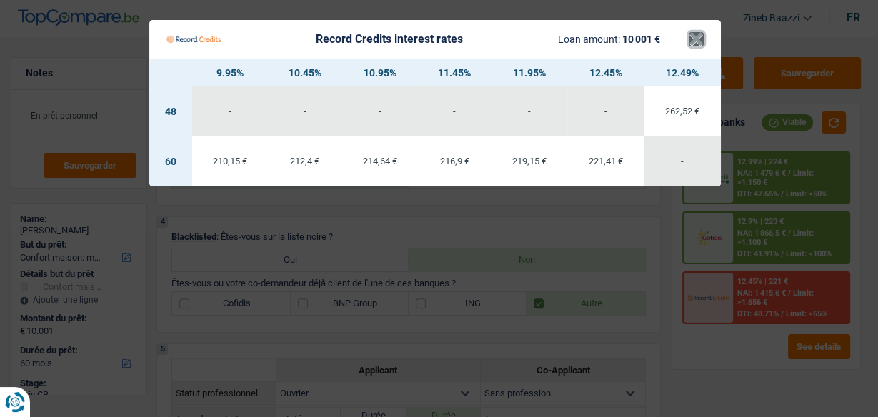
click at [689, 39] on button "×" at bounding box center [696, 39] width 15 height 14
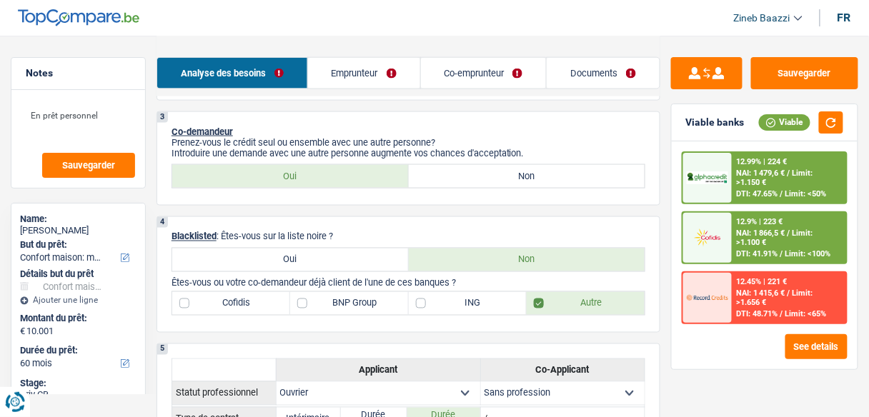
click at [764, 235] on span "NAI: 1 866,5 €" at bounding box center [760, 233] width 49 height 9
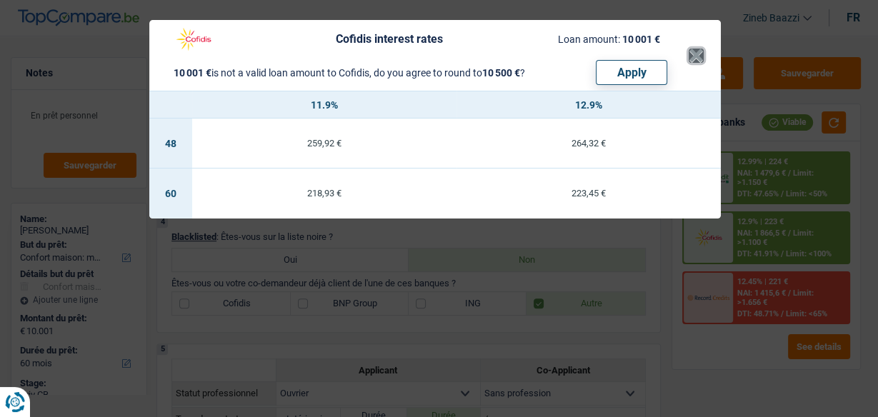
click at [700, 54] on button "×" at bounding box center [696, 56] width 15 height 14
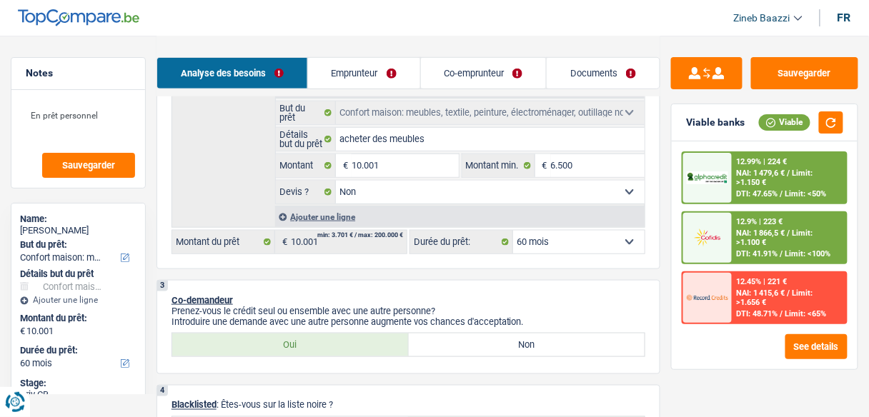
scroll to position [343, 0]
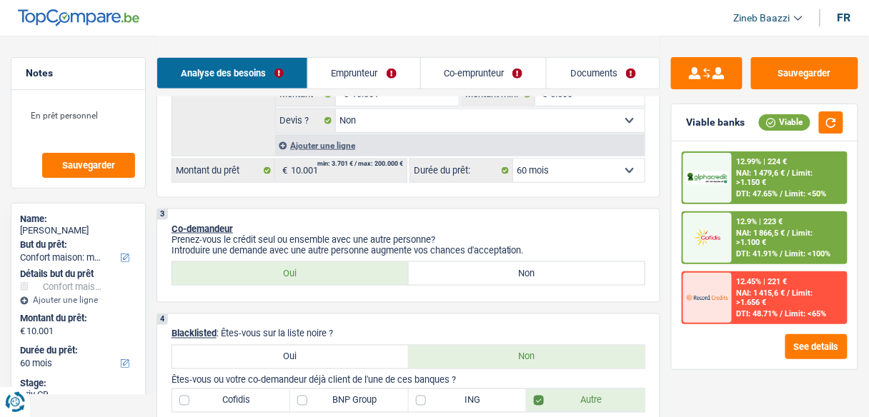
click at [598, 175] on select "12 mois 18 mois 24 mois 30 mois 36 mois 42 mois 48 mois 60 mois Sélectionner un…" at bounding box center [578, 170] width 131 height 23
click at [513, 159] on select "12 mois 18 mois 24 mois 30 mois 36 mois 42 mois 48 mois 60 mois Sélectionner un…" at bounding box center [578, 170] width 131 height 23
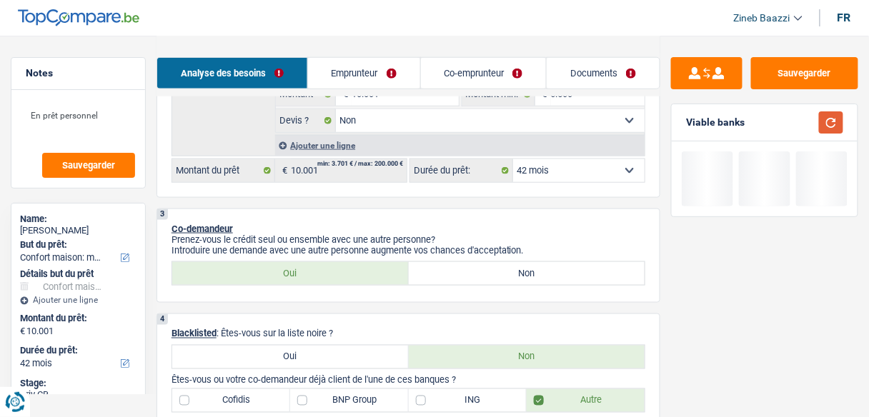
click at [824, 123] on button "button" at bounding box center [831, 122] width 24 height 22
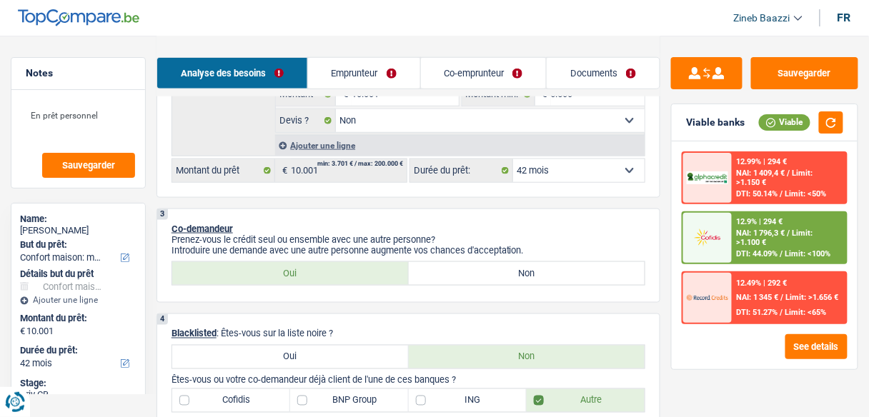
click at [618, 178] on select "12 mois 18 mois 24 mois 30 mois 36 mois 42 mois 48 mois 60 mois Sélectionner un…" at bounding box center [578, 170] width 131 height 23
click at [513, 159] on select "12 mois 18 mois 24 mois 30 mois 36 mois 42 mois 48 mois 60 mois Sélectionner un…" at bounding box center [578, 170] width 131 height 23
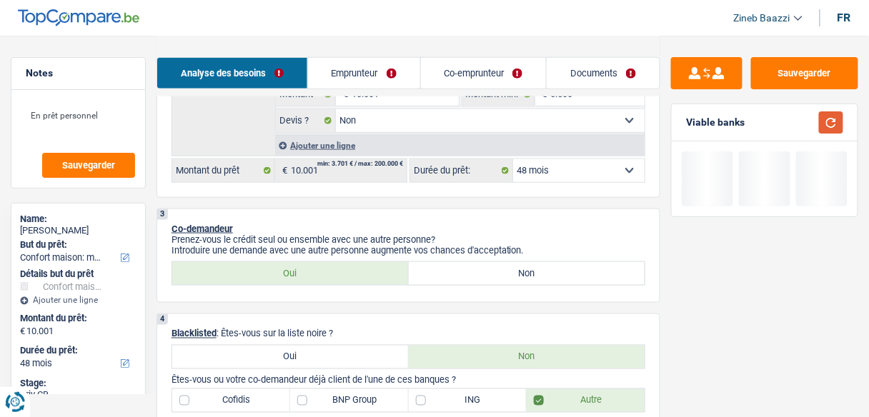
click at [836, 130] on button "button" at bounding box center [831, 122] width 24 height 22
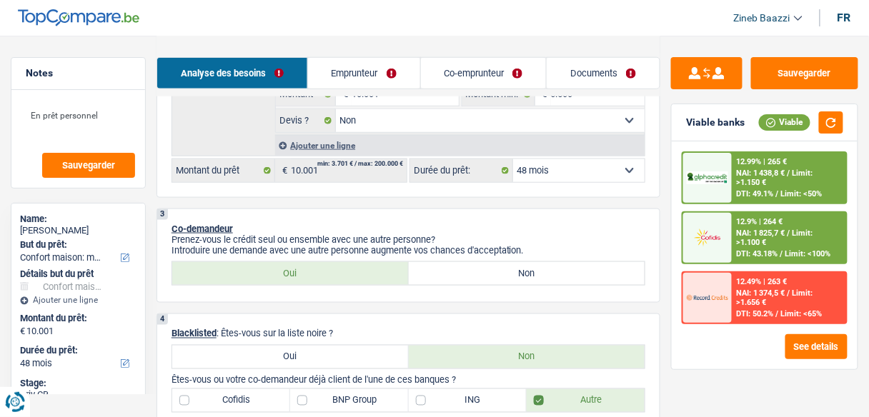
click at [721, 313] on div at bounding box center [707, 298] width 49 height 50
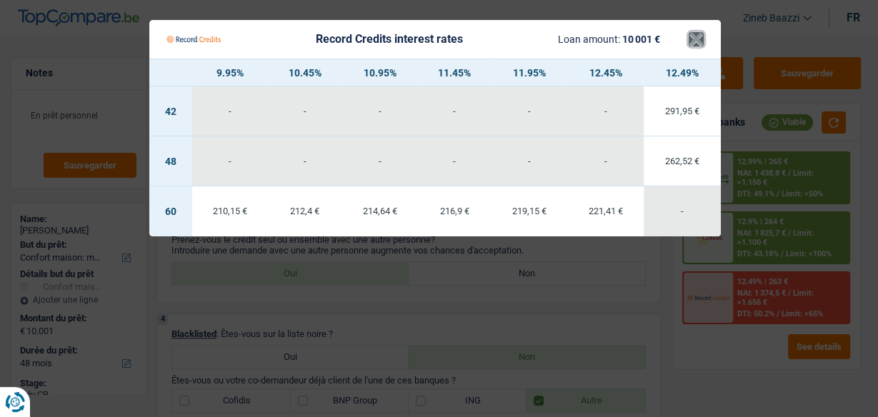
click at [696, 41] on button "×" at bounding box center [696, 39] width 15 height 14
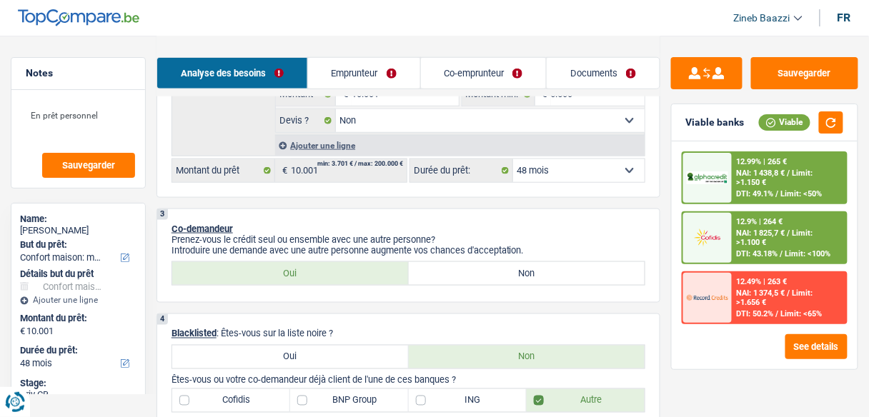
click at [743, 165] on div "12.99% | 265 € NAI: 1 438,8 € / Limit: >1.150 € DTI: 49.1% / Limit: <50%" at bounding box center [789, 178] width 114 height 50
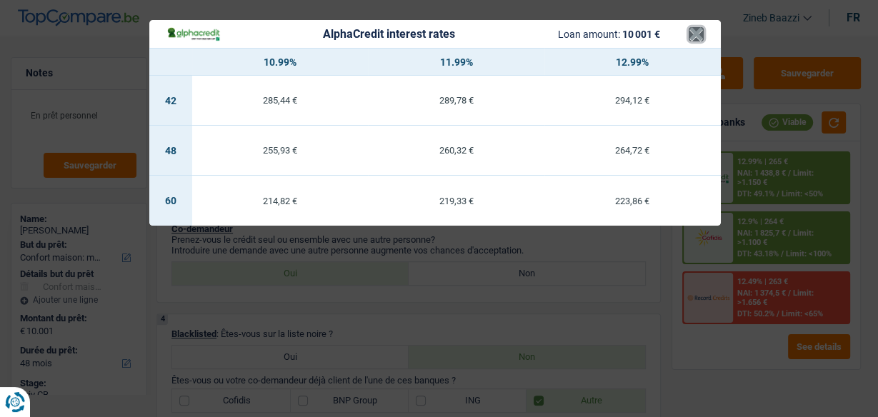
click at [691, 41] on button "×" at bounding box center [696, 34] width 15 height 14
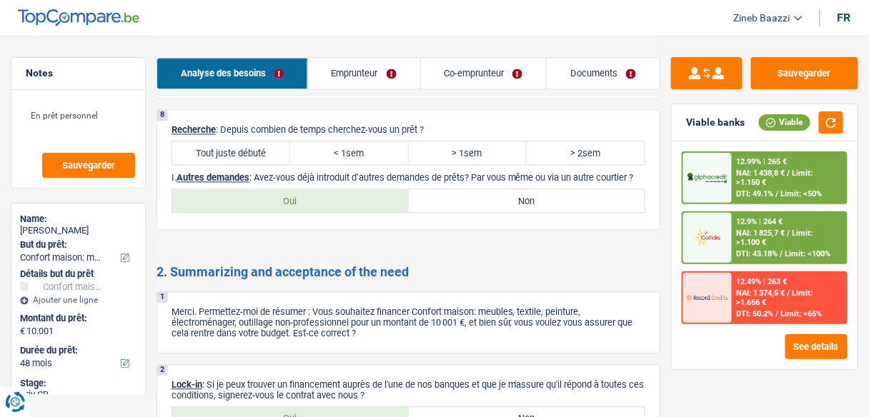
scroll to position [1943, 0]
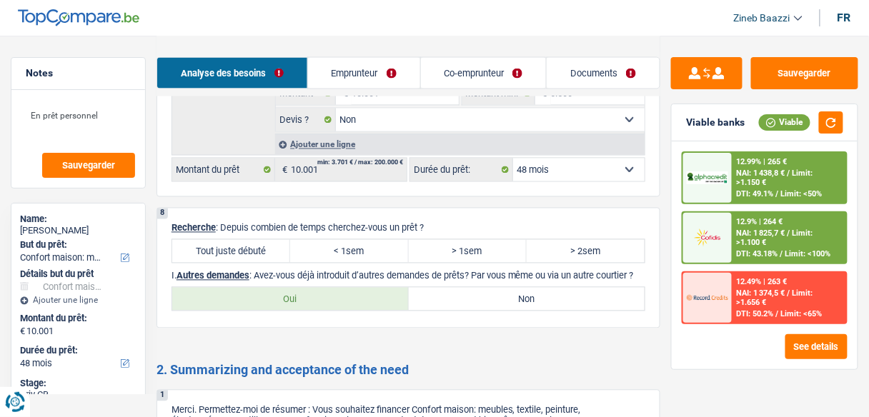
click at [226, 256] on label "Tout juste débuté" at bounding box center [231, 251] width 118 height 23
click at [226, 256] on input "Tout juste débuté" at bounding box center [231, 251] width 118 height 23
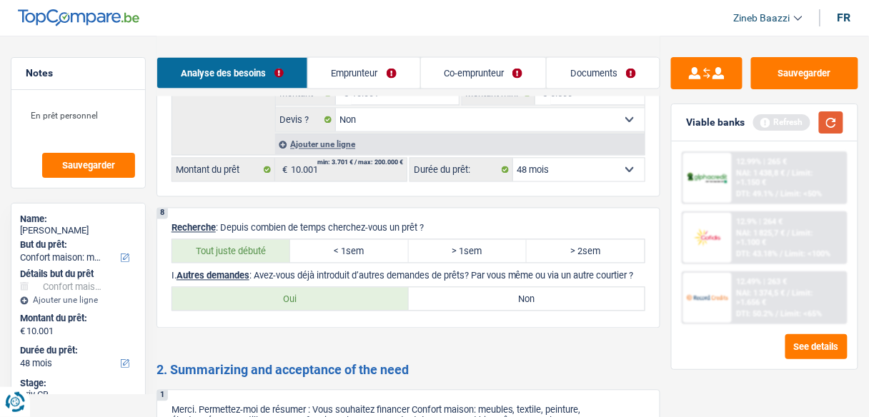
drag, startPoint x: 814, startPoint y: 131, endPoint x: 834, endPoint y: 123, distance: 22.4
click at [824, 127] on div "Refresh" at bounding box center [798, 122] width 90 height 22
click at [835, 122] on button "button" at bounding box center [831, 122] width 24 height 22
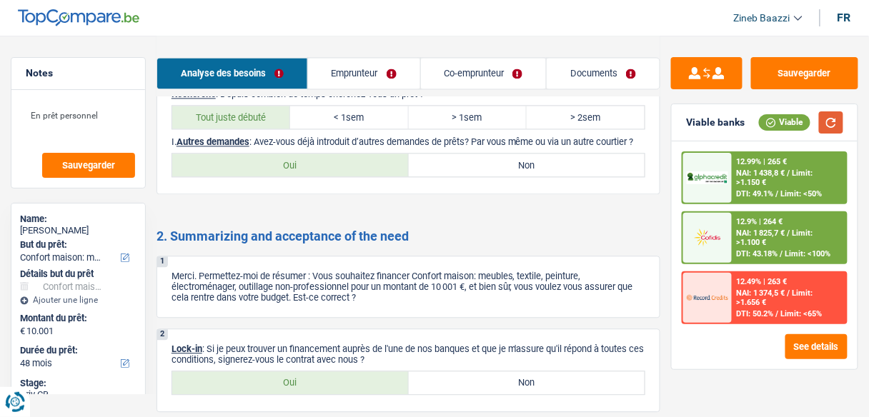
scroll to position [2223, 0]
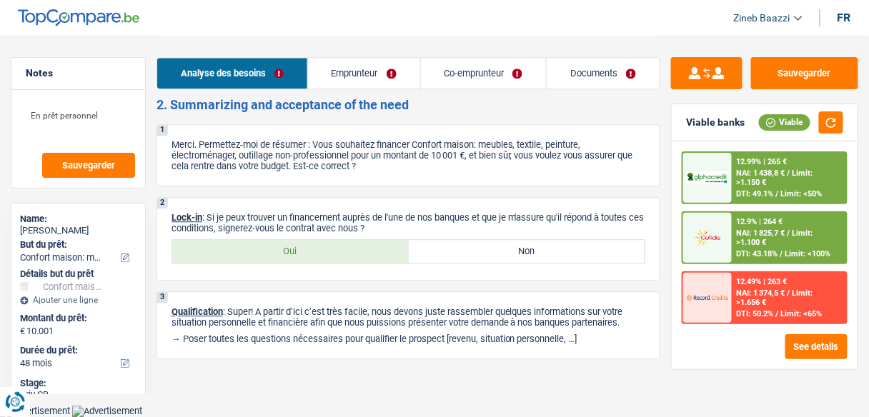
click at [380, 256] on label "Oui" at bounding box center [290, 251] width 236 height 23
click at [380, 256] on input "Oui" at bounding box center [290, 251] width 236 height 23
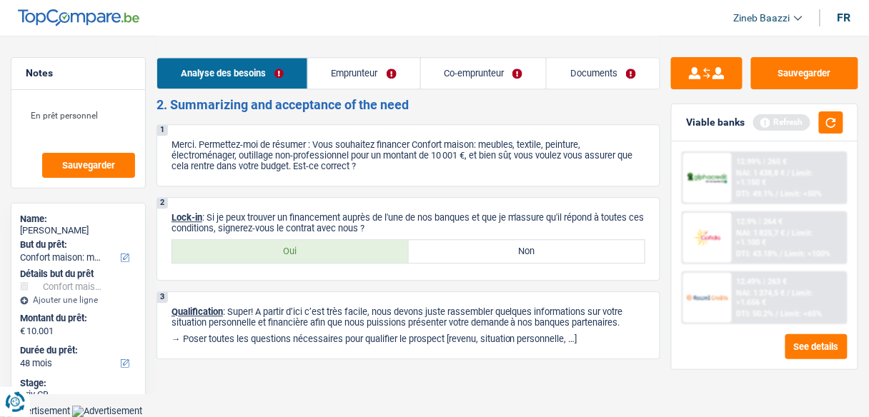
click at [371, 75] on link "Emprunteur" at bounding box center [364, 73] width 112 height 31
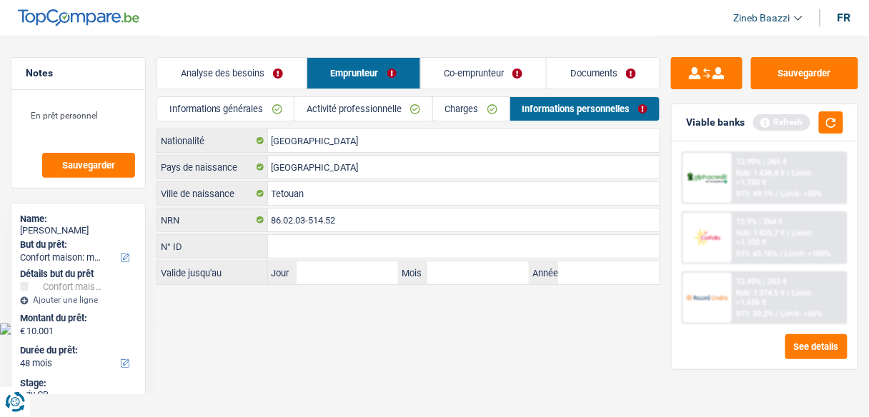
scroll to position [0, 0]
click at [472, 66] on link "Co-emprunteur" at bounding box center [488, 73] width 127 height 31
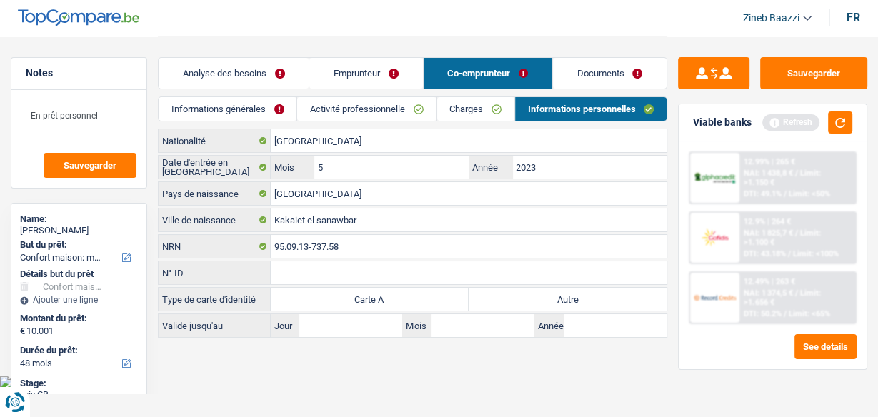
click at [401, 101] on link "Activité professionnelle" at bounding box center [366, 109] width 139 height 24
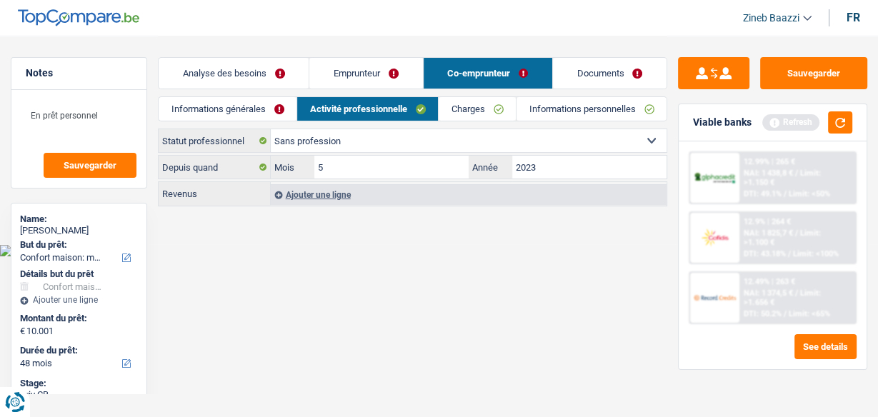
click at [353, 74] on link "Emprunteur" at bounding box center [365, 73] width 113 height 31
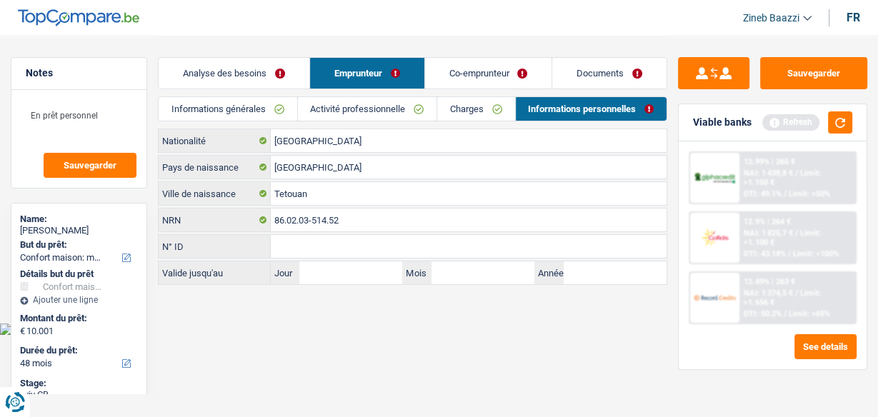
click at [358, 99] on link "Activité professionnelle" at bounding box center [367, 109] width 139 height 24
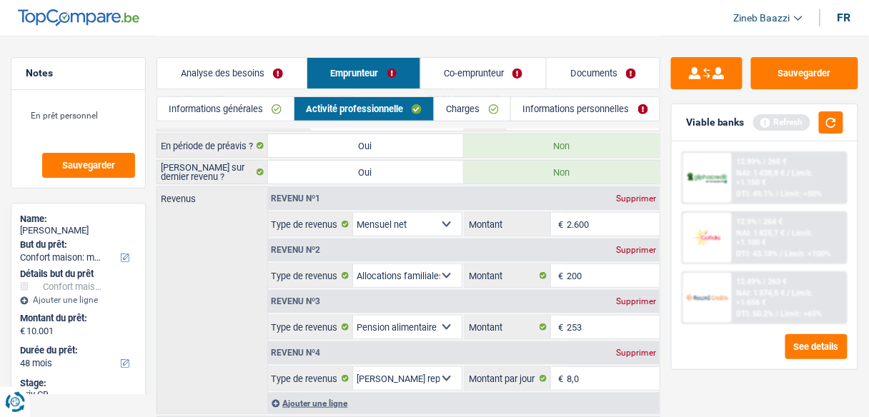
scroll to position [171, 0]
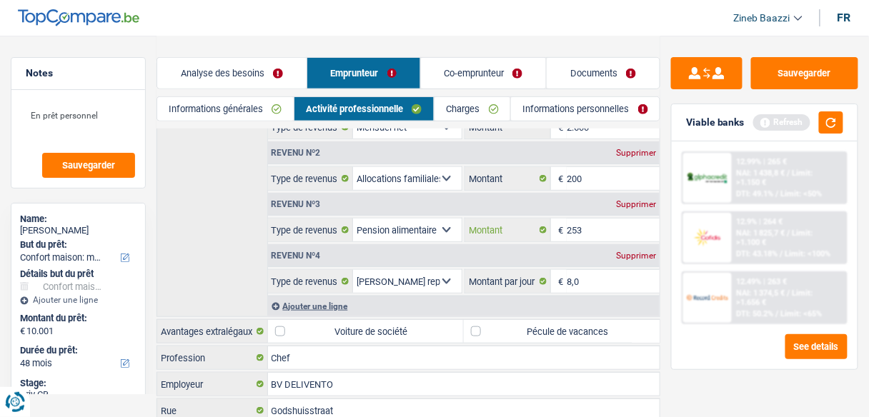
drag, startPoint x: 600, startPoint y: 230, endPoint x: 567, endPoint y: 222, distance: 33.8
click at [567, 222] on input "253" at bounding box center [612, 230] width 93 height 23
click at [579, 69] on link "Documents" at bounding box center [602, 73] width 113 height 31
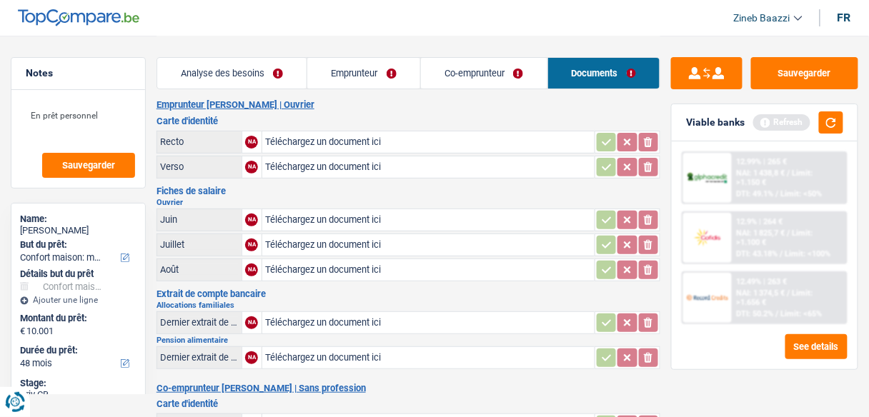
scroll to position [0, 0]
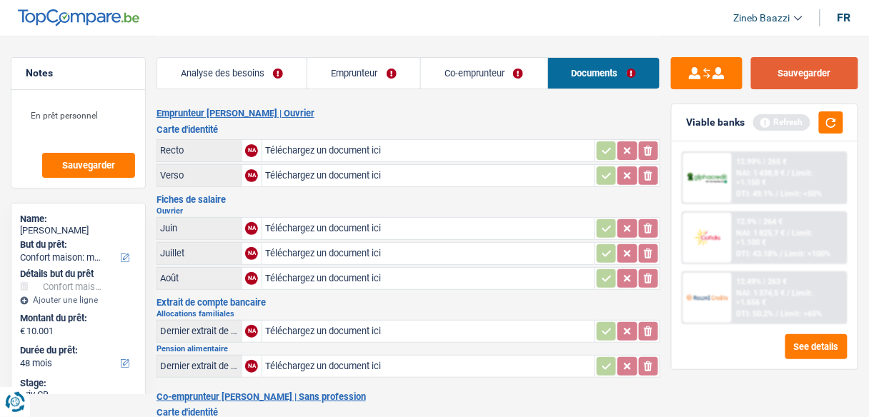
click at [776, 66] on button "Sauvegarder" at bounding box center [804, 73] width 107 height 32
click at [363, 68] on link "Emprunteur" at bounding box center [363, 73] width 113 height 31
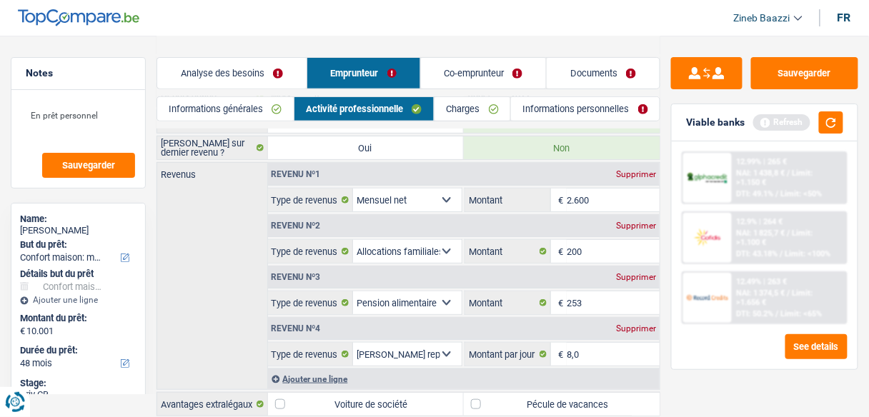
scroll to position [94, 0]
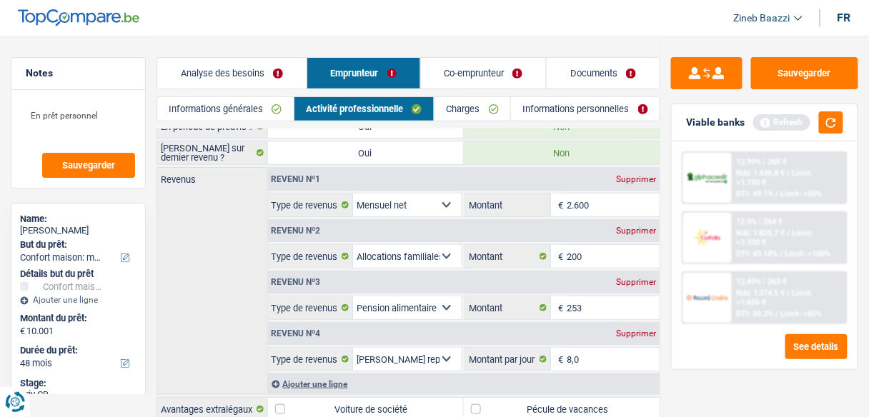
click at [472, 109] on link "Charges" at bounding box center [472, 109] width 76 height 24
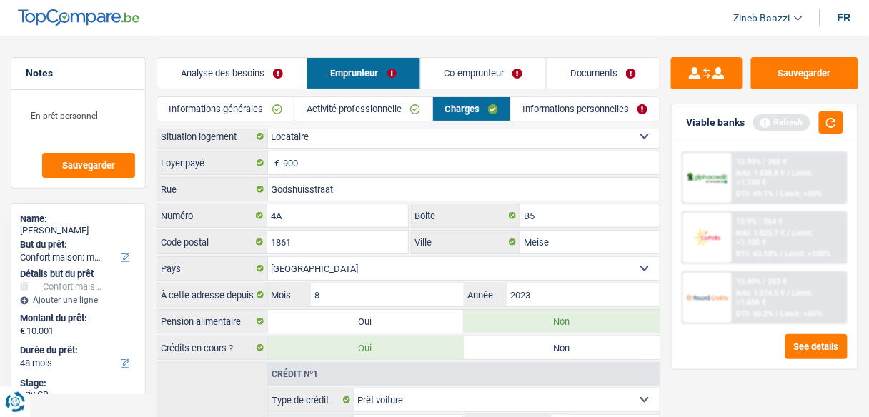
scroll to position [0, 0]
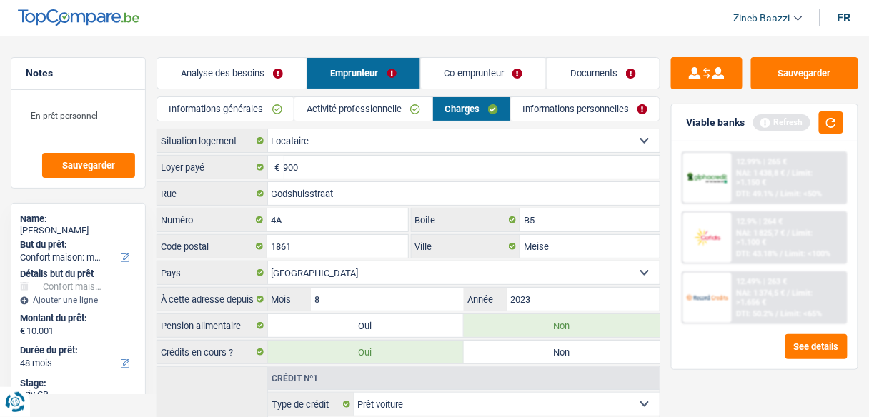
click at [463, 80] on link "Co-emprunteur" at bounding box center [484, 73] width 126 height 31
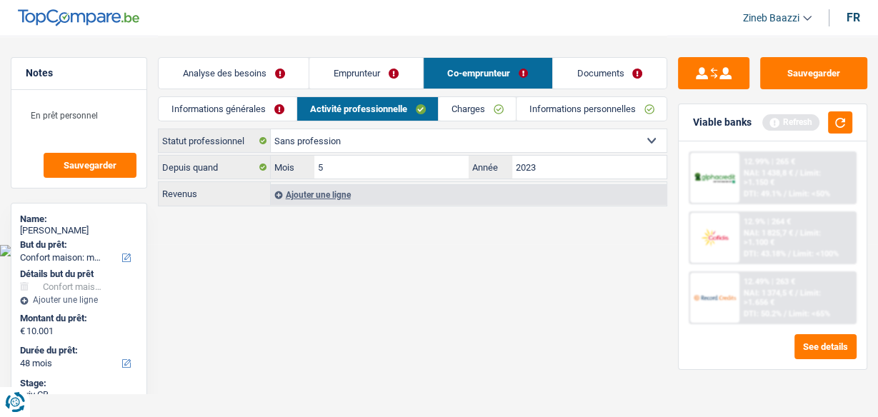
click at [554, 98] on link "Informations personnelles" at bounding box center [591, 109] width 150 height 24
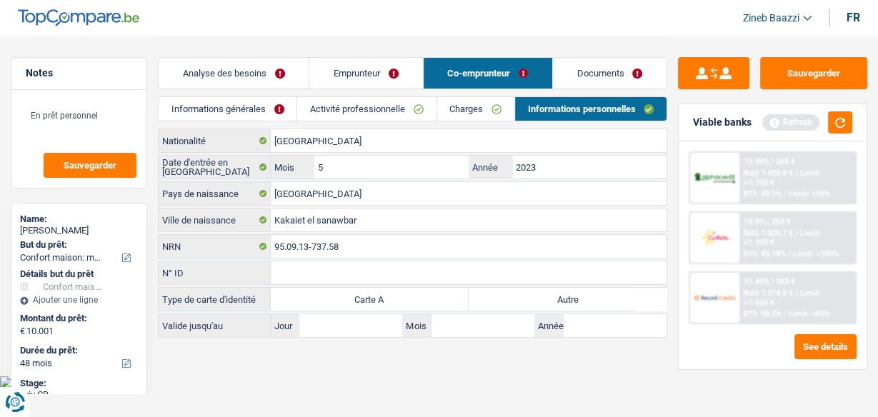
click at [492, 110] on link "Charges" at bounding box center [475, 109] width 77 height 24
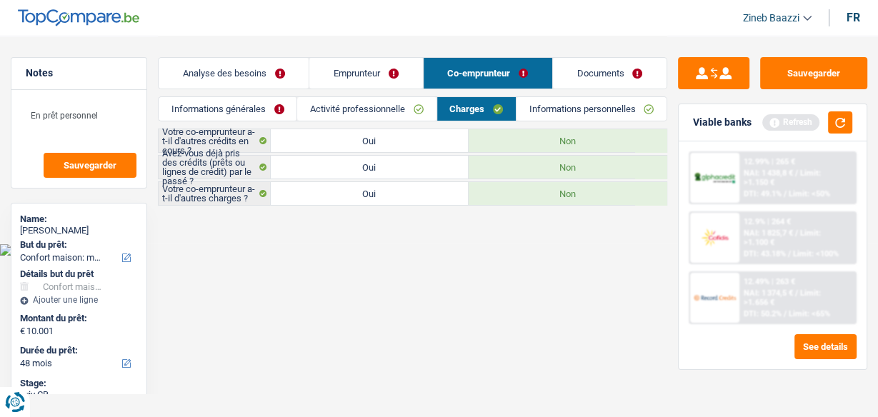
click at [581, 72] on link "Documents" at bounding box center [610, 73] width 114 height 31
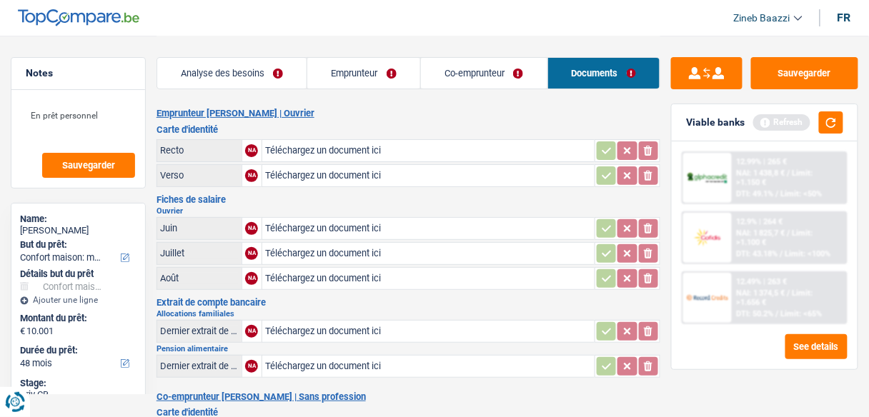
click at [286, 76] on link "Analyse des besoins" at bounding box center [232, 73] width 150 height 31
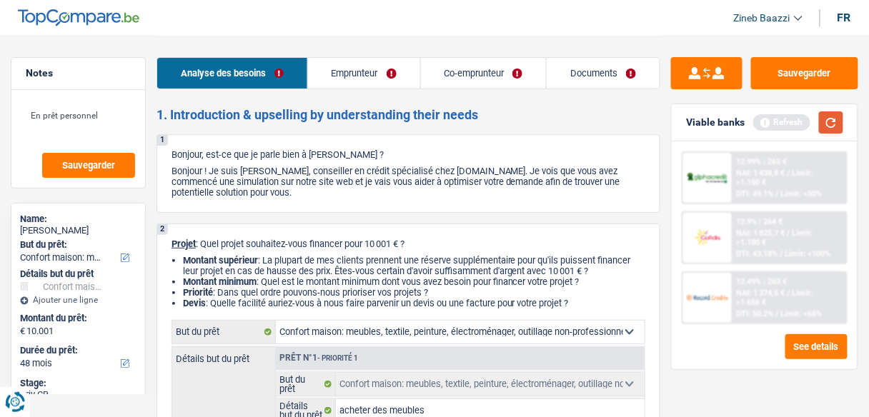
click at [833, 130] on button "button" at bounding box center [831, 122] width 24 height 22
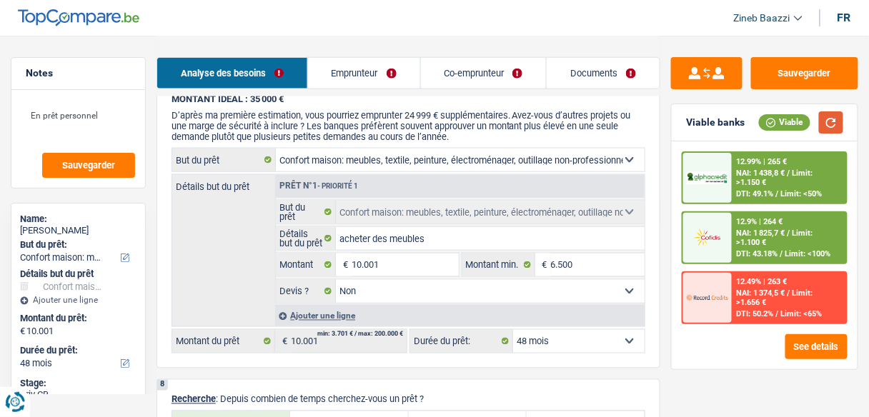
scroll to position [2000, 0]
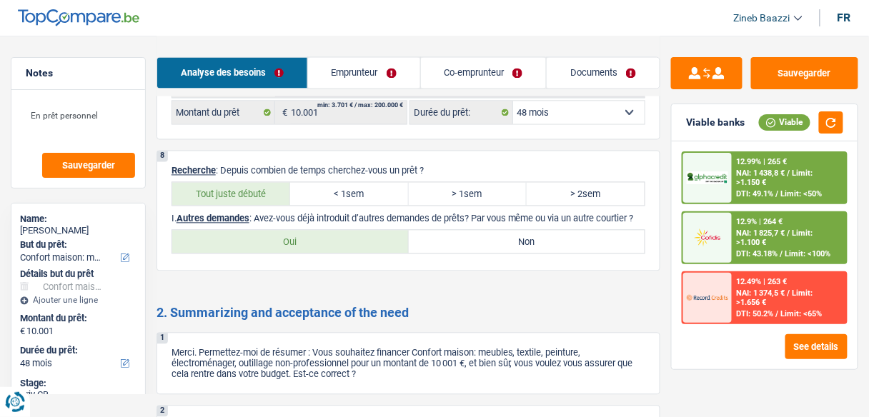
click at [506, 253] on label "Non" at bounding box center [527, 242] width 236 height 23
click at [506, 253] on input "Non" at bounding box center [527, 242] width 236 height 23
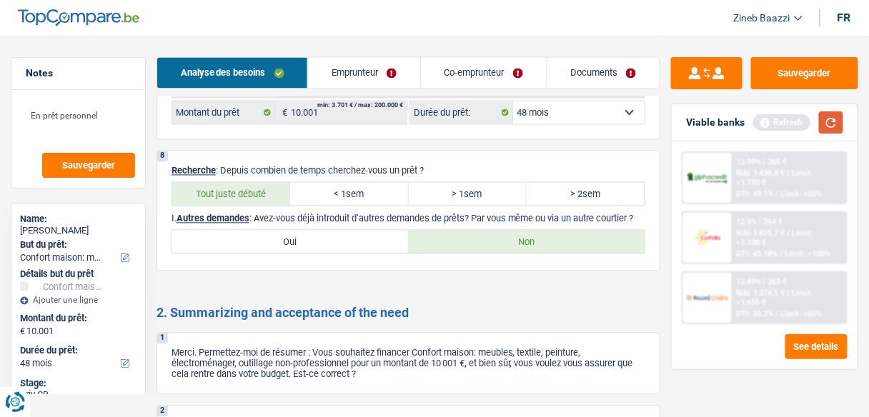
click at [825, 119] on button "button" at bounding box center [831, 122] width 24 height 22
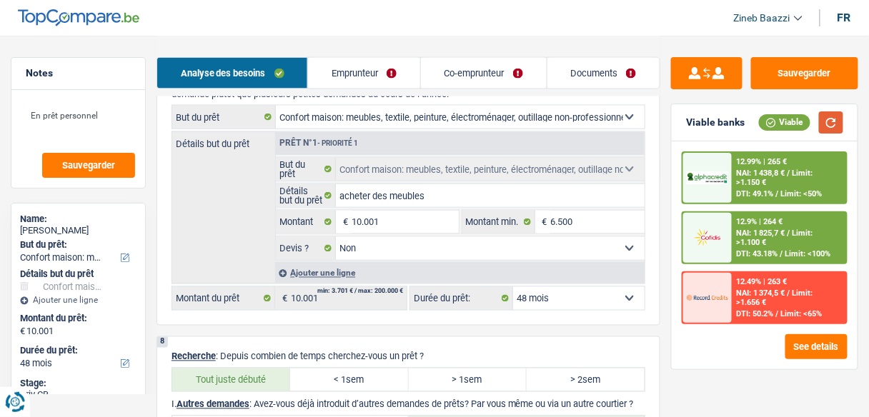
scroll to position [1766, 0]
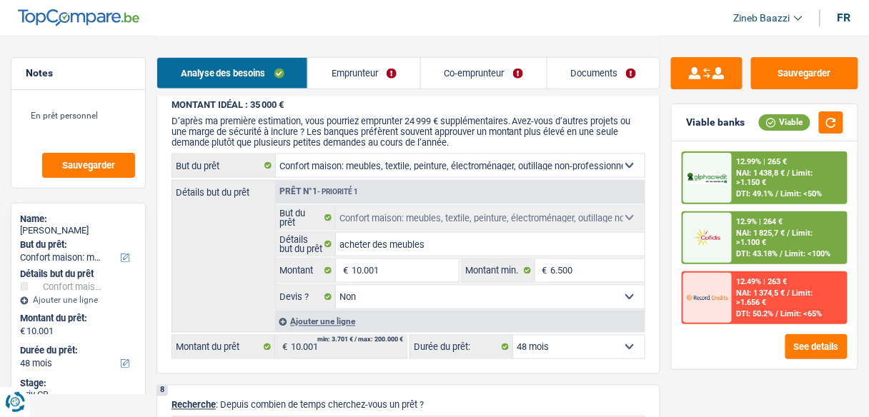
click at [556, 58] on link "Documents" at bounding box center [603, 73] width 113 height 31
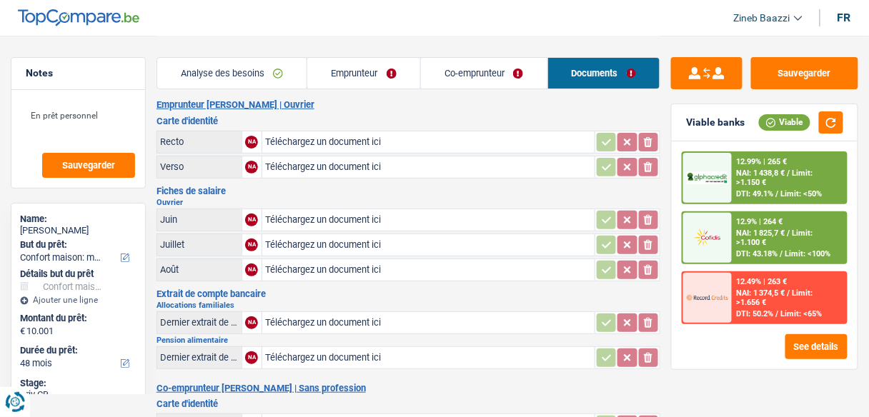
scroll to position [0, 0]
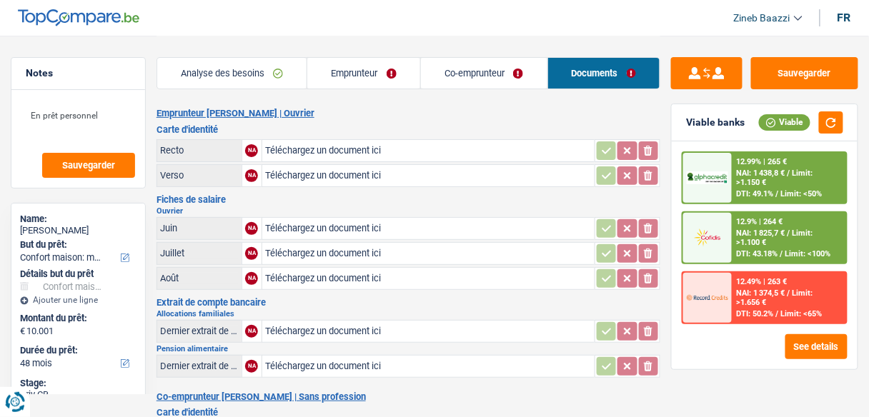
click at [222, 51] on div "Analyse des besoins Emprunteur Co-emprunteur Documents" at bounding box center [408, 66] width 504 height 61
click at [226, 69] on link "Analyse des besoins" at bounding box center [232, 73] width 150 height 31
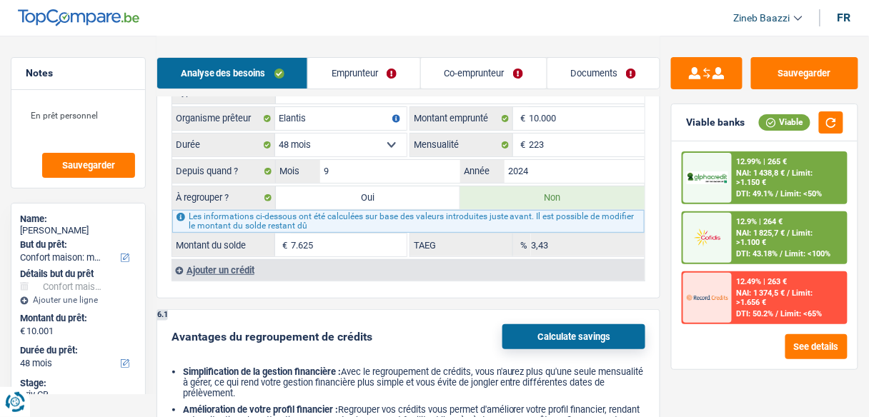
scroll to position [1543, 0]
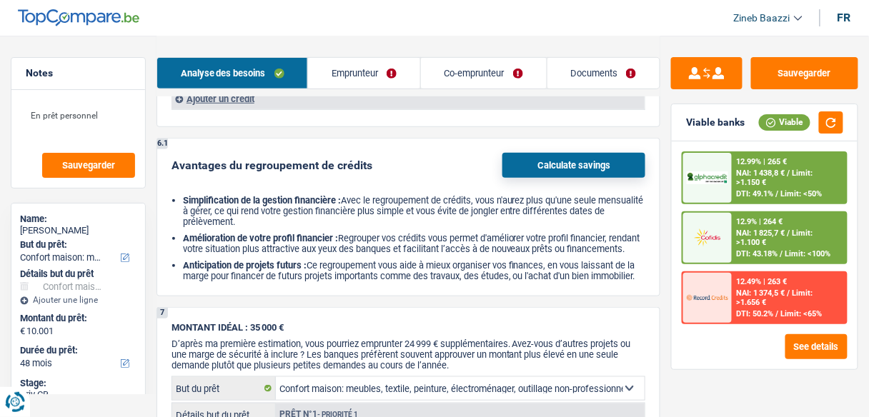
click at [376, 71] on link "Emprunteur" at bounding box center [364, 73] width 112 height 31
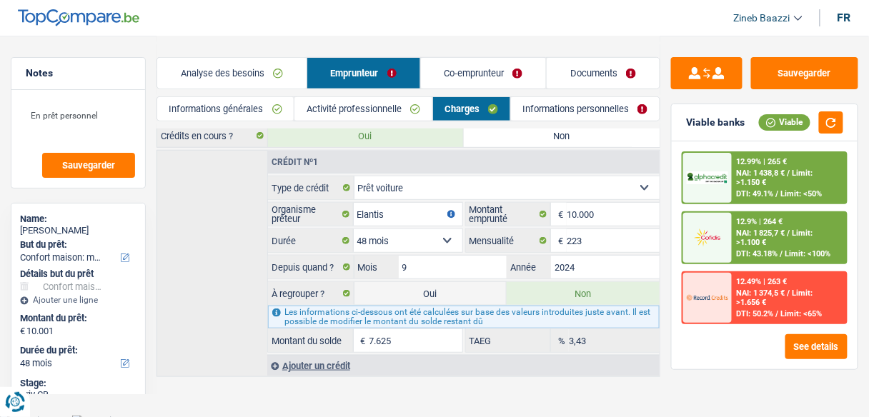
scroll to position [0, 0]
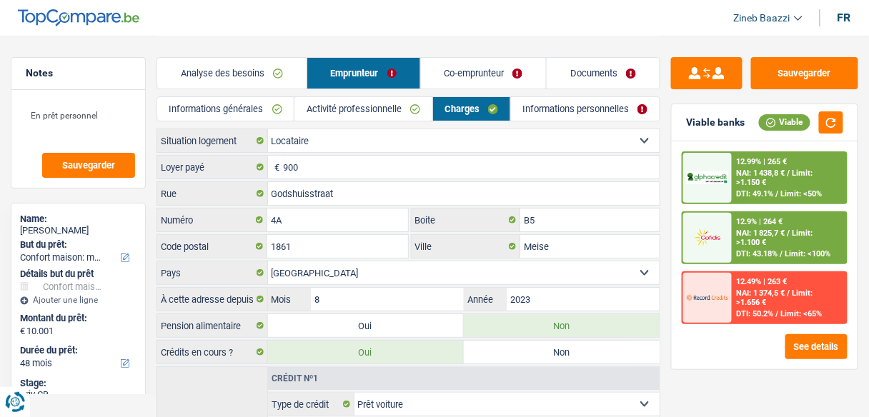
click at [490, 76] on link "Co-emprunteur" at bounding box center [484, 73] width 126 height 31
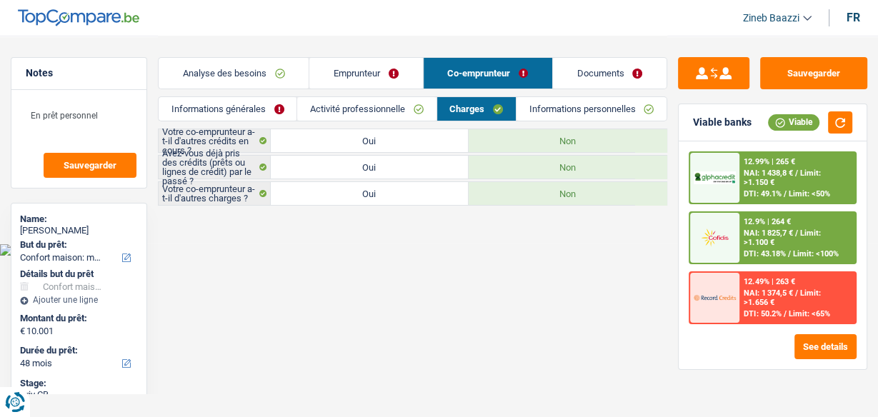
click at [416, 107] on link "Activité professionnelle" at bounding box center [366, 109] width 139 height 24
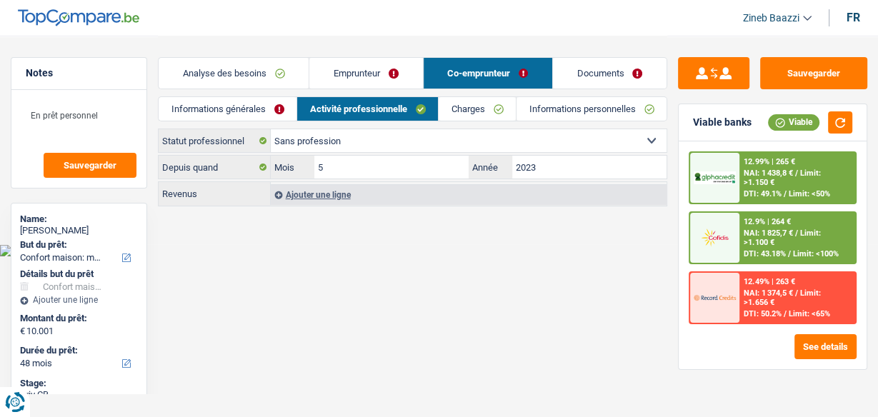
click at [379, 81] on link "Emprunteur" at bounding box center [365, 73] width 113 height 31
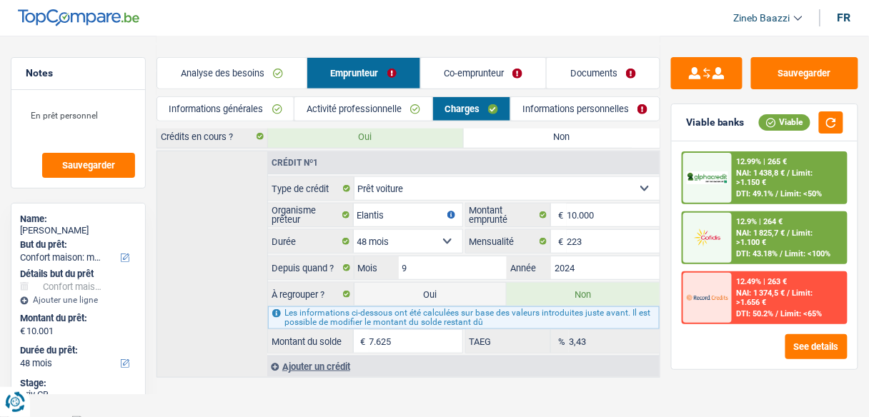
scroll to position [216, 0]
click at [443, 289] on label "Oui" at bounding box center [430, 293] width 153 height 23
click at [443, 289] on input "Oui" at bounding box center [430, 293] width 153 height 23
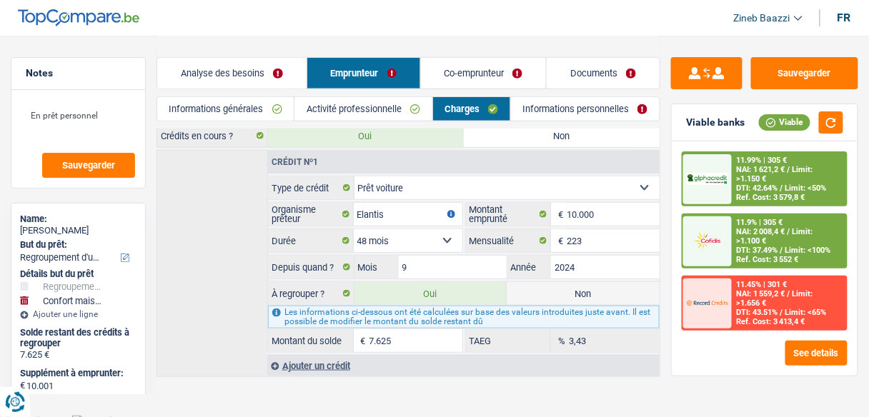
click at [576, 289] on label "Non" at bounding box center [582, 293] width 153 height 23
click at [576, 289] on input "Non" at bounding box center [582, 293] width 153 height 23
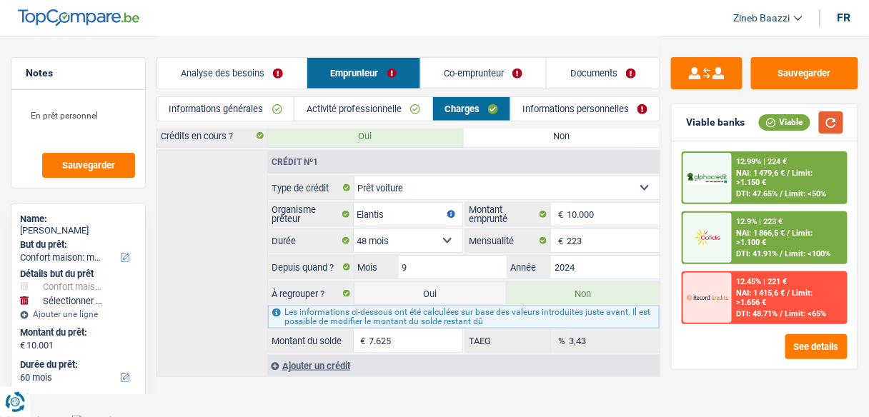
click at [828, 124] on button "button" at bounding box center [831, 122] width 24 height 22
click at [122, 122] on textarea "En prêt personnel" at bounding box center [78, 121] width 114 height 43
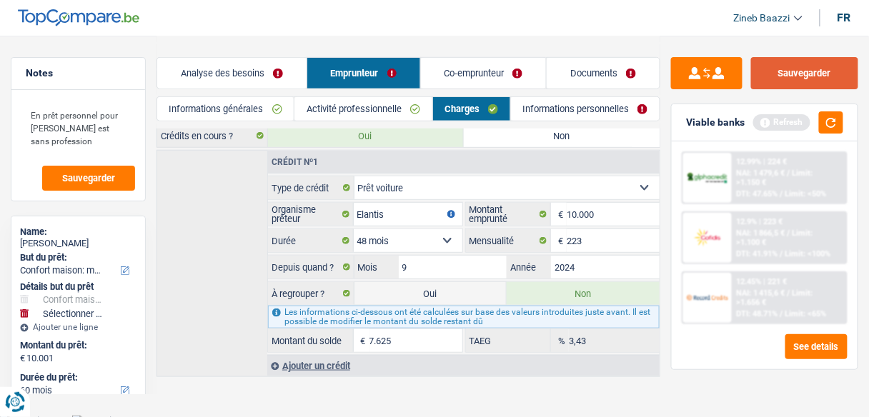
click at [811, 71] on button "Sauvegarder" at bounding box center [804, 73] width 107 height 32
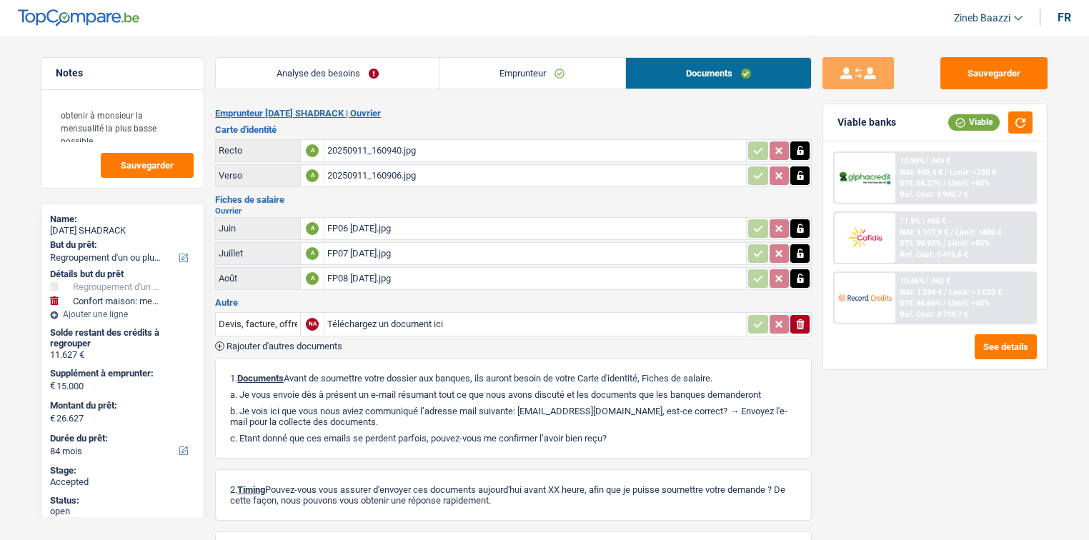
select select "refinancing"
select select "household"
select select "84"
click at [379, 176] on div "20250911_160906.jpg" at bounding box center [535, 175] width 416 height 21
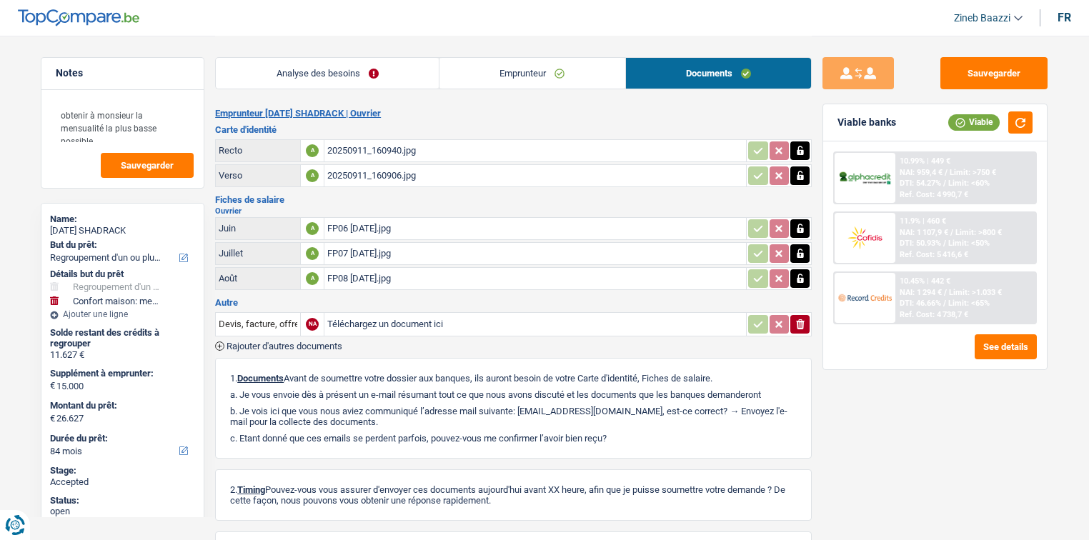
click at [363, 232] on div "FP06 Sunday.jpg" at bounding box center [535, 228] width 416 height 21
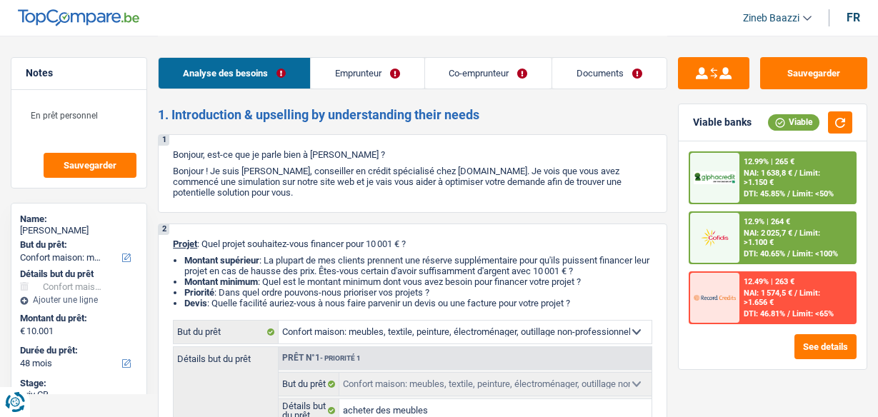
select select "household"
select select "48"
select select "household"
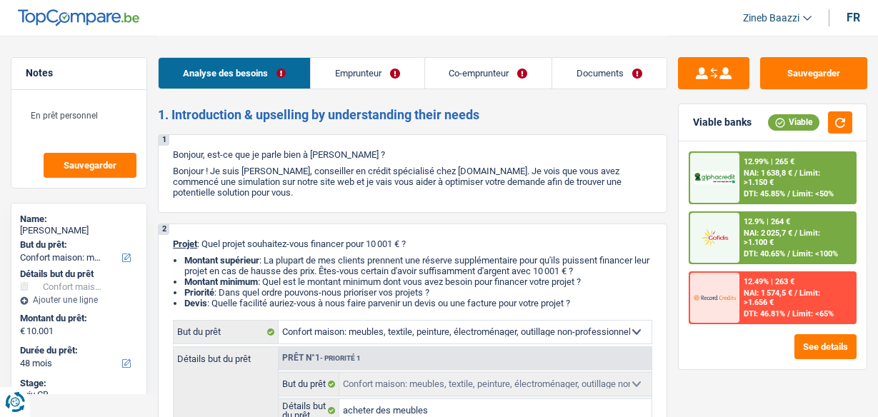
select select "false"
select select "48"
select select "worker"
select select "noProfession"
select select "netSalary"
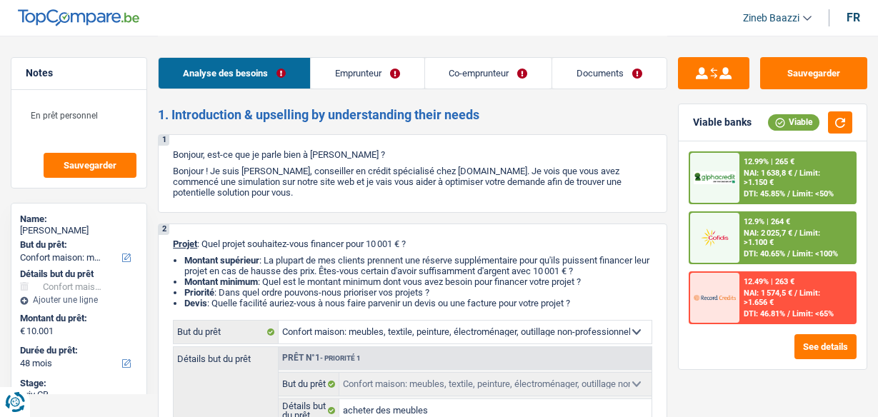
select select "familyAllowances"
select select "alimony"
select select "mealVouchers"
select select "netSalary"
select select "rents"
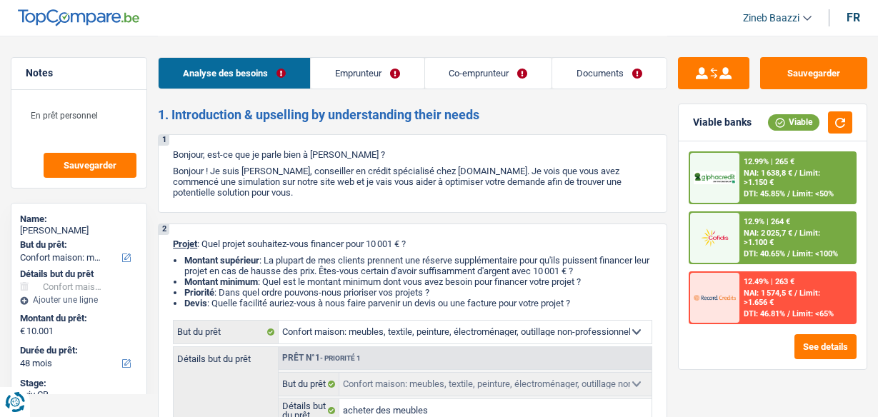
select select "carLoan"
select select "48"
select select "household"
select select "false"
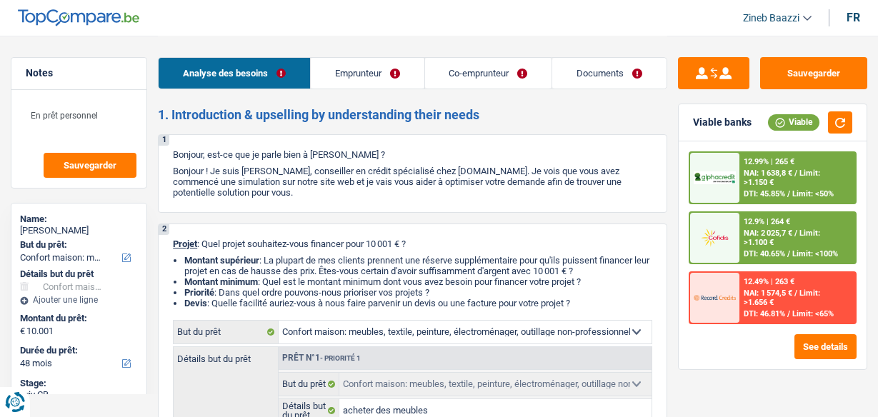
select select "48"
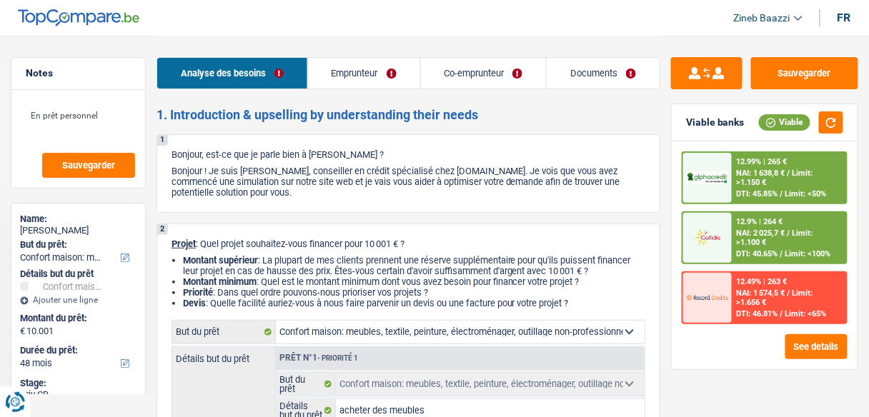
click at [584, 39] on div "Analyse des besoins Emprunteur Co-emprunteur Documents" at bounding box center [408, 66] width 504 height 61
click at [259, 10] on header "Zineb Baazzi Se déconnecter fr" at bounding box center [434, 18] width 869 height 36
click at [832, 116] on button "button" at bounding box center [831, 122] width 24 height 22
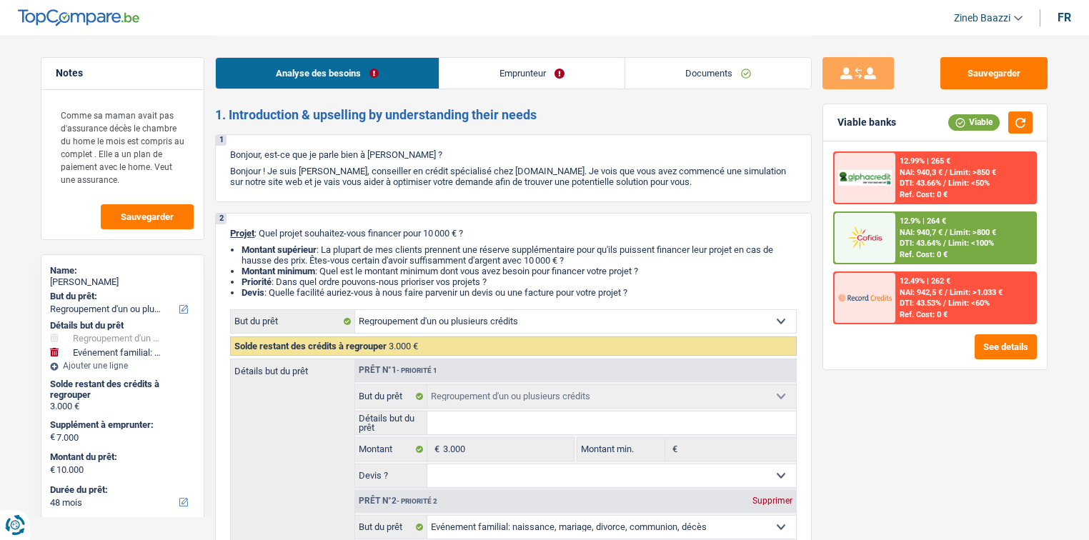
select select "refinancing"
select select "familyEvent"
select select "48"
select select "refinancing"
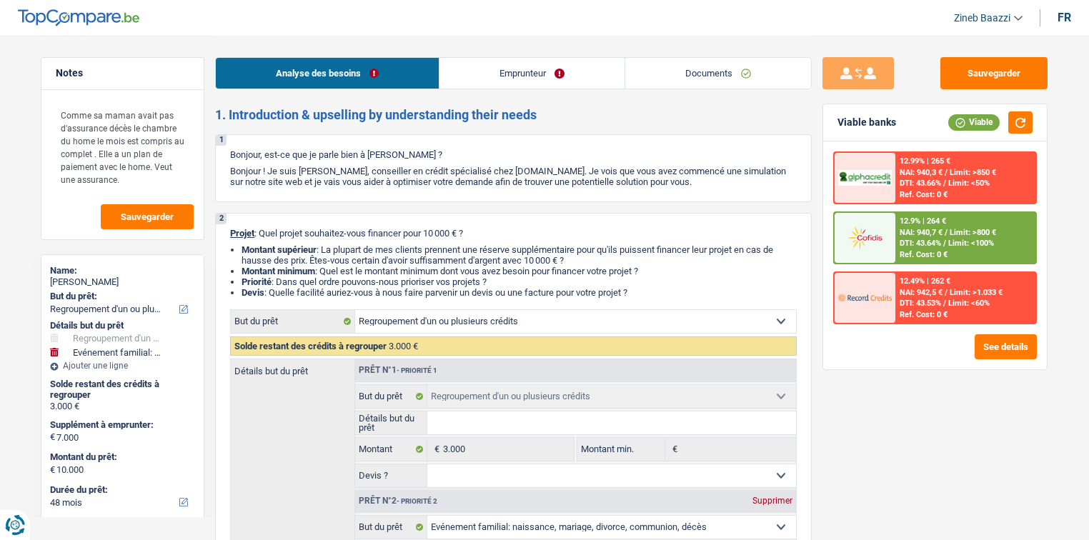
select select "refinancing"
select select "familyEvent"
select select "false"
select select "48"
select select "invalid"
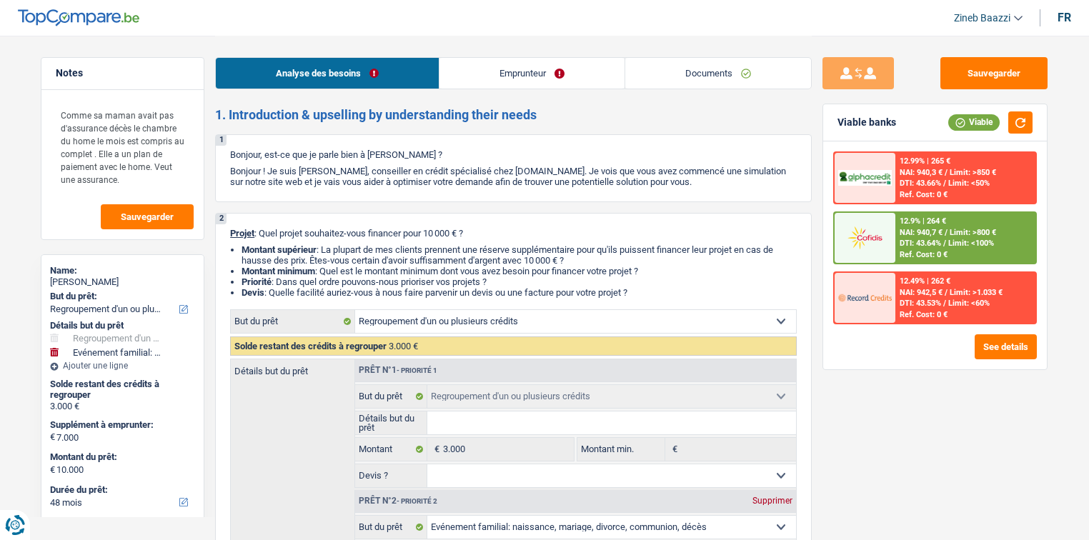
select select "disabilityPension"
select select "rents"
select select "cardOrCredit"
select select "refinancing"
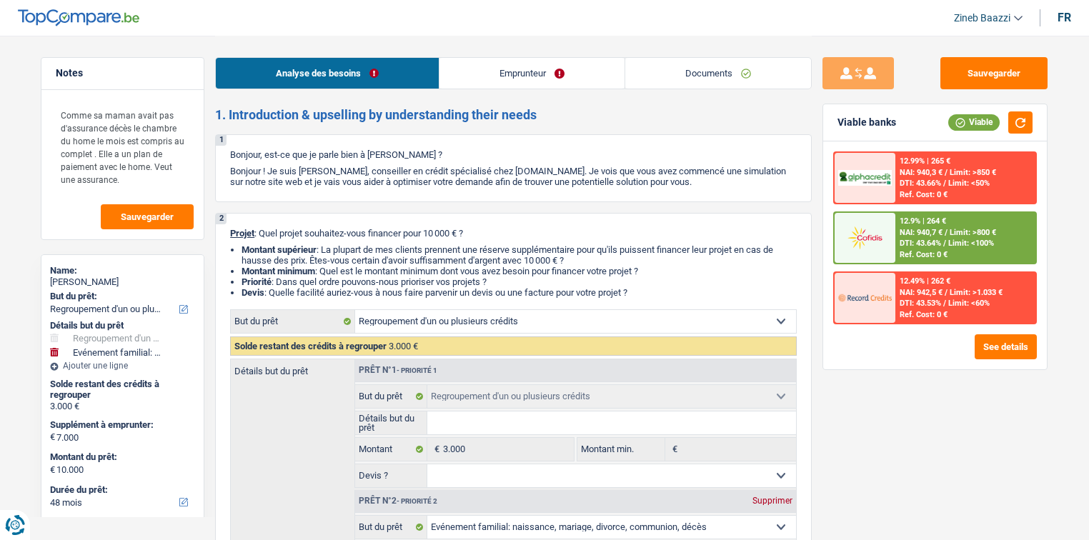
select select "refinancing"
select select "familyEvent"
select select "false"
select select "48"
select select "32"
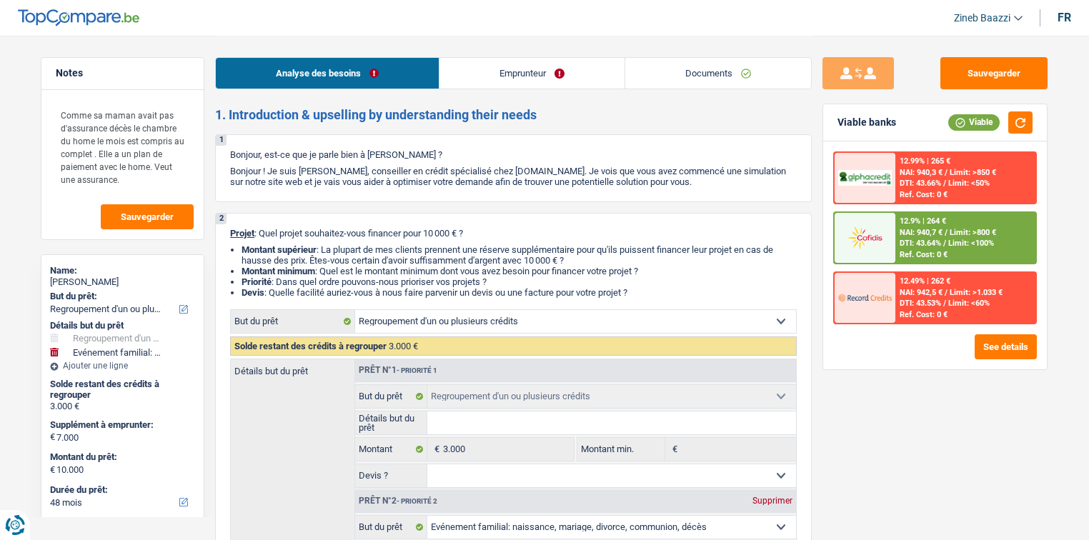
select select "single"
click at [520, 75] on link "Emprunteur" at bounding box center [531, 73] width 185 height 31
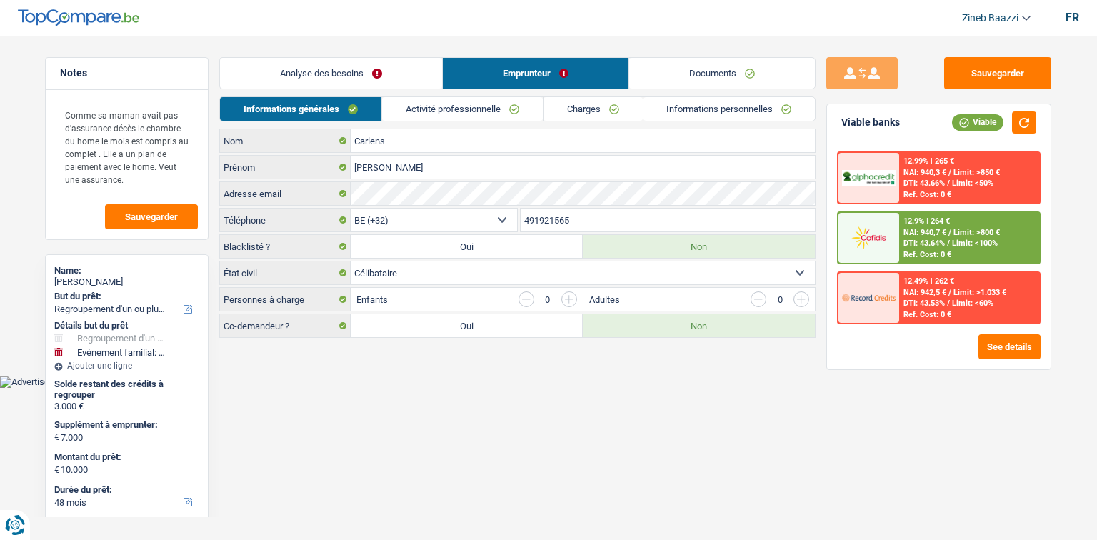
click at [491, 110] on link "Activité professionnelle" at bounding box center [462, 109] width 161 height 24
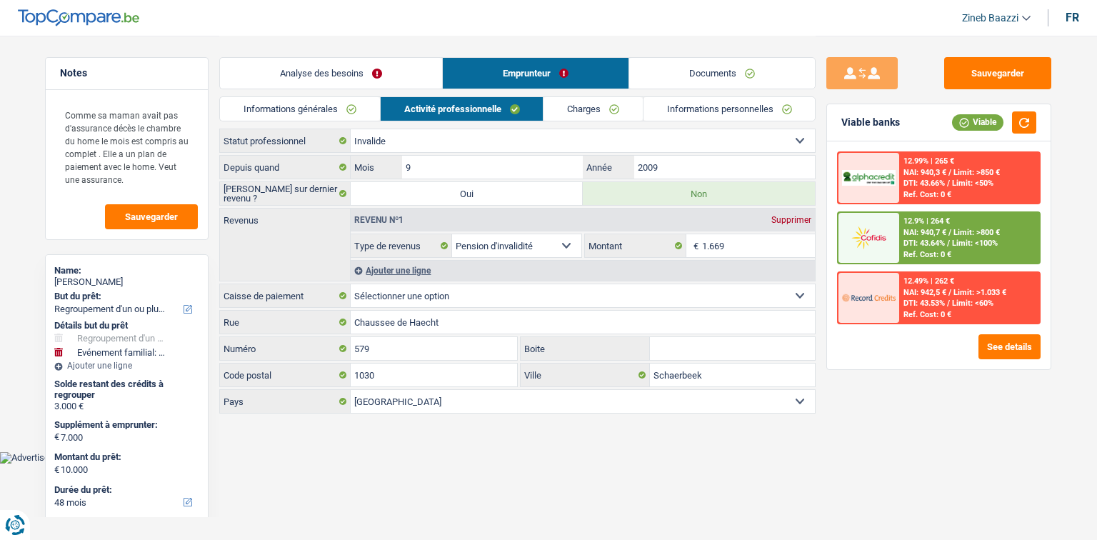
click at [357, 79] on link "Analyse des besoins" at bounding box center [331, 73] width 222 height 31
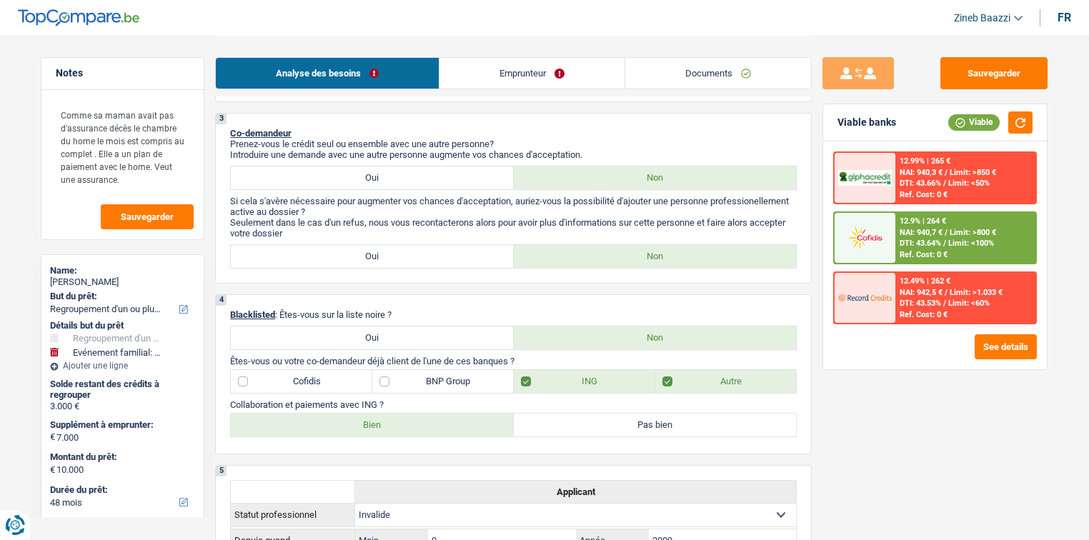
scroll to position [571, 0]
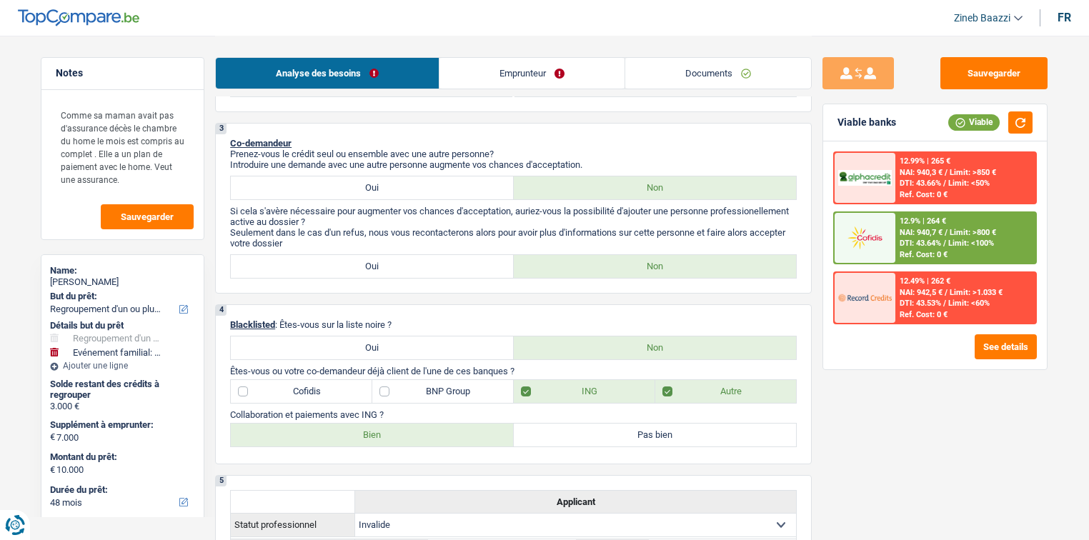
click at [461, 177] on label "Oui" at bounding box center [372, 187] width 283 height 23
click at [461, 177] on input "Oui" at bounding box center [372, 187] width 283 height 23
radio input "true"
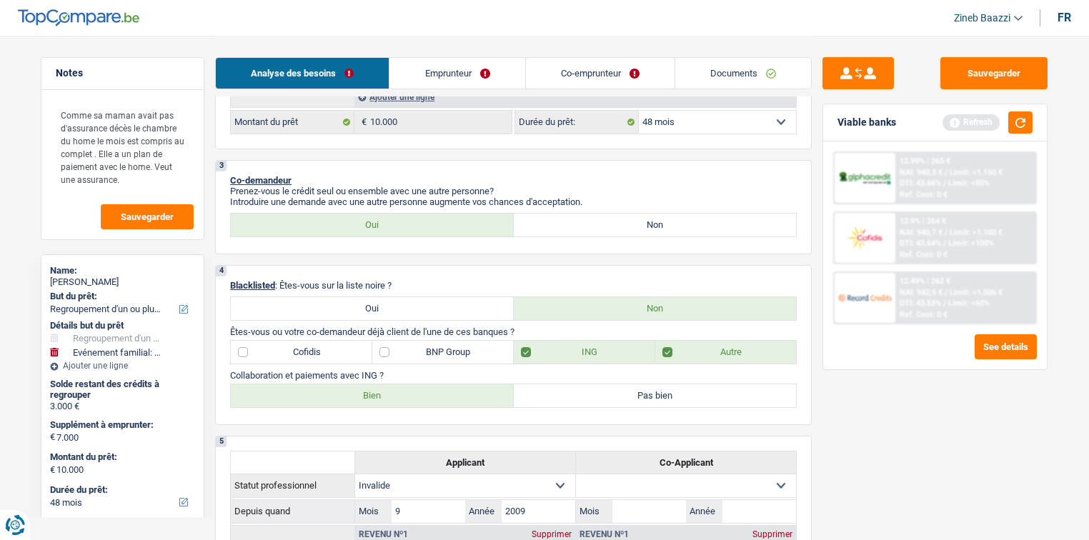
scroll to position [343, 0]
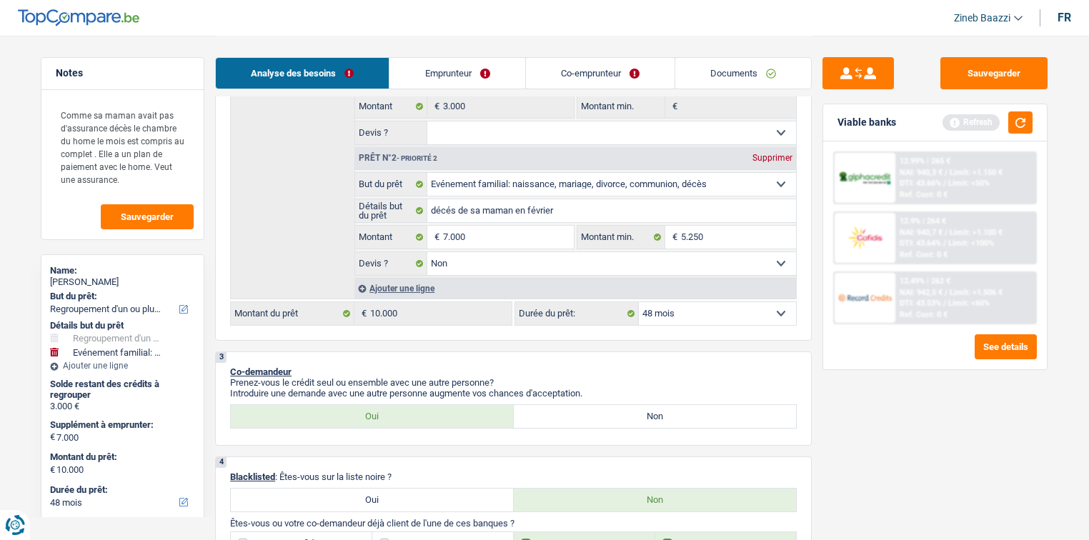
click at [586, 73] on link "Co-emprunteur" at bounding box center [600, 73] width 149 height 31
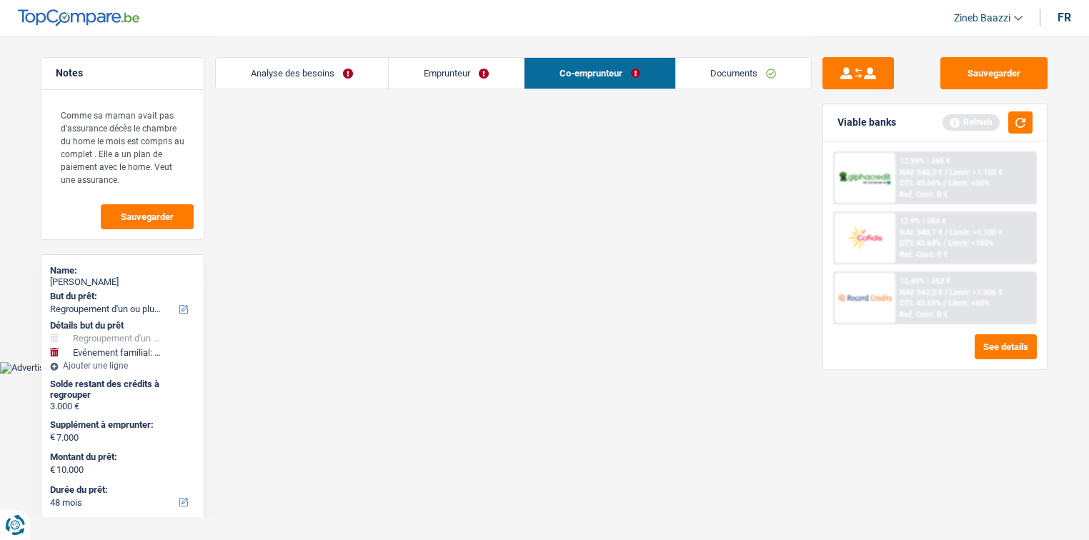
scroll to position [0, 0]
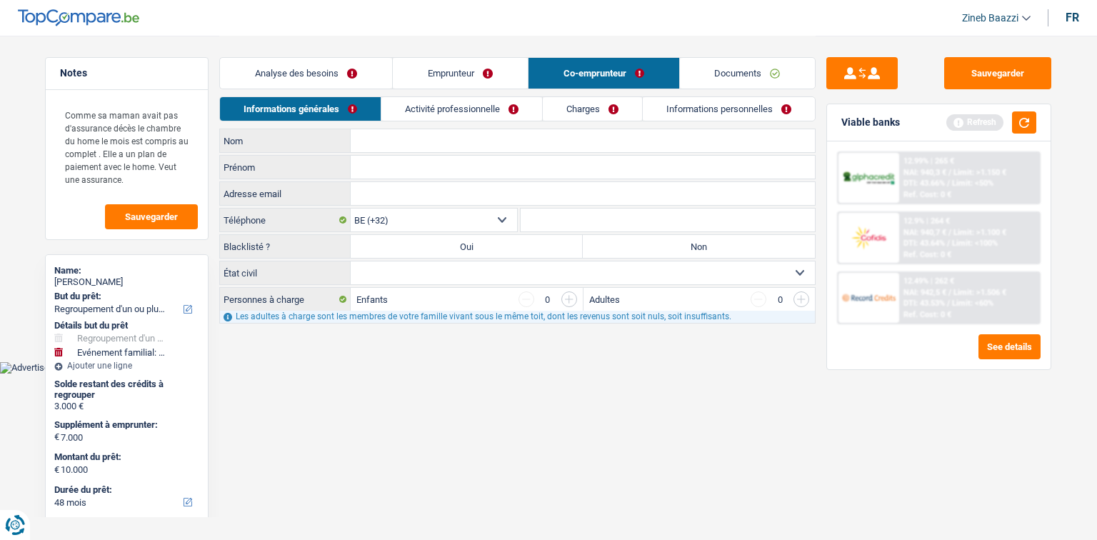
click at [463, 76] on link "Emprunteur" at bounding box center [460, 73] width 135 height 31
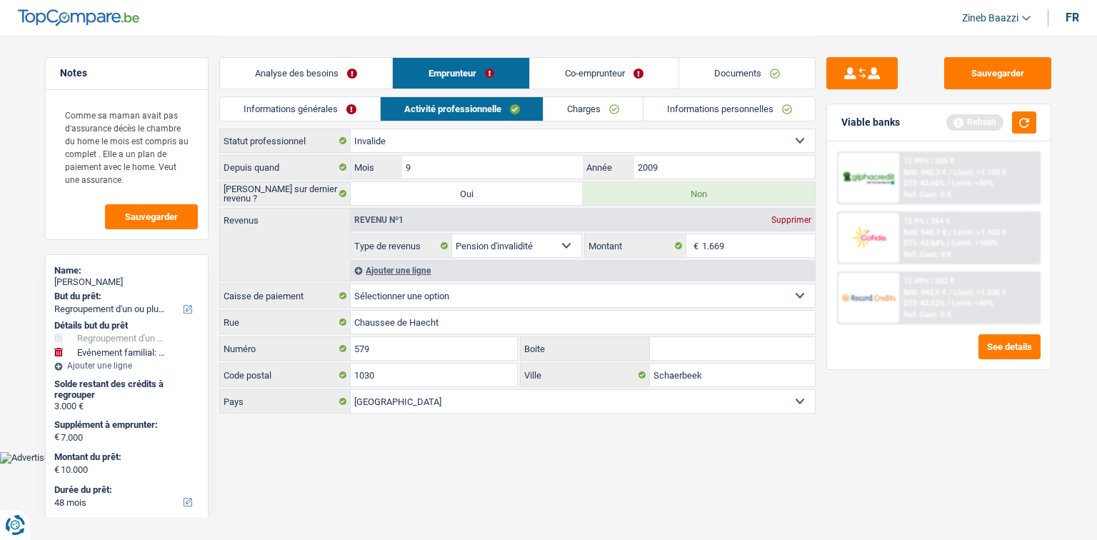
click at [694, 106] on link "Informations personnelles" at bounding box center [730, 109] width 172 height 24
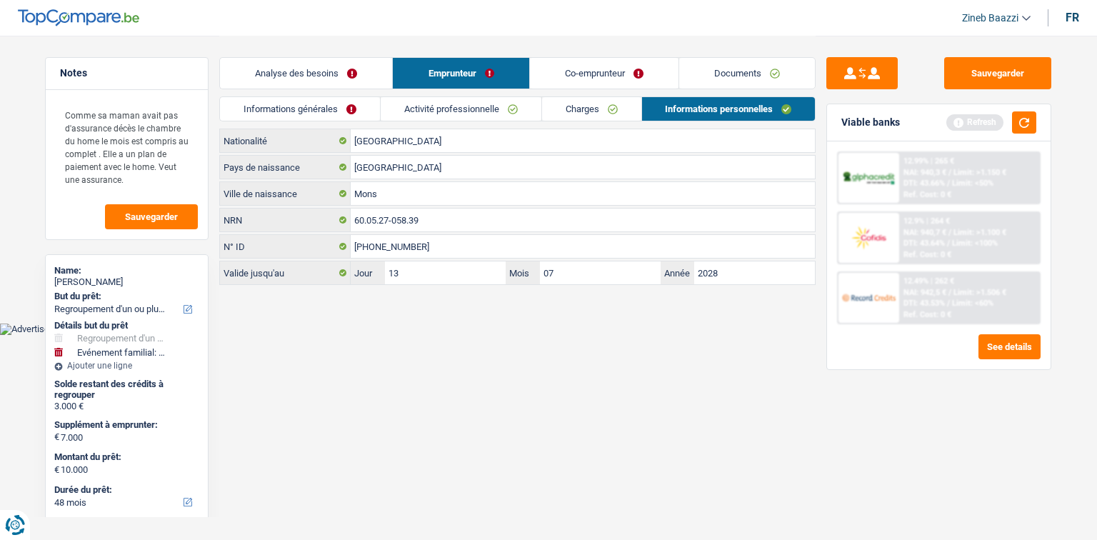
click at [331, 54] on div "Analyse des besoins Emprunteur Co-emprunteur Documents" at bounding box center [517, 66] width 596 height 61
click at [327, 71] on link "Analyse des besoins" at bounding box center [306, 73] width 172 height 31
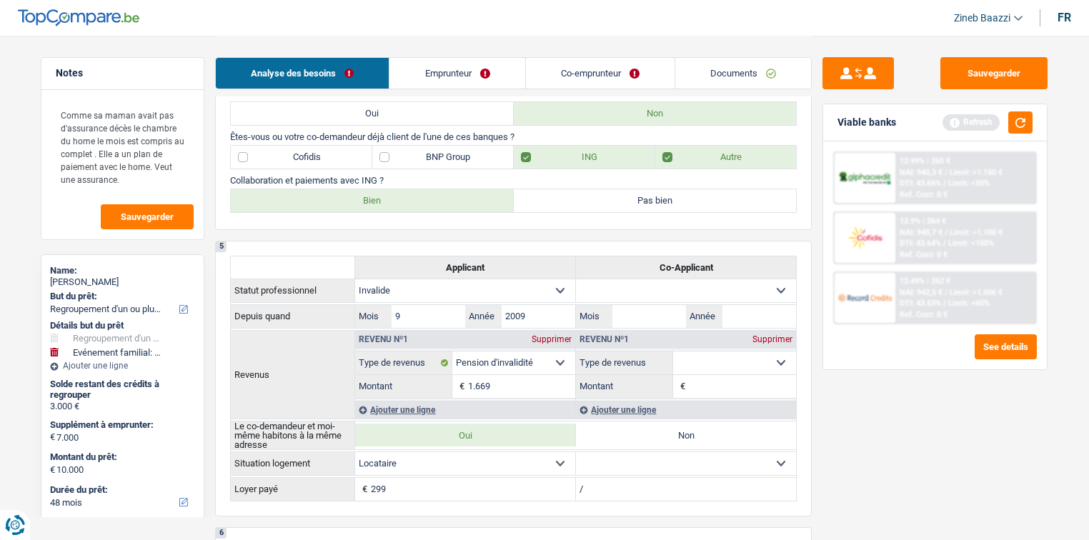
scroll to position [706, 0]
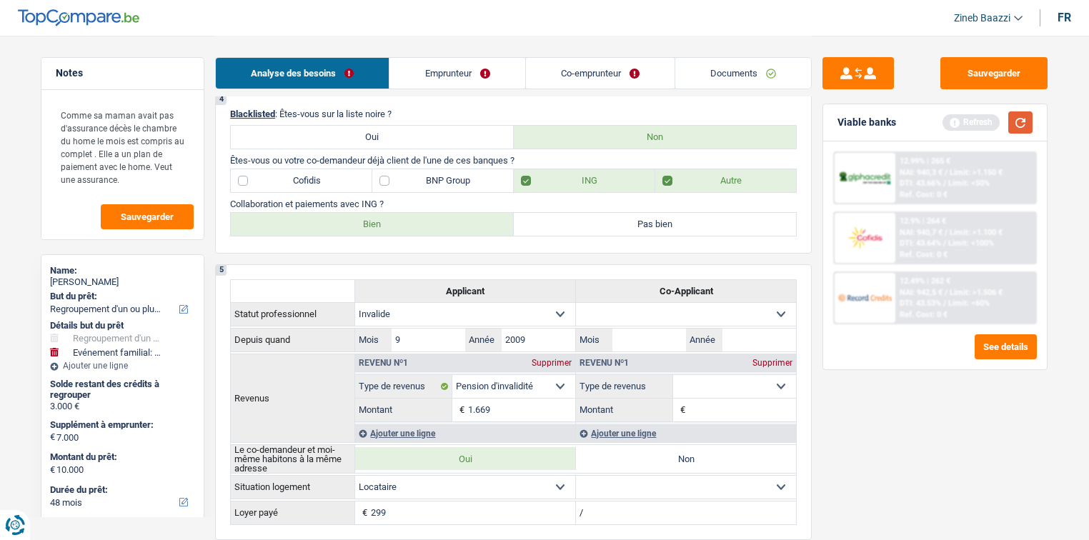
click at [1023, 124] on button "button" at bounding box center [1020, 122] width 24 height 22
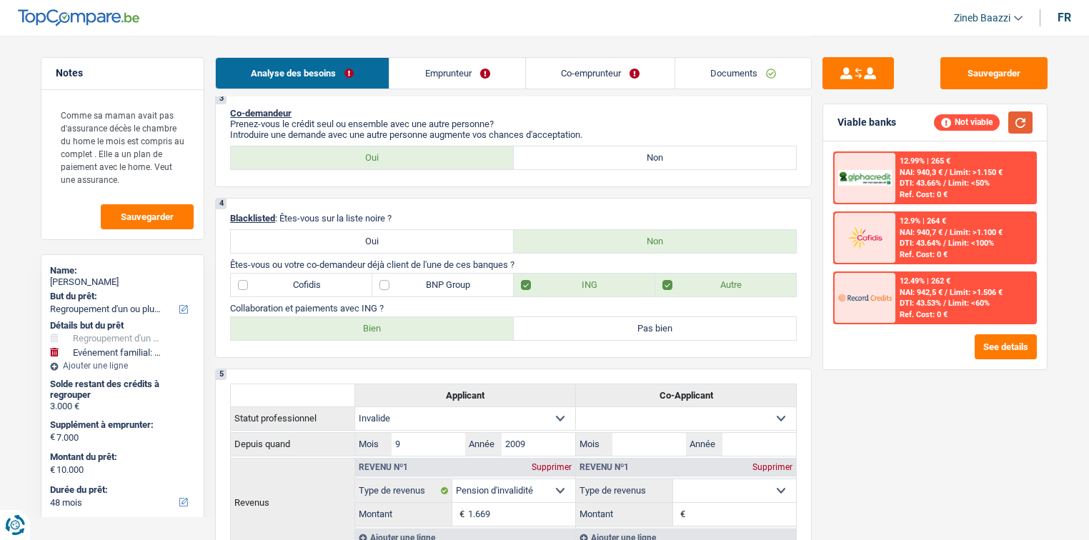
scroll to position [477, 0]
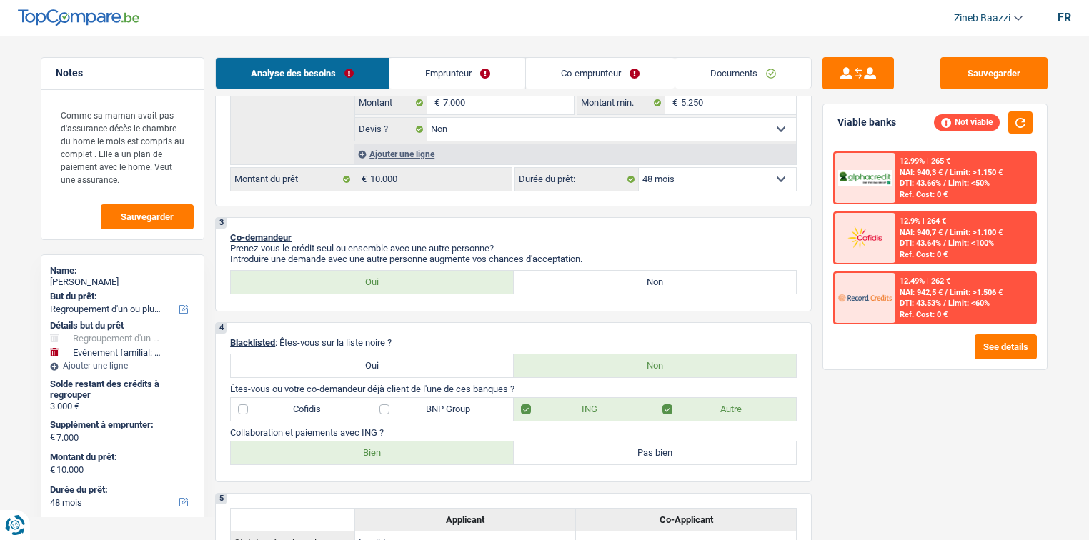
click at [469, 69] on link "Emprunteur" at bounding box center [456, 73] width 135 height 31
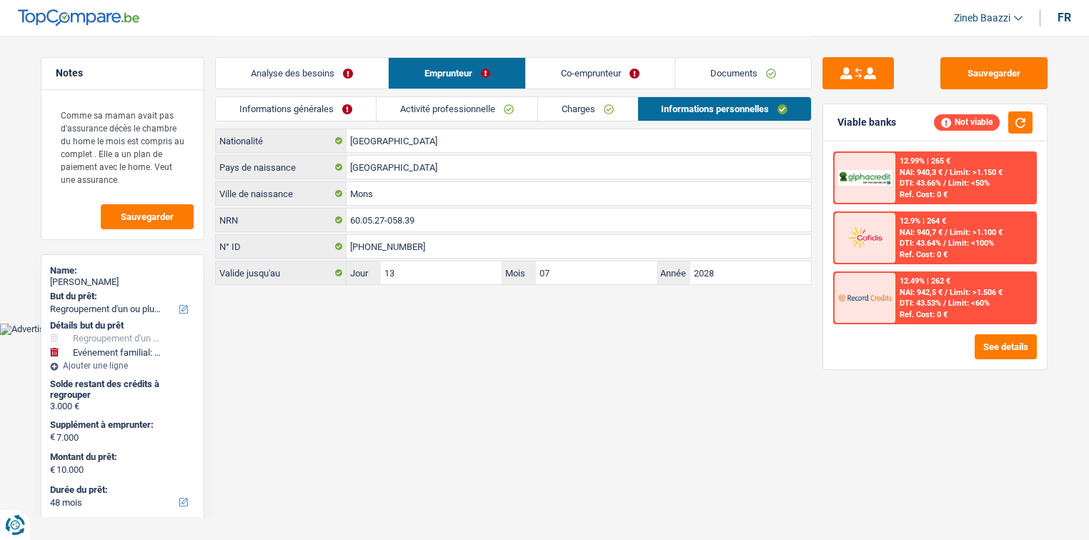
scroll to position [0, 0]
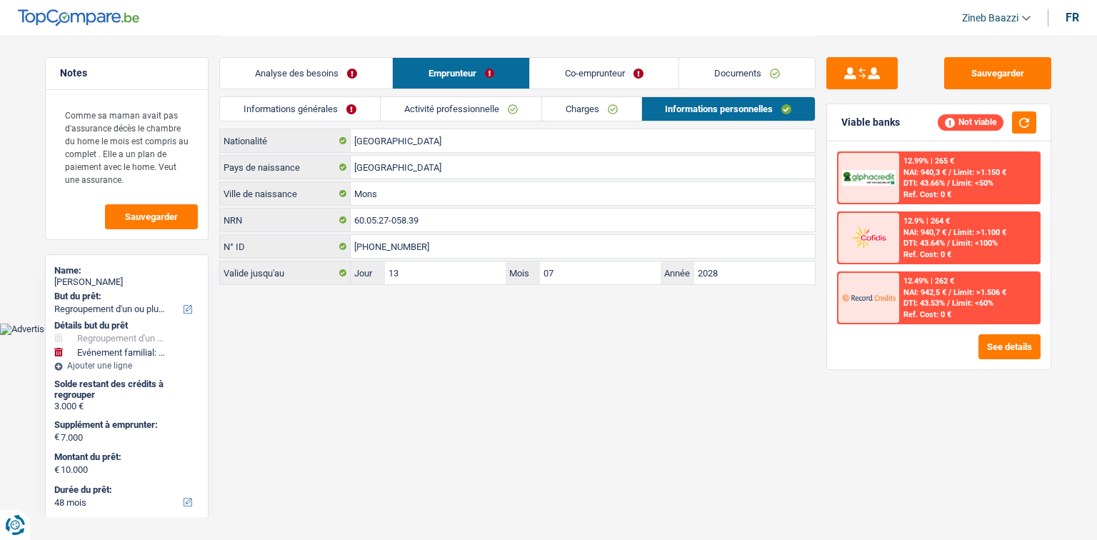
click at [505, 107] on link "Activité professionnelle" at bounding box center [461, 109] width 161 height 24
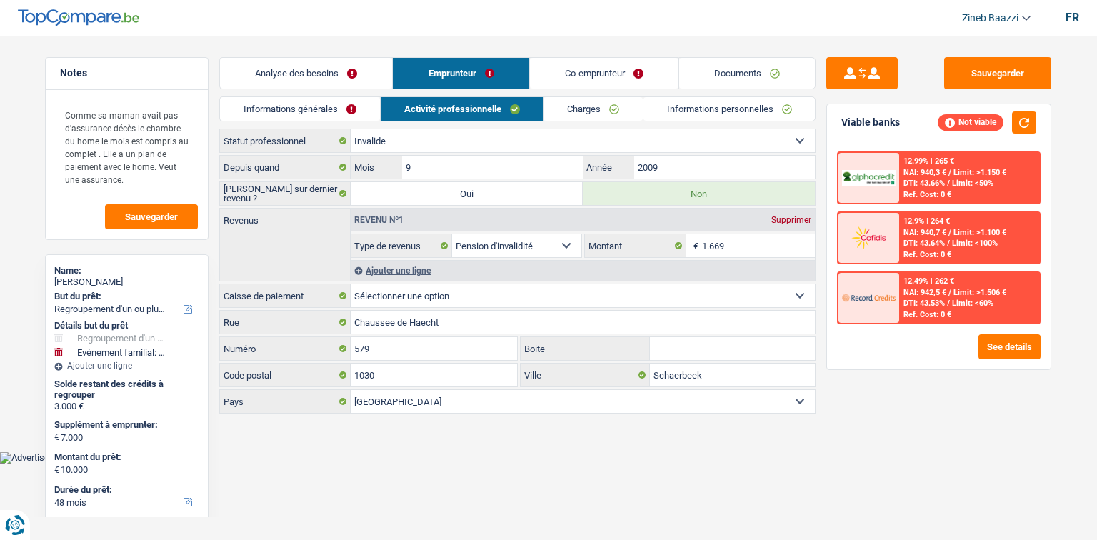
click at [580, 74] on link "Co-emprunteur" at bounding box center [604, 73] width 149 height 31
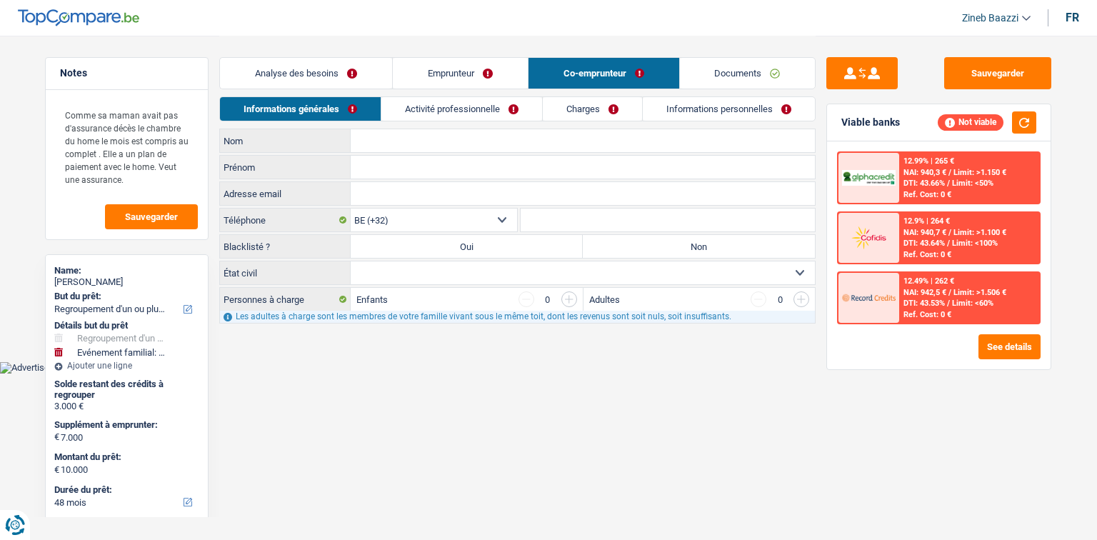
drag, startPoint x: 465, startPoint y: 111, endPoint x: 549, endPoint y: 110, distance: 83.6
click at [465, 110] on link "Activité professionnelle" at bounding box center [461, 109] width 161 height 24
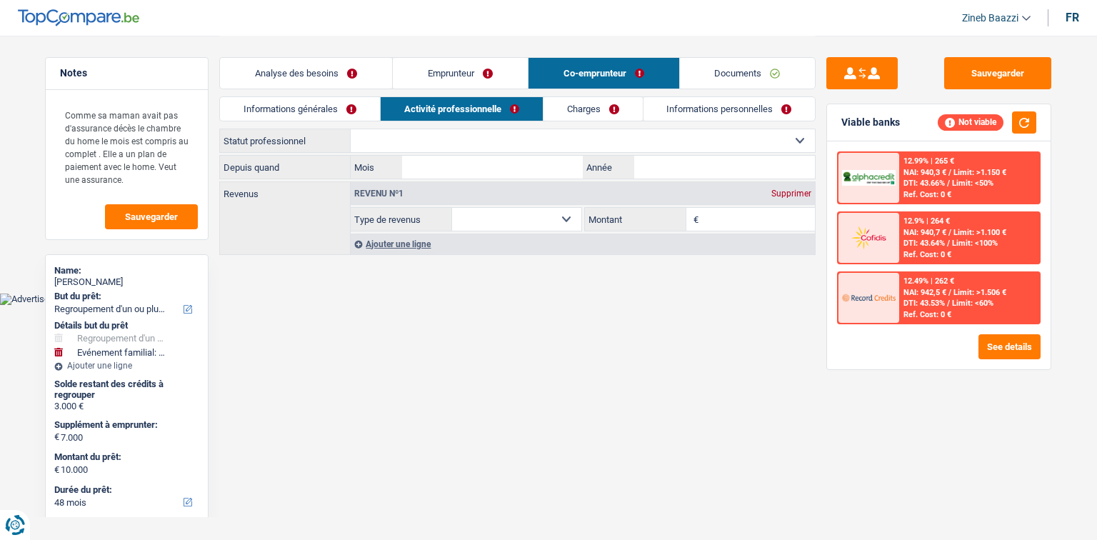
click at [589, 110] on link "Charges" at bounding box center [593, 109] width 99 height 24
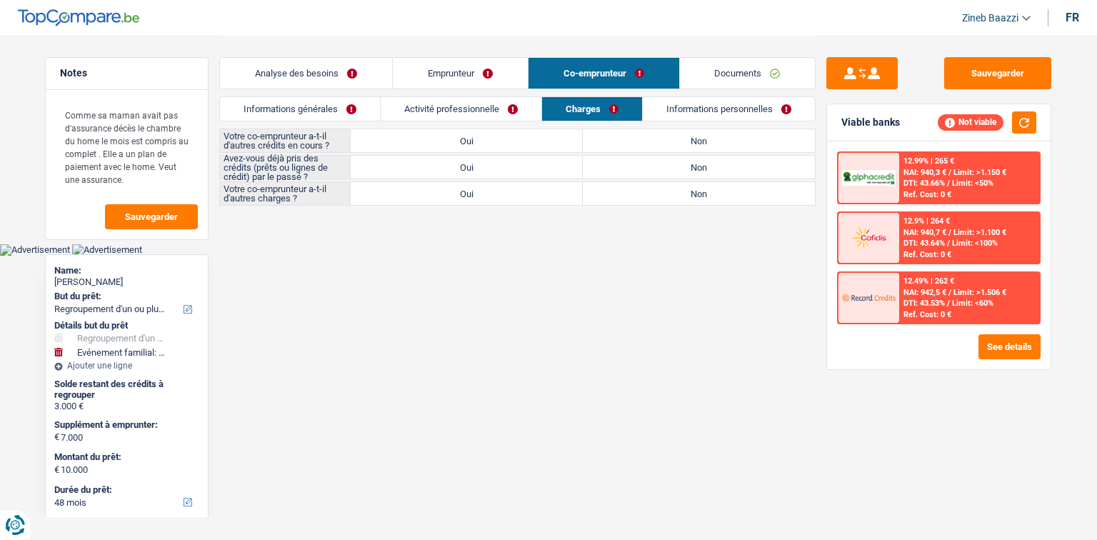
click at [494, 111] on link "Activité professionnelle" at bounding box center [461, 109] width 161 height 24
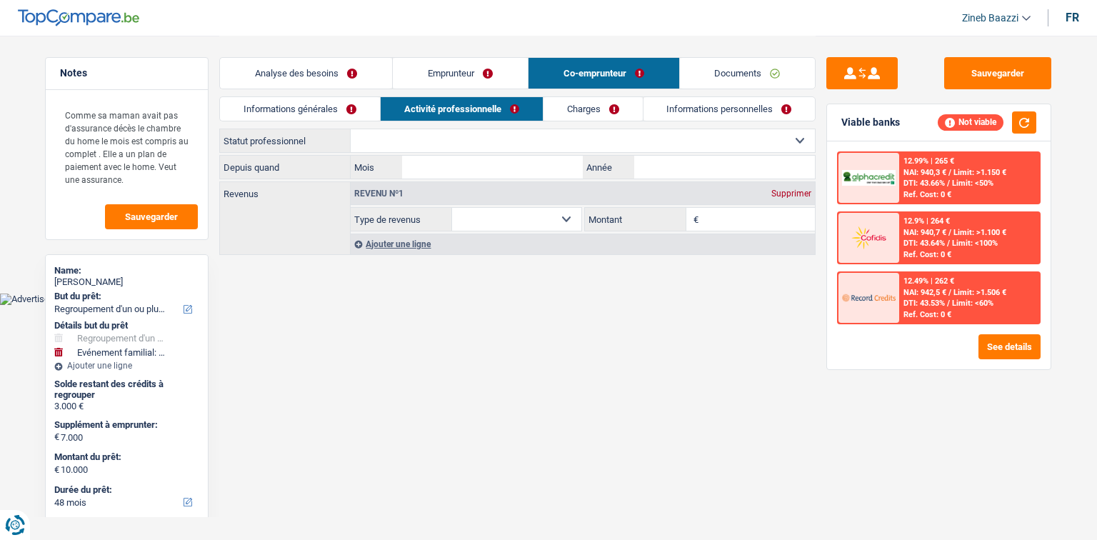
click at [470, 74] on link "Emprunteur" at bounding box center [460, 73] width 135 height 31
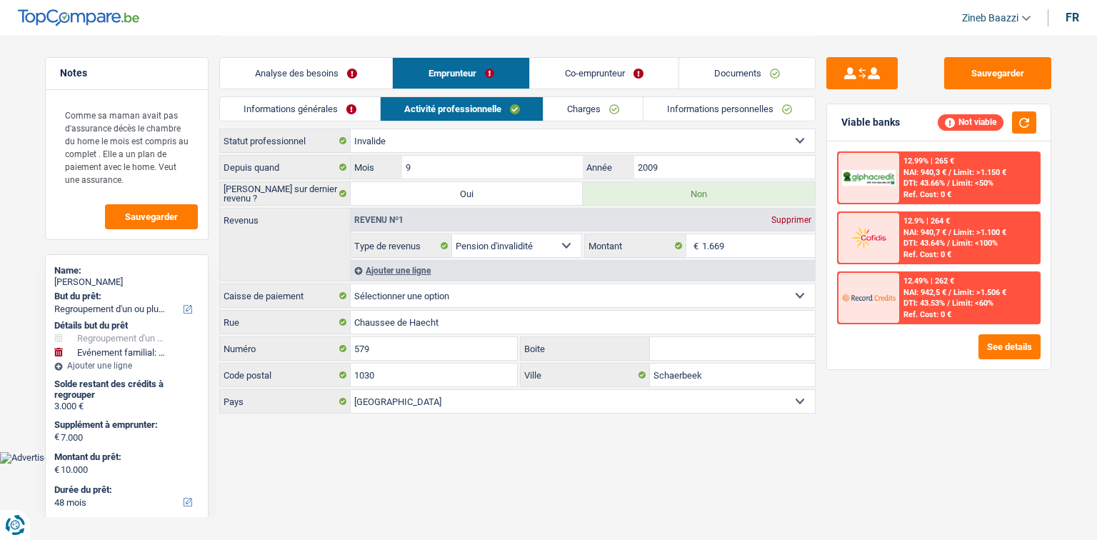
click at [589, 78] on link "Co-emprunteur" at bounding box center [604, 73] width 149 height 31
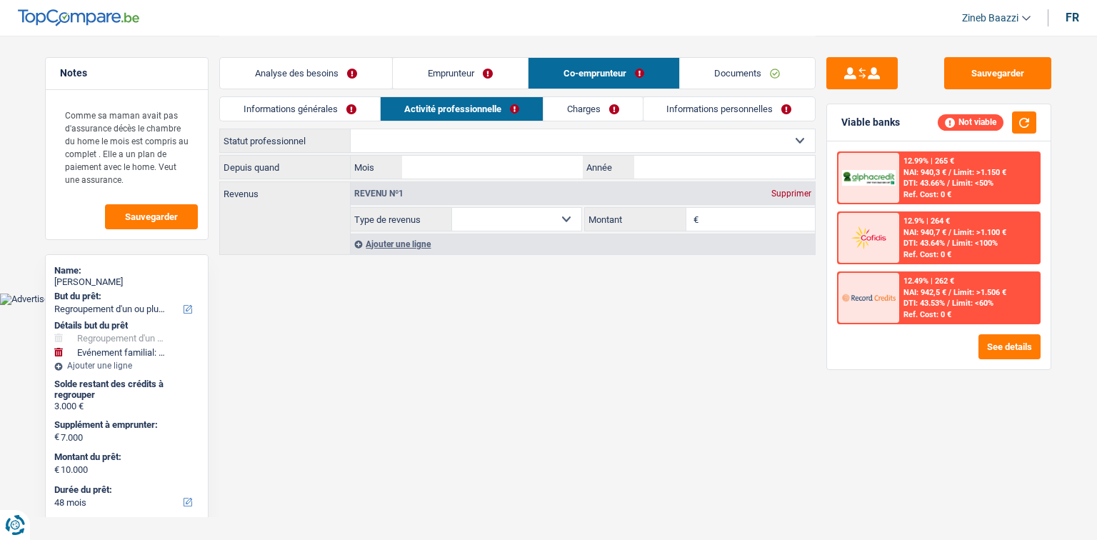
click at [650, 108] on link "Informations personnelles" at bounding box center [730, 109] width 172 height 24
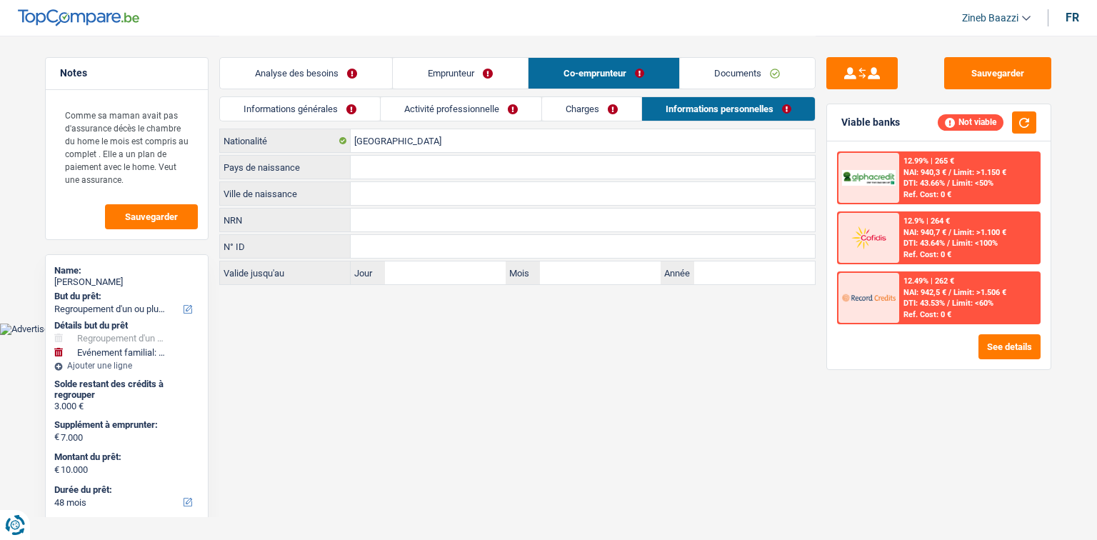
click at [586, 109] on link "Charges" at bounding box center [591, 109] width 99 height 24
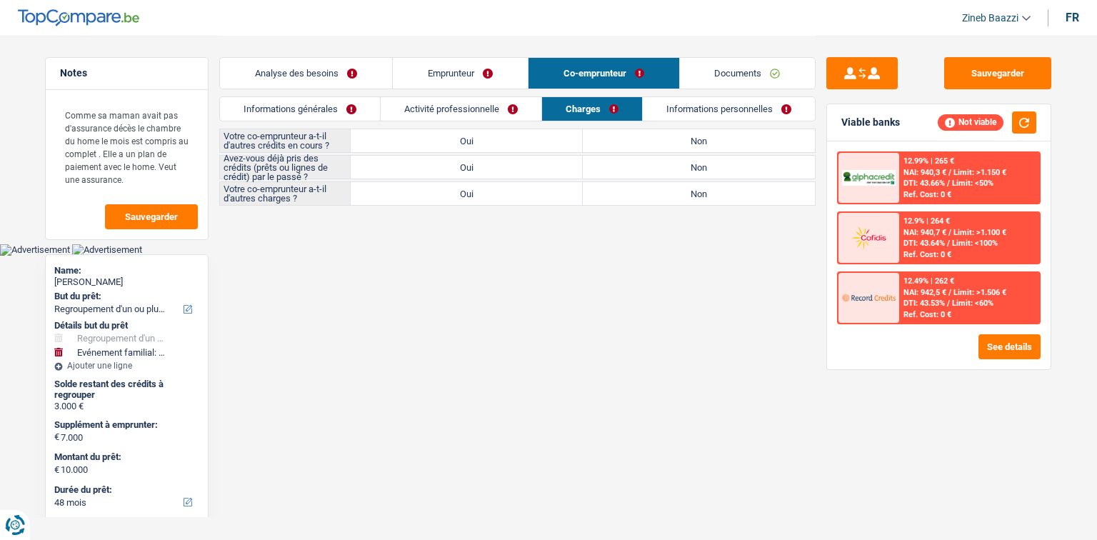
click at [346, 105] on link "Informations générales" at bounding box center [300, 109] width 160 height 24
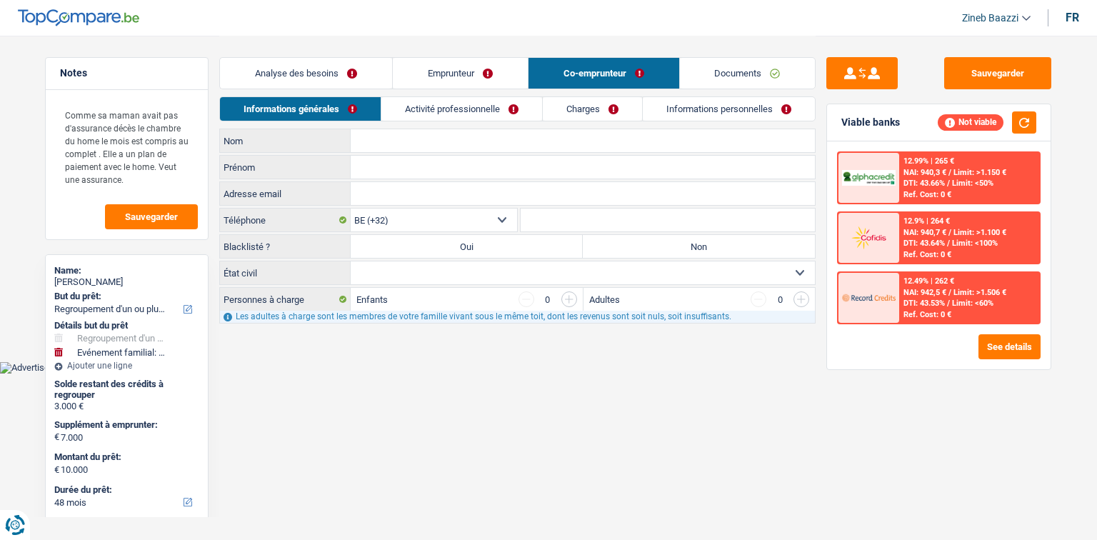
click at [391, 143] on input "Nom" at bounding box center [583, 140] width 464 height 23
click at [423, 112] on link "Activité professionnelle" at bounding box center [461, 109] width 161 height 24
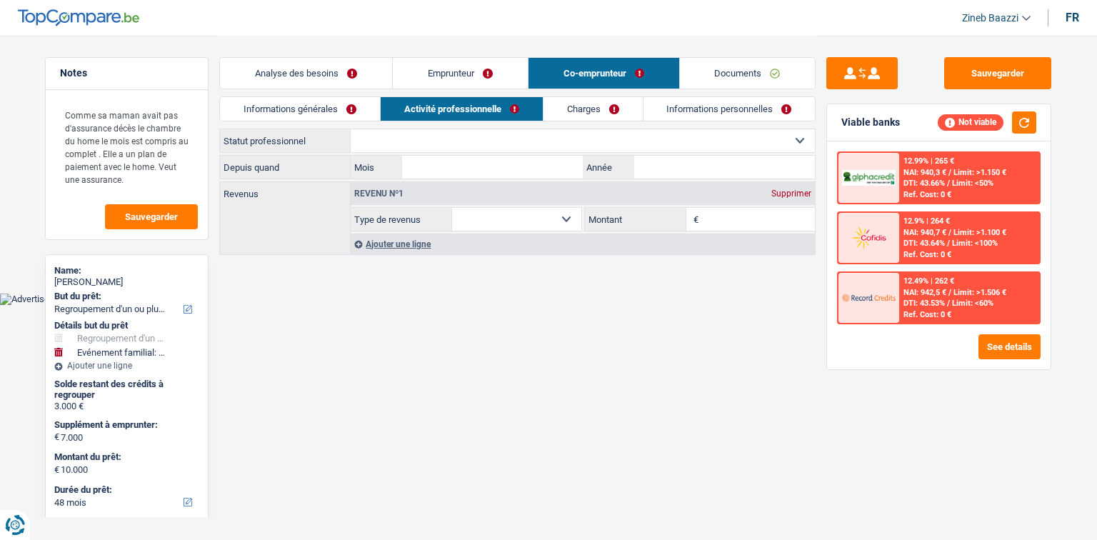
click at [316, 106] on link "Informations générales" at bounding box center [300, 109] width 160 height 24
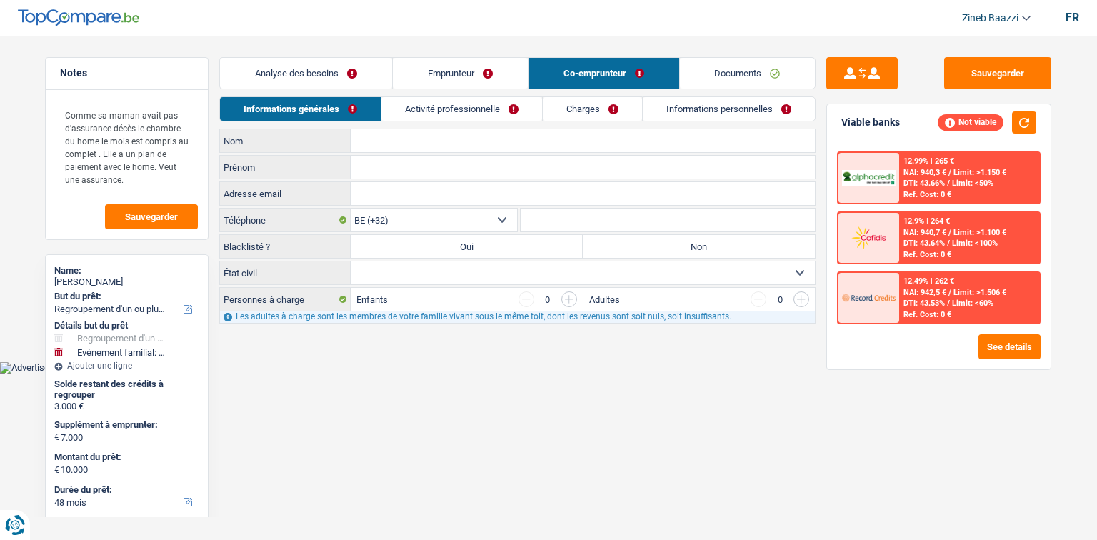
click at [400, 141] on input "Nom" at bounding box center [583, 140] width 464 height 23
click at [154, 181] on textarea "Comme sa maman avait pas d'assurance décès le chambre du home le mois est compr…" at bounding box center [127, 147] width 142 height 94
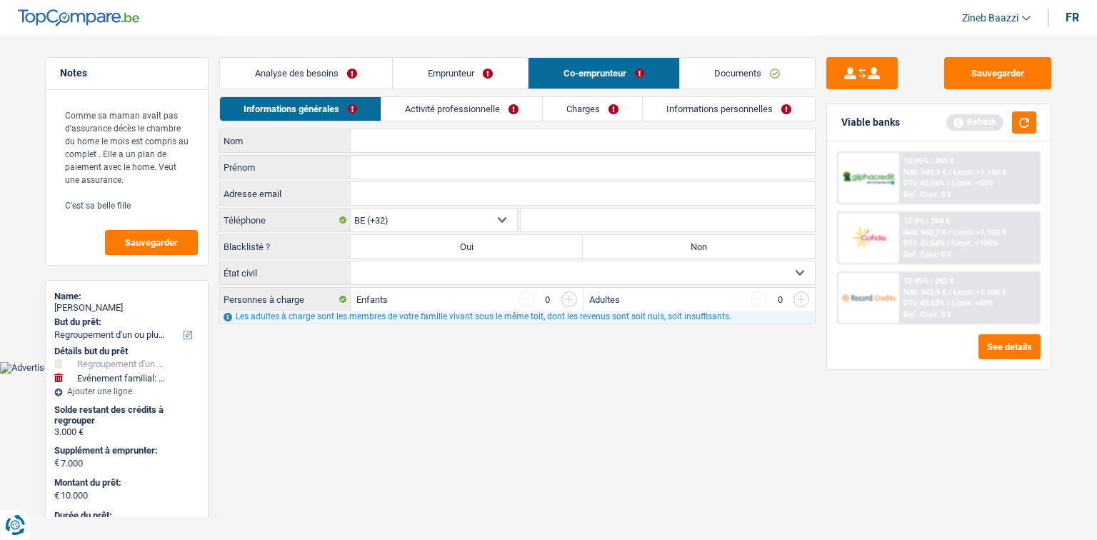
click at [663, 104] on link "Informations personnelles" at bounding box center [729, 109] width 172 height 24
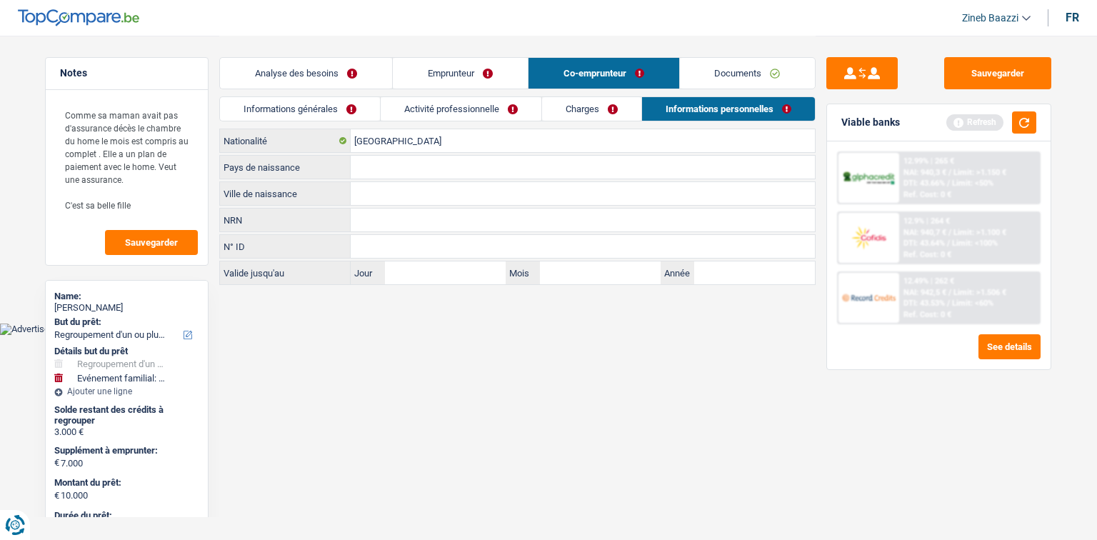
click at [568, 106] on link "Charges" at bounding box center [591, 109] width 99 height 24
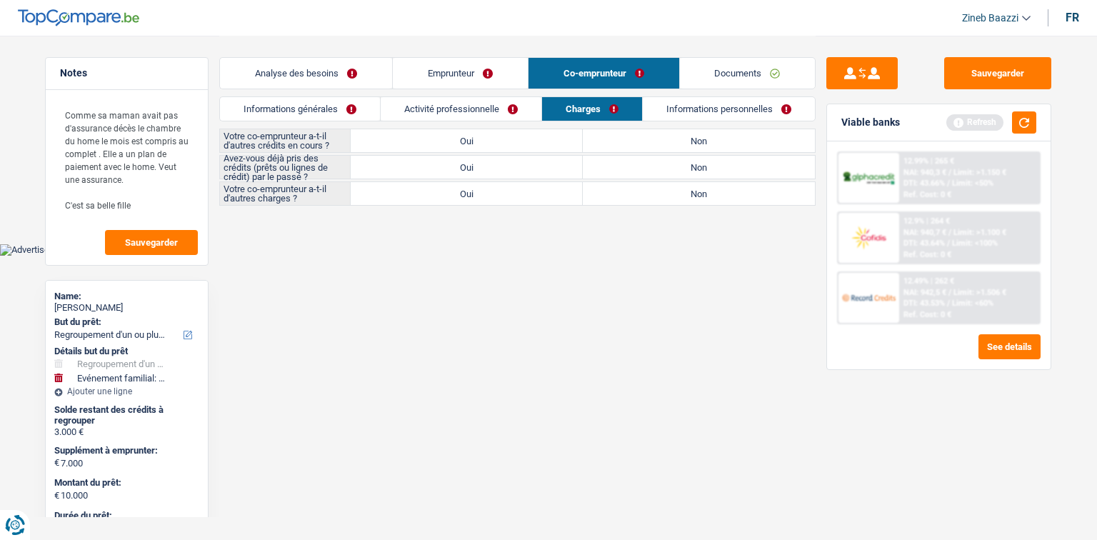
click at [499, 114] on link "Activité professionnelle" at bounding box center [461, 109] width 161 height 24
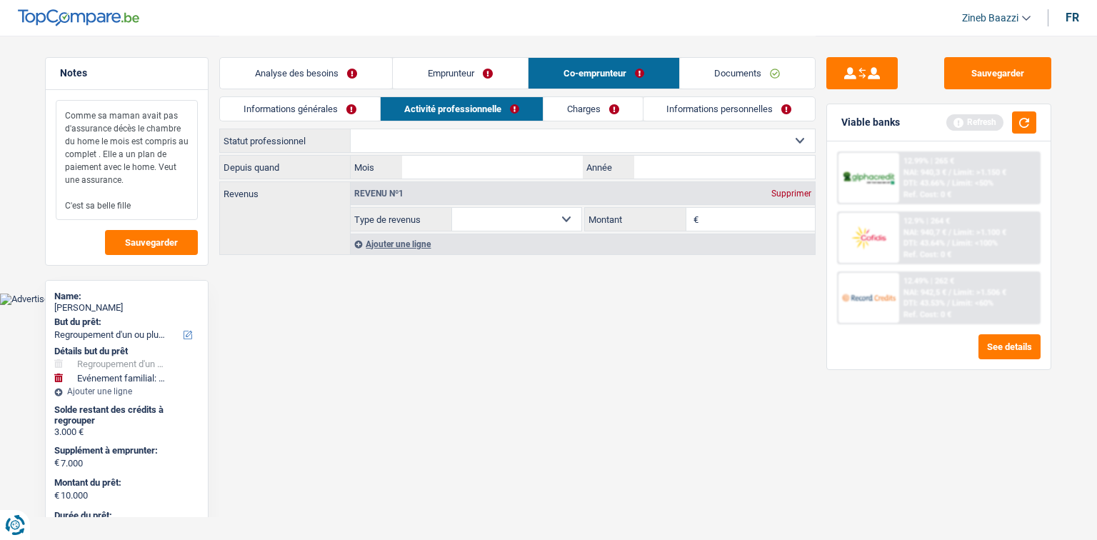
click at [156, 197] on textarea "Comme sa maman avait pas d'assurance décès le chambre du home le mois est compr…" at bounding box center [127, 160] width 142 height 120
click at [151, 201] on textarea "Comme sa maman avait pas d'assurance décès le chambre du home le mois est compr…" at bounding box center [127, 160] width 142 height 120
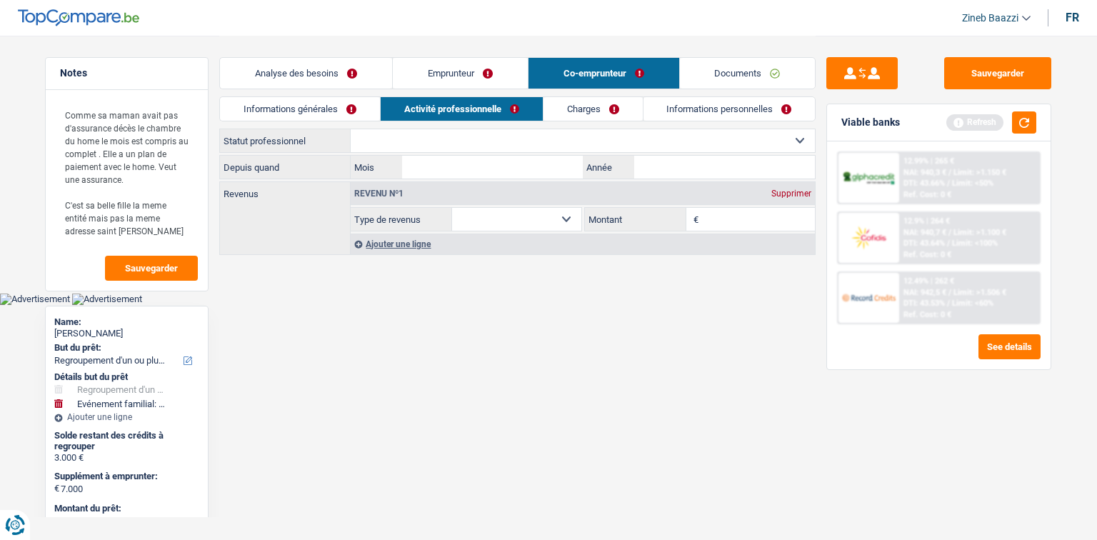
click at [281, 76] on link "Analyse des besoins" at bounding box center [306, 73] width 172 height 31
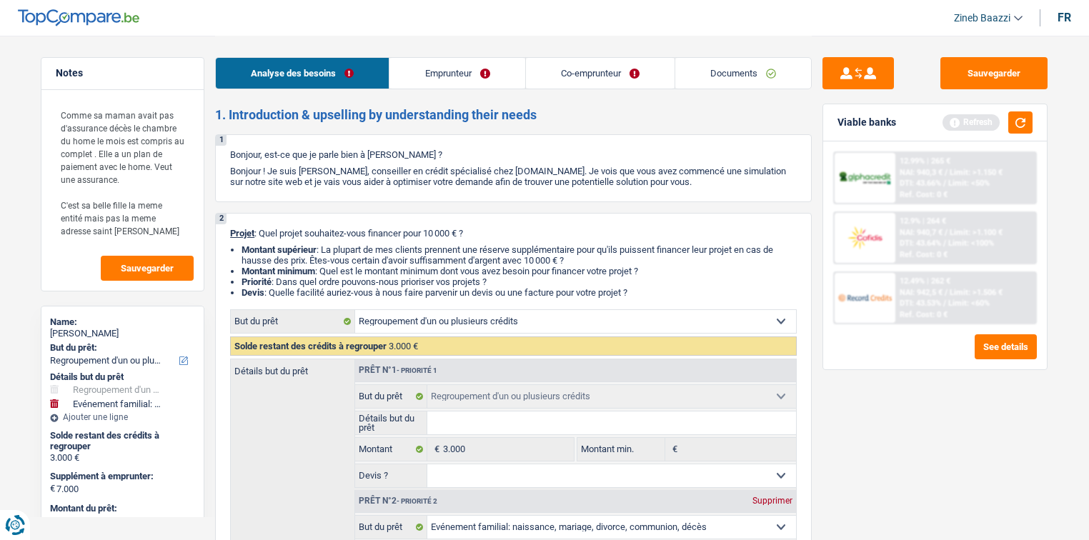
click at [449, 77] on link "Emprunteur" at bounding box center [456, 73] width 135 height 31
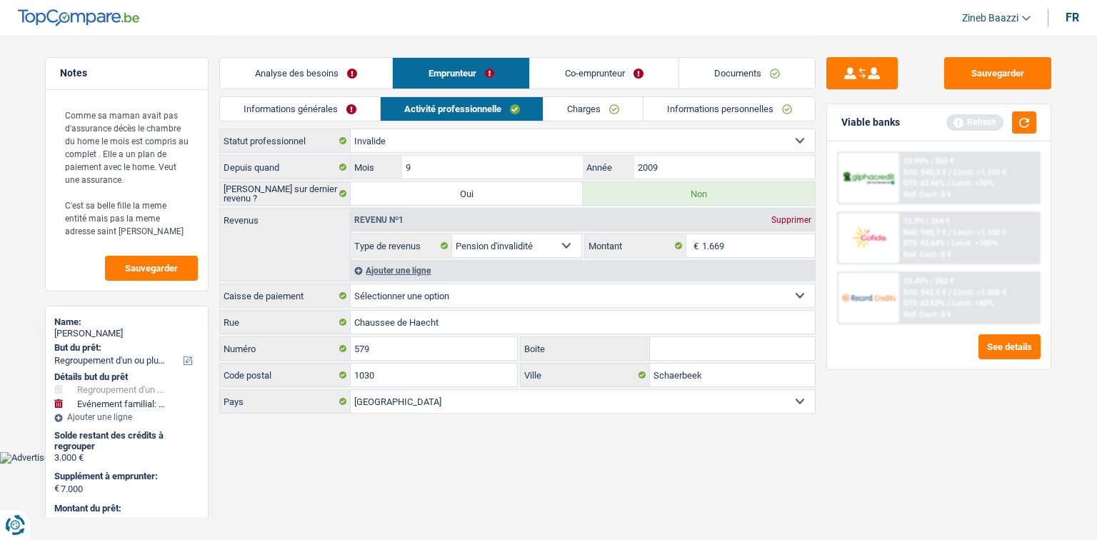
drag, startPoint x: 543, startPoint y: 55, endPoint x: 535, endPoint y: 26, distance: 30.3
click at [535, 26] on header "Zineb Baazzi Se déconnecter fr" at bounding box center [548, 18] width 1097 height 36
click at [587, 76] on link "Co-emprunteur" at bounding box center [604, 73] width 149 height 31
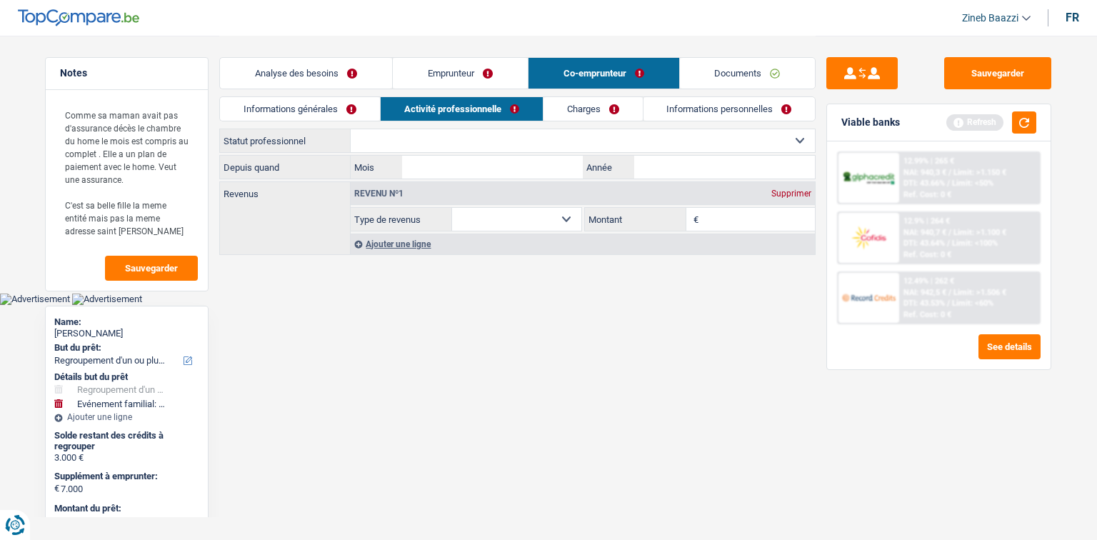
click at [406, 138] on select "Ouvrier Employé privé Employé public Invalide Indépendant Pensionné Chômeur Mut…" at bounding box center [583, 140] width 464 height 23
click at [321, 305] on html "Vous avez le contrôle de vos données Nous utilisons des cookies, tout comme nos…" at bounding box center [548, 152] width 1097 height 305
click at [304, 101] on link "Informations générales" at bounding box center [300, 109] width 160 height 24
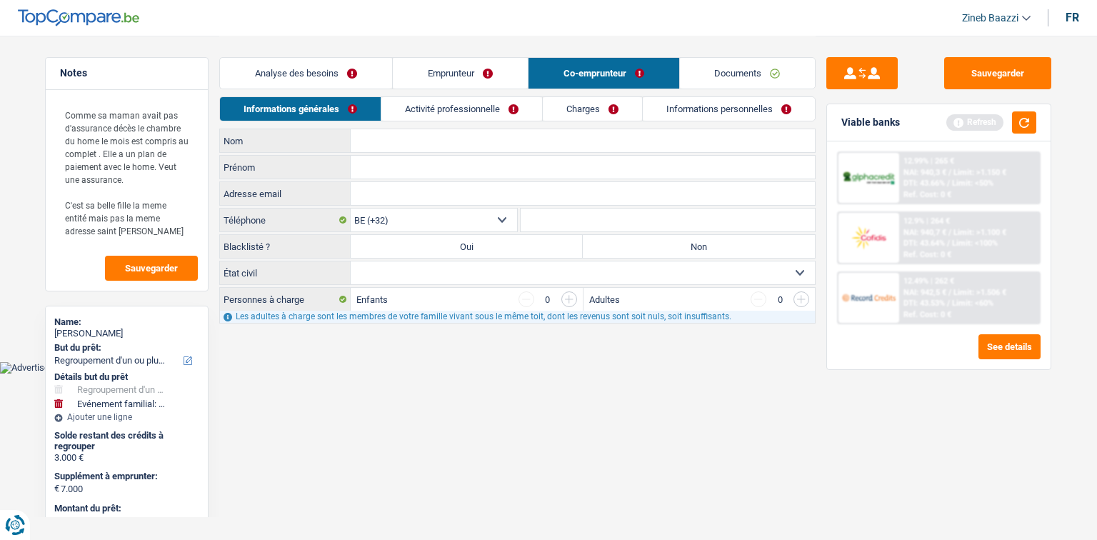
click at [448, 114] on link "Activité professionnelle" at bounding box center [461, 109] width 161 height 24
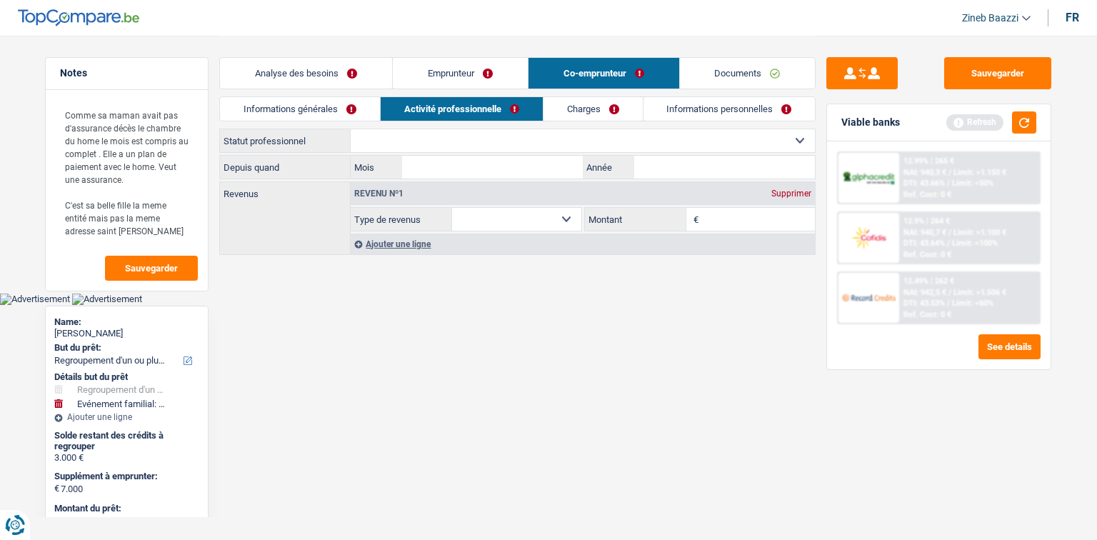
click at [591, 104] on link "Charges" at bounding box center [593, 109] width 99 height 24
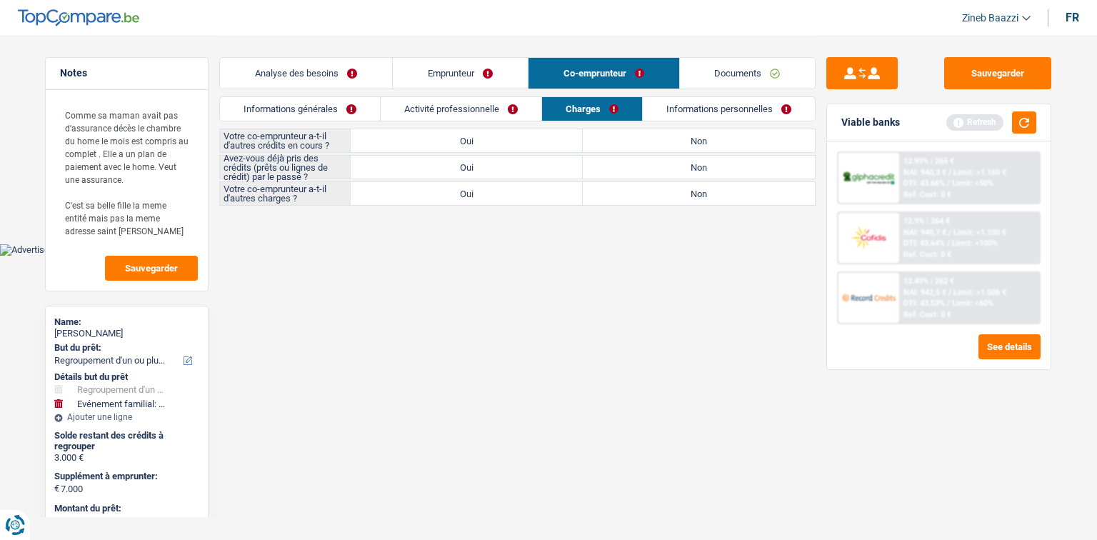
click at [671, 106] on link "Informations personnelles" at bounding box center [729, 109] width 172 height 24
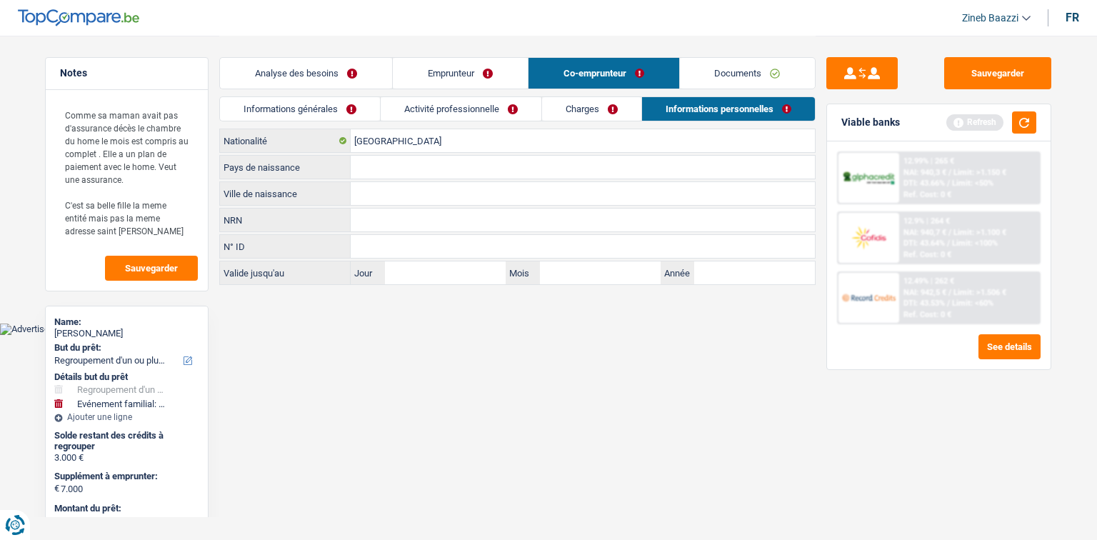
click at [596, 100] on link "Charges" at bounding box center [591, 109] width 99 height 24
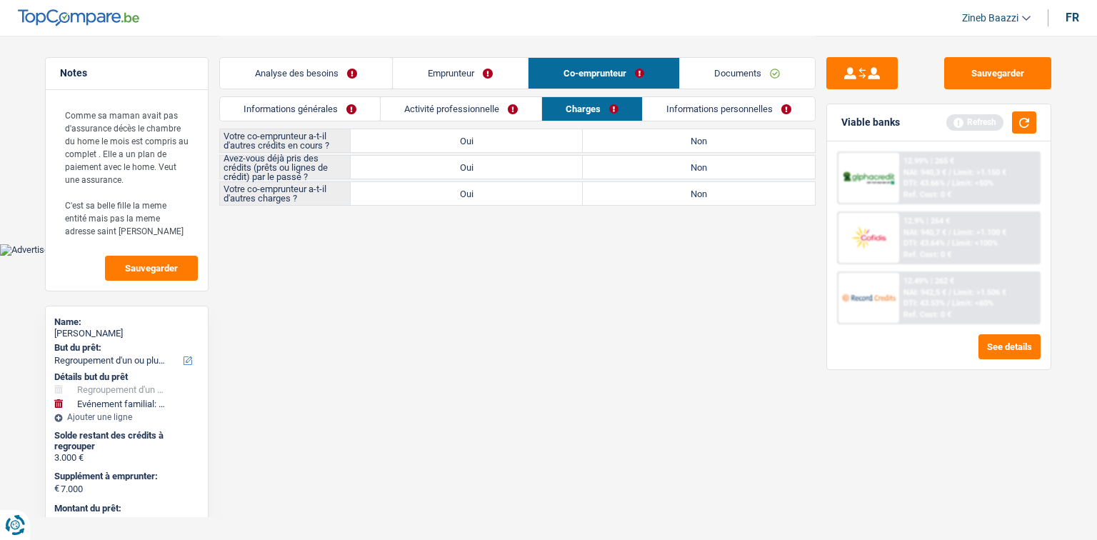
click at [486, 106] on link "Activité professionnelle" at bounding box center [461, 109] width 161 height 24
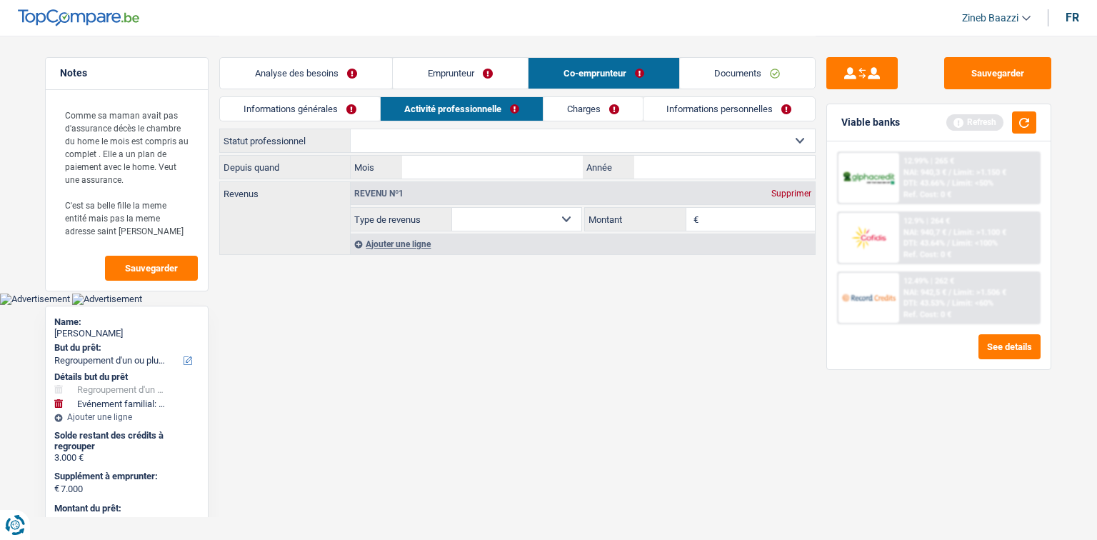
click at [283, 100] on link "Informations générales" at bounding box center [300, 109] width 160 height 24
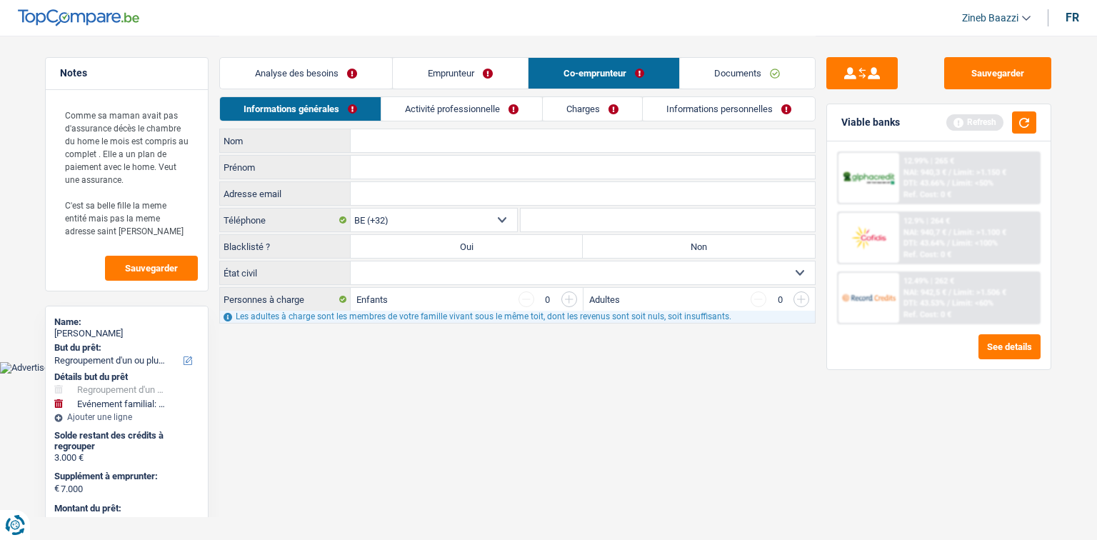
click at [720, 71] on link "Documents" at bounding box center [748, 73] width 136 height 31
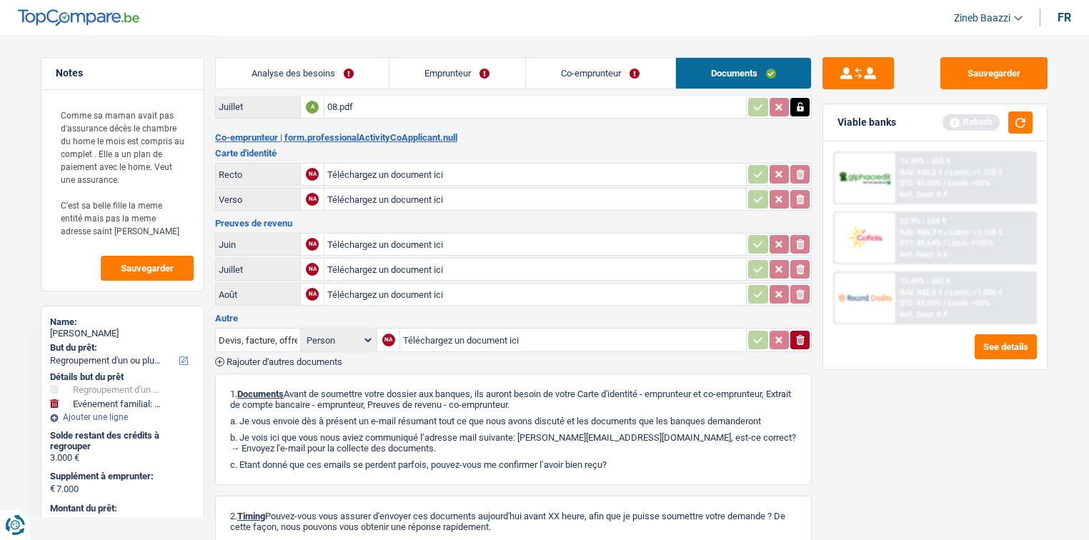
scroll to position [114, 0]
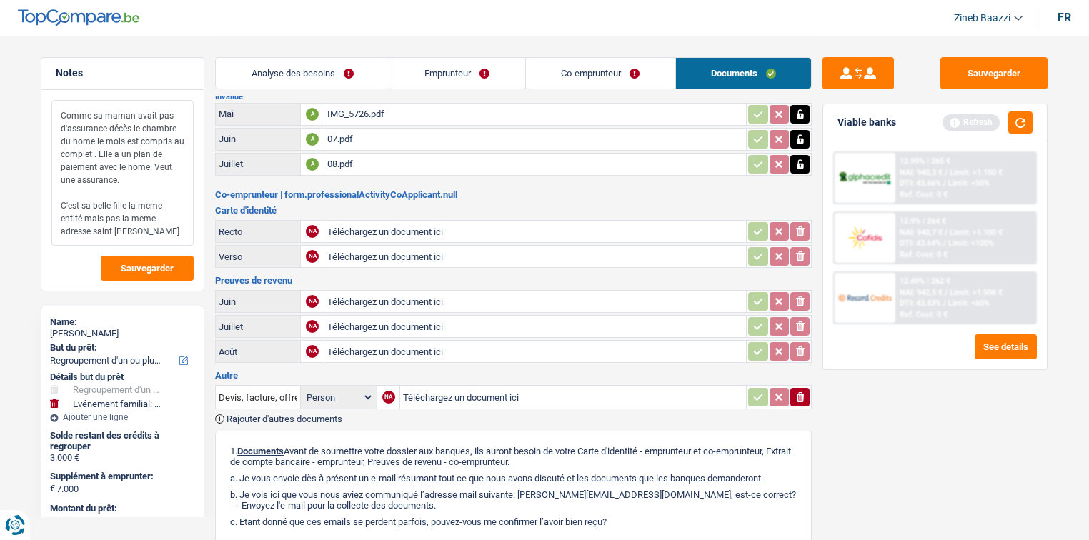
click at [151, 234] on textarea "Comme sa maman avait pas d'assurance décès le chambre du home le mois est compr…" at bounding box center [122, 173] width 142 height 146
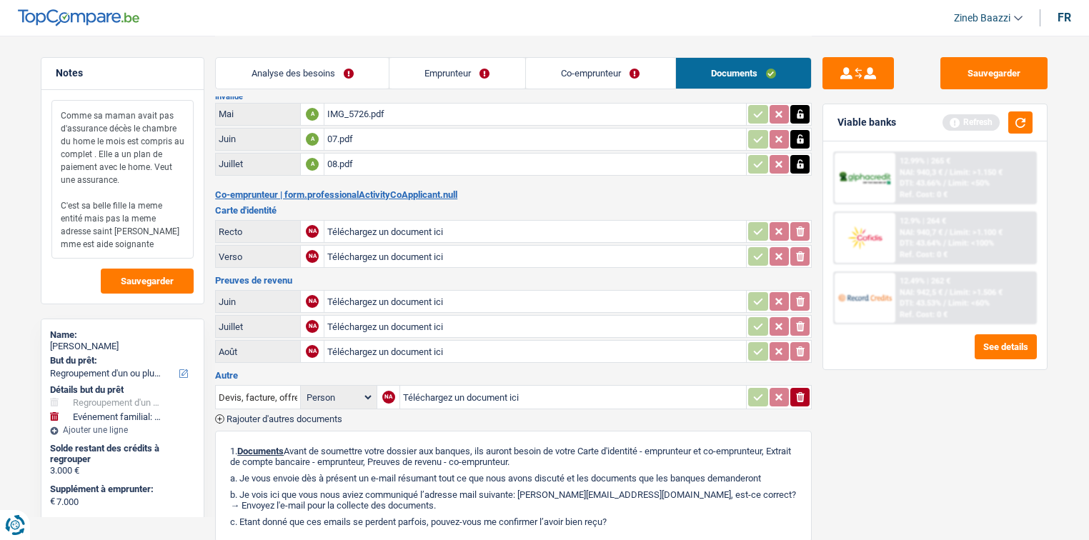
click at [151, 249] on textarea "Comme sa maman avait pas d'assurance décès le chambre du home le mois est compr…" at bounding box center [122, 179] width 142 height 159
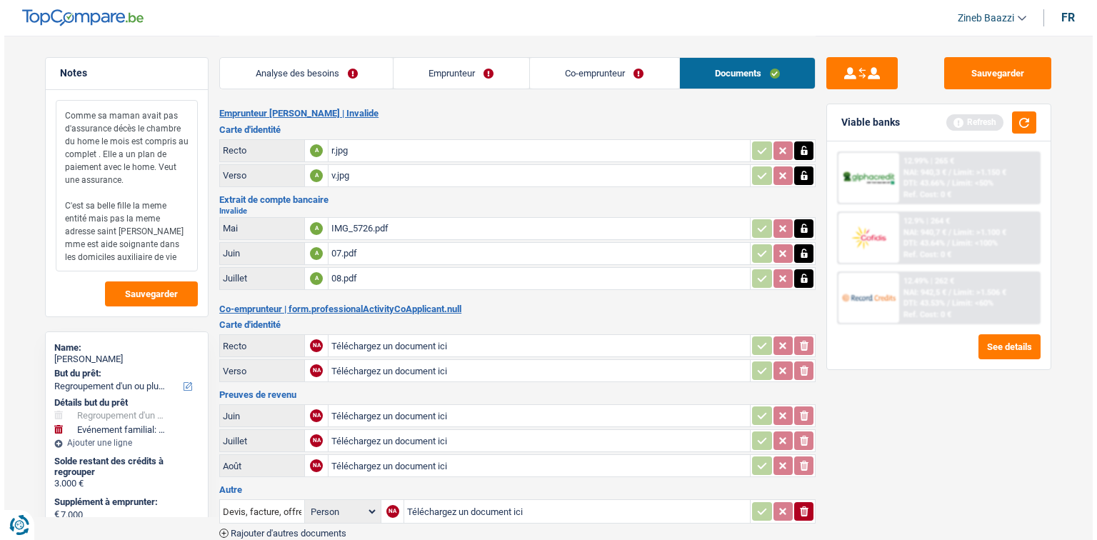
scroll to position [0, 0]
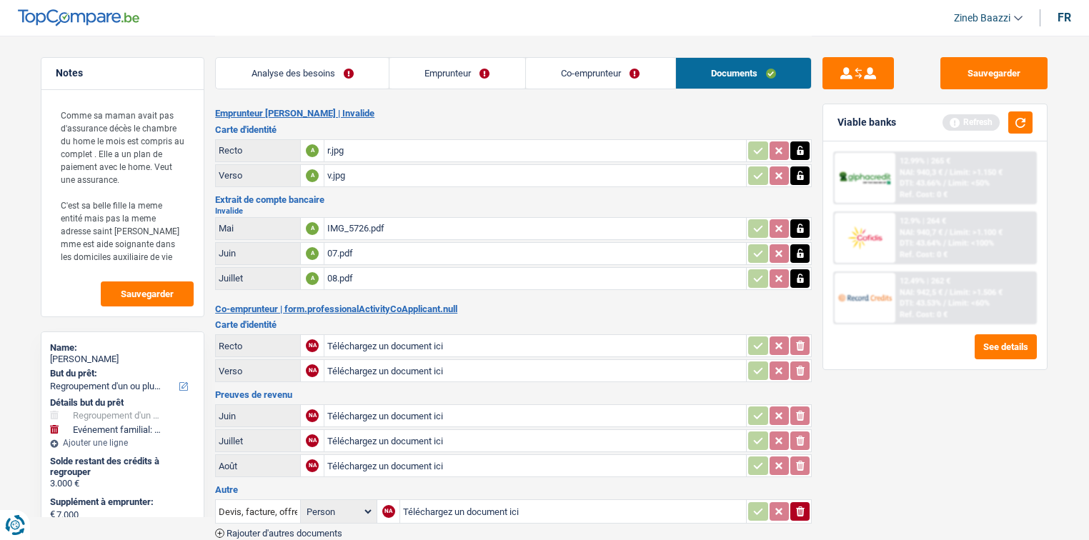
click at [633, 74] on link "Co-emprunteur" at bounding box center [600, 73] width 149 height 31
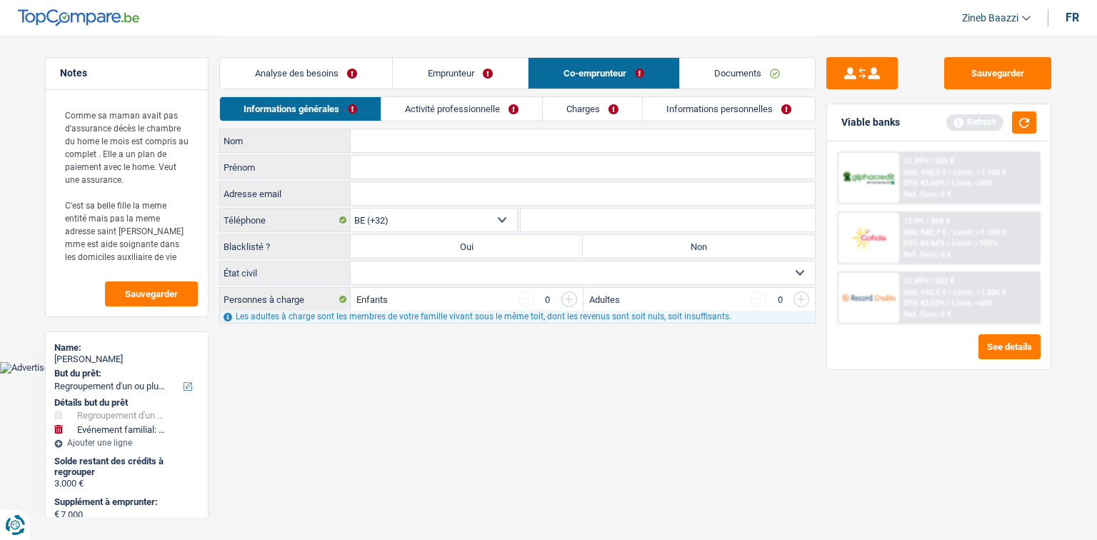
click at [504, 75] on link "Emprunteur" at bounding box center [460, 73] width 135 height 31
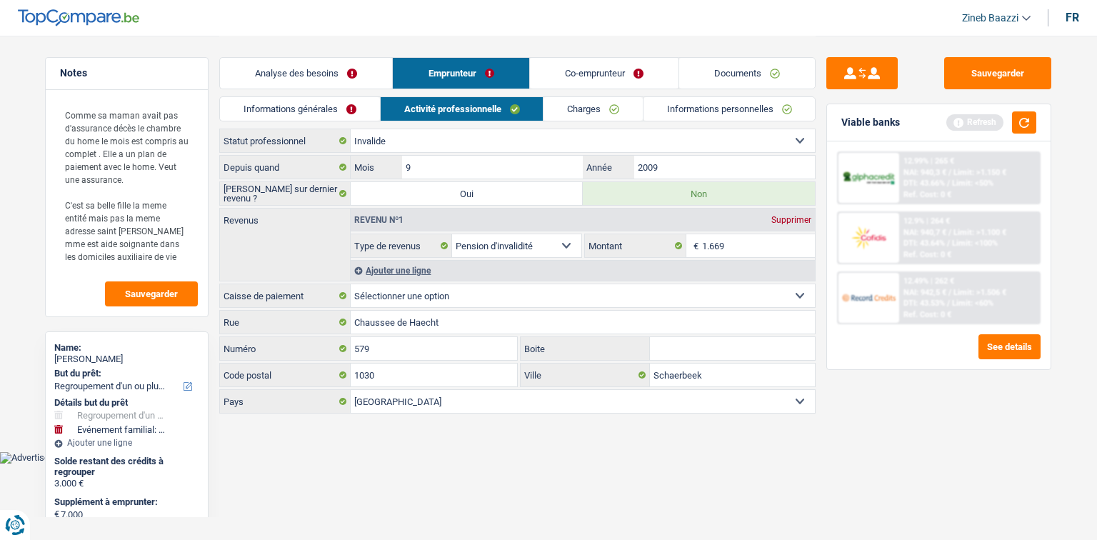
click at [645, 25] on header "Zineb Baazzi Se déconnecter fr" at bounding box center [548, 18] width 1097 height 36
click at [189, 254] on textarea "Comme sa maman avait pas d'assurance décès le chambre du home le mois est compr…" at bounding box center [127, 185] width 142 height 171
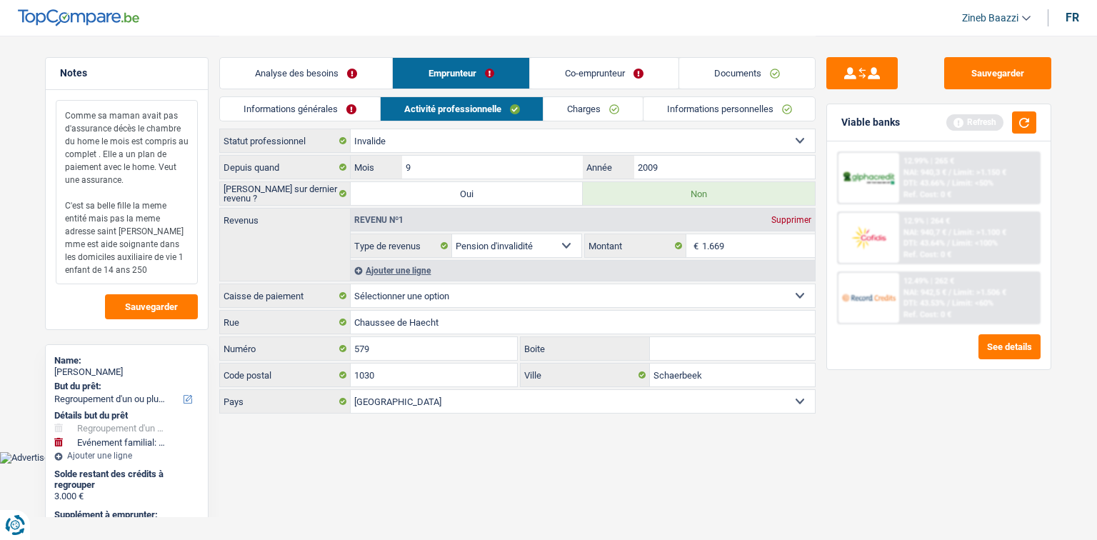
click at [92, 207] on textarea "Comme sa maman avait pas d'assurance décès le chambre du home le mois est compr…" at bounding box center [127, 192] width 142 height 184
click at [174, 220] on textarea "Comme sa maman avait pas d'assurance décès le chambre du home le mois est compr…" at bounding box center [127, 192] width 142 height 184
click at [169, 257] on textarea "Comme sa maman avait pas d'assurance décès le chambre du home le mois est compr…" at bounding box center [127, 192] width 142 height 184
click at [167, 272] on textarea "Comme sa maman avait pas d'assurance décès le chambre du home le mois est compr…" at bounding box center [127, 192] width 142 height 184
drag, startPoint x: 146, startPoint y: 274, endPoint x: 186, endPoint y: 274, distance: 40.7
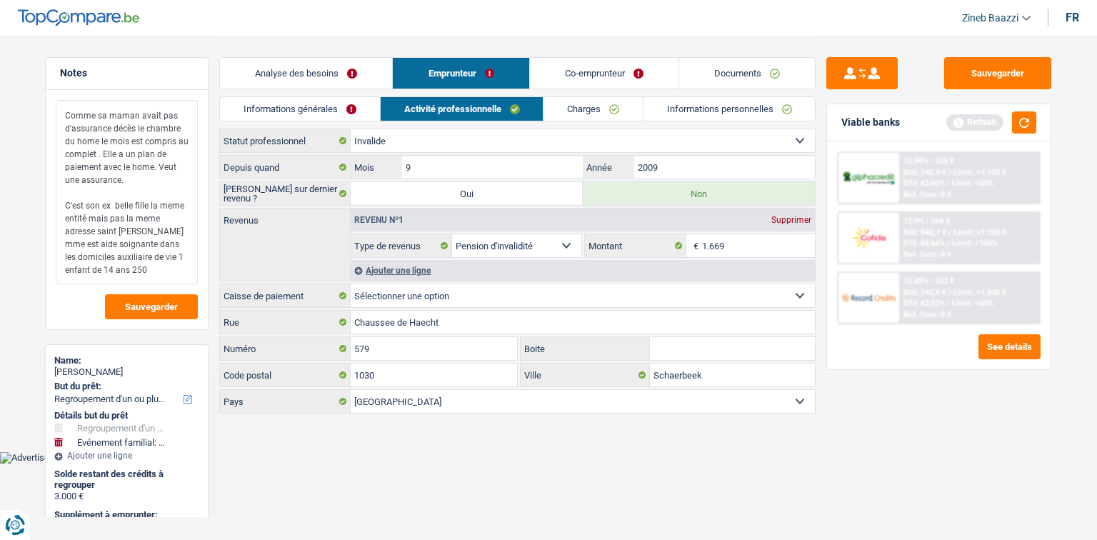
click at [146, 274] on textarea "Comme sa maman avait pas d'assurance décès le chambre du home le mois est compr…" at bounding box center [127, 192] width 142 height 184
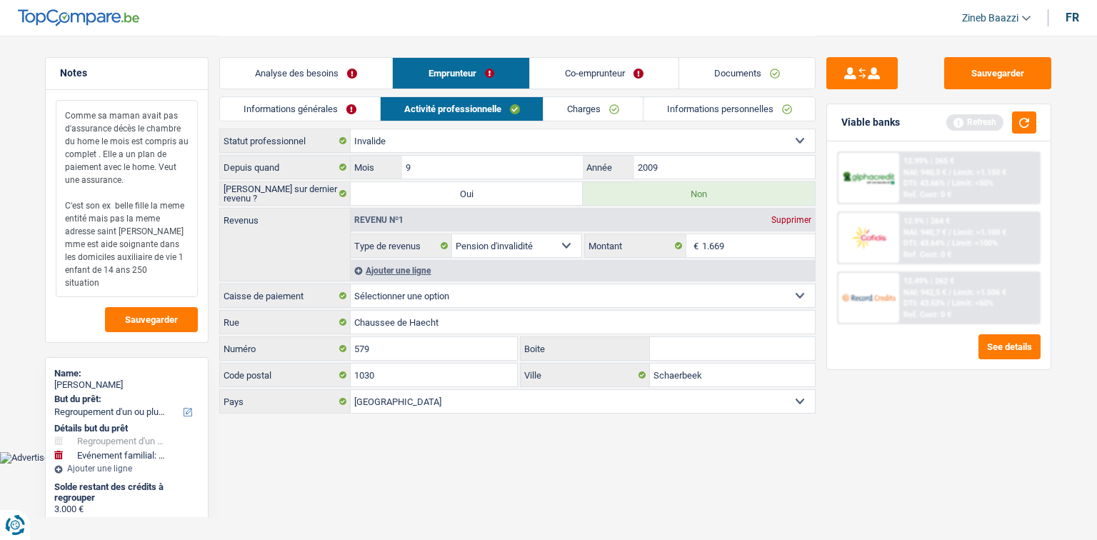
type textarea "Comme sa maman avait pas d'assurance décès le chambre du home le mois est compr…"
drag, startPoint x: 159, startPoint y: 282, endPoint x: 69, endPoint y: 189, distance: 129.3
click at [69, 189] on textarea "Comme sa maman avait pas d'assurance décès le chambre du home le mois est compr…" at bounding box center [127, 198] width 142 height 197
click at [151, 329] on button "Sauvegarder" at bounding box center [151, 319] width 93 height 25
click at [981, 69] on button "Sauvegarder" at bounding box center [997, 73] width 107 height 32
